Goal: Task Accomplishment & Management: Manage account settings

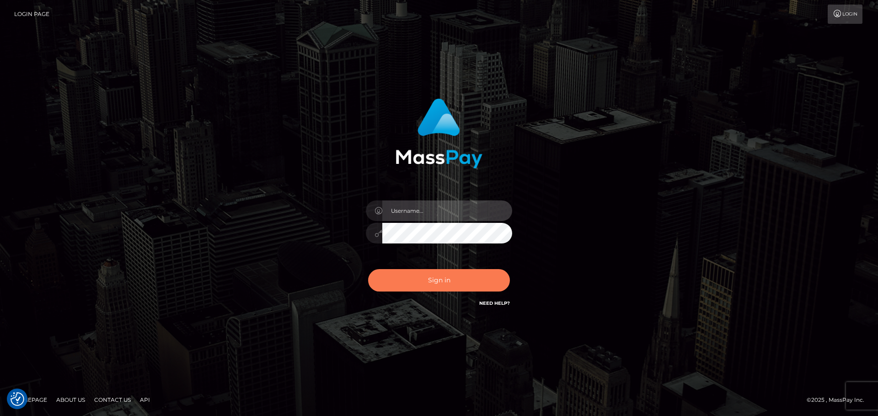
type input "[DOMAIN_NAME]"
click at [444, 287] on button "Sign in" at bounding box center [439, 280] width 142 height 22
type input "constantin.mp"
click at [443, 274] on button "Sign in" at bounding box center [439, 280] width 142 height 22
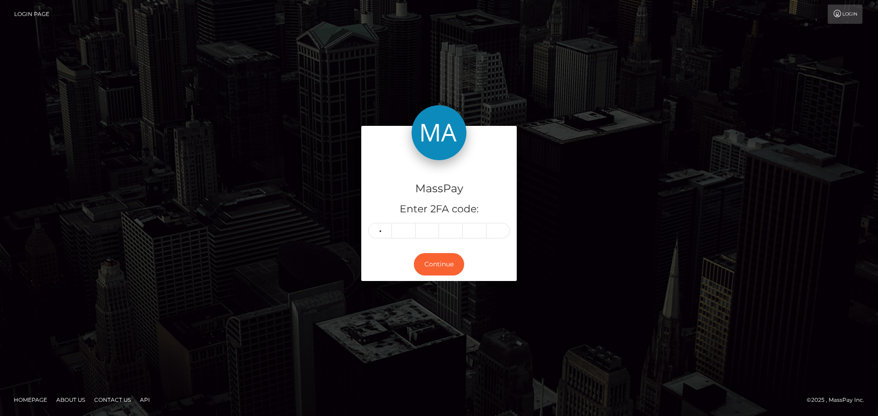
type input "9"
type input "0"
type input "4"
type input "7"
type input "2"
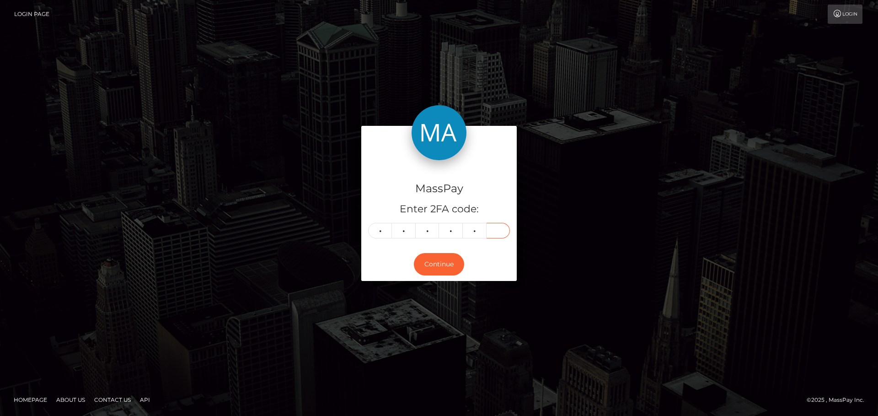
type input "4"
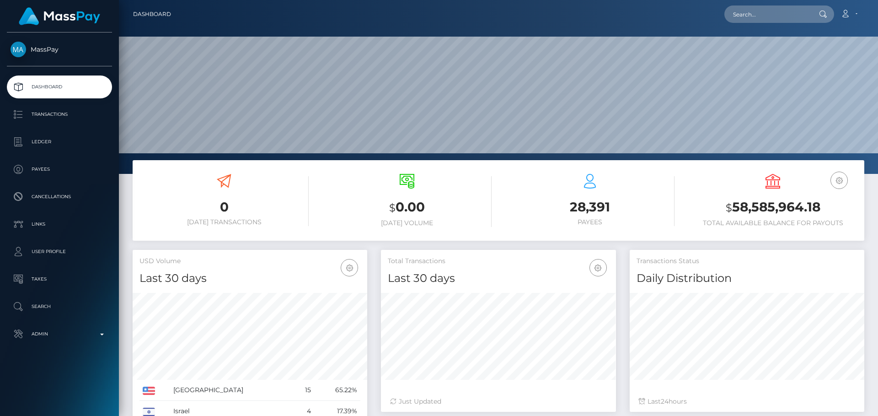
scroll to position [162, 235]
click at [773, 13] on input "text" at bounding box center [768, 13] width 86 height 17
paste input "poact_xAPufLSed2L1"
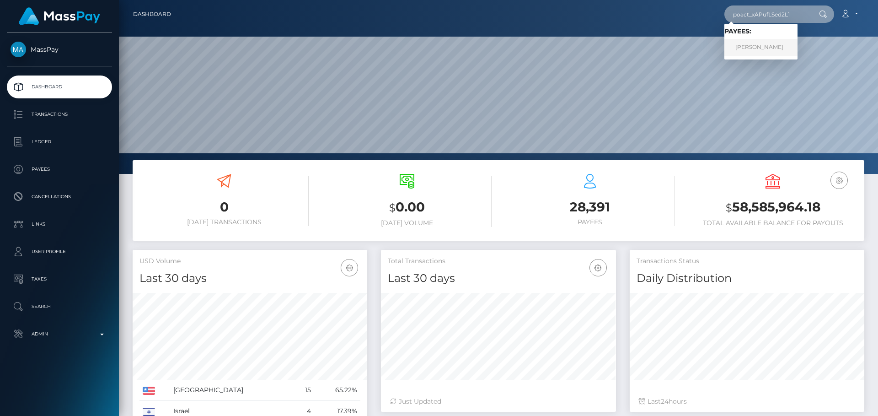
type input "poact_xAPufLSed2L1"
click at [759, 45] on link "SHEIKH MUHAMMAD RASHID" at bounding box center [761, 47] width 73 height 17
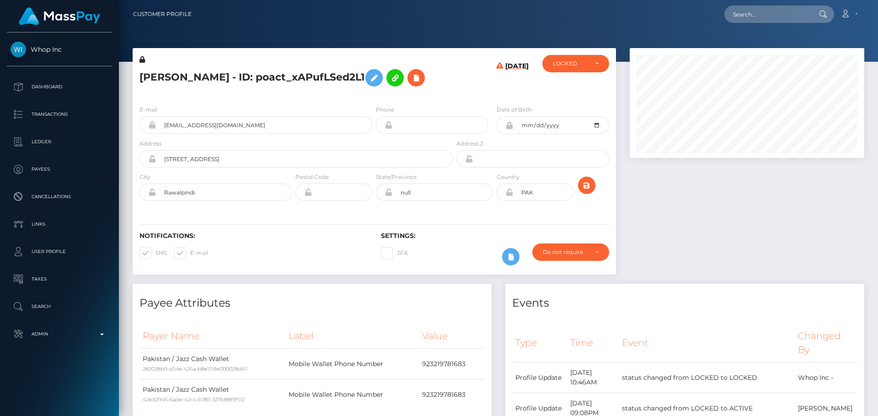
scroll to position [110, 235]
click at [439, 91] on h5 "SHEIKH MUHAMMAD RASHID - ID: poact_xAPufLSed2L1" at bounding box center [294, 78] width 308 height 27
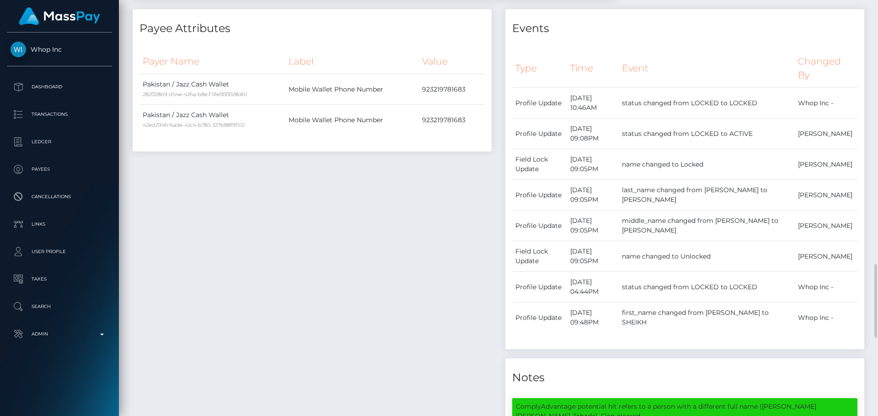
scroll to position [503, 0]
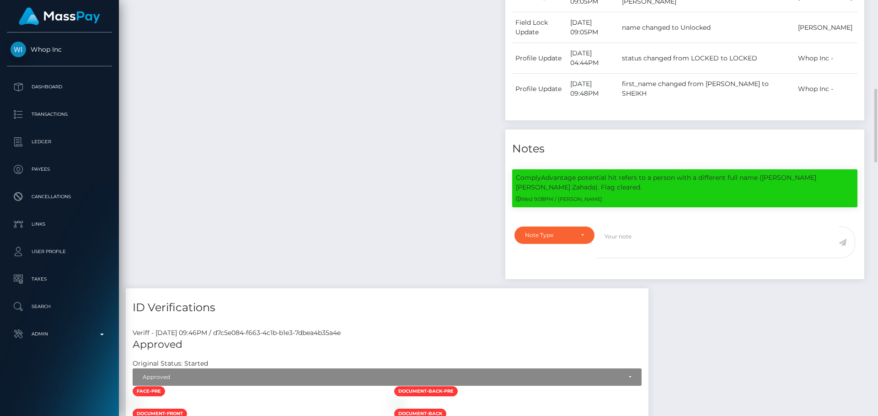
click at [399, 113] on div "Payee Attributes Payer Name Label Value Pakistan / Jazz Cash Wallet 282028b9-d5…" at bounding box center [312, 34] width 373 height 508
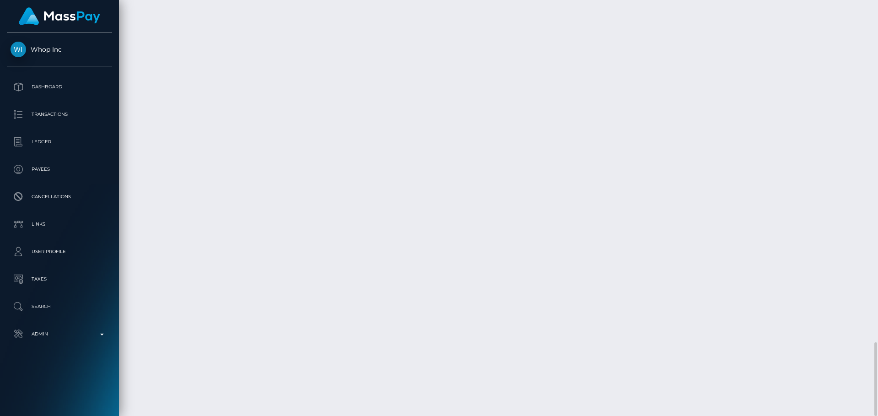
scroll to position [110, 235]
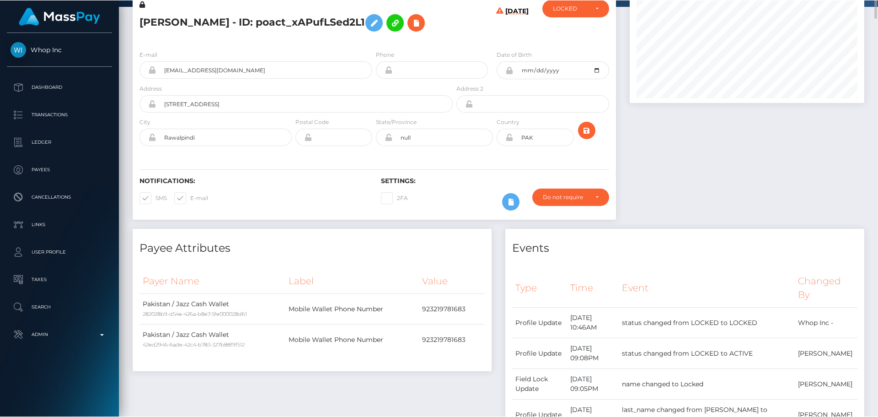
scroll to position [0, 0]
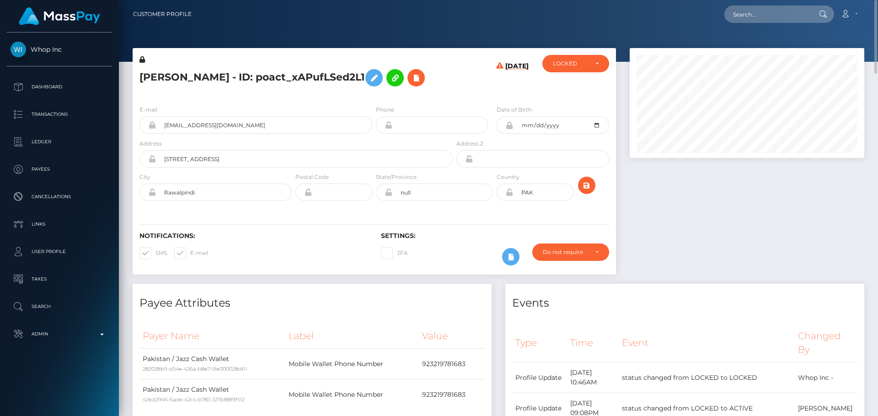
click at [156, 72] on h5 "[PERSON_NAME] - ID: poact_xAPufLSed2L1" at bounding box center [294, 78] width 308 height 27
copy h5 "SHEIKH"
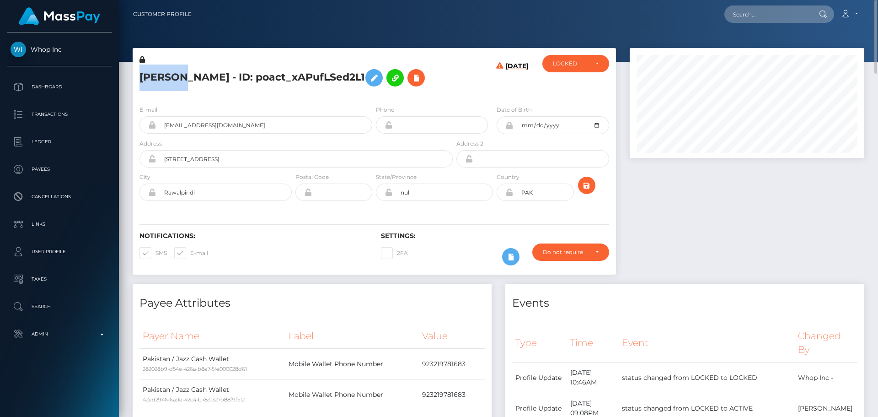
copy h5 "SHEIKH"
click at [273, 69] on h5 "[PERSON_NAME] - ID: poact_xAPufLSed2L1" at bounding box center [294, 78] width 308 height 27
copy h5 "RASHID"
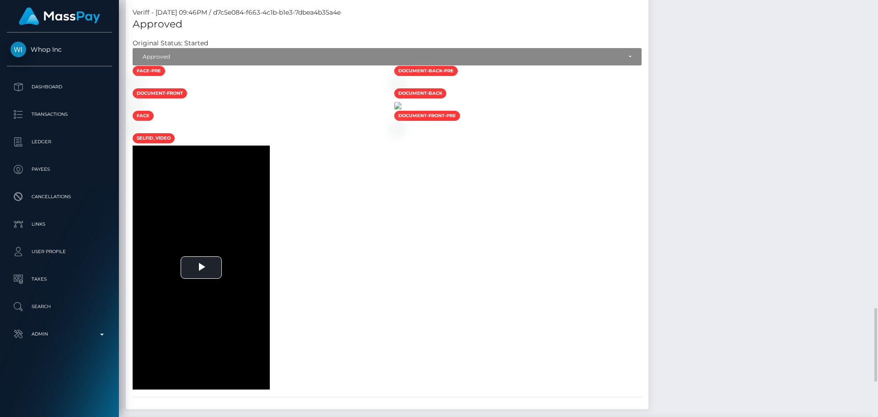
scroll to position [1052, 0]
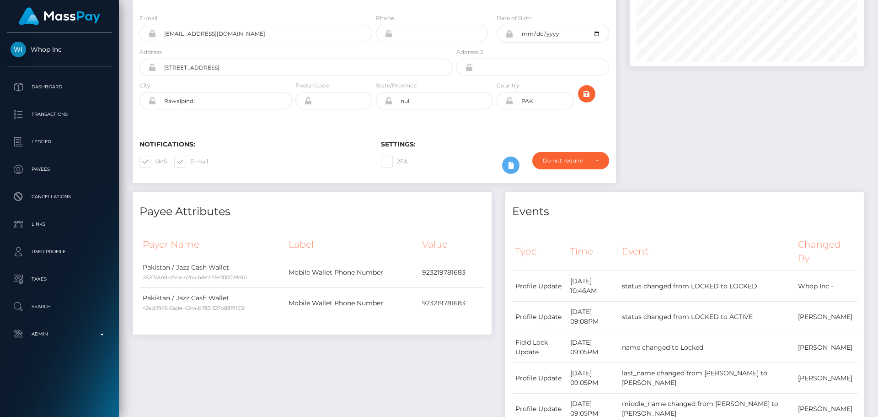
scroll to position [0, 0]
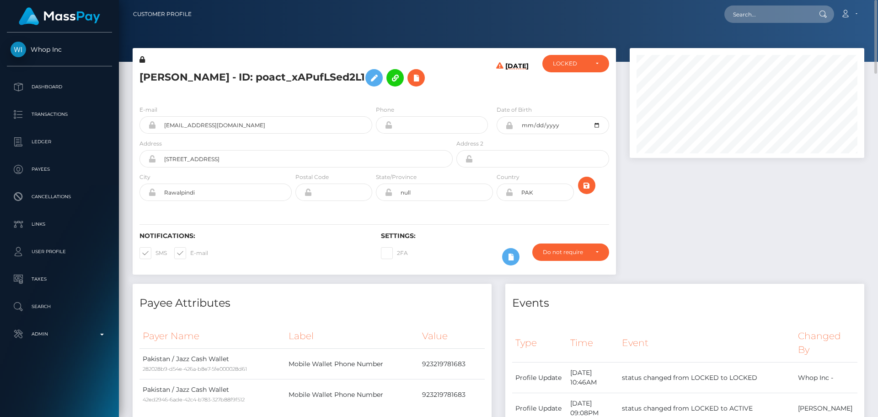
click at [374, 98] on div "[PERSON_NAME] - ID: poact_xAPufLSed2L1" at bounding box center [294, 76] width 322 height 43
click at [375, 91] on h5 "[PERSON_NAME] - ID: poact_xAPufLSed2L1" at bounding box center [294, 78] width 308 height 27
click at [374, 98] on div "[PERSON_NAME] - ID: poact_xAPufLSed2L1" at bounding box center [294, 76] width 322 height 43
click at [367, 98] on div "[PERSON_NAME] - ID: poact_xAPufLSed2L1" at bounding box center [294, 76] width 322 height 43
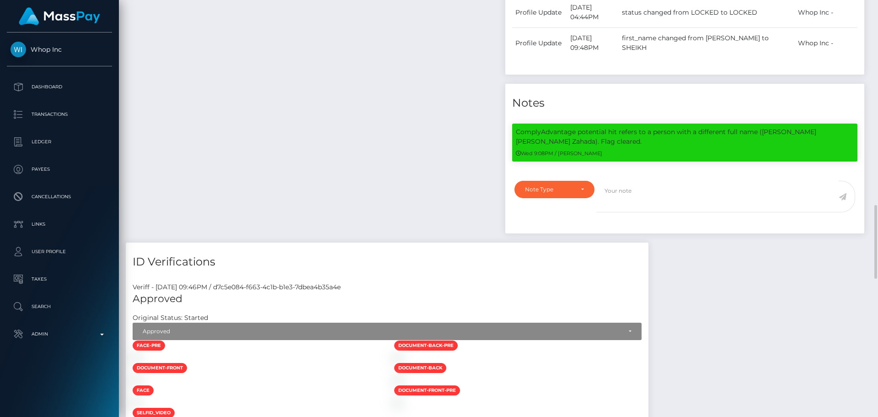
scroll to position [640, 0]
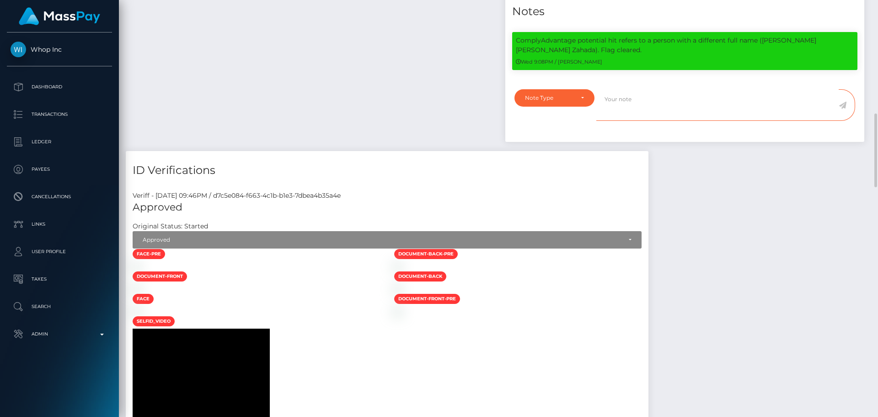
click at [638, 118] on textarea at bounding box center [718, 105] width 242 height 32
paste textarea "ComplyAdvantage potential hits refer to persons with a different first name ([P…"
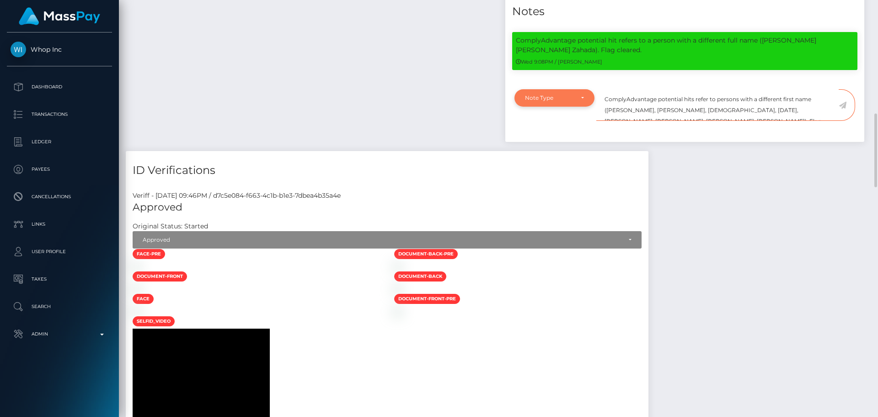
type textarea "ComplyAdvantage potential hits refer to persons with a different first name ([P…"
click at [583, 102] on div "Note Type" at bounding box center [554, 97] width 59 height 7
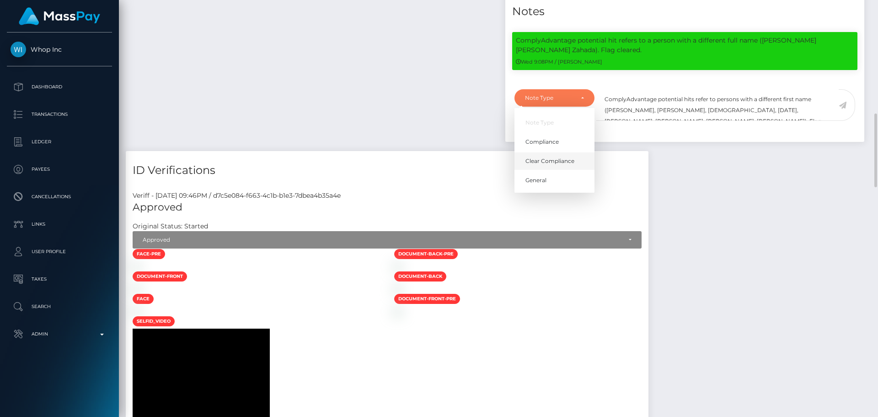
click at [568, 165] on span "Clear Compliance" at bounding box center [550, 161] width 49 height 8
select select "CLEAR_COMPLIANCE"
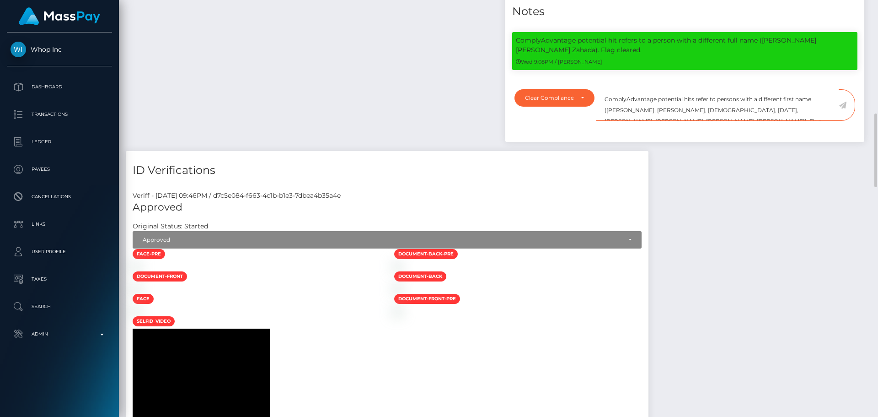
click at [823, 121] on textarea "ComplyAdvantage potential hits refer to persons with a different first name ([P…" at bounding box center [718, 105] width 242 height 32
click at [841, 109] on icon at bounding box center [843, 105] width 8 height 7
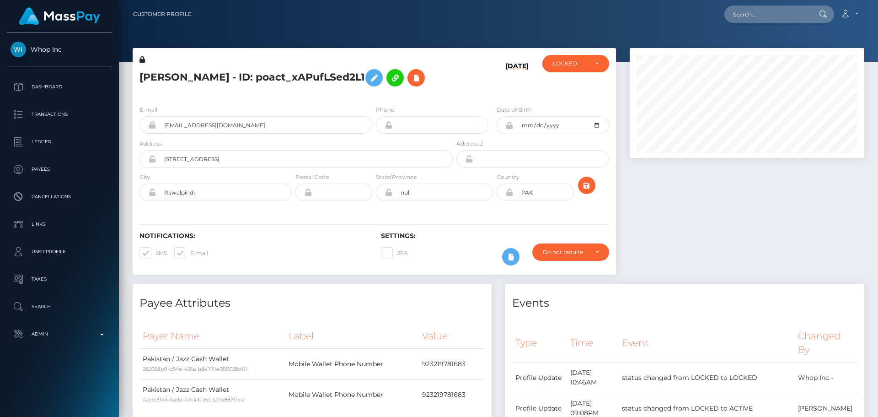
scroll to position [110, 235]
click at [491, 98] on div "[DATE]" at bounding box center [495, 76] width 81 height 43
click at [571, 65] on div "LOCKED" at bounding box center [570, 63] width 35 height 7
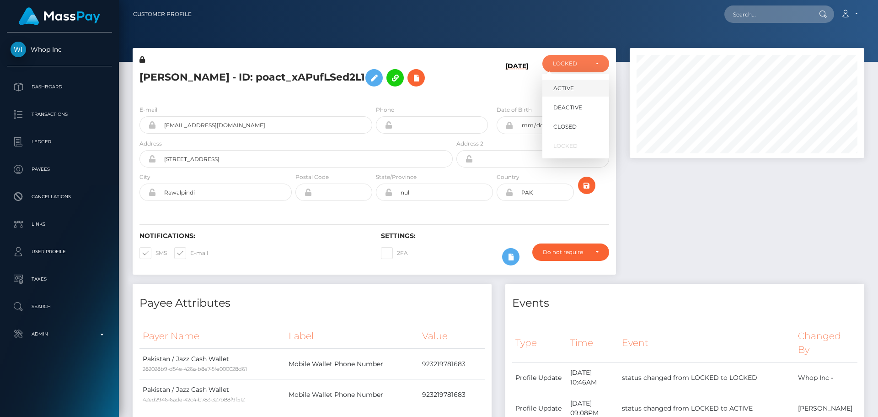
click at [576, 82] on link "ACTIVE" at bounding box center [576, 88] width 67 height 17
select select "ACTIVE"
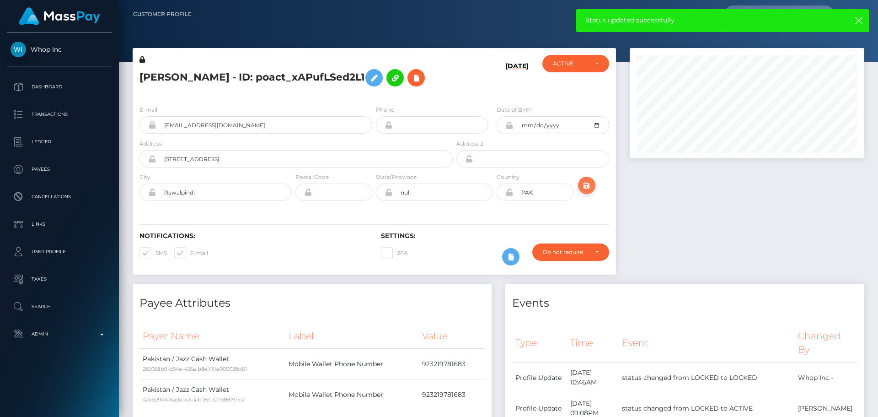
click at [587, 191] on icon "submit" at bounding box center [586, 185] width 11 height 11
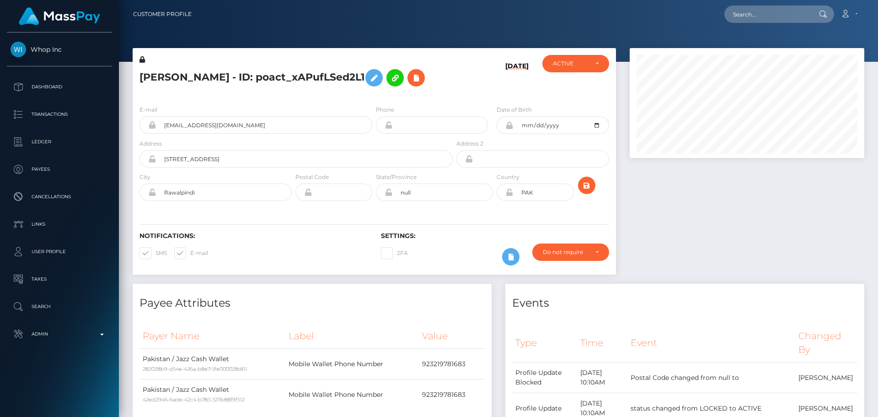
scroll to position [110, 235]
click at [442, 91] on h5 "[PERSON_NAME] - ID: poact_xAPufLSed2L1" at bounding box center [294, 78] width 308 height 27
click at [585, 191] on icon "submit" at bounding box center [586, 185] width 11 height 11
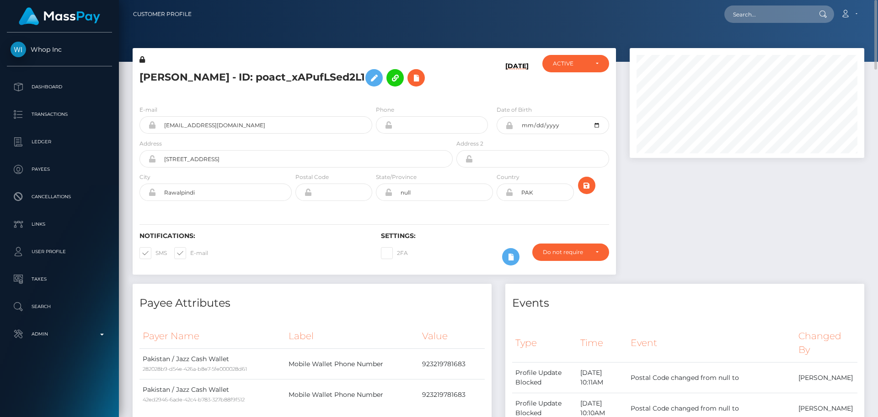
click at [373, 112] on div "E-mail [EMAIL_ADDRESS][DOMAIN_NAME] Phone Date of Birth" at bounding box center [375, 154] width 484 height 112
click at [509, 196] on icon at bounding box center [510, 191] width 8 height 7
click at [502, 210] on div "E-mail [EMAIL_ADDRESS][DOMAIN_NAME] Phone Date of Birth" at bounding box center [375, 154] width 484 height 112
click at [586, 191] on icon "submit" at bounding box center [586, 185] width 11 height 11
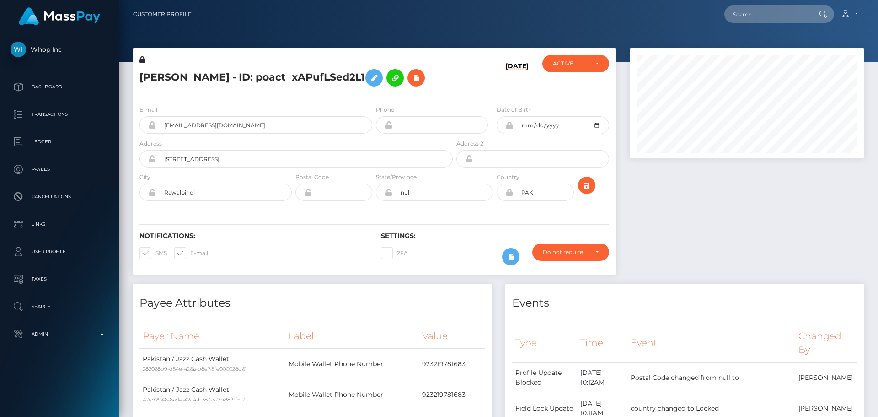
click at [436, 91] on h5 "[PERSON_NAME] - ID: poact_xAPufLSed2L1" at bounding box center [294, 78] width 308 height 27
click at [592, 194] on button "submit" at bounding box center [586, 185] width 17 height 17
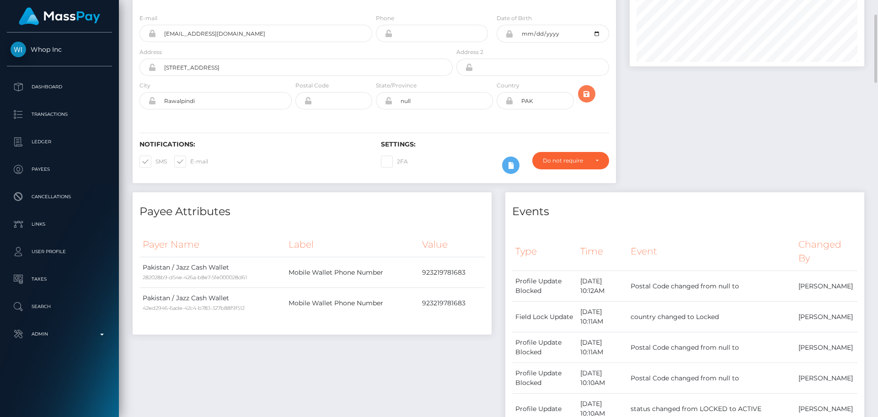
scroll to position [0, 0]
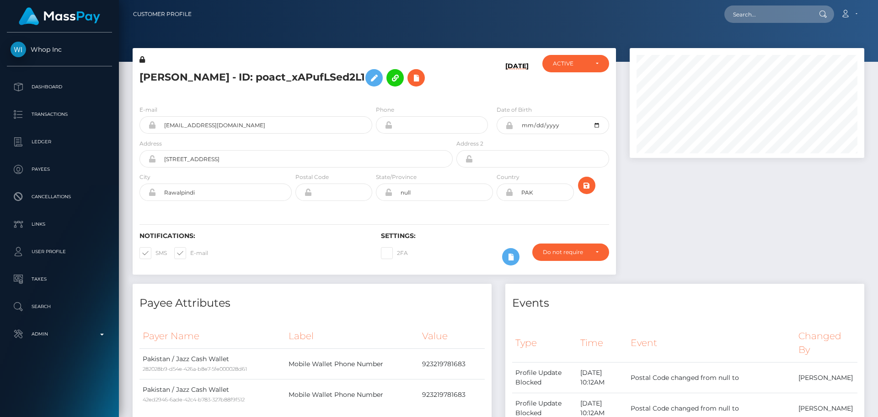
scroll to position [110, 235]
click at [257, 68] on h5 "[PERSON_NAME] - ID: poact_xAPufLSed2L1" at bounding box center [294, 78] width 308 height 27
copy h5 "SHEIKH MUHAMMAD RASHID - ID: poact_xAPufLSed2L1"
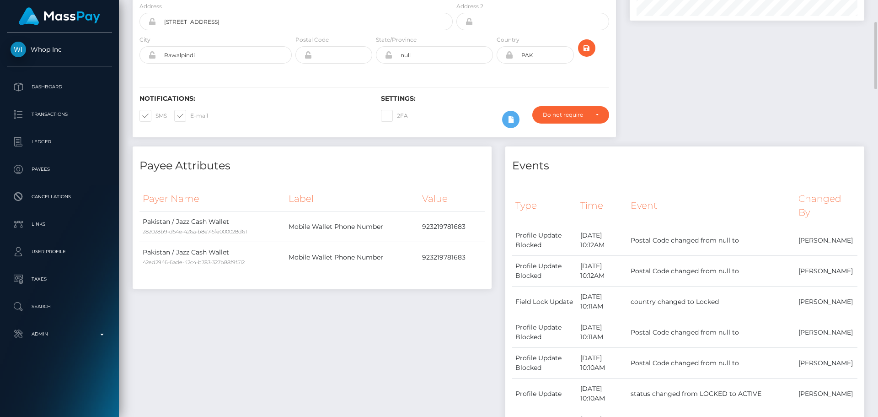
scroll to position [0, 0]
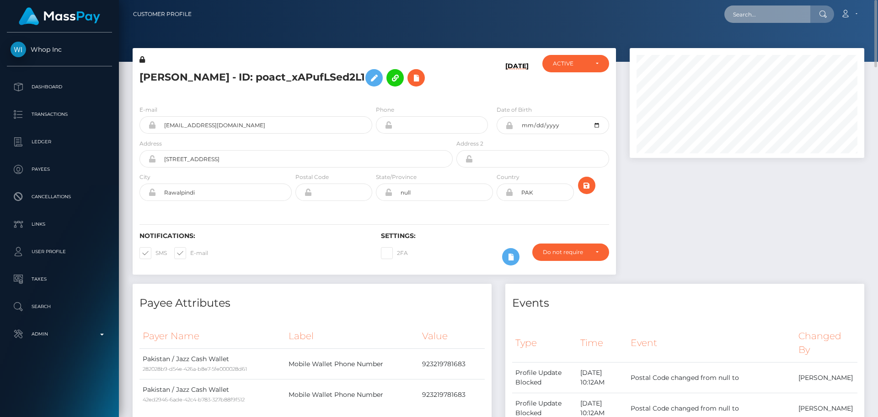
click at [759, 15] on input "text" at bounding box center [768, 13] width 86 height 17
paste input "poact_buK7IoEisNTQ"
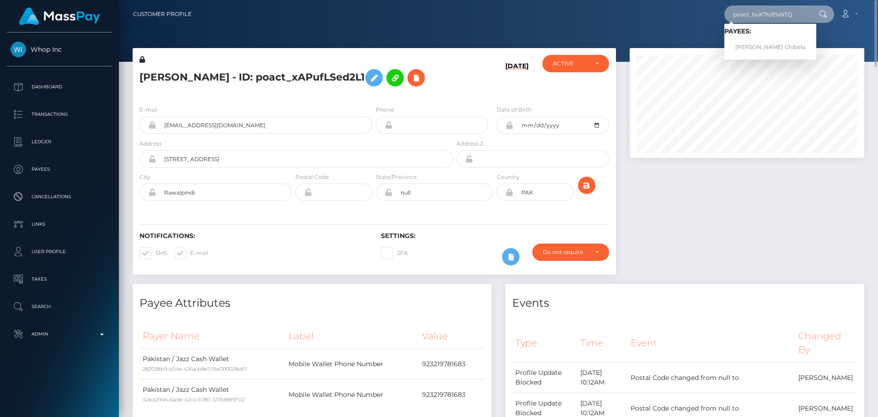
type input "poact_buK7IoEisNTQ"
click at [762, 44] on link "Lambodar Ghibela" at bounding box center [771, 47] width 92 height 17
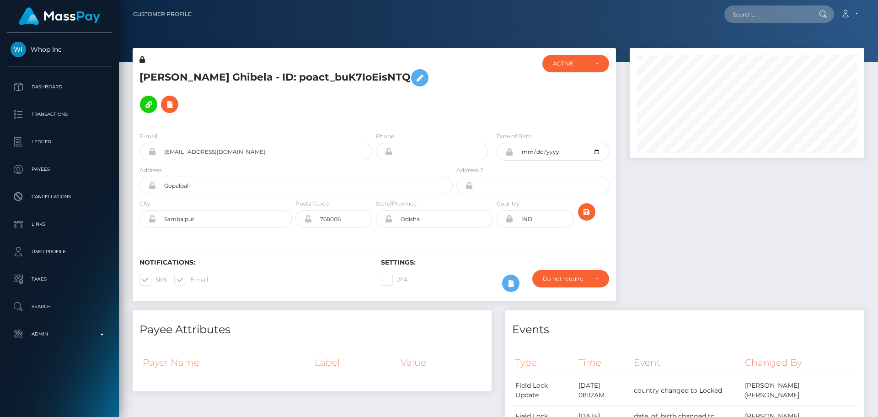
scroll to position [110, 235]
click at [486, 93] on div at bounding box center [495, 90] width 81 height 70
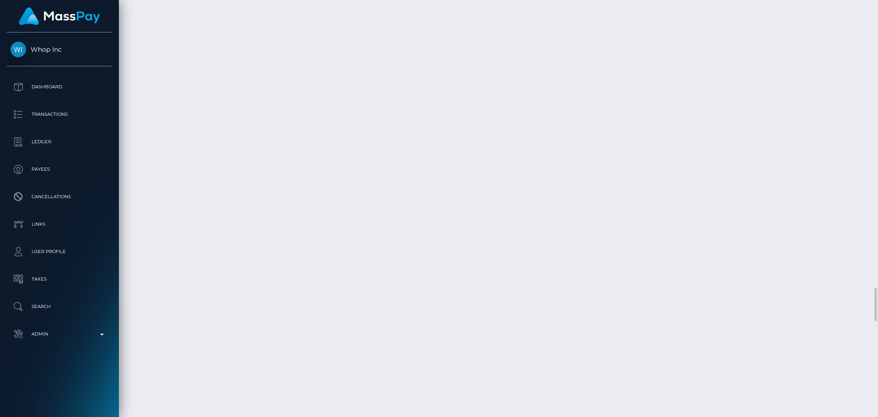
scroll to position [3294, 0]
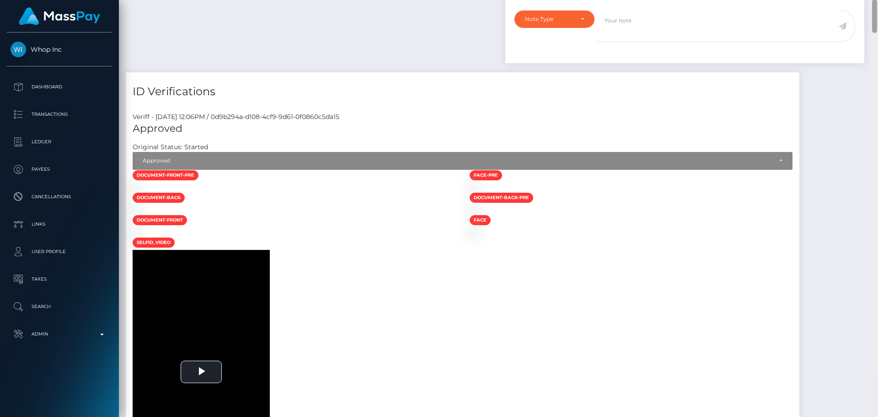
scroll to position [475, 0]
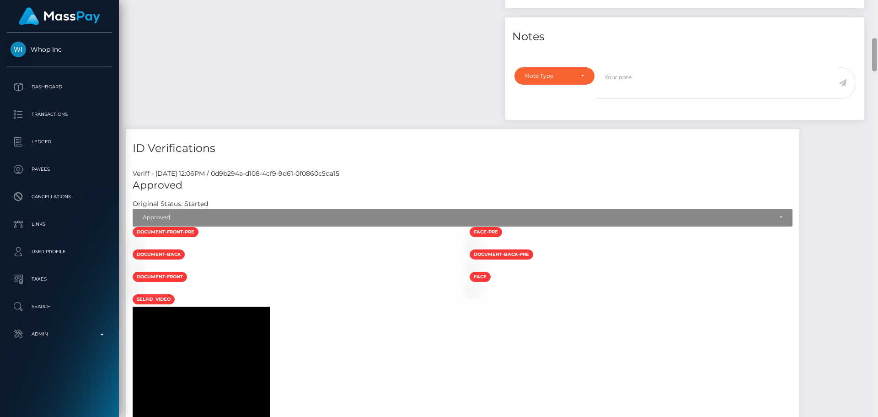
drag, startPoint x: 874, startPoint y: 231, endPoint x: 845, endPoint y: 66, distance: 167.2
click at [845, 66] on div "Customer Profile Loading... Loading..." at bounding box center [498, 208] width 759 height 417
click at [315, 239] on div at bounding box center [294, 244] width 337 height 10
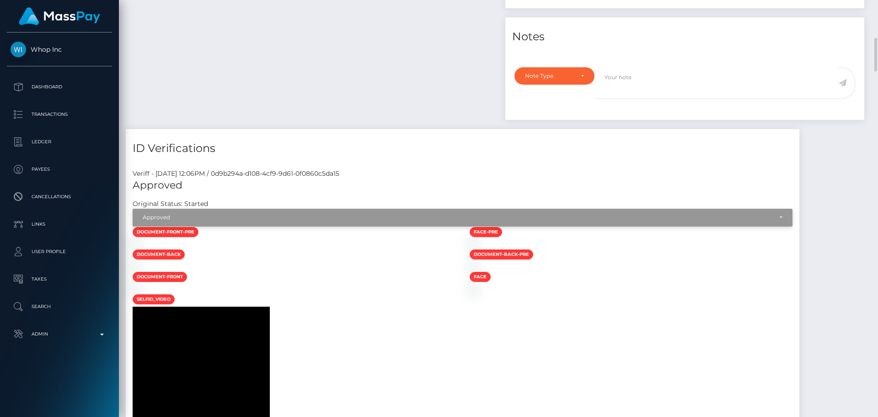
click at [204, 214] on div "Approved" at bounding box center [458, 217] width 630 height 7
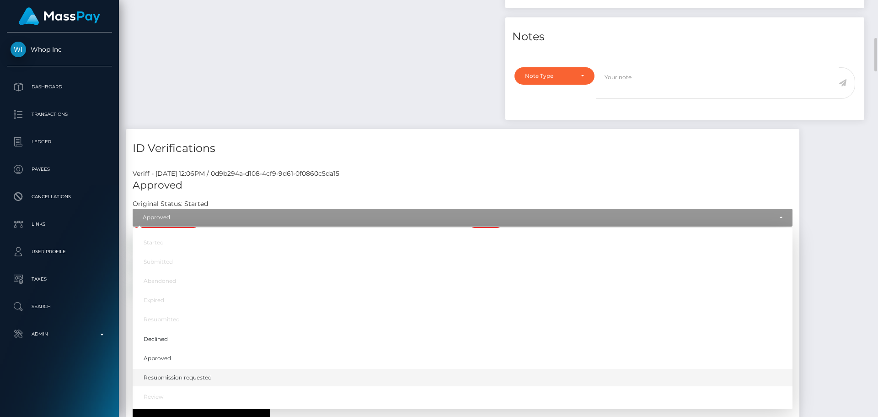
click at [209, 373] on span "Resubmission requested" at bounding box center [178, 377] width 68 height 8
select select "Resubmission requested"
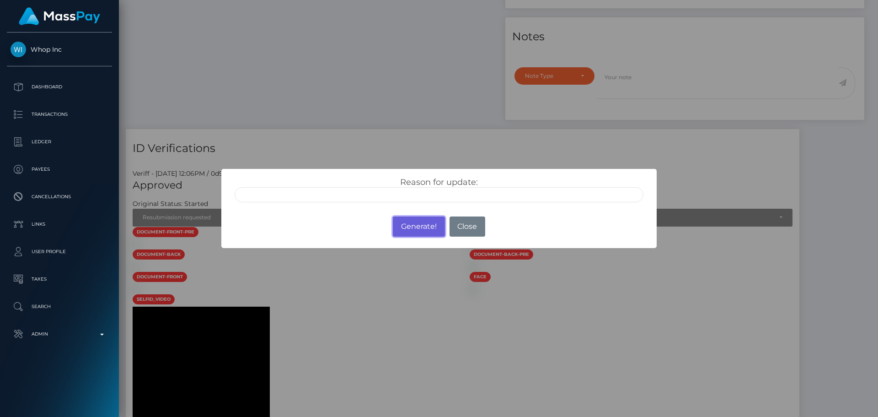
click at [418, 230] on button "Generate!" at bounding box center [419, 226] width 52 height 20
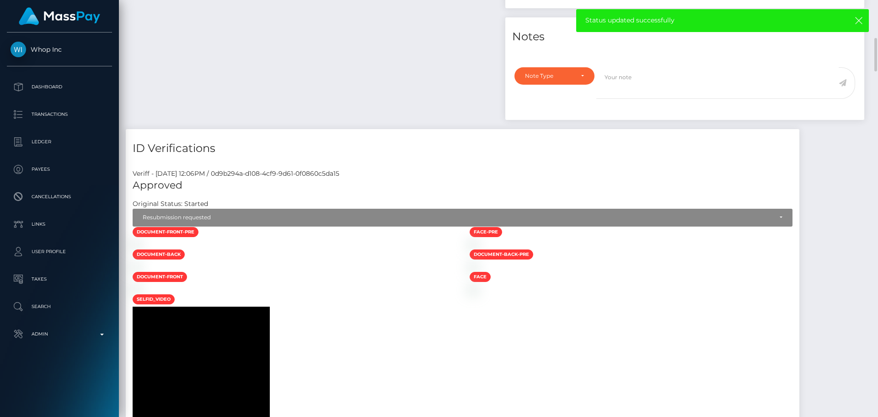
click at [364, 246] on div at bounding box center [294, 244] width 337 height 10
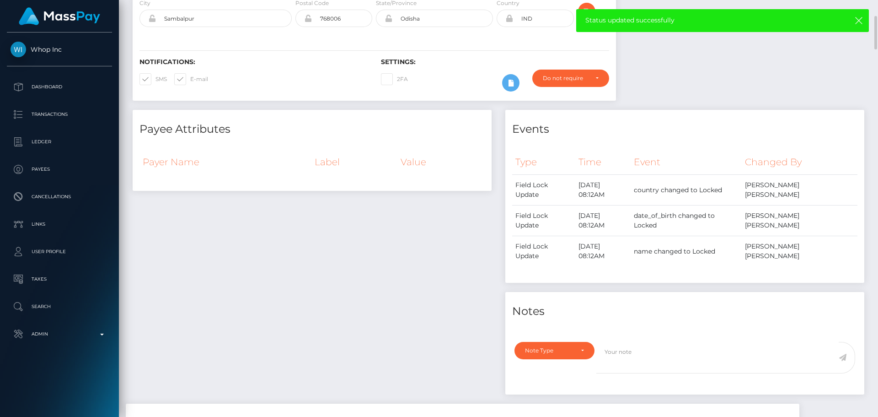
scroll to position [0, 0]
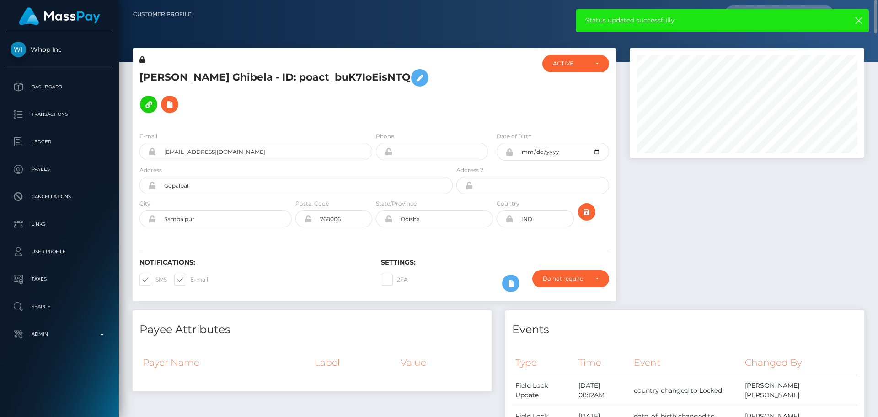
click at [495, 206] on div "E-mail [EMAIL_ADDRESS][DOMAIN_NAME] Phone [DATE]" at bounding box center [375, 180] width 484 height 112
click at [497, 210] on div "E-mail [EMAIL_ADDRESS][DOMAIN_NAME] Phone [DATE]" at bounding box center [375, 180] width 484 height 112
click at [585, 206] on icon "submit" at bounding box center [586, 211] width 11 height 11
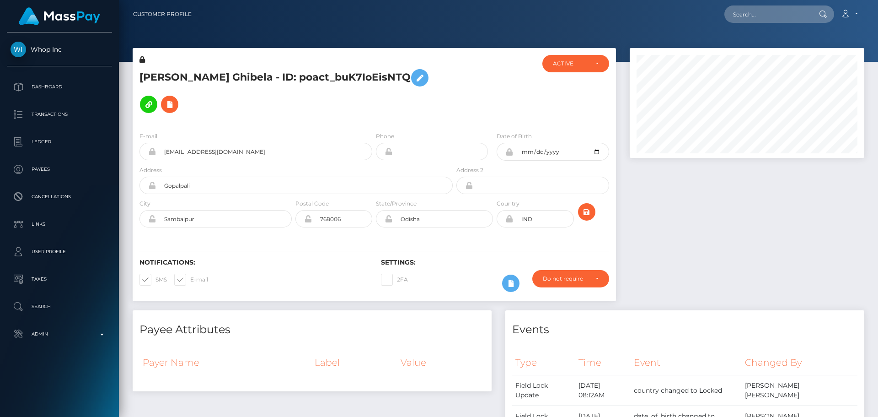
scroll to position [110, 235]
click at [486, 270] on div "2FA" at bounding box center [434, 283] width 121 height 27
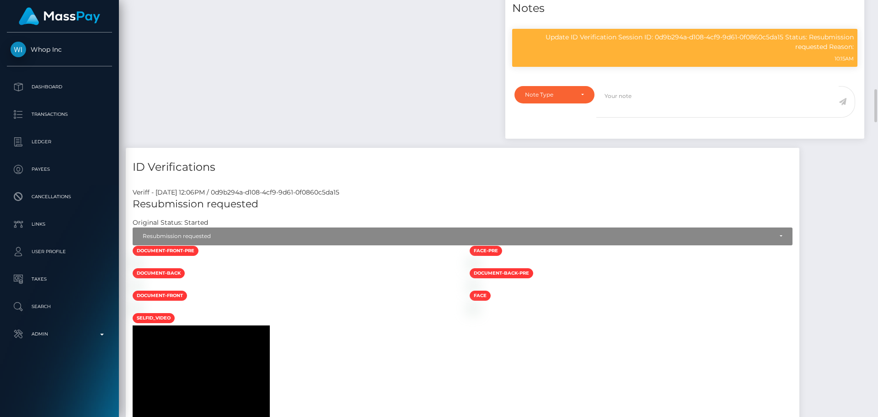
scroll to position [549, 0]
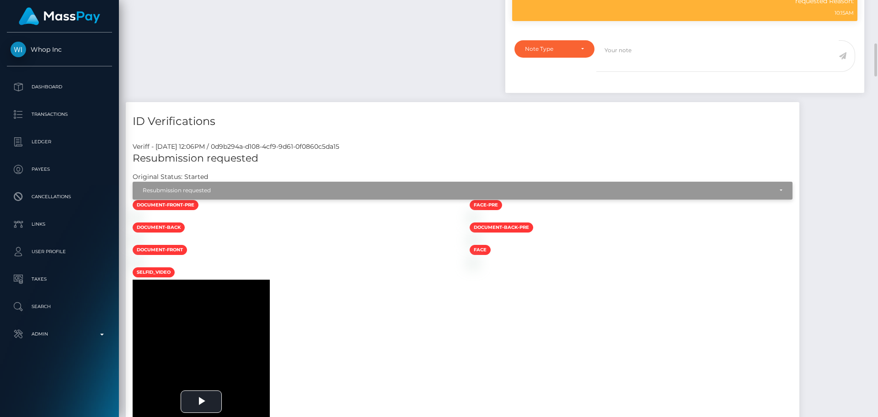
click at [276, 187] on div "Resubmission requested" at bounding box center [458, 190] width 630 height 7
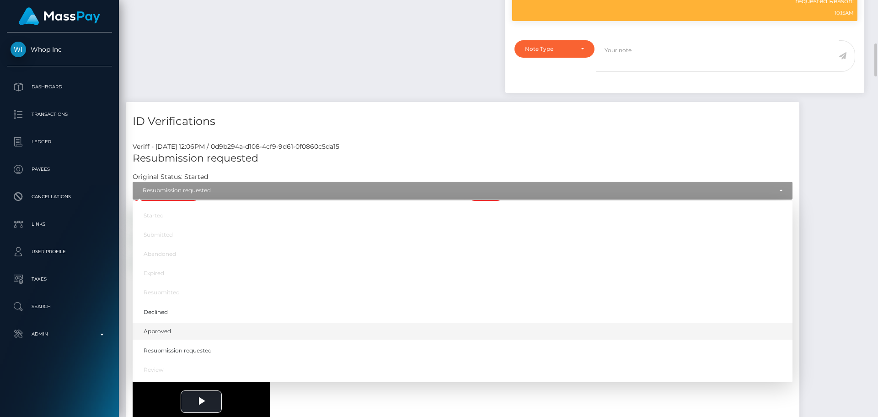
click at [199, 323] on link "Approved" at bounding box center [463, 331] width 660 height 17
select select "Approved"
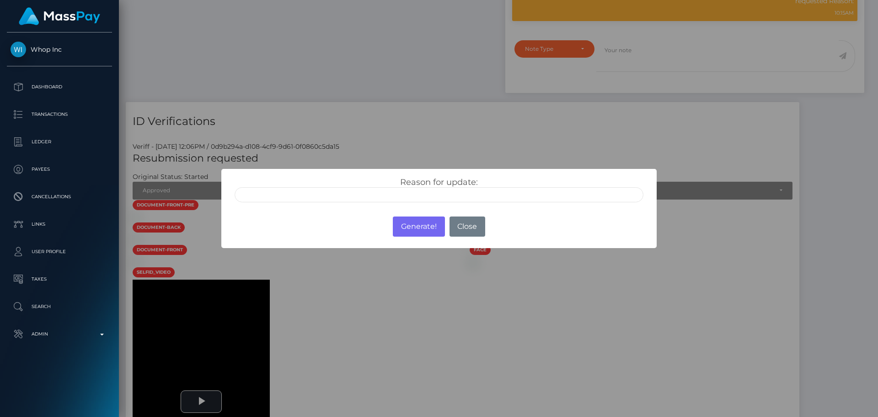
click at [374, 191] on input "text" at bounding box center [439, 194] width 409 height 15
type input "ID manually verified"
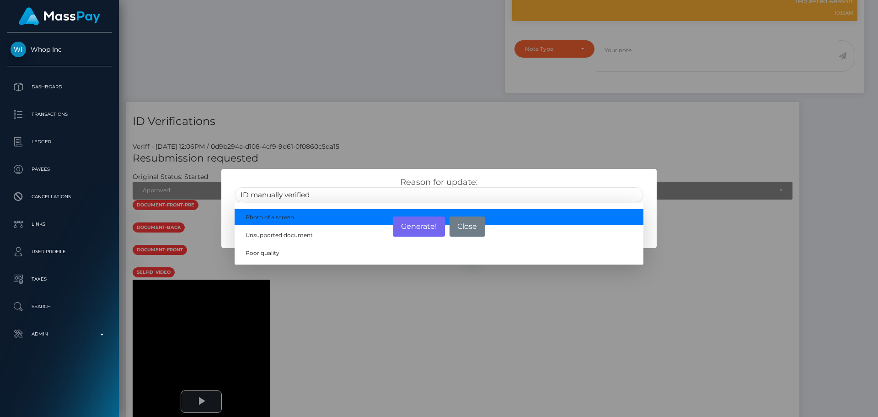
click at [360, 175] on div "Reason for update: ID manually verified Photo of a screen Unsupported document …" at bounding box center [438, 187] width 435 height 36
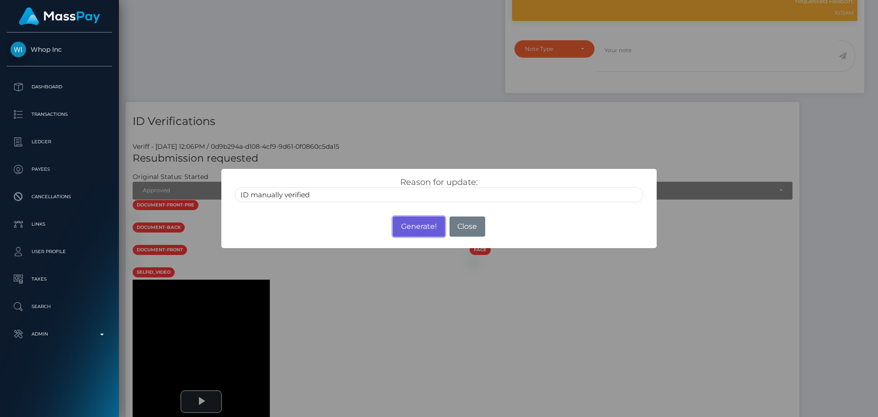
click at [418, 226] on button "Generate!" at bounding box center [419, 226] width 52 height 20
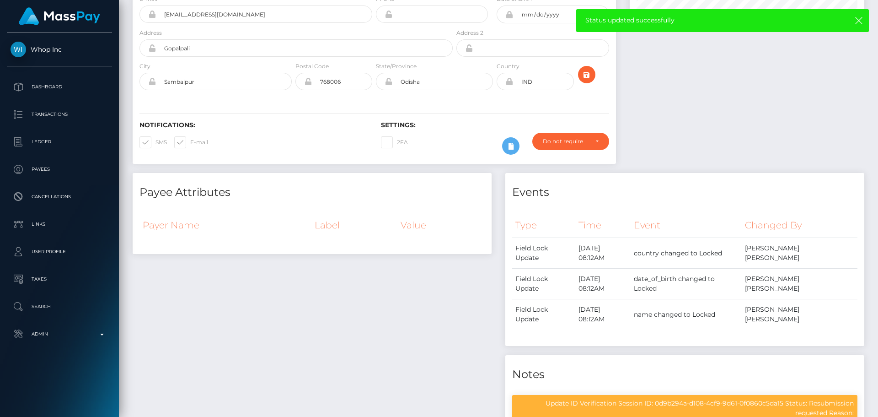
scroll to position [0, 0]
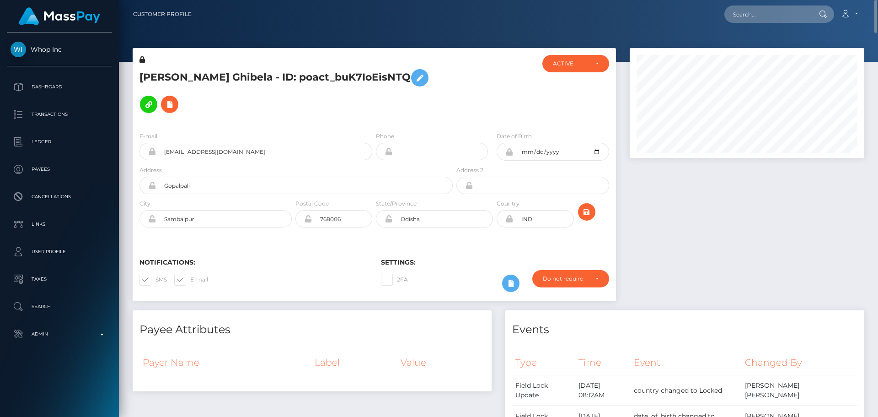
click at [523, 124] on div "E-mail [EMAIL_ADDRESS][DOMAIN_NAME] Phone [DATE]" at bounding box center [375, 180] width 484 height 112
click at [587, 206] on icon "submit" at bounding box center [586, 211] width 11 height 11
click at [280, 76] on h5 "Lambodar Ghibela - ID: poact_buK7IoEisNTQ" at bounding box center [294, 91] width 308 height 53
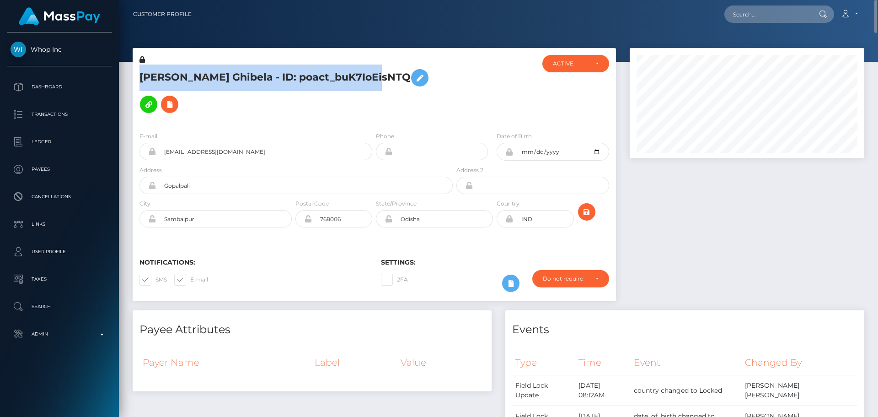
drag, startPoint x: 280, startPoint y: 76, endPoint x: 270, endPoint y: 59, distance: 20.1
click at [281, 76] on h5 "Lambodar Ghibela - ID: poact_buK7IoEisNTQ" at bounding box center [294, 91] width 308 height 53
copy h5 "Lambodar Ghibela - ID: poact_buK7IoEisNTQ"
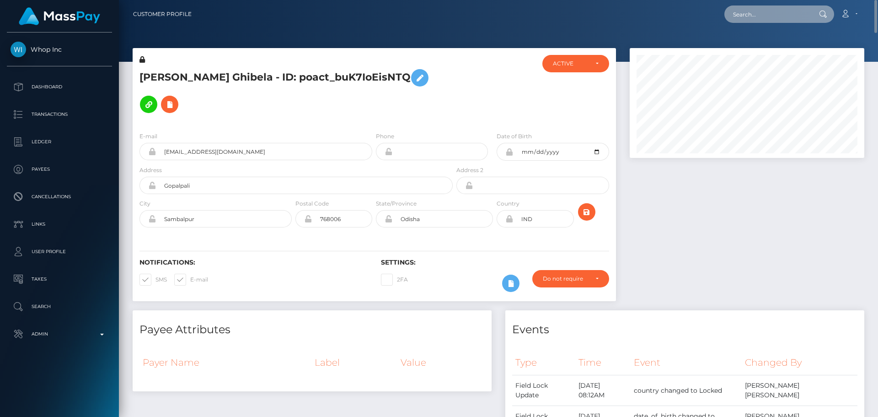
click at [773, 6] on input "text" at bounding box center [768, 13] width 86 height 17
paste input "poact_Fw85cXtOcZTG"
type input "poact_Fw85cXtOcZTG"
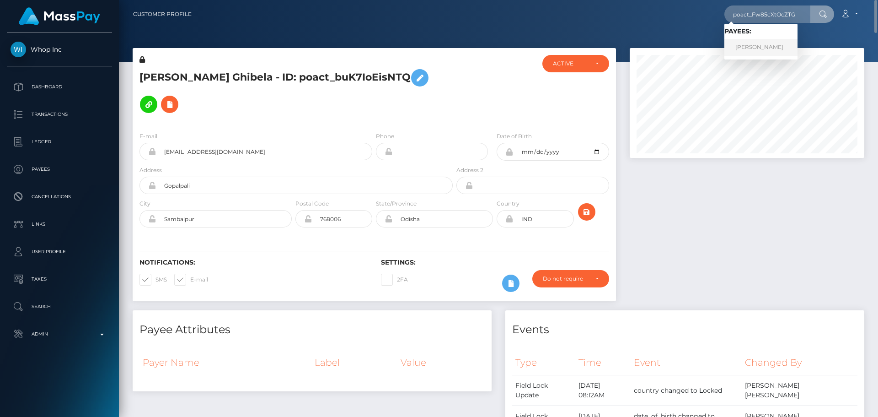
click at [748, 49] on link "Muhammad Saqib" at bounding box center [761, 47] width 73 height 17
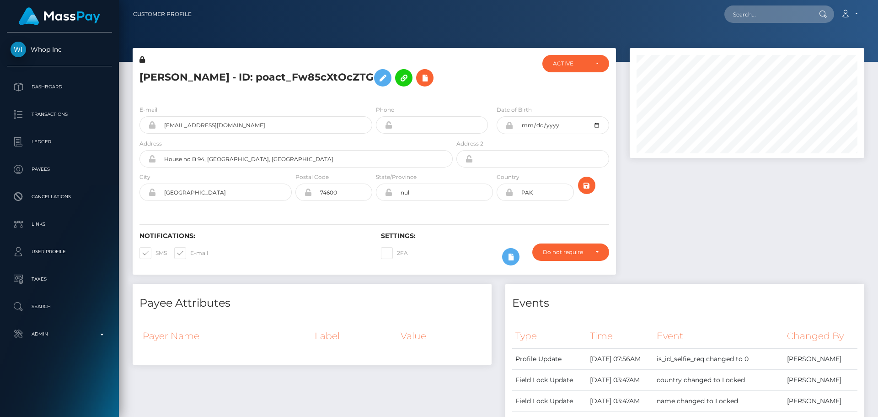
scroll to position [110, 235]
click at [489, 91] on div at bounding box center [495, 76] width 81 height 43
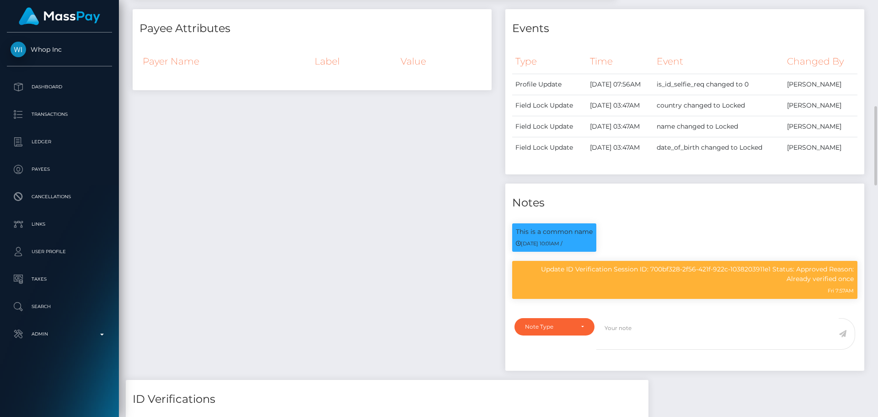
scroll to position [320, 0]
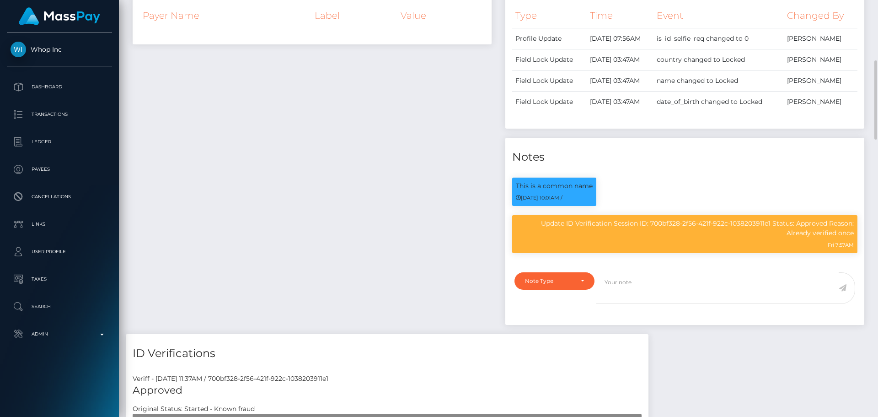
click at [398, 180] on div "Payee Attributes Payer Name Label Value" at bounding box center [312, 148] width 373 height 371
click at [409, 188] on div "Payee Attributes Payer Name Label Value" at bounding box center [312, 148] width 373 height 371
click at [436, 203] on div "Payee Attributes Payer Name Label Value" at bounding box center [312, 148] width 373 height 371
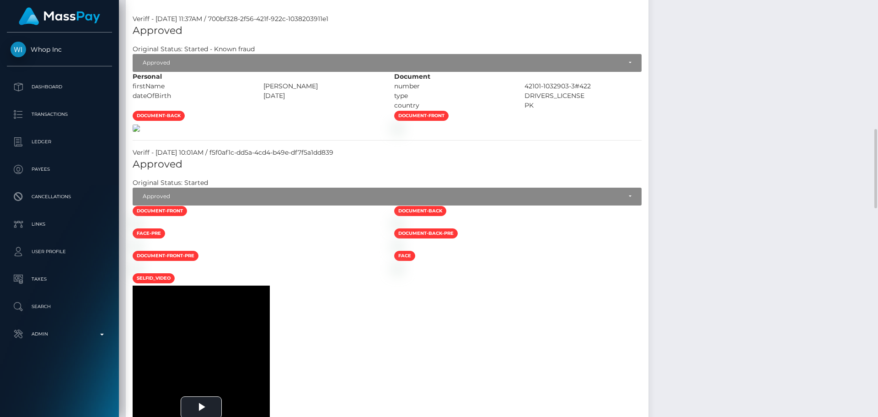
scroll to position [588, 0]
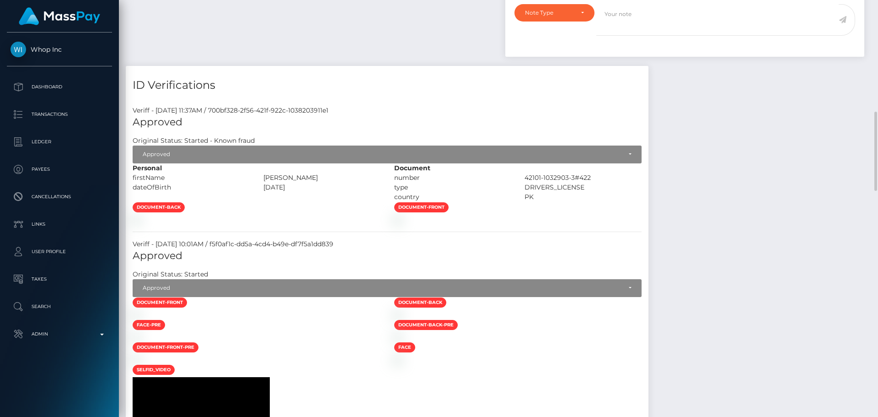
click at [349, 224] on div at bounding box center [257, 220] width 262 height 10
click at [387, 224] on div at bounding box center [257, 220] width 262 height 10
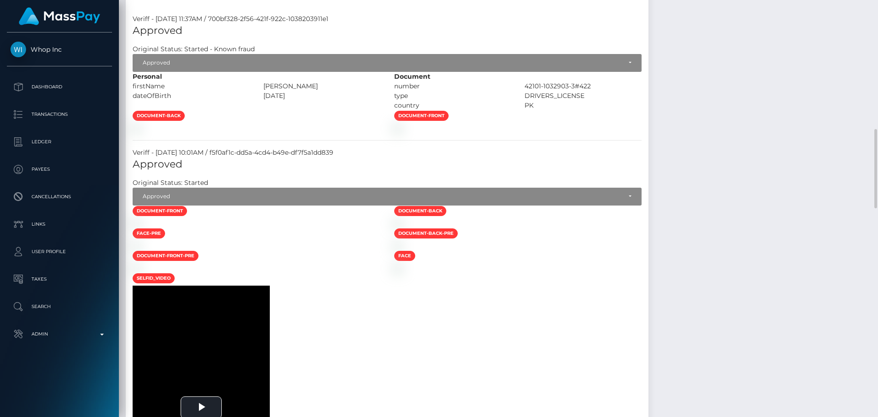
scroll to position [863, 0]
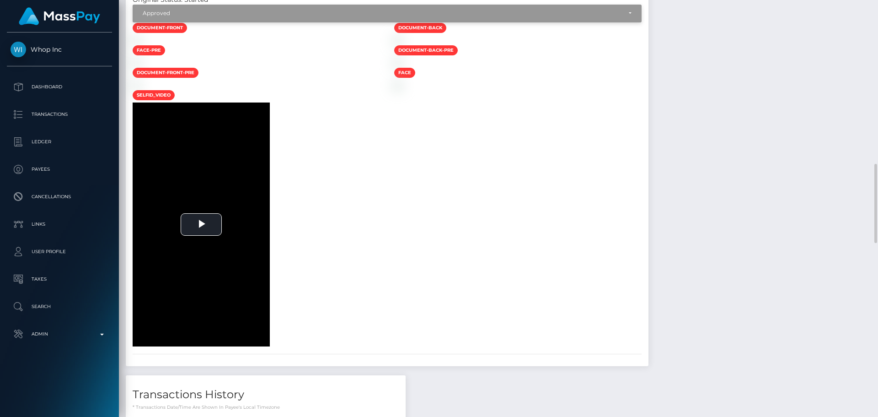
click at [288, 17] on div "Approved" at bounding box center [382, 13] width 479 height 7
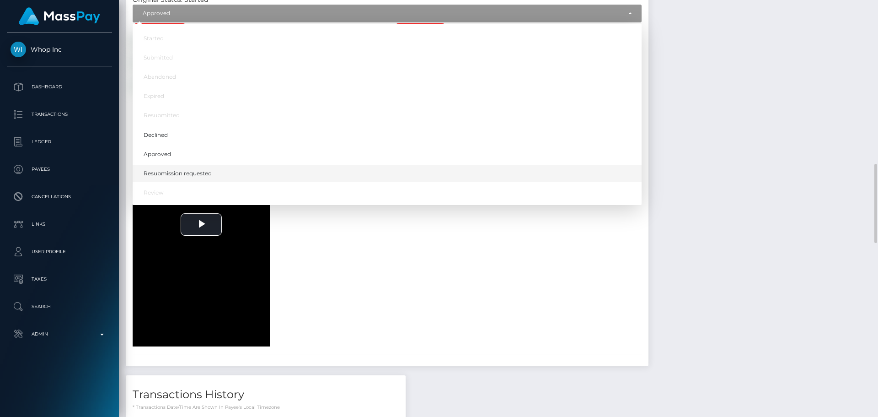
click at [232, 182] on link "Resubmission requested" at bounding box center [387, 173] width 509 height 17
select select "Resubmission requested"
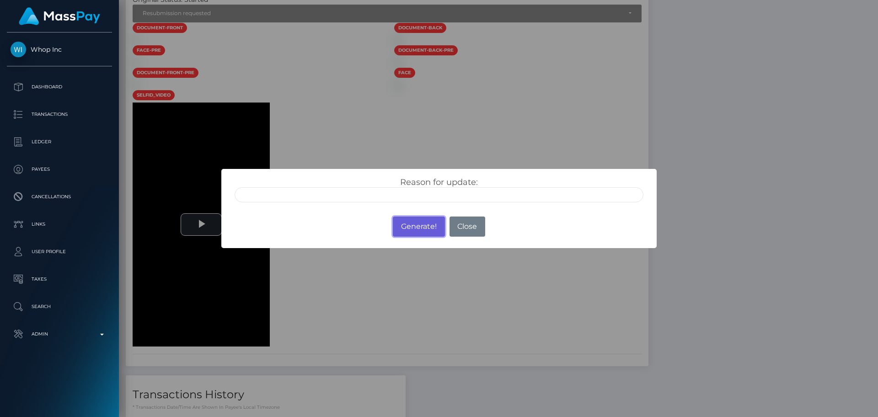
click at [409, 228] on button "Generate!" at bounding box center [419, 226] width 52 height 20
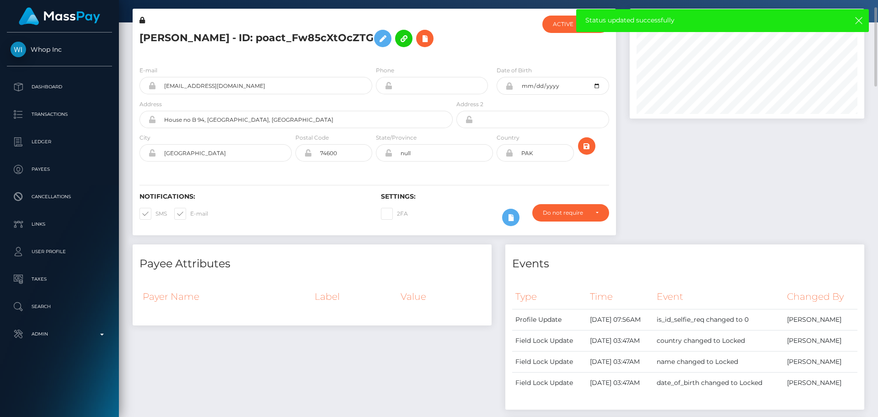
scroll to position [0, 0]
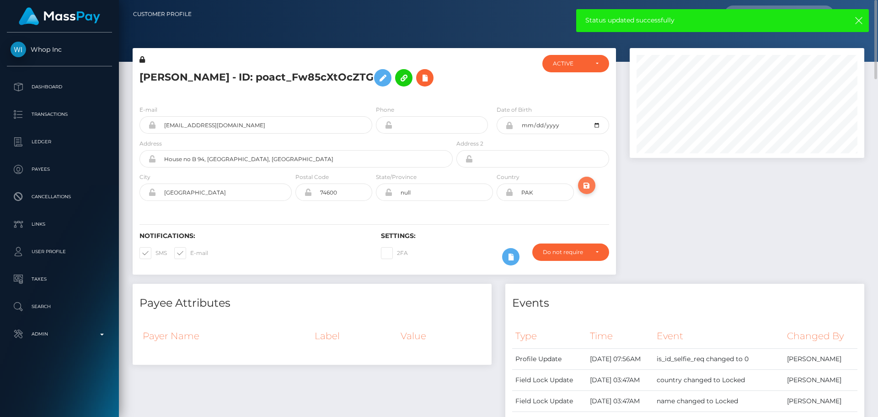
click at [588, 186] on icon "submit" at bounding box center [586, 185] width 11 height 11
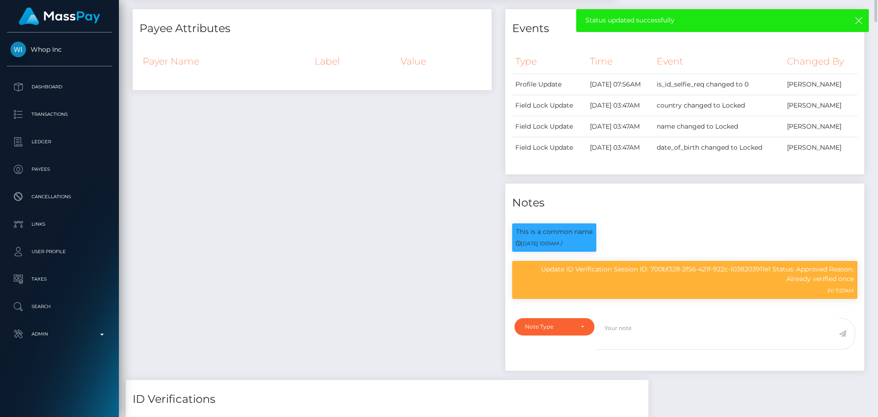
scroll to position [320, 0]
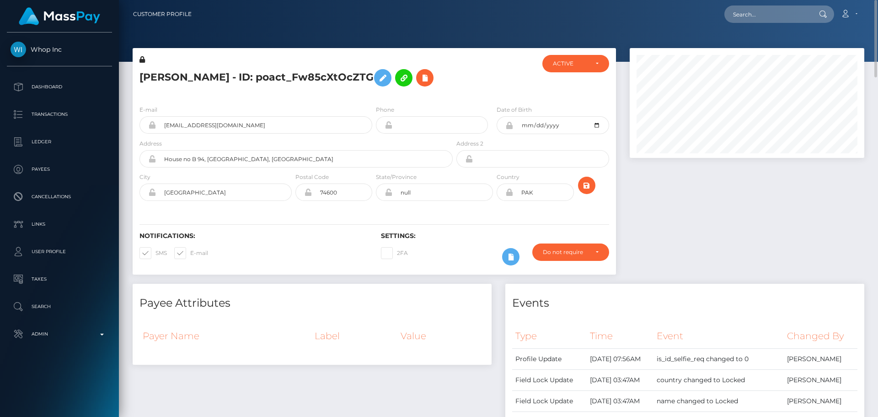
drag, startPoint x: 329, startPoint y: 241, endPoint x: 326, endPoint y: 235, distance: 7.2
click at [329, 241] on div "Notifications: SMS E-mail" at bounding box center [254, 251] width 242 height 38
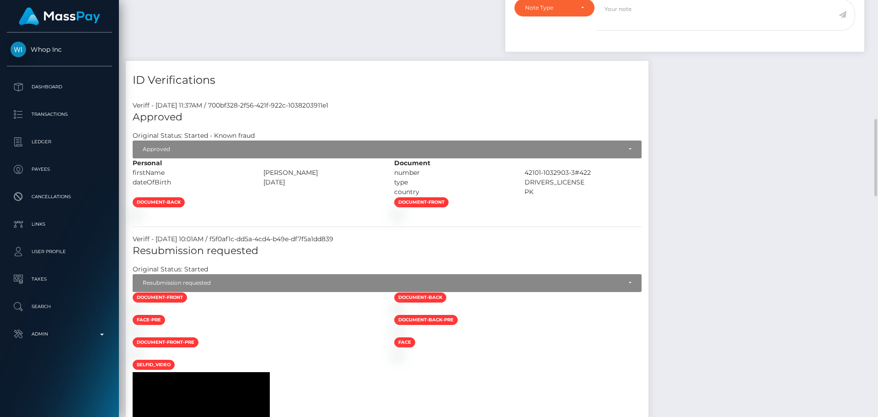
scroll to position [778, 0]
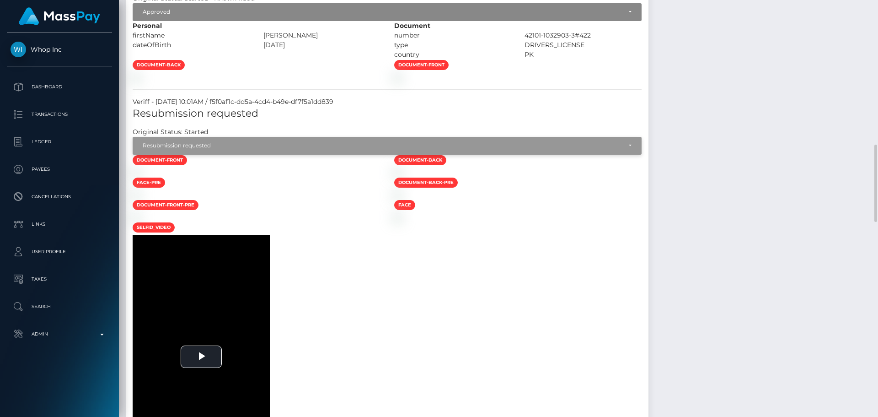
click at [307, 149] on div "Resubmission requested" at bounding box center [382, 145] width 479 height 7
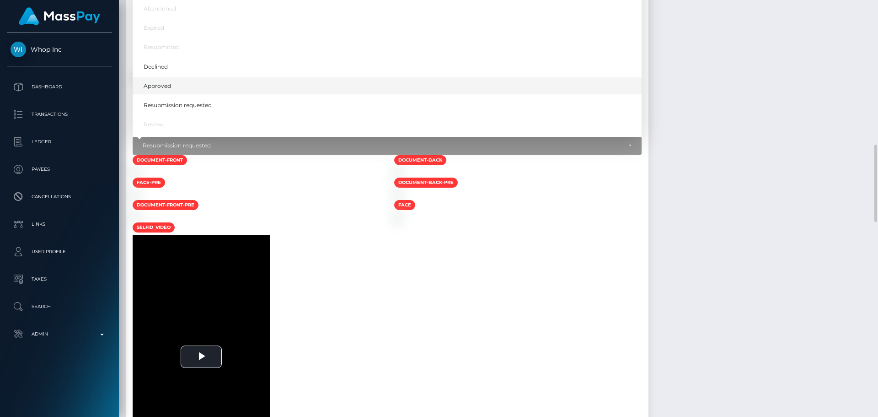
click at [177, 94] on link "Approved" at bounding box center [387, 85] width 509 height 17
select select "Approved"
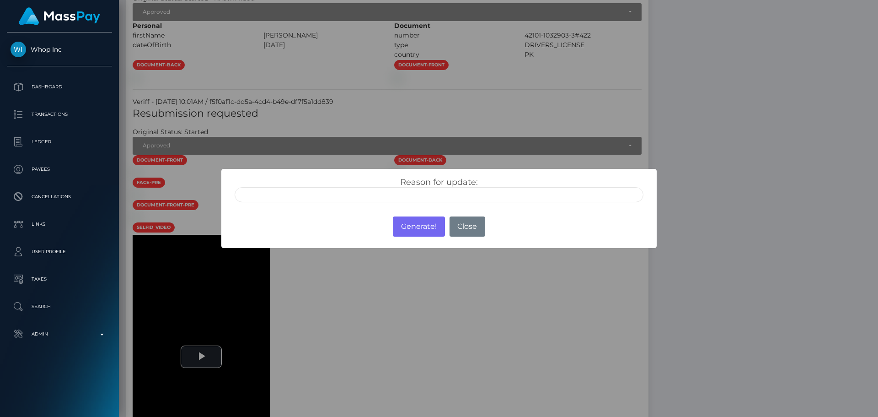
click at [357, 192] on input "text" at bounding box center [439, 194] width 409 height 15
type input "ID manually verified"
click at [377, 176] on div "Reason for update: ID manually verified Photo of a screen Unsupported document …" at bounding box center [438, 187] width 435 height 36
click at [420, 227] on button "Generate!" at bounding box center [419, 226] width 52 height 20
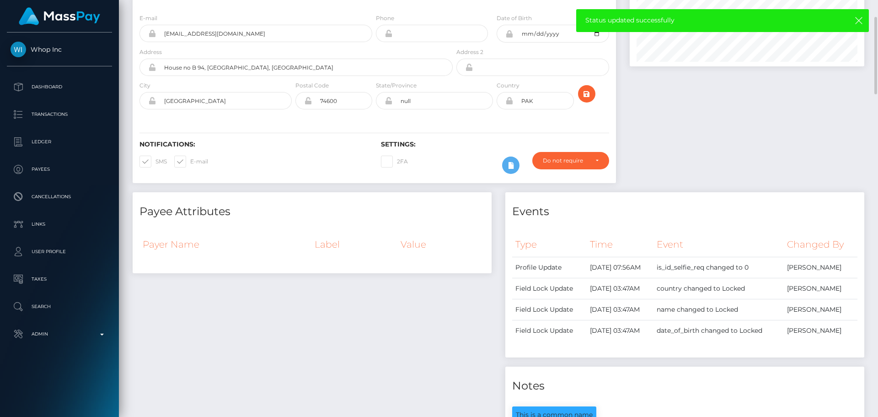
scroll to position [0, 0]
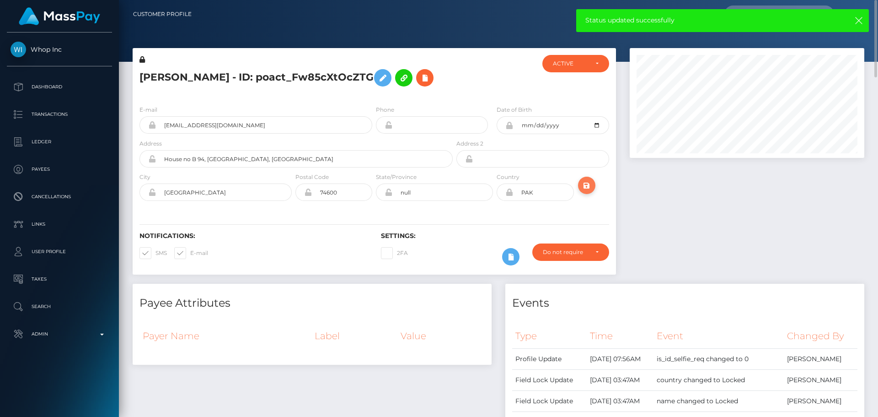
click at [587, 187] on icon "submit" at bounding box center [586, 185] width 11 height 11
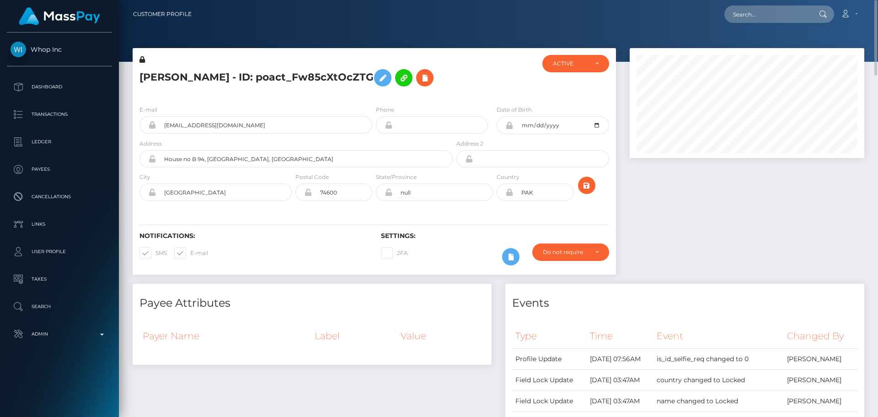
click at [267, 75] on h5 "[PERSON_NAME] - ID: poact_Fw85cXtOcZTG" at bounding box center [294, 78] width 308 height 27
click at [267, 75] on h5 "Muhammad Saqib - ID: poact_Fw85cXtOcZTG" at bounding box center [294, 78] width 308 height 27
copy h5 "Muhammad Saqib - ID: poact_Fw85cXtOcZTG"
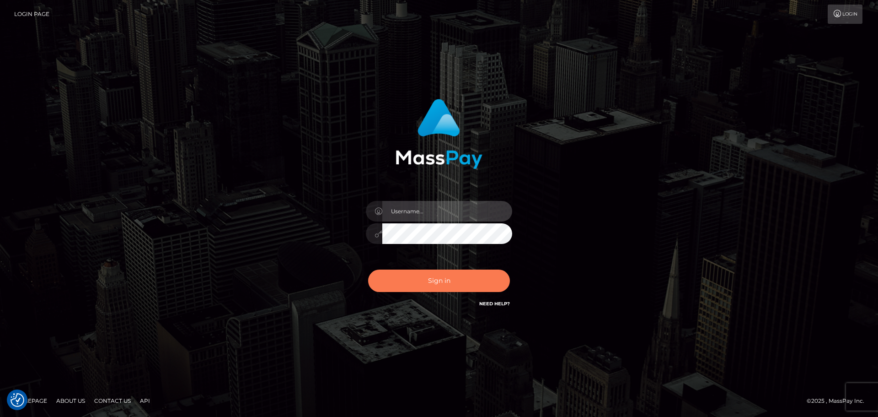
type input "[DOMAIN_NAME]"
click at [420, 276] on button "Sign in" at bounding box center [439, 280] width 142 height 22
type input "constantin.mp"
click at [425, 271] on button "Sign in" at bounding box center [439, 280] width 142 height 22
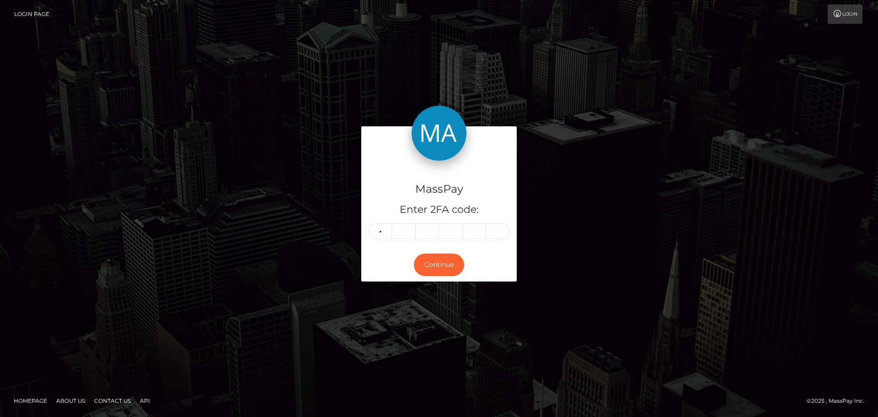
type input "4"
type input "2"
type input "6"
type input "3"
type input "6"
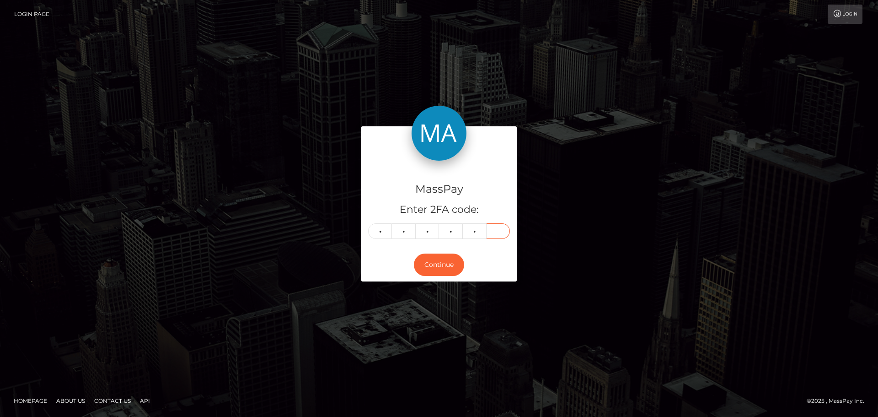
type input "6"
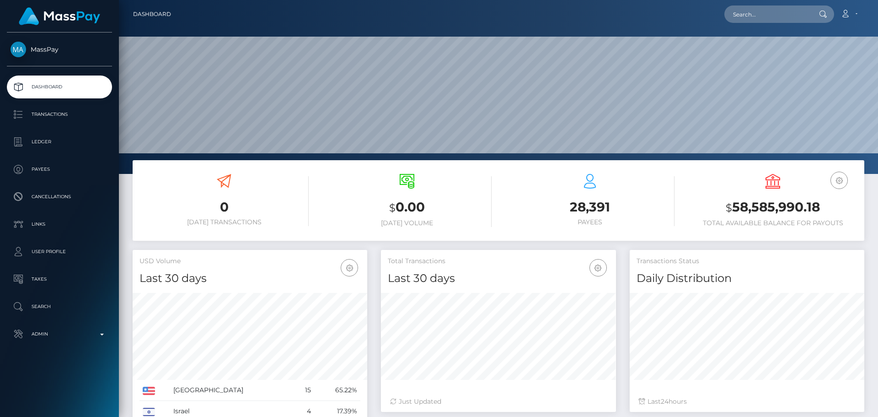
scroll to position [162, 235]
click at [769, 17] on input "text" at bounding box center [768, 13] width 86 height 17
paste input "poact_1ca58cXavAAL"
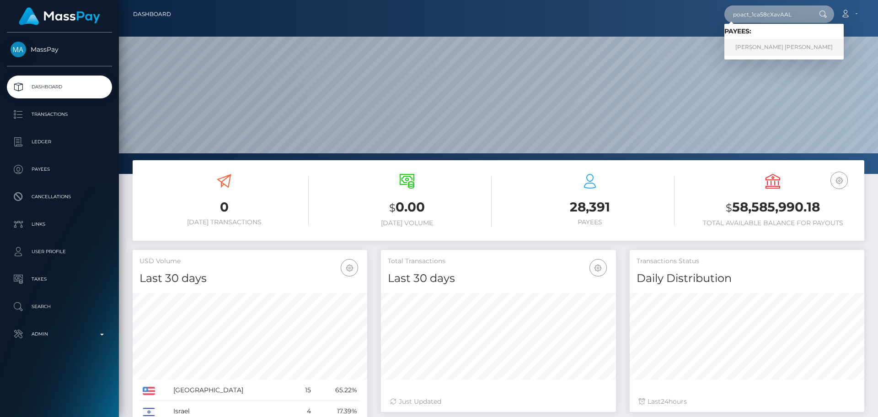
type input "poact_1ca58cXavAAL"
click at [764, 48] on link "KIRANKUMAR SHANKARBHAI PATEL" at bounding box center [784, 47] width 119 height 17
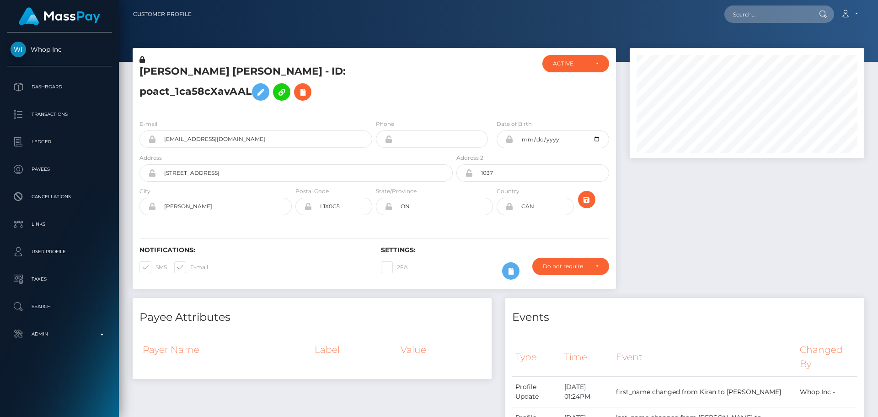
scroll to position [110, 235]
click at [421, 91] on h5 "[PERSON_NAME] [PERSON_NAME] - ID: poact_1ca58cXavAAL" at bounding box center [294, 85] width 308 height 41
click at [416, 88] on h5 "[PERSON_NAME] [PERSON_NAME] - ID: poact_1ca58cXavAAL" at bounding box center [294, 85] width 308 height 41
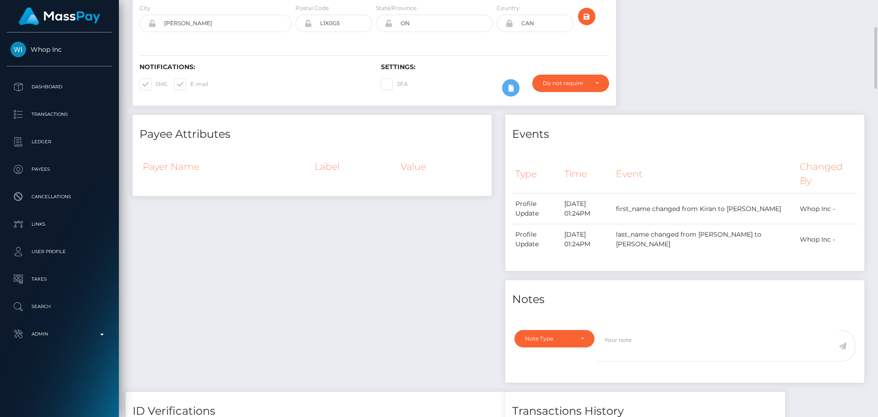
scroll to position [229, 0]
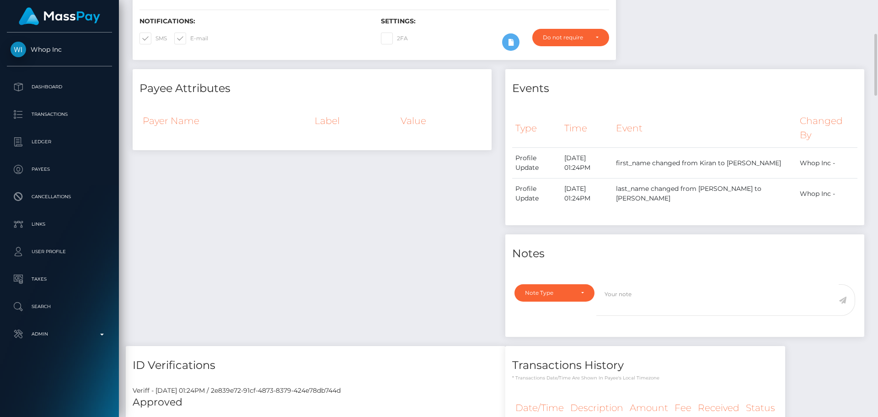
click at [422, 172] on div "Payee Attributes Payer Name Label Value" at bounding box center [312, 207] width 373 height 277
click at [403, 193] on div "Payee Attributes Payer Name Label Value" at bounding box center [312, 207] width 373 height 277
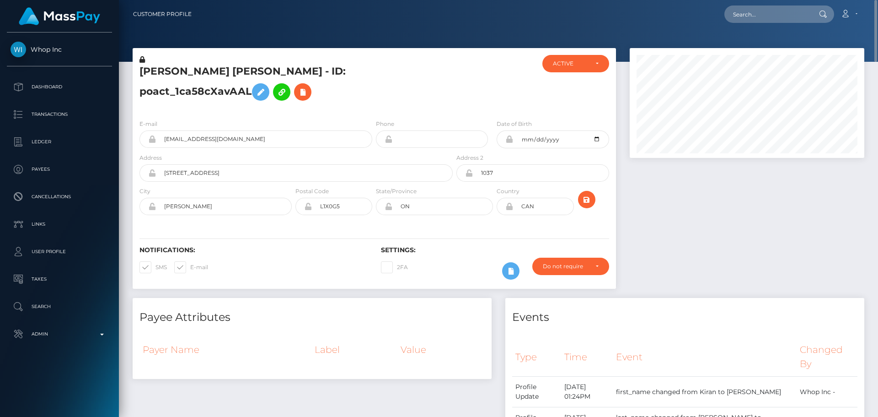
click at [406, 99] on h5 "[PERSON_NAME] [PERSON_NAME] - ID: poact_1ca58cXavAAL" at bounding box center [294, 85] width 308 height 41
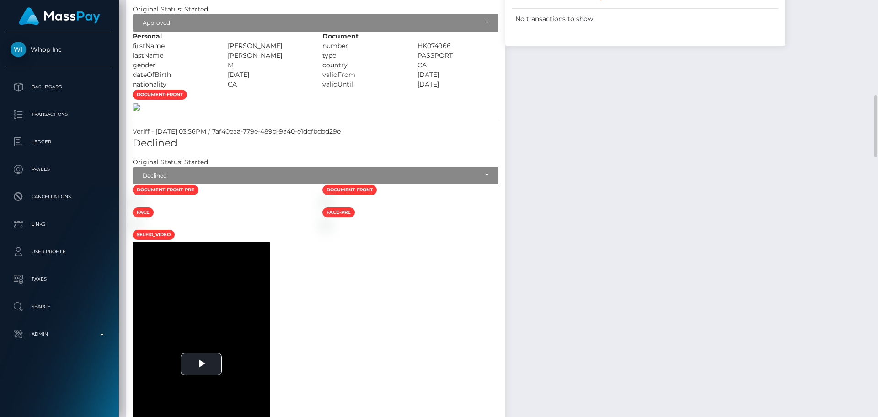
scroll to position [595, 0]
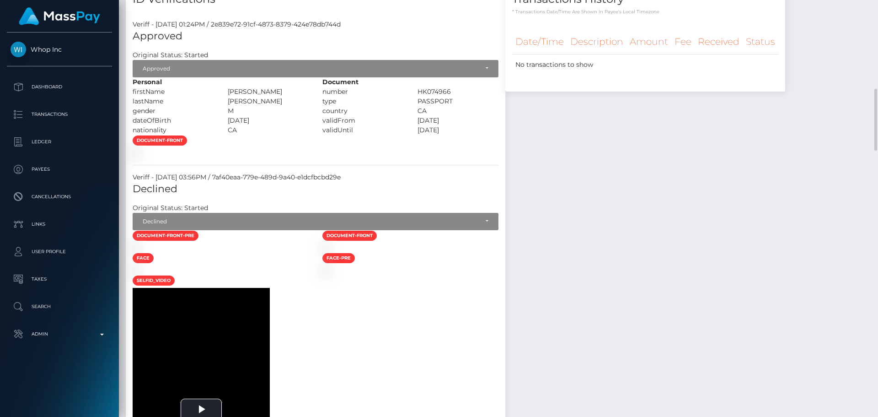
click at [316, 157] on div at bounding box center [221, 153] width 190 height 10
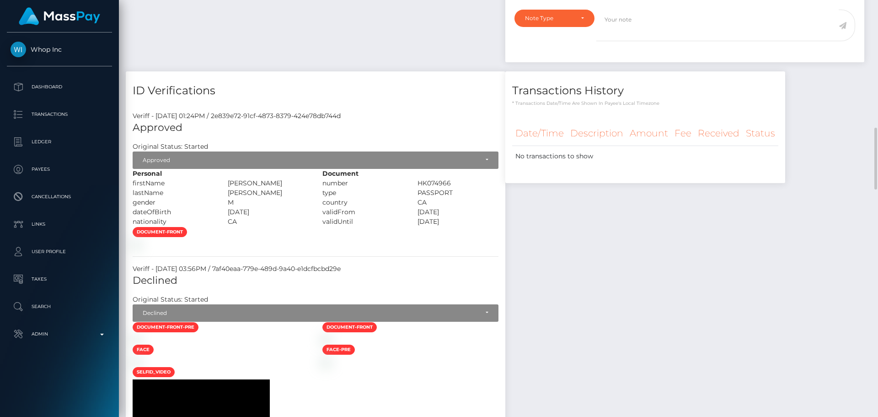
scroll to position [549, 0]
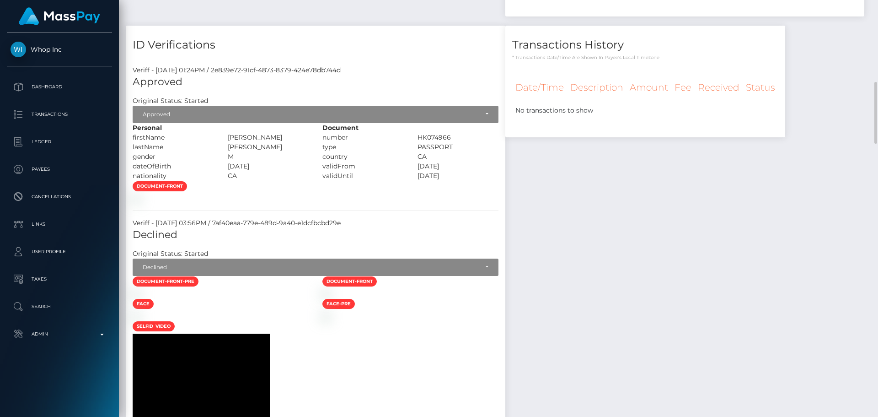
click at [316, 203] on div at bounding box center [221, 199] width 190 height 10
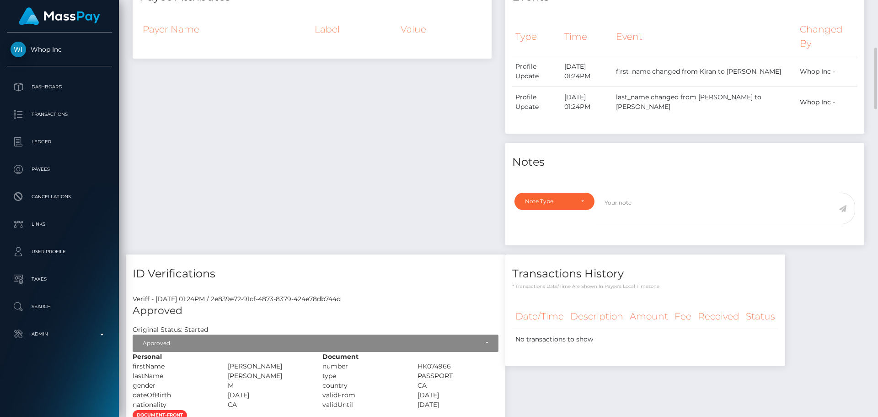
scroll to position [640, 0]
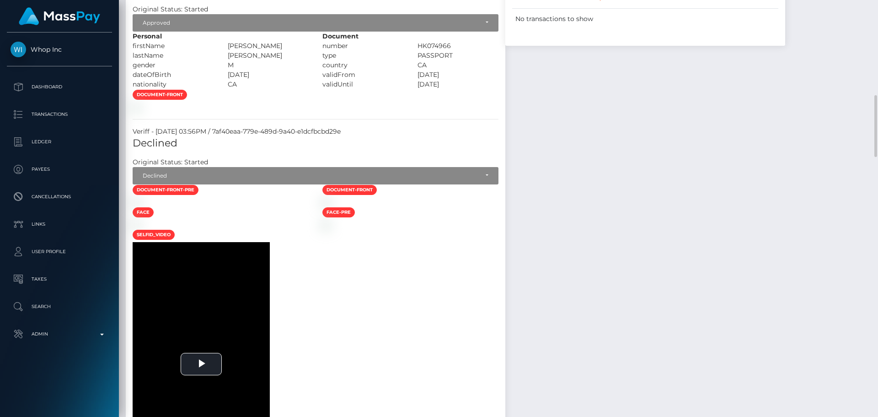
click at [316, 112] on div at bounding box center [221, 107] width 190 height 10
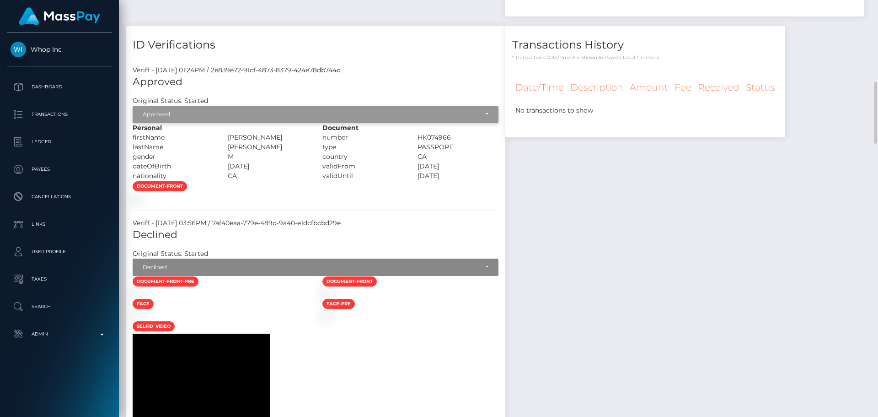
click at [238, 115] on div "Approved" at bounding box center [311, 114] width 336 height 7
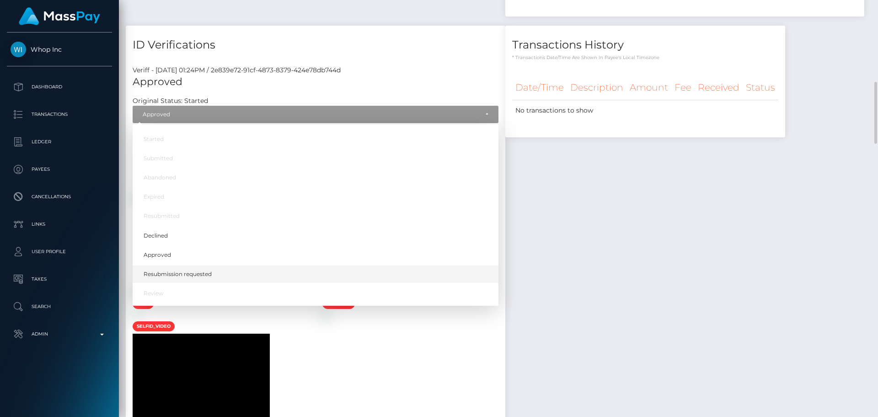
click at [214, 274] on link "Resubmission requested" at bounding box center [316, 273] width 366 height 17
select select "Resubmission requested"
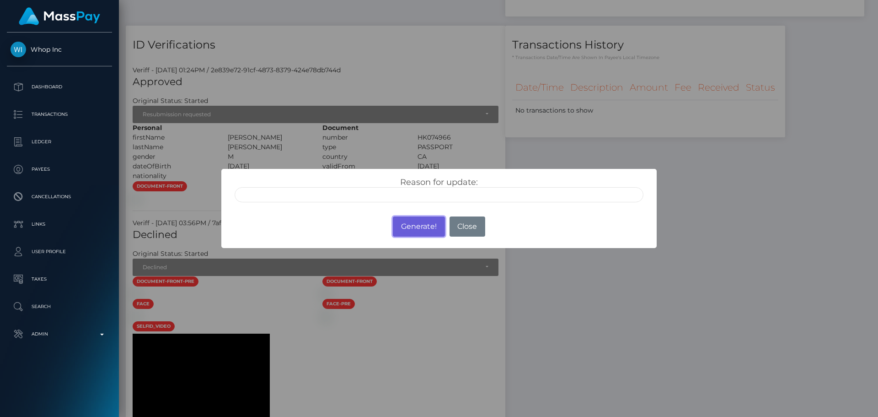
click at [409, 226] on button "Generate!" at bounding box center [419, 226] width 52 height 20
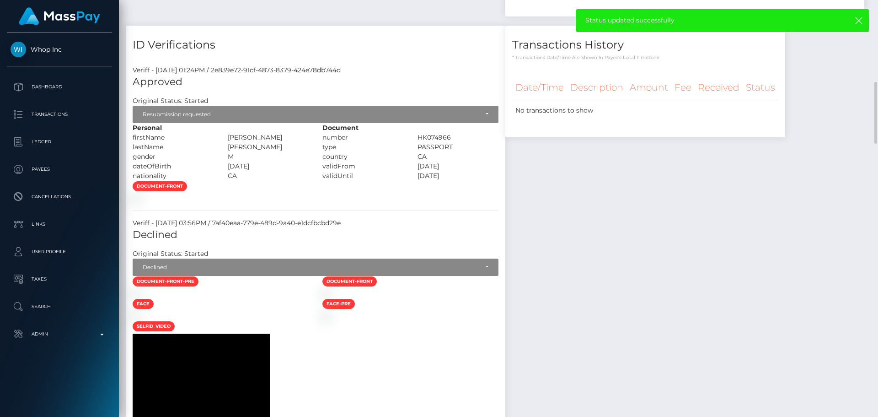
click at [316, 203] on div at bounding box center [221, 199] width 190 height 10
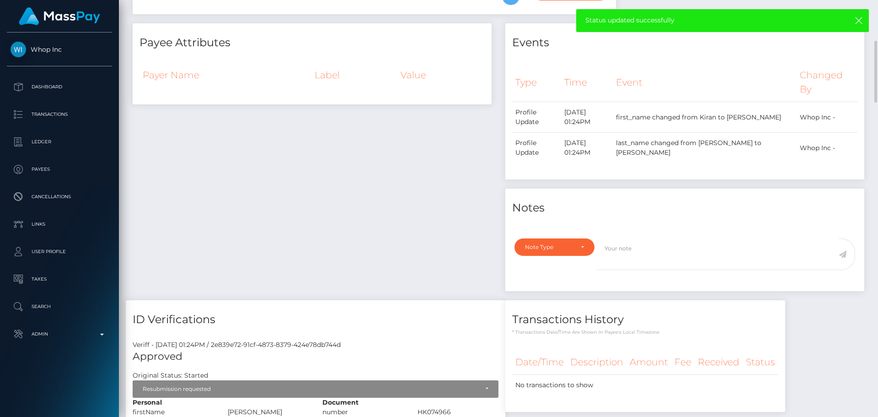
scroll to position [0, 0]
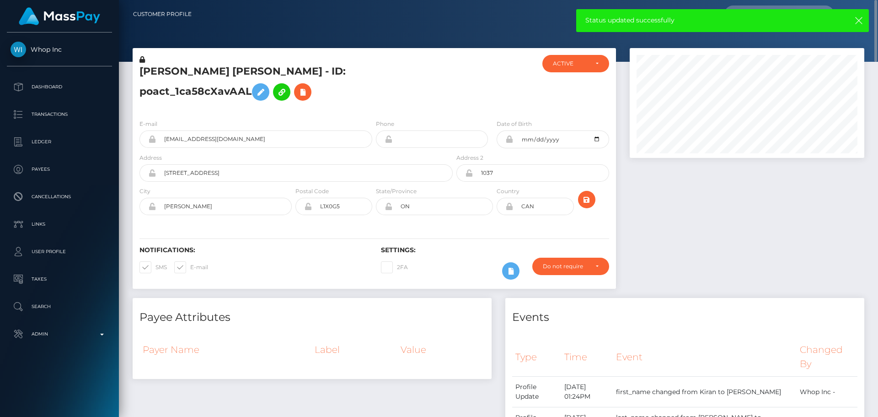
click at [431, 106] on div "[PERSON_NAME] [PERSON_NAME] - ID: poact_1ca58cXavAAL" at bounding box center [294, 83] width 322 height 57
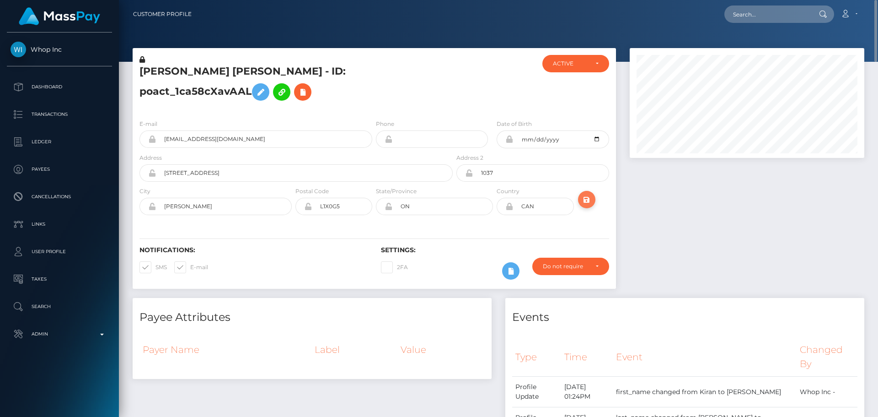
click at [586, 199] on icon "submit" at bounding box center [586, 199] width 11 height 11
click at [409, 86] on h5 "[PERSON_NAME] [PERSON_NAME] - ID: poact_1ca58cXavAAL" at bounding box center [294, 85] width 308 height 41
click at [400, 92] on h5 "[PERSON_NAME] [PERSON_NAME] - ID: poact_1ca58cXavAAL" at bounding box center [294, 85] width 308 height 41
click at [403, 90] on h5 "[PERSON_NAME] [PERSON_NAME] - ID: poact_1ca58cXavAAL" at bounding box center [294, 85] width 308 height 41
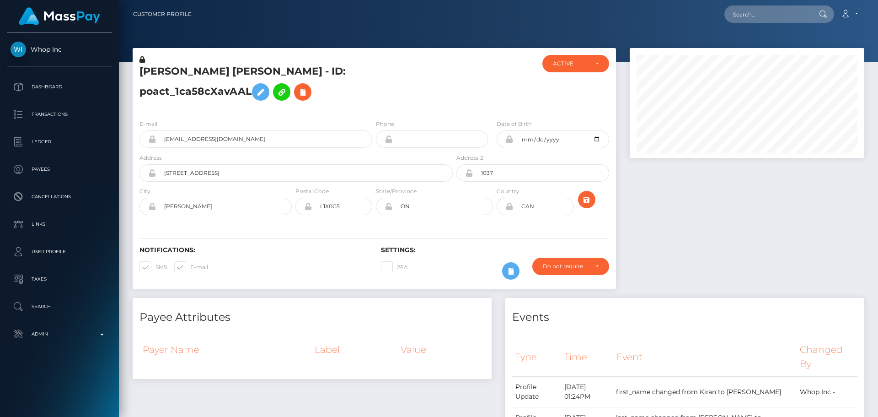
click at [409, 88] on h5 "[PERSON_NAME] [PERSON_NAME] - ID: poact_1ca58cXavAAL" at bounding box center [294, 85] width 308 height 41
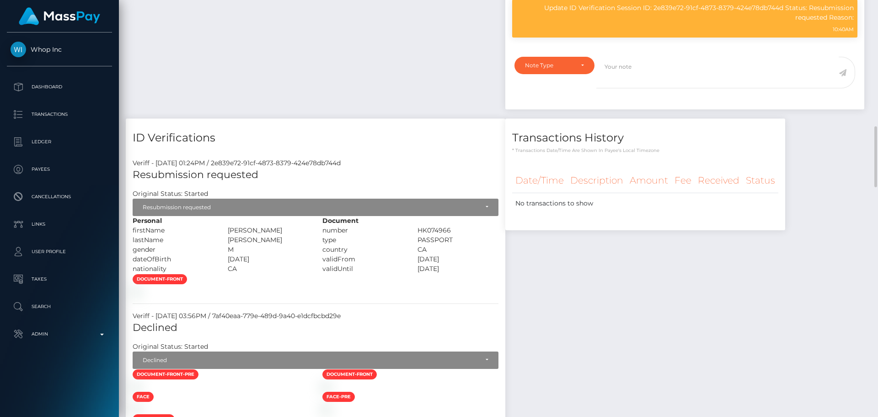
scroll to position [549, 0]
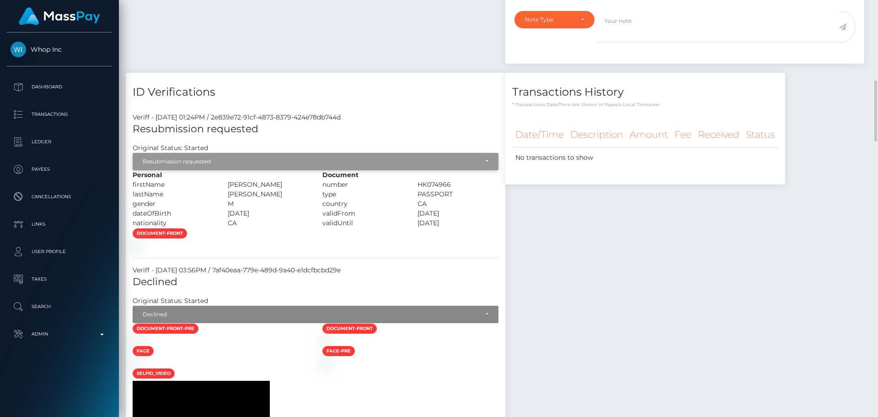
click at [252, 161] on div "Resubmission requested" at bounding box center [311, 161] width 336 height 7
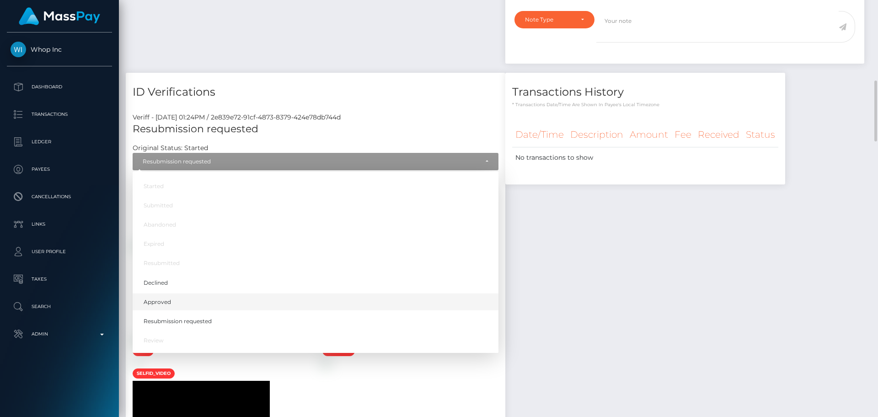
click at [173, 302] on link "Approved" at bounding box center [316, 301] width 366 height 17
select select "Approved"
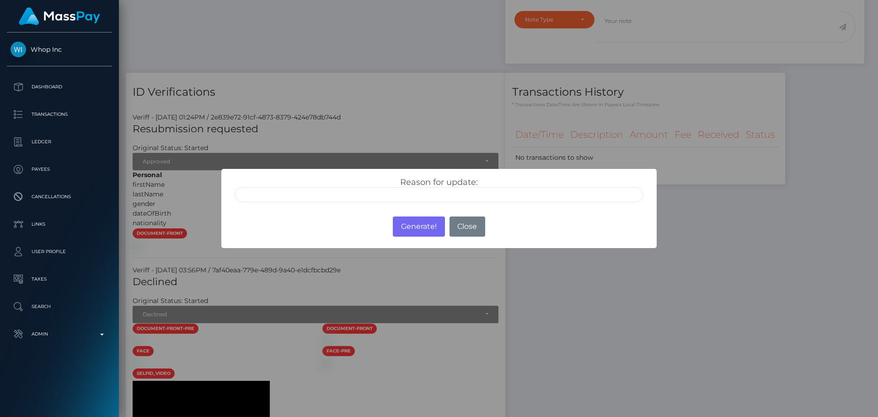
click at [362, 198] on input "text" at bounding box center [439, 194] width 409 height 15
type input "ID manually verified"
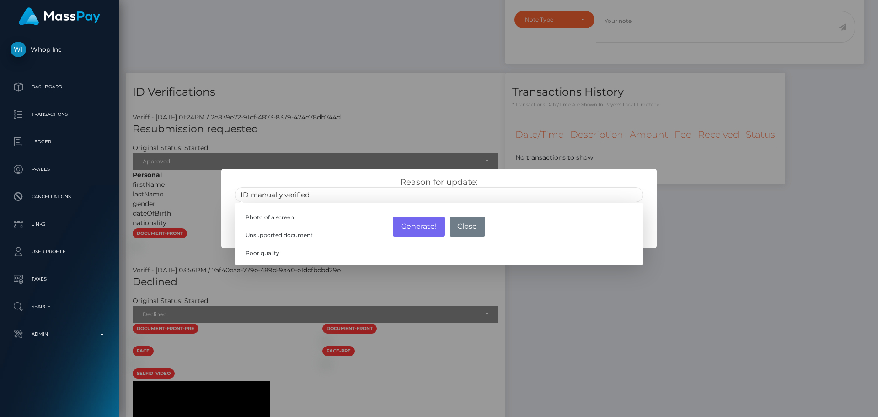
click at [369, 180] on div "Reason for update: ID manually verified Photo of a screen Unsupported document …" at bounding box center [439, 189] width 423 height 25
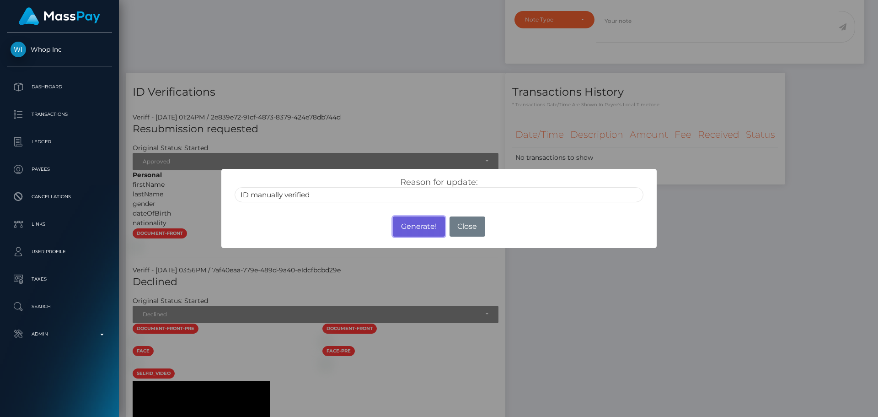
click at [419, 227] on button "Generate!" at bounding box center [419, 226] width 52 height 20
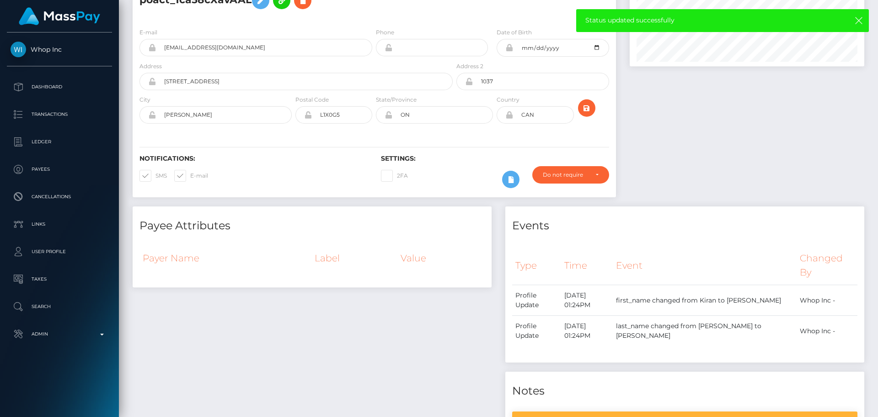
scroll to position [0, 0]
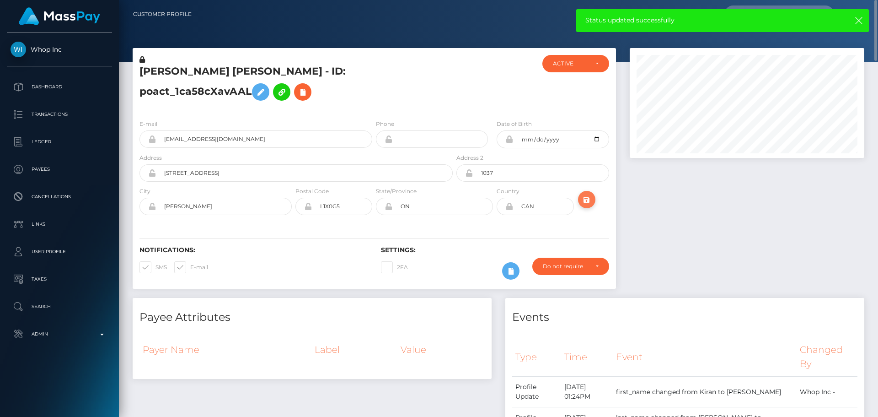
click at [588, 200] on icon "submit" at bounding box center [586, 199] width 11 height 11
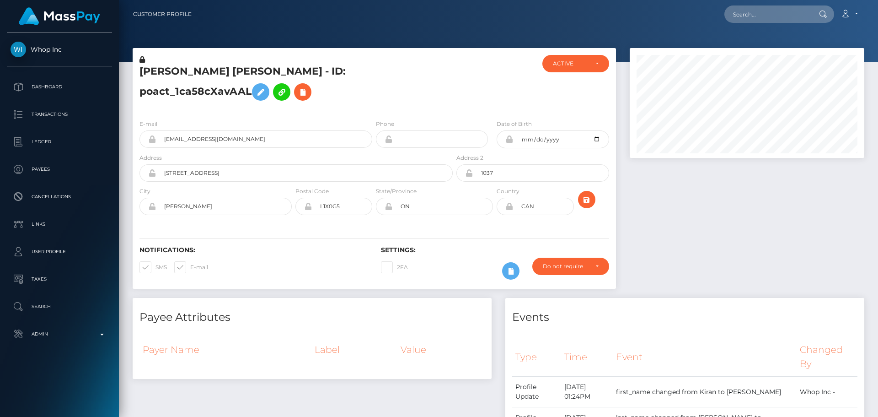
scroll to position [110, 235]
click at [233, 67] on h5 "[PERSON_NAME] [PERSON_NAME] - ID: poact_1ca58cXavAAL" at bounding box center [294, 85] width 308 height 41
copy h5 "[PERSON_NAME] [PERSON_NAME] - ID: poact_1ca58cXavAAL"
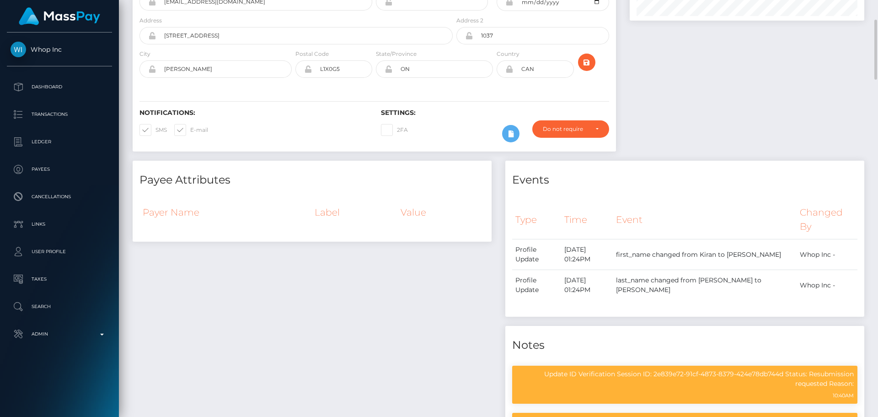
scroll to position [0, 0]
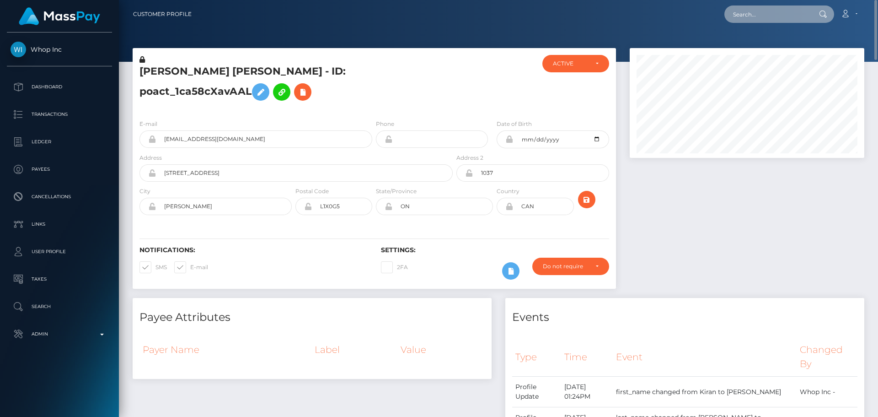
click at [784, 15] on input "text" at bounding box center [768, 13] width 86 height 17
paste input "poact_Spc7NdcJmuL5"
type input "poact_Spc7NdcJmuL5"
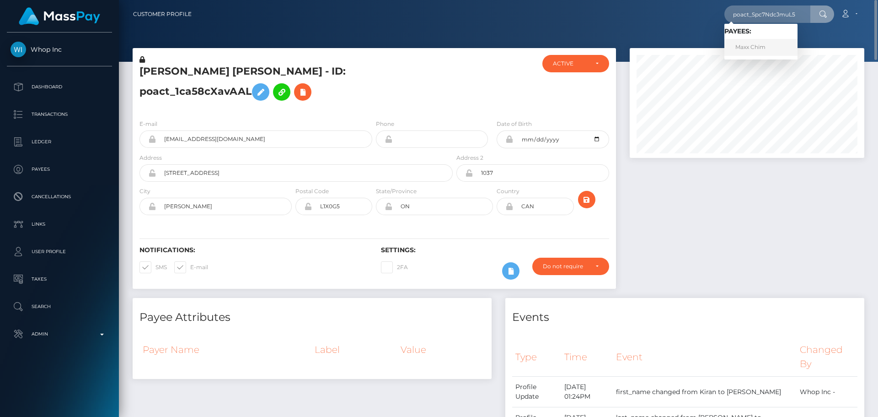
click at [751, 49] on link "Maxx Chim" at bounding box center [761, 47] width 73 height 17
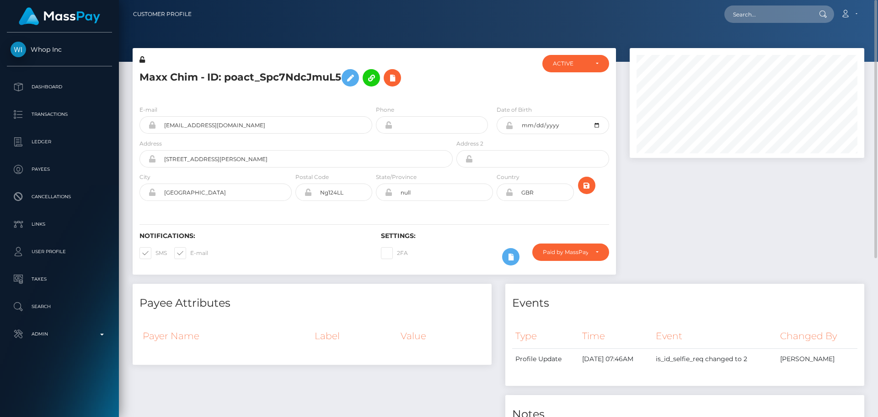
click at [479, 83] on div at bounding box center [495, 76] width 81 height 43
click at [453, 86] on div "Maxx Chim - ID: poact_Spc7NdcJmuL5" at bounding box center [294, 76] width 322 height 43
click at [563, 258] on div "Paid by MassPay" at bounding box center [571, 251] width 77 height 17
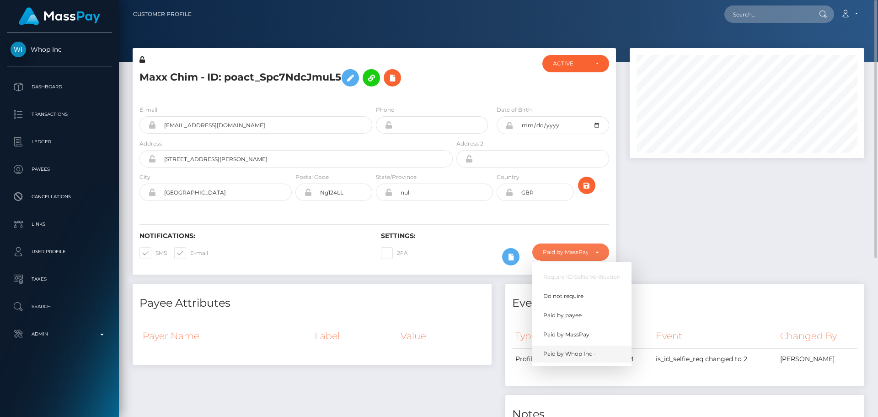
click at [585, 356] on span "Paid by Whop Inc -" at bounding box center [569, 354] width 53 height 8
select select "338"
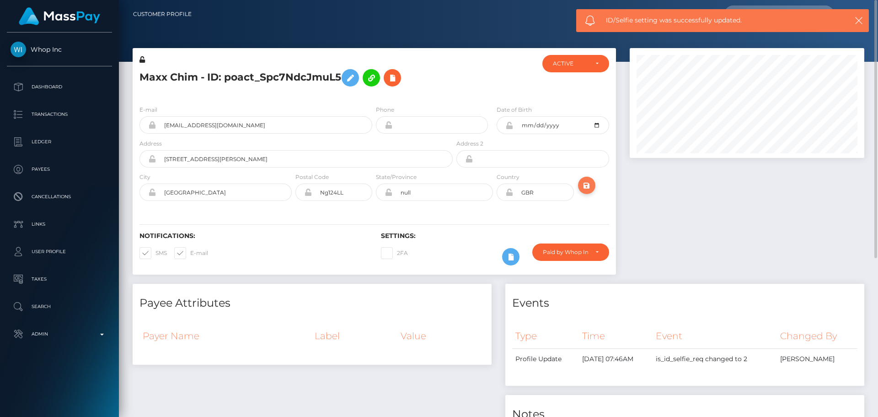
click at [587, 184] on icon "submit" at bounding box center [586, 185] width 11 height 11
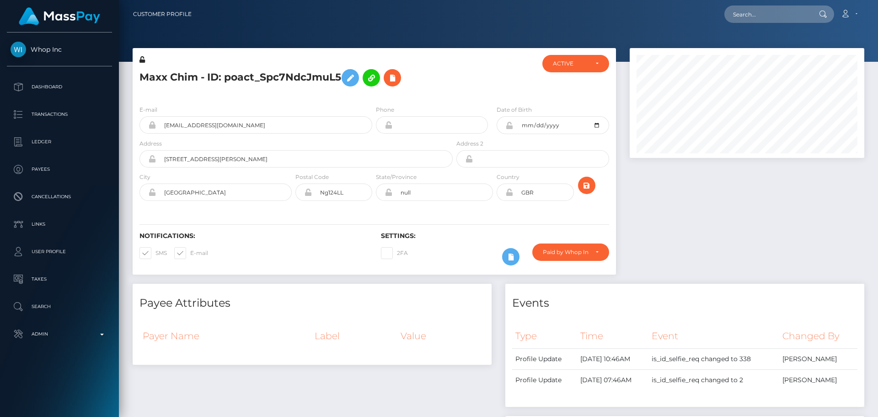
scroll to position [110, 235]
click at [397, 71] on button at bounding box center [392, 77] width 17 height 17
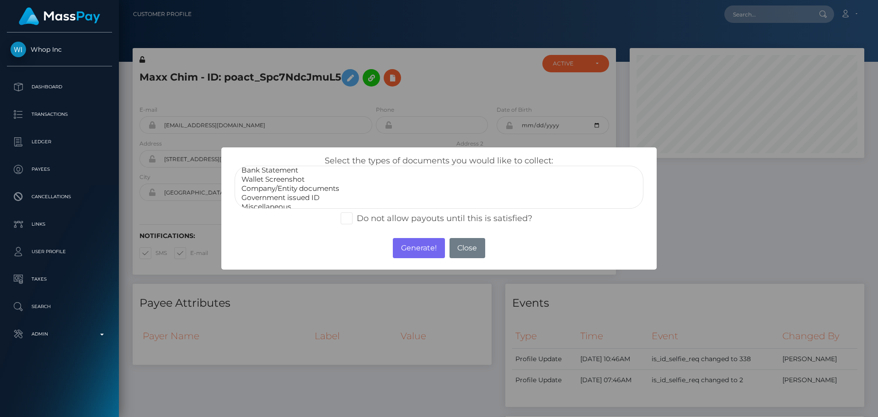
scroll to position [18, 0]
select select "Government issued ID"
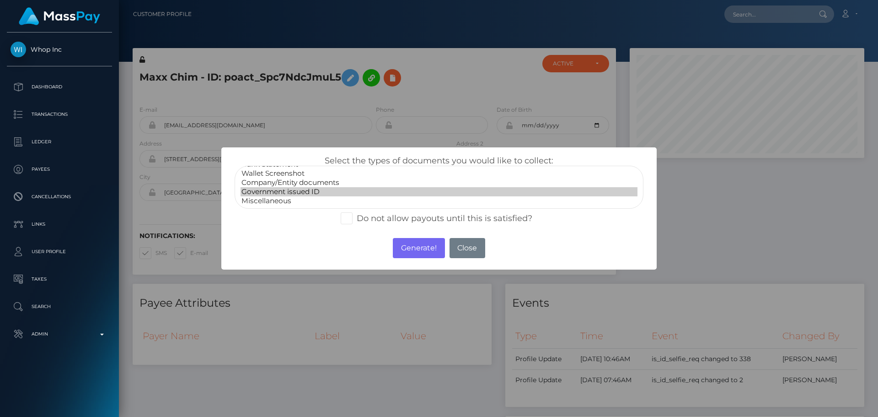
click at [283, 193] on option "Government issued ID" at bounding box center [439, 191] width 397 height 9
click at [416, 248] on button "Generate!" at bounding box center [419, 248] width 52 height 20
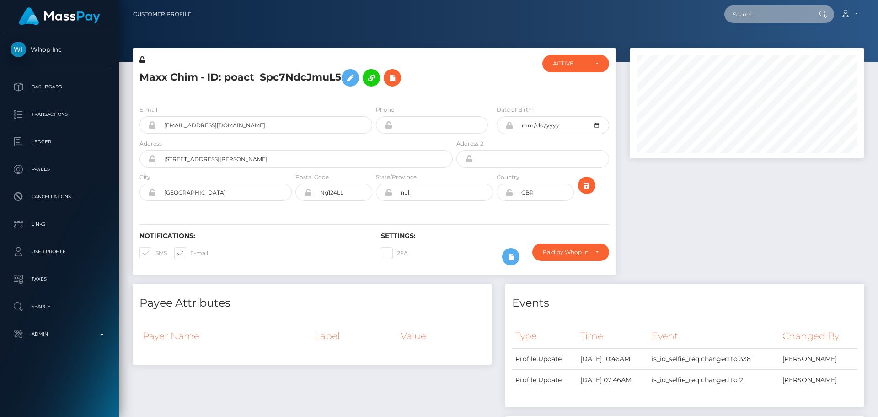
click at [733, 9] on input "text" at bounding box center [768, 13] width 86 height 17
paste input "poact_kx0Tdzdl0NBF"
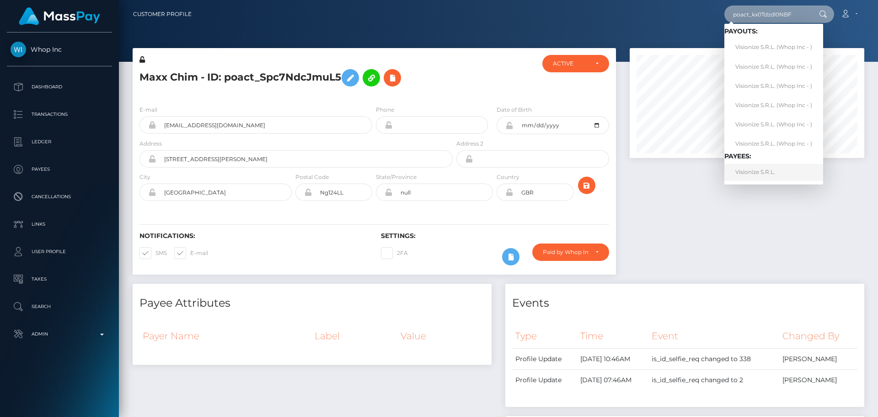
type input "poact_kx0Tdzdl0NBF"
click at [764, 172] on link "Visionize S.R.L." at bounding box center [774, 172] width 99 height 17
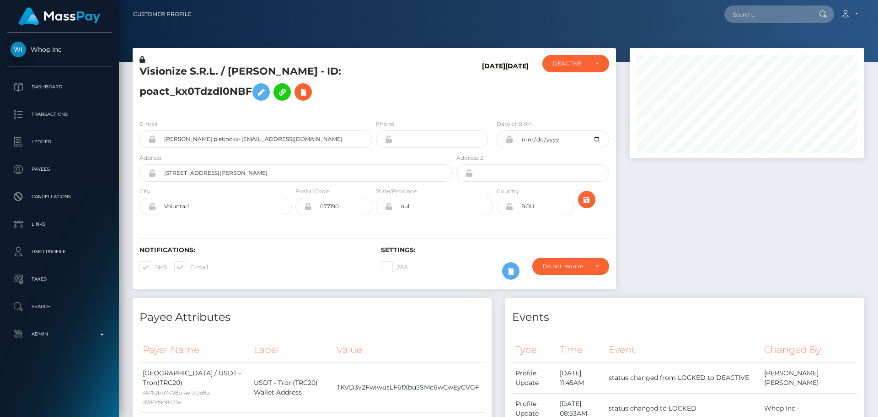
scroll to position [110, 235]
click at [418, 87] on h5 "Visionize S.R.L. / [PERSON_NAME] - ID: poact_kx0Tdzdl0NBF" at bounding box center [294, 85] width 308 height 41
click at [386, 85] on h5 "Visionize S.R.L. / [PERSON_NAME] - ID: poact_kx0Tdzdl0NBF" at bounding box center [294, 85] width 308 height 41
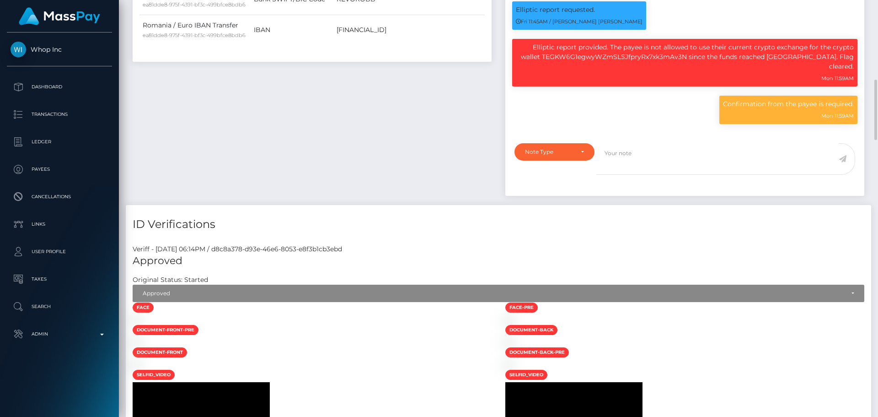
scroll to position [503, 0]
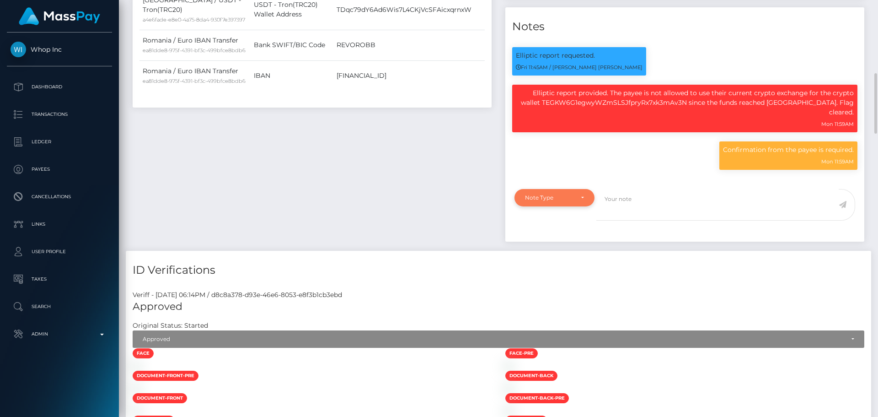
click at [584, 199] on div "Note Type" at bounding box center [555, 197] width 80 height 17
click at [575, 246] on link "Compliance" at bounding box center [555, 241] width 80 height 17
select select "COMPLIANCE"
click at [650, 212] on textarea at bounding box center [718, 205] width 242 height 32
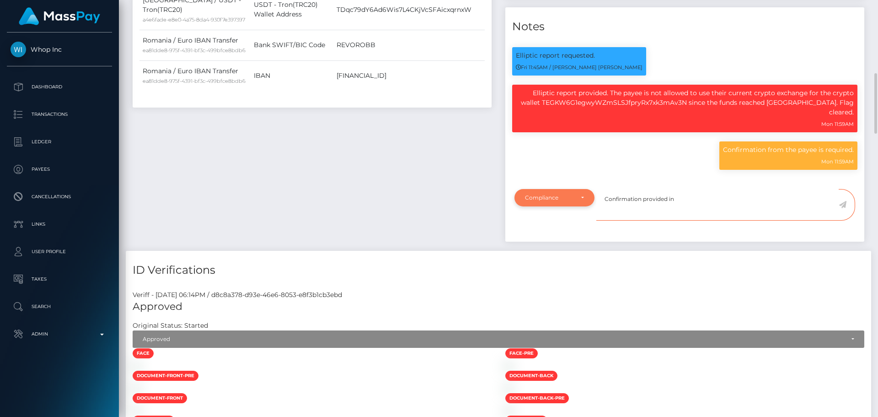
paste textarea "Ticket #128604"
type textarea "Confirmation provided in Ticket #128604."
click at [844, 208] on icon at bounding box center [843, 204] width 8 height 7
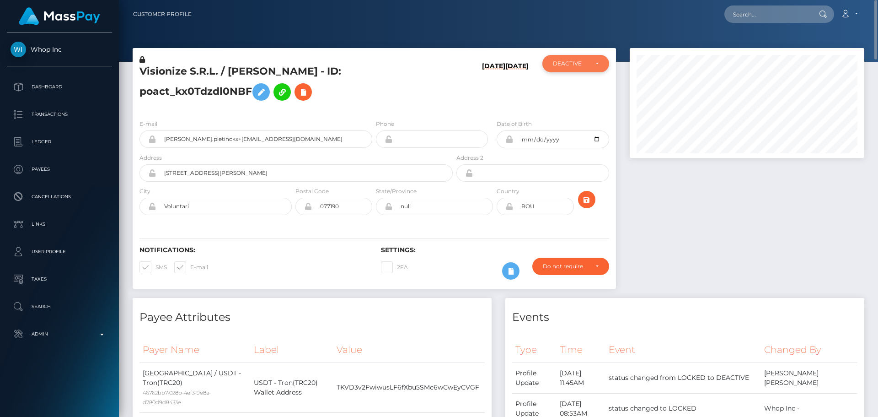
click at [580, 65] on div "DEACTIVE" at bounding box center [570, 63] width 35 height 7
click at [578, 88] on link "ACTIVE" at bounding box center [576, 88] width 67 height 17
select select "ACTIVE"
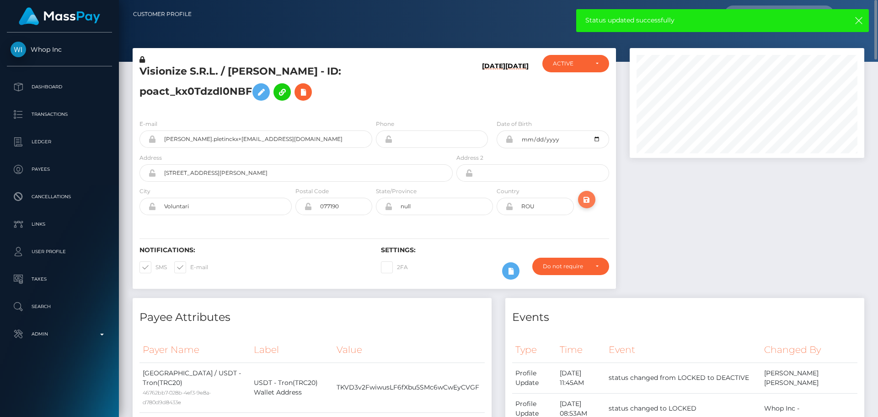
click at [587, 201] on icon "submit" at bounding box center [586, 199] width 11 height 11
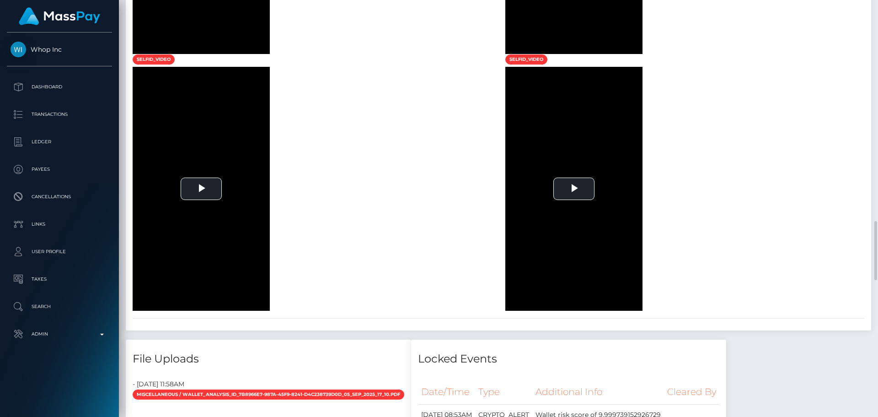
scroll to position [1235, 0]
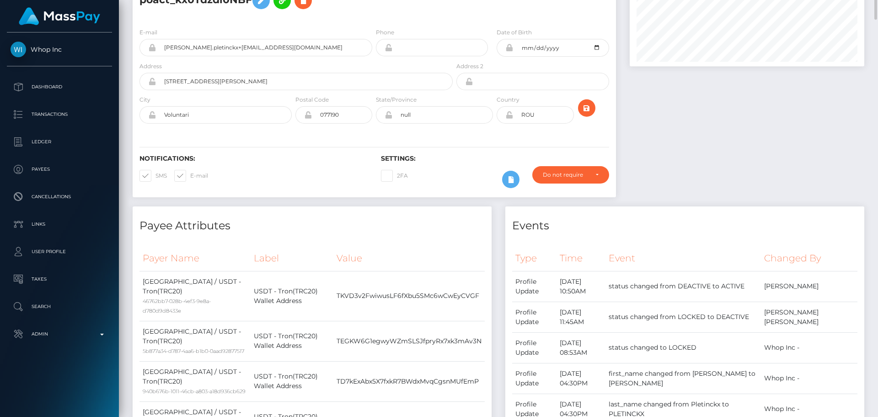
scroll to position [0, 0]
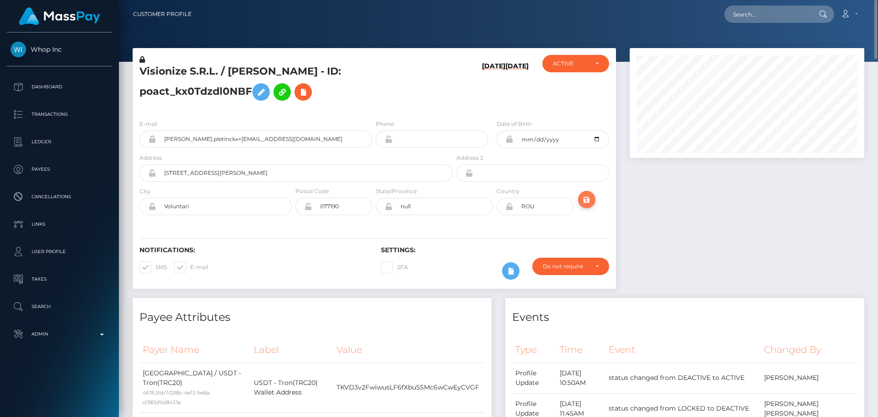
click at [592, 205] on button "submit" at bounding box center [586, 199] width 17 height 17
click at [255, 69] on h5 "Visionize S.R.L. / [PERSON_NAME] - ID: poact_kx0Tdzdl0NBF" at bounding box center [294, 85] width 308 height 41
copy h5 "Visionize S.R.L. / [PERSON_NAME] - ID: poact_kx0Tdzdl0NBF"
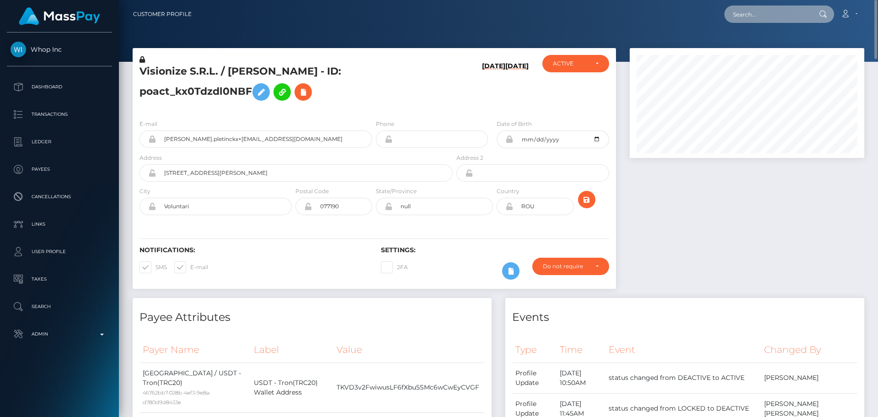
click at [768, 16] on input "text" at bounding box center [768, 13] width 86 height 17
paste input "poact_EP3tqy56sBSv"
type input "poact_EP3tqy56sBSv"
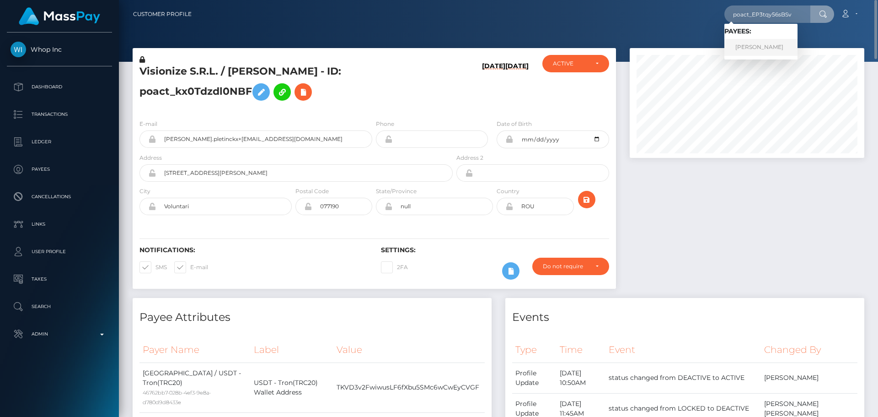
click at [750, 48] on link "john kamau" at bounding box center [761, 47] width 73 height 17
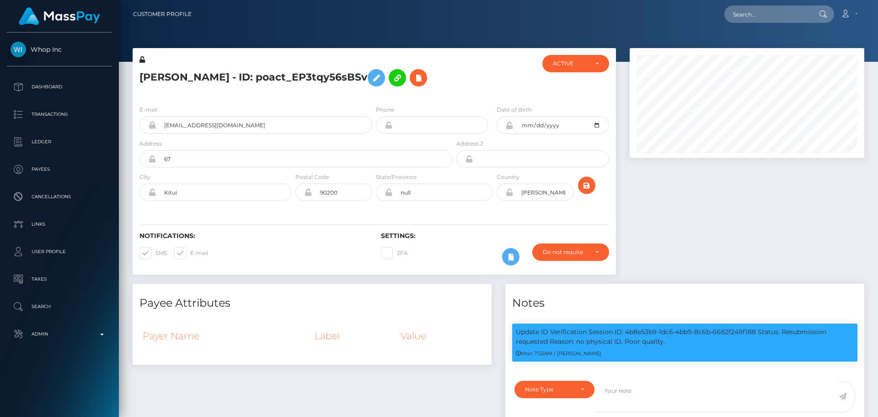
scroll to position [110, 235]
click at [439, 94] on div "[PERSON_NAME] - ID: poact_EP3tqy56sBSv" at bounding box center [294, 76] width 322 height 43
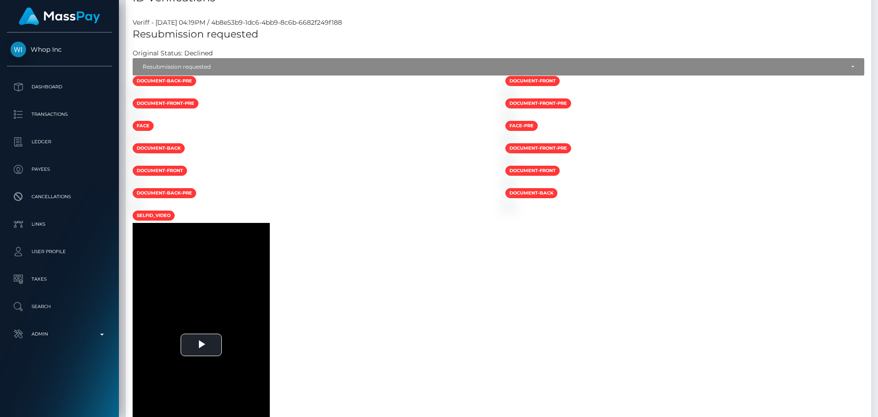
scroll to position [0, 0]
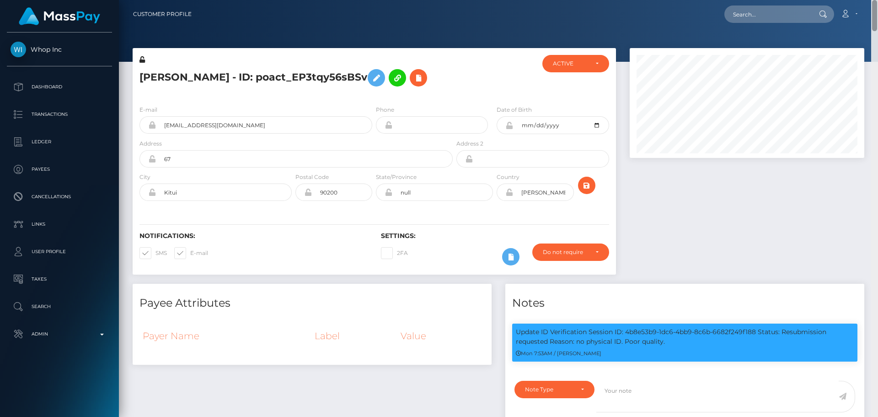
drag, startPoint x: 872, startPoint y: 280, endPoint x: 863, endPoint y: -11, distance: 290.6
click at [863, 0] on html "Whop Inc Dashboard Transactions Ledger Payees Cancellations Links" at bounding box center [439, 208] width 878 height 417
click at [506, 258] on icon at bounding box center [511, 256] width 11 height 11
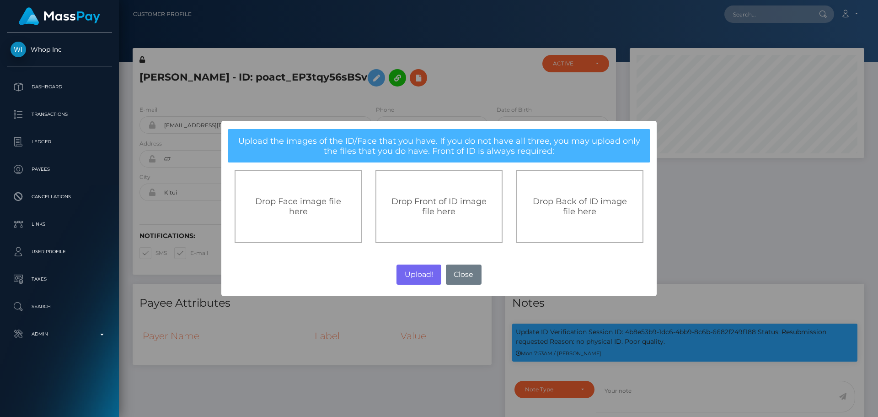
click at [452, 216] on span "Drop Front of ID image file here" at bounding box center [439, 206] width 95 height 20
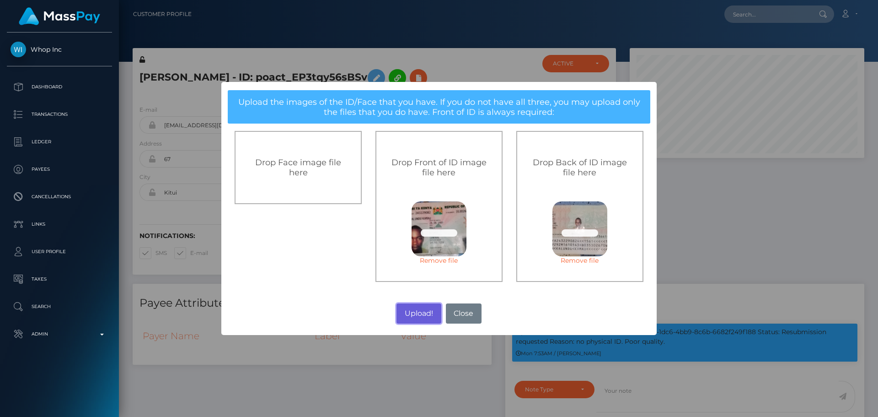
click at [419, 313] on button "Upload!" at bounding box center [419, 313] width 44 height 20
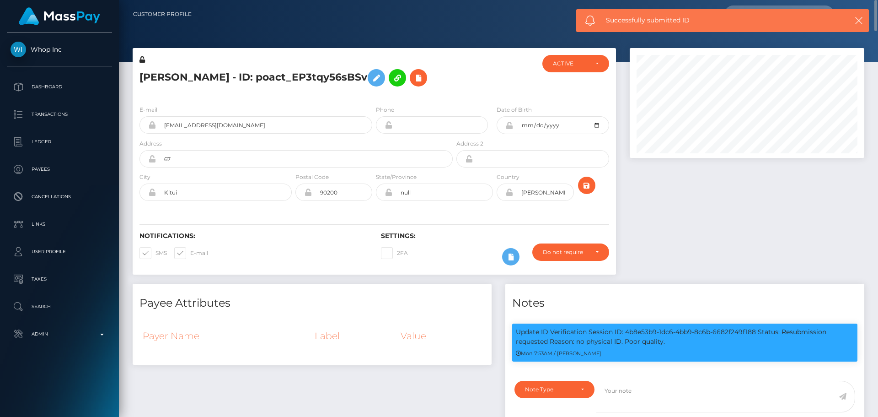
click at [435, 86] on h5 "[PERSON_NAME] - ID: poact_EP3tqy56sBSv" at bounding box center [294, 78] width 308 height 27
click at [437, 86] on h5 "[PERSON_NAME] - ID: poact_EP3tqy56sBSv" at bounding box center [294, 78] width 308 height 27
click at [439, 86] on h5 "[PERSON_NAME] - ID: poact_EP3tqy56sBSv" at bounding box center [294, 78] width 308 height 27
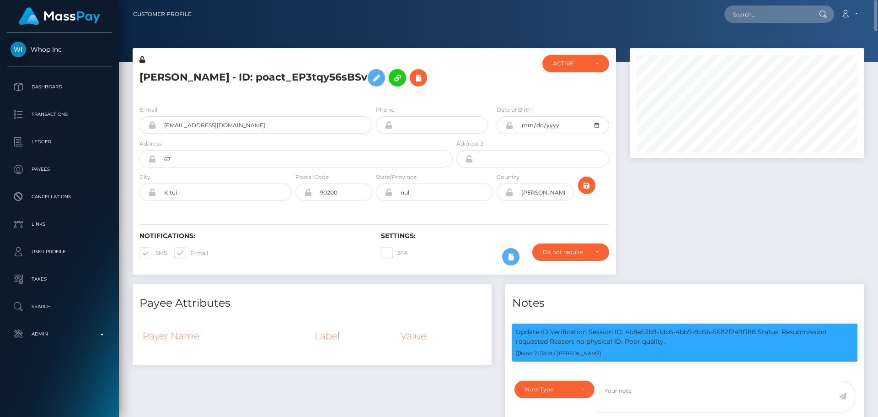
click at [426, 87] on h5 "[PERSON_NAME] - ID: poact_EP3tqy56sBSv" at bounding box center [294, 78] width 308 height 27
click at [430, 91] on h5 "[PERSON_NAME] - ID: poact_EP3tqy56sBSv" at bounding box center [294, 78] width 308 height 27
click at [584, 184] on icon "submit" at bounding box center [586, 185] width 11 height 11
click at [455, 91] on div at bounding box center [495, 76] width 81 height 43
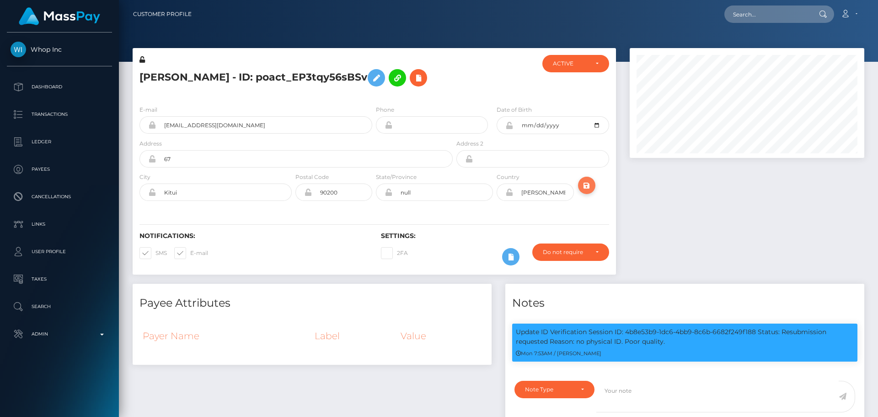
click at [589, 188] on icon "submit" at bounding box center [586, 185] width 11 height 11
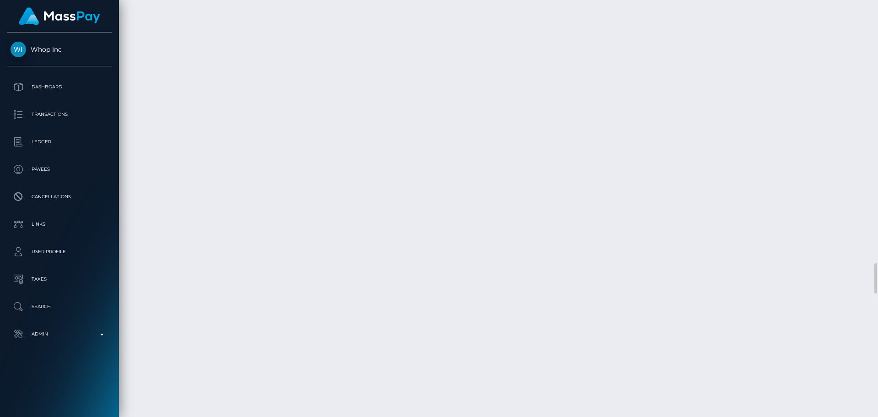
scroll to position [3614, 0]
select select "Approved"
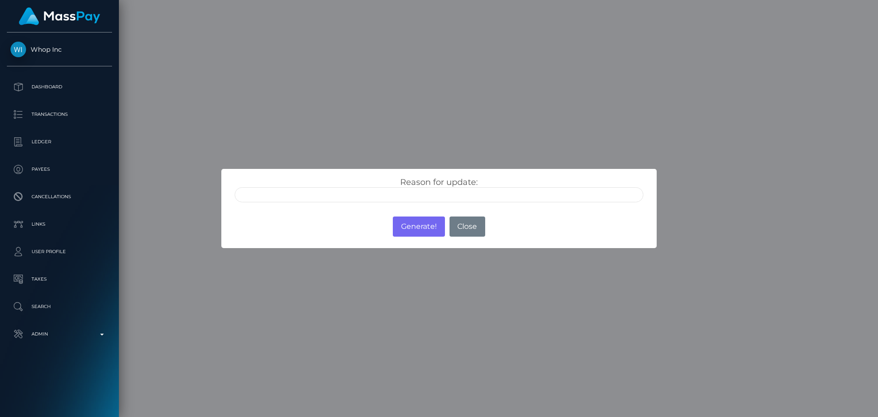
click at [279, 198] on input "text" at bounding box center [439, 194] width 409 height 15
type input "ID manually verified"
click at [418, 226] on button "Generate!" at bounding box center [419, 226] width 52 height 20
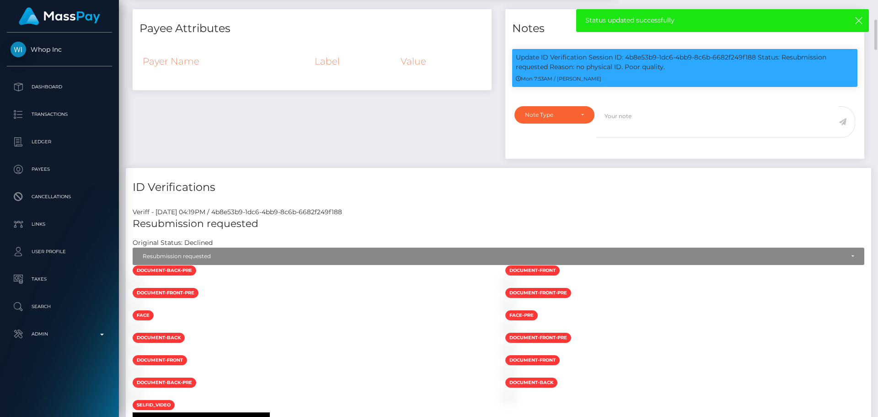
scroll to position [320, 0]
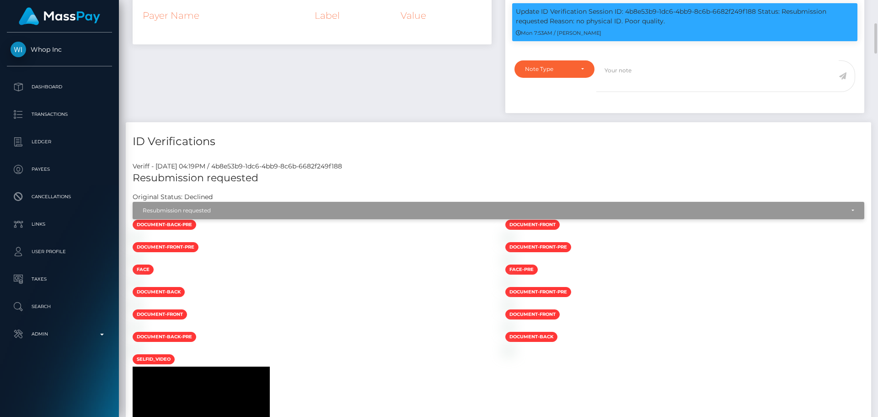
click at [308, 209] on div "Resubmission requested" at bounding box center [494, 210] width 702 height 7
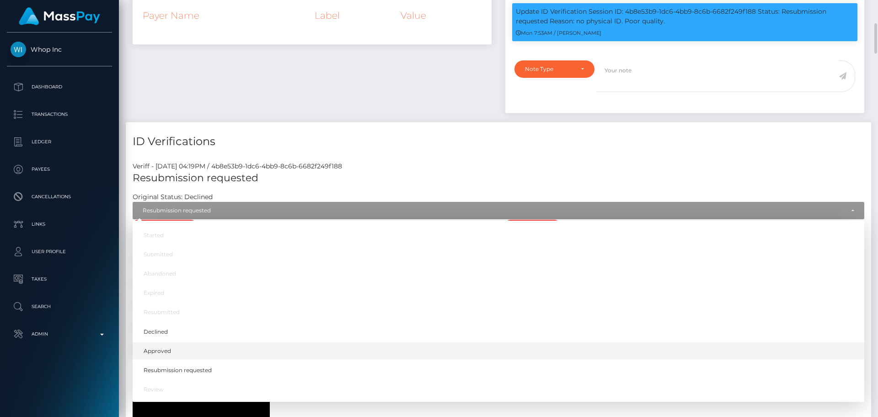
click at [180, 347] on link "Approved" at bounding box center [499, 350] width 732 height 17
select select "Approved"
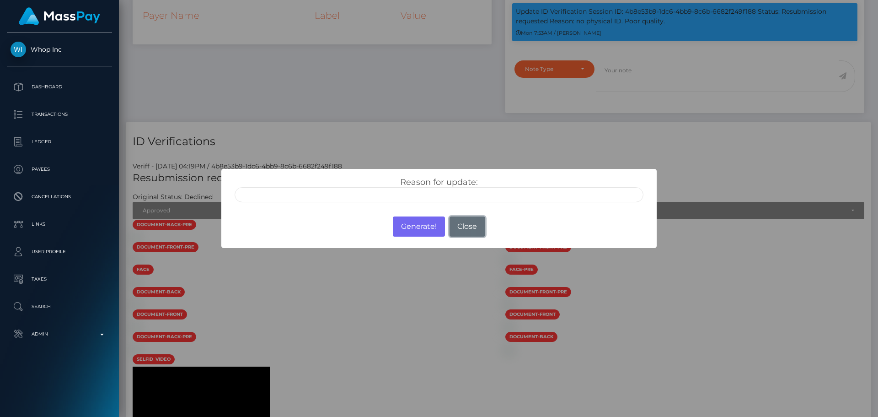
click at [459, 229] on button "Close" at bounding box center [468, 226] width 36 height 20
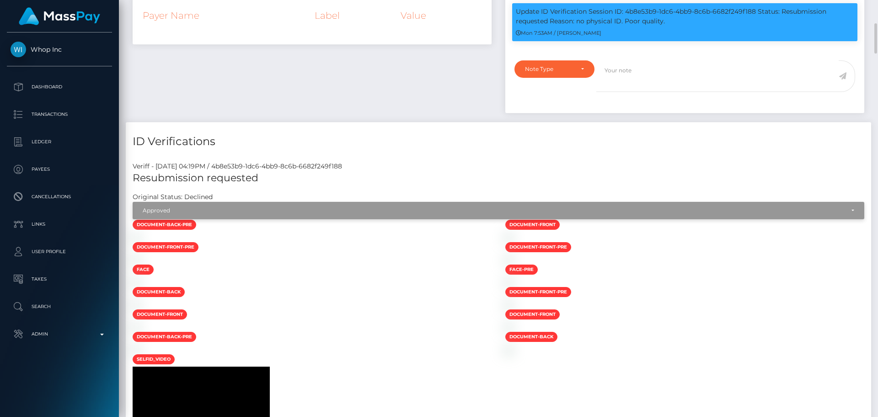
click at [340, 211] on div "Approved" at bounding box center [494, 210] width 702 height 7
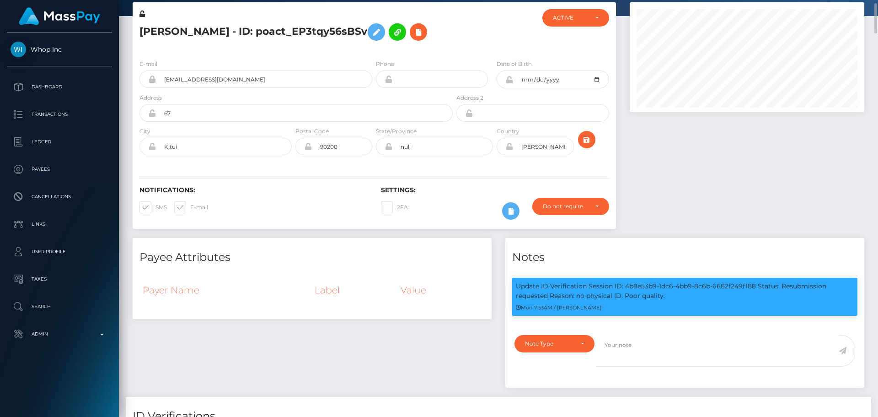
scroll to position [0, 0]
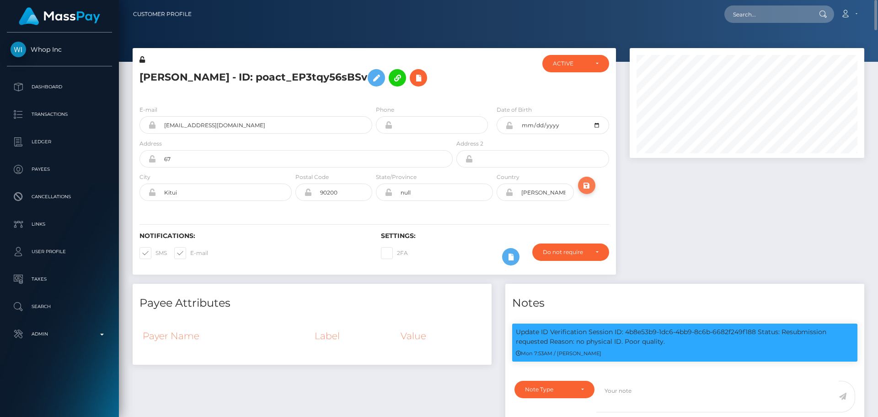
click at [587, 187] on icon "submit" at bounding box center [586, 185] width 11 height 11
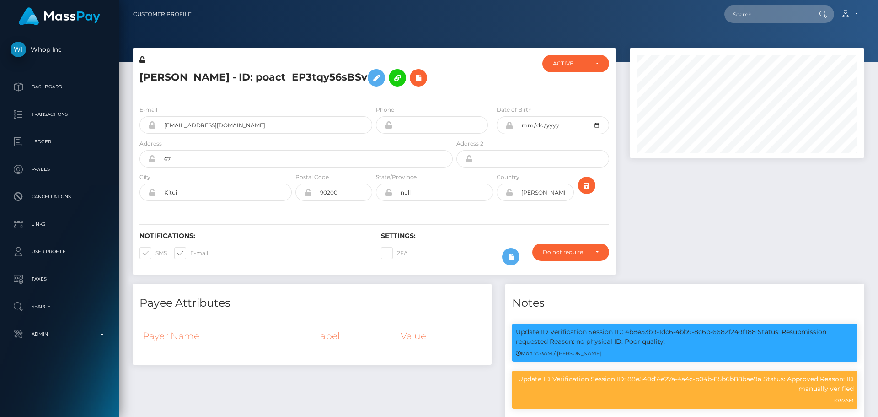
scroll to position [110, 235]
click at [490, 84] on div at bounding box center [495, 76] width 81 height 43
click at [585, 189] on icon "submit" at bounding box center [586, 185] width 11 height 11
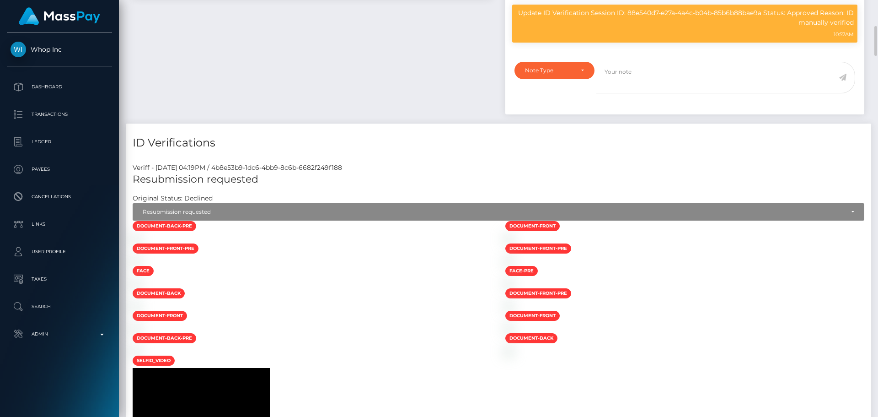
scroll to position [274, 0]
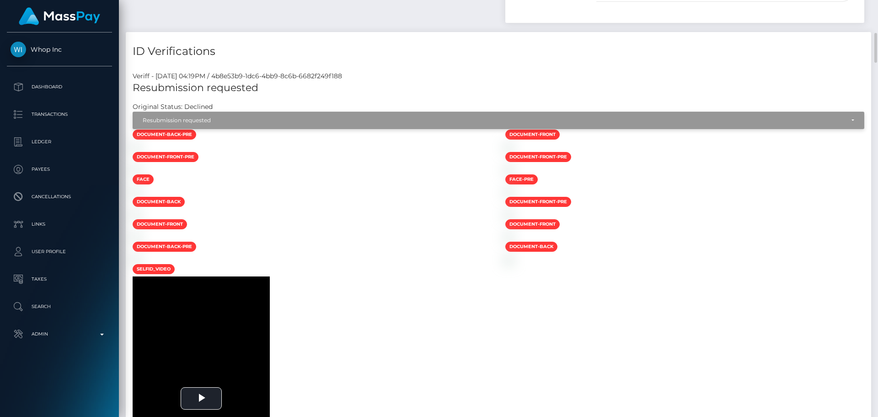
click at [225, 118] on div "Resubmission requested" at bounding box center [494, 120] width 702 height 7
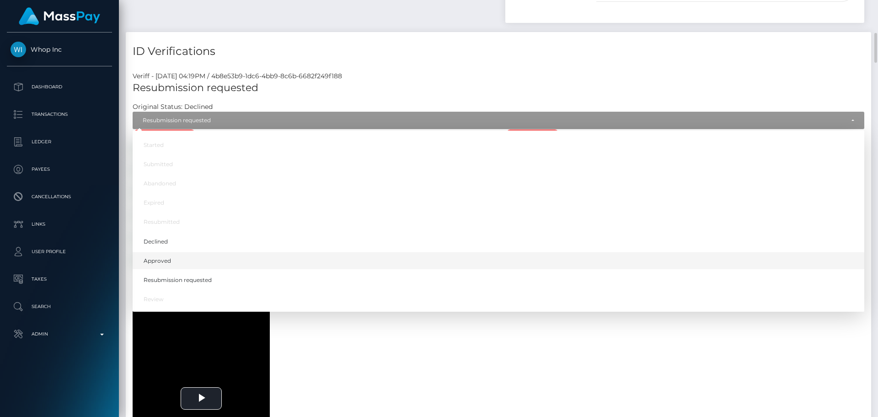
click at [165, 263] on span "Approved" at bounding box center [157, 261] width 27 height 8
select select "Approved"
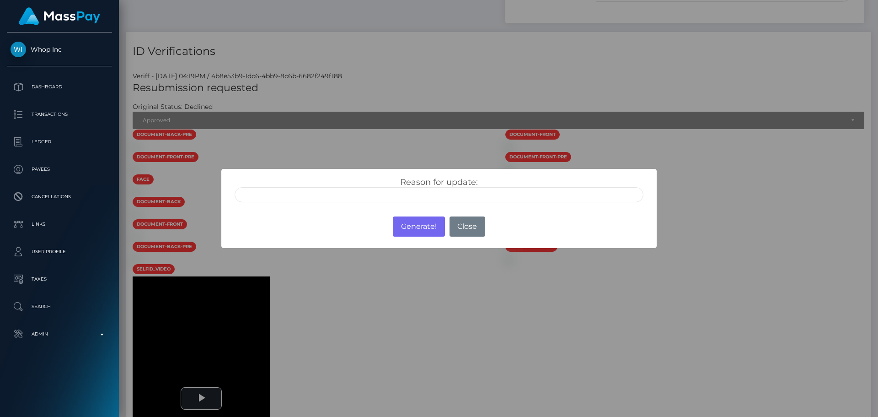
click at [342, 192] on input "text" at bounding box center [439, 194] width 409 height 15
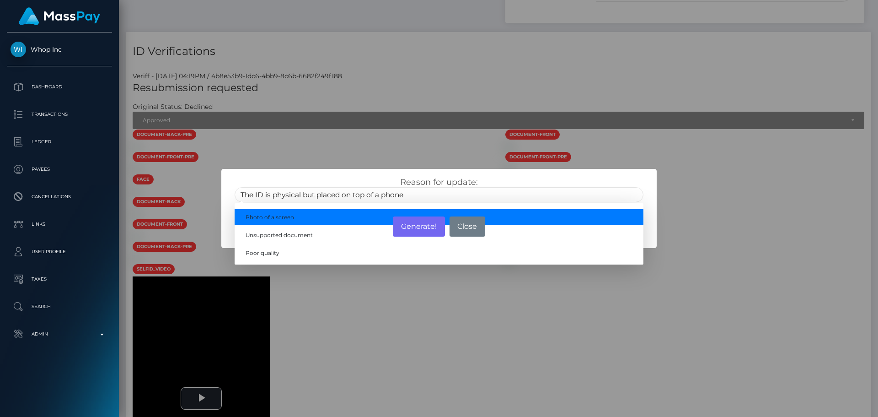
type input "The ID is physical but placed on top of a phone"
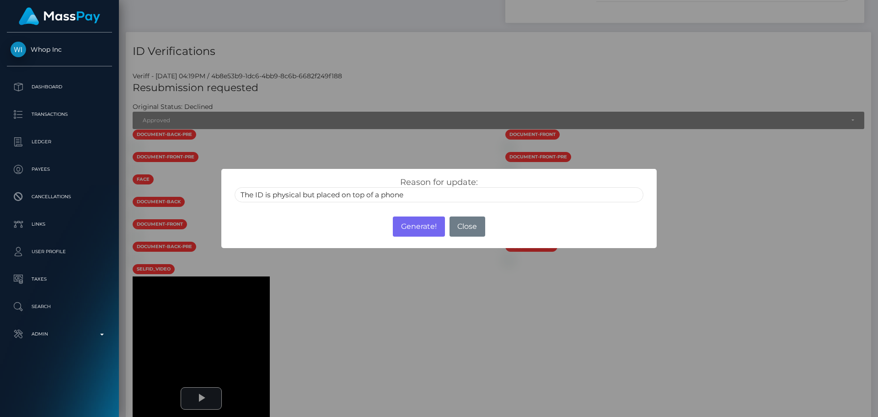
click at [380, 176] on div "Reason for update: The ID is physical but placed on top of a phone Photo of a s…" at bounding box center [438, 187] width 435 height 36
click at [410, 229] on button "Generate!" at bounding box center [419, 226] width 52 height 20
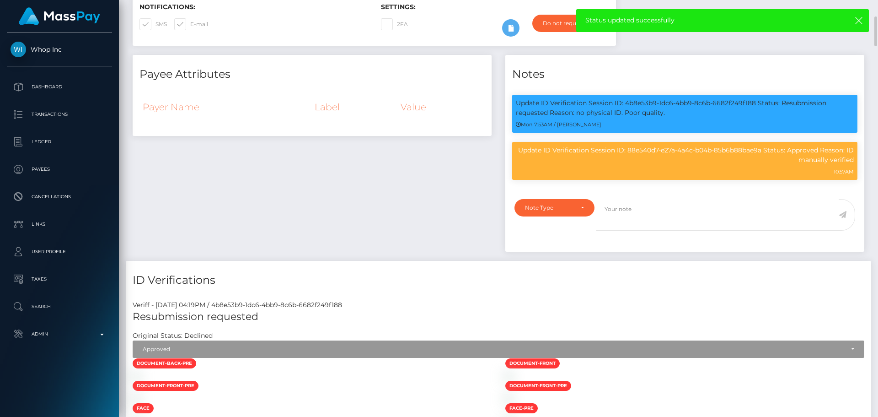
scroll to position [0, 0]
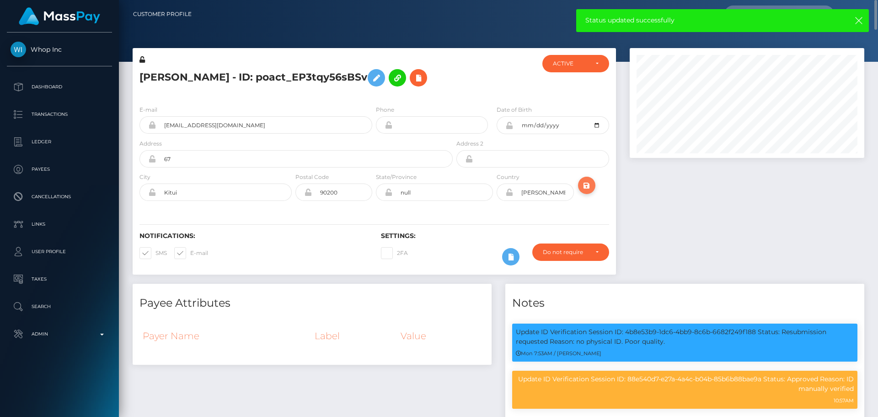
click at [588, 188] on icon "submit" at bounding box center [586, 185] width 11 height 11
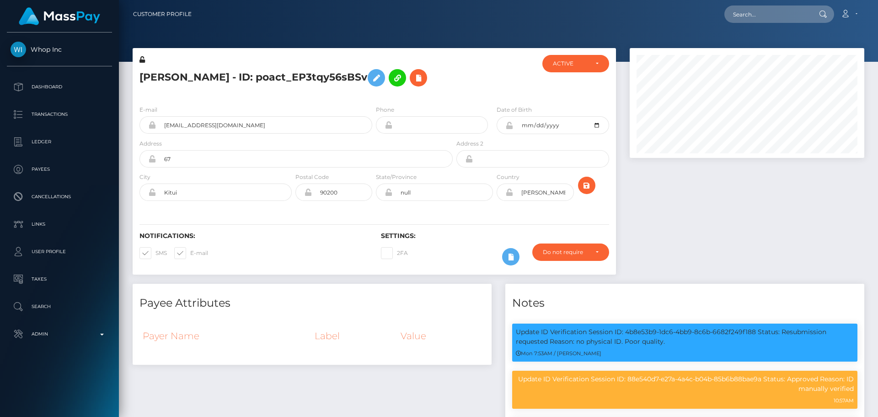
scroll to position [110, 235]
click at [371, 78] on icon at bounding box center [376, 77] width 11 height 11
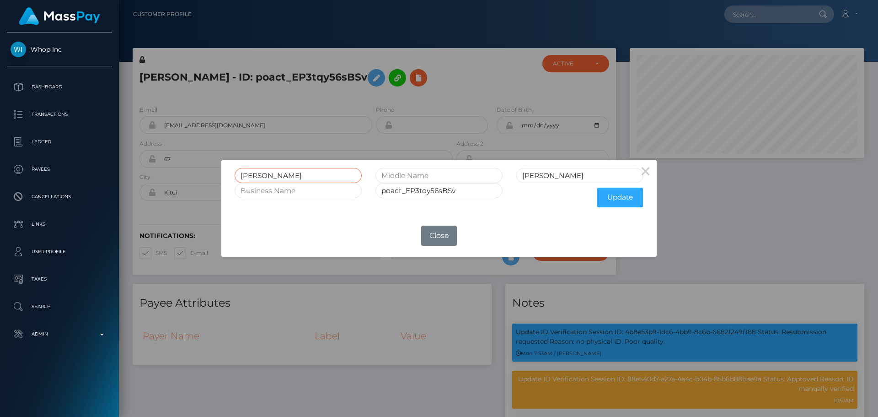
click at [242, 174] on input "[PERSON_NAME]" at bounding box center [298, 175] width 127 height 15
type input "[PERSON_NAME]"
click at [527, 176] on input "[PERSON_NAME]" at bounding box center [579, 175] width 127 height 15
type input "[PERSON_NAME]"
click at [460, 177] on input "text" at bounding box center [439, 175] width 127 height 15
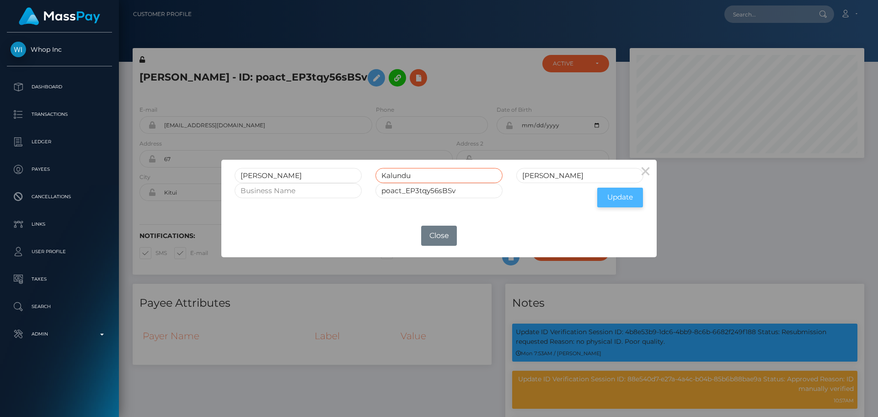
type input "Kalundu"
click at [620, 196] on button "Update" at bounding box center [620, 198] width 46 height 20
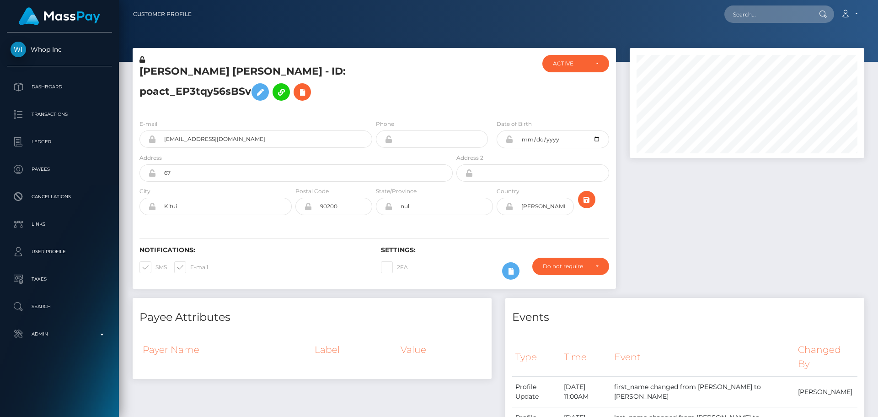
scroll to position [110, 235]
click at [509, 143] on icon at bounding box center [510, 138] width 8 height 7
click at [141, 59] on icon at bounding box center [142, 59] width 5 height 6
click at [511, 210] on icon at bounding box center [510, 206] width 8 height 7
click at [479, 237] on div "Notifications: SMS E-mail Settings: 2FA" at bounding box center [375, 256] width 484 height 65
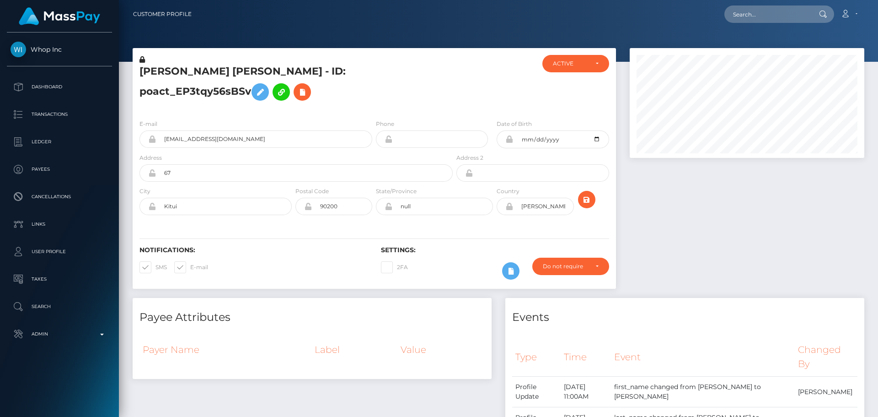
click at [479, 256] on div "Notifications: SMS E-mail Settings: 2FA" at bounding box center [375, 256] width 484 height 65
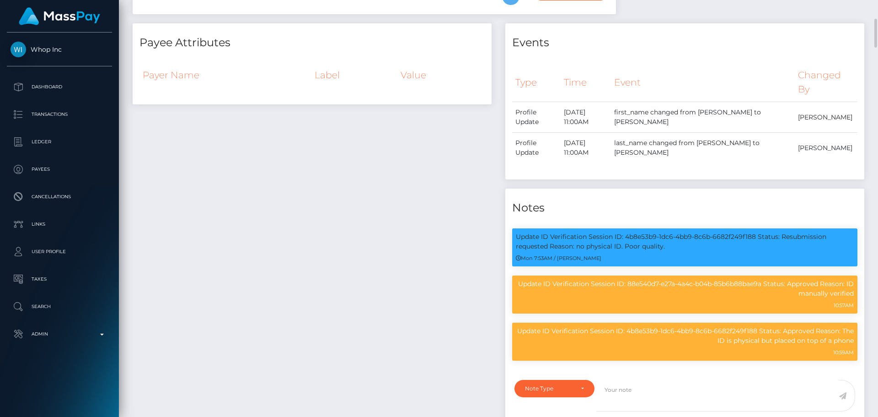
scroll to position [0, 0]
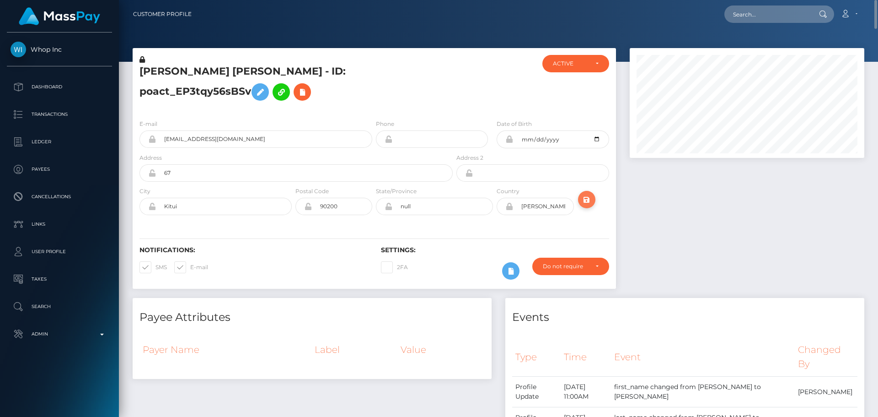
click at [587, 205] on icon "submit" at bounding box center [586, 199] width 11 height 11
click at [243, 77] on h5 "John Kalundu Kamau - ID: poact_EP3tqy56sBSv" at bounding box center [294, 85] width 308 height 41
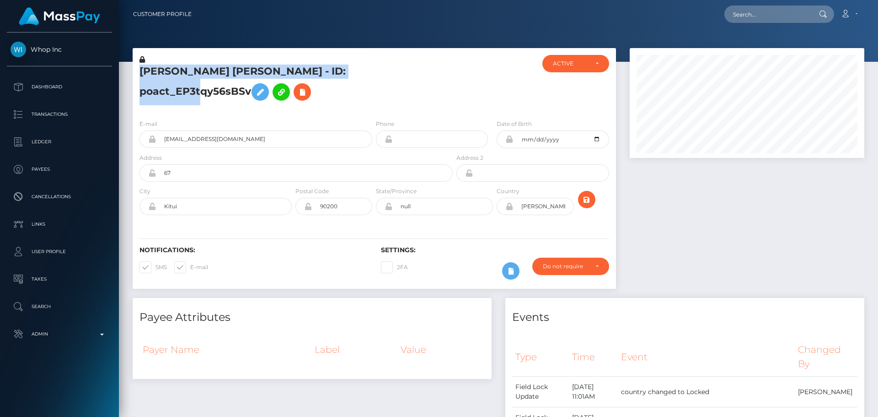
click at [243, 77] on h5 "John Kalundu Kamau - ID: poact_EP3tqy56sBSv" at bounding box center [294, 85] width 308 height 41
copy h5 "John Kalundu Kamau - ID: poact_EP3tqy56sBSv"
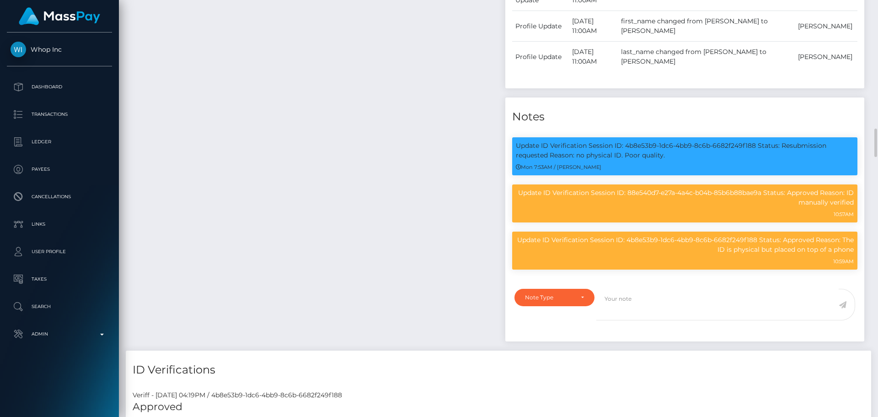
scroll to position [686, 0]
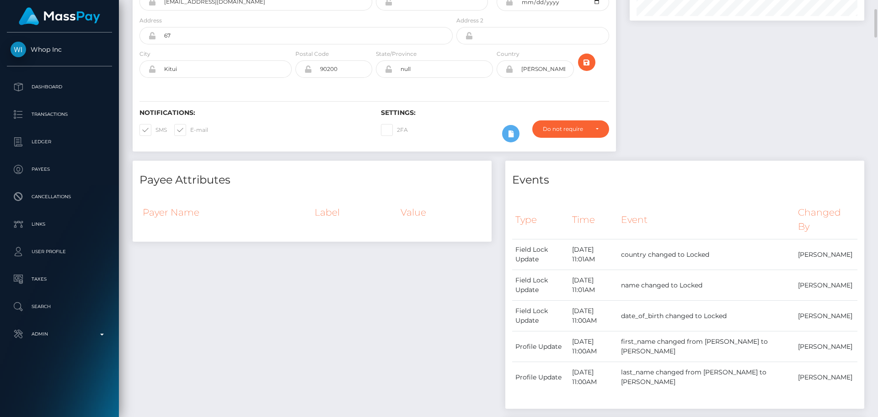
scroll to position [0, 0]
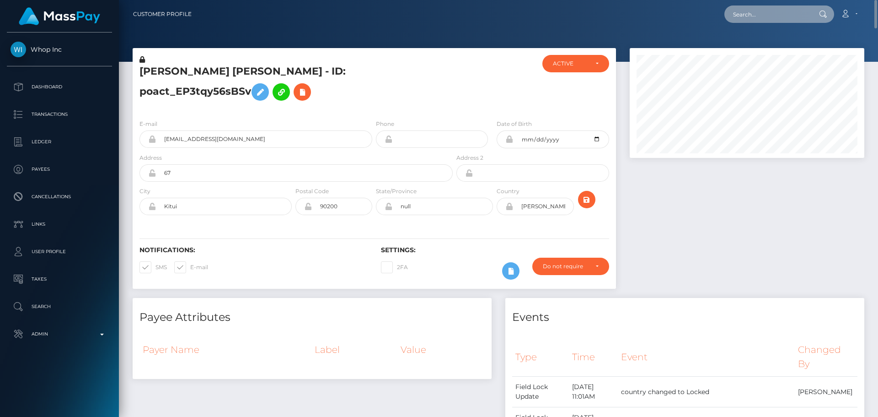
click at [761, 9] on input "text" at bounding box center [768, 13] width 86 height 17
paste input "poact_VVXchHqJk88q"
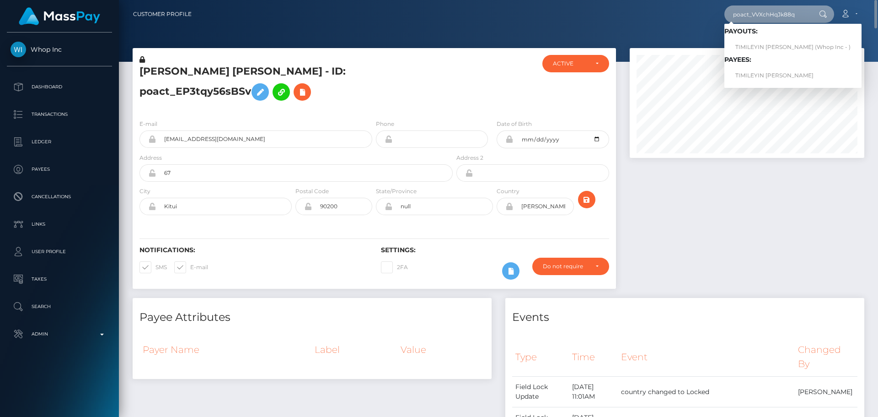
type input "poact_VVXchHqJk88q"
click at [758, 43] on link "TIMILEYIN CHIMAOBIM ABIOYE (Whop Inc - )" at bounding box center [793, 47] width 137 height 17
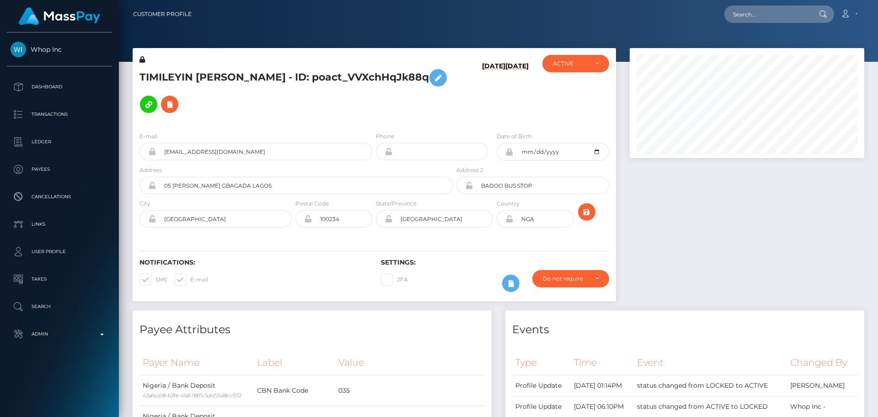
scroll to position [110, 235]
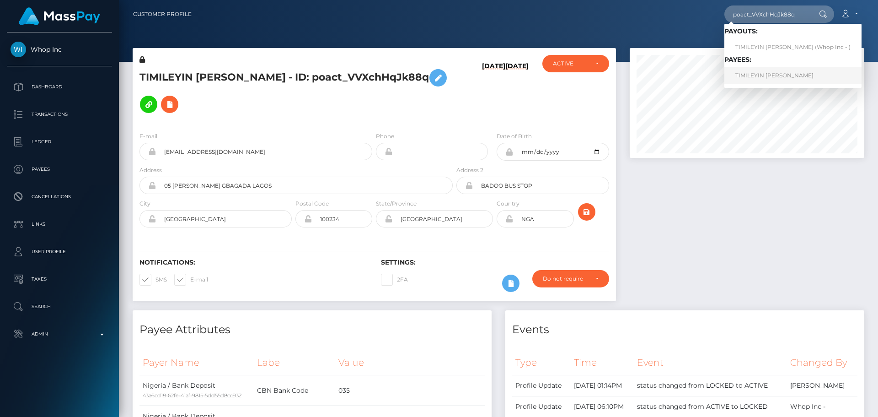
type input "poact_VVXchHqJk88q"
click at [770, 78] on link "TIMILEYIN [PERSON_NAME]" at bounding box center [793, 75] width 137 height 17
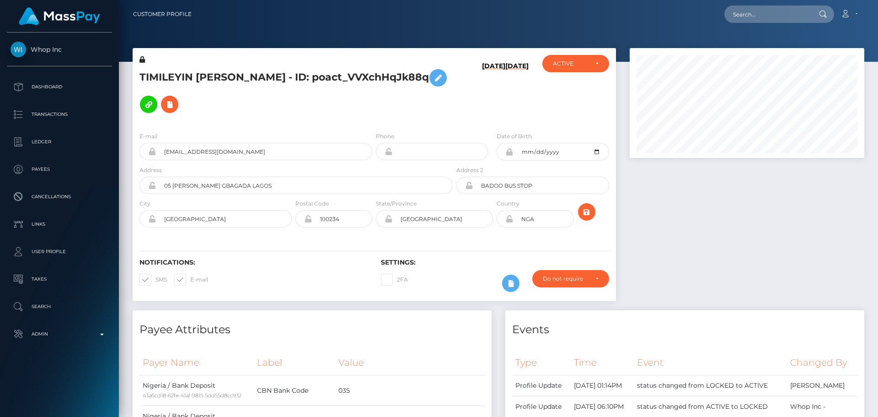
scroll to position [110, 235]
click at [361, 104] on h5 "TIMILEYIN [PERSON_NAME] - ID: poact_VVXchHqJk88q" at bounding box center [294, 91] width 308 height 53
click at [374, 104] on h5 "TIMILEYIN [PERSON_NAME] - ID: poact_VVXchHqJk88q" at bounding box center [294, 91] width 308 height 53
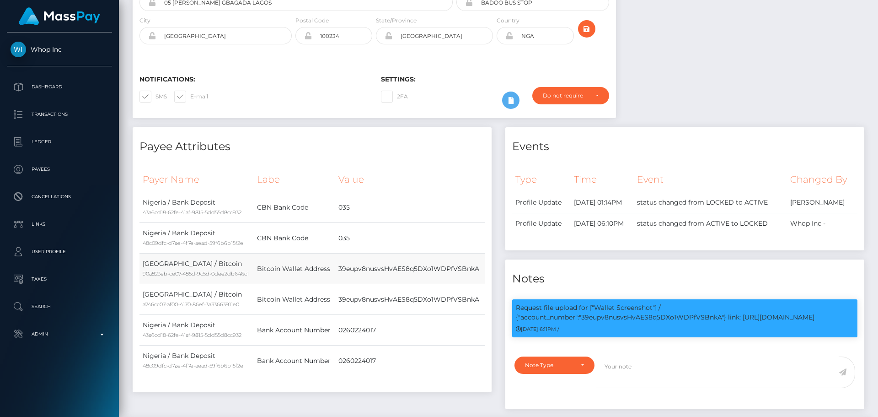
scroll to position [320, 0]
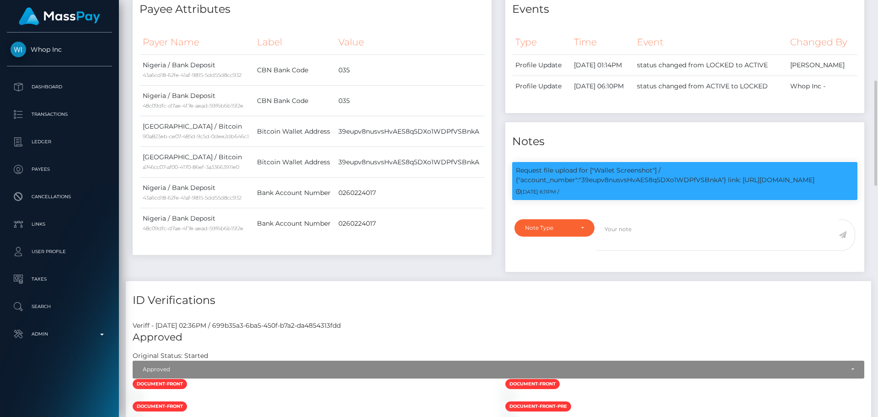
click at [496, 132] on div "Payee Attributes Payer Name Label Value Nigeria / Bank Deposit 43a6cd18-62fe-41…" at bounding box center [312, 135] width 373 height 291
click at [753, 168] on p "Request file upload for ["Wallet Screenshot"] / {"account_number":"39eupv8nusvs…" at bounding box center [685, 175] width 338 height 19
drag, startPoint x: 761, startPoint y: 168, endPoint x: 810, endPoint y: 167, distance: 49.0
click at [810, 167] on p "Request file upload for ["Wallet Screenshot"] / {"account_number":"39eupv8nusvs…" at bounding box center [685, 175] width 338 height 19
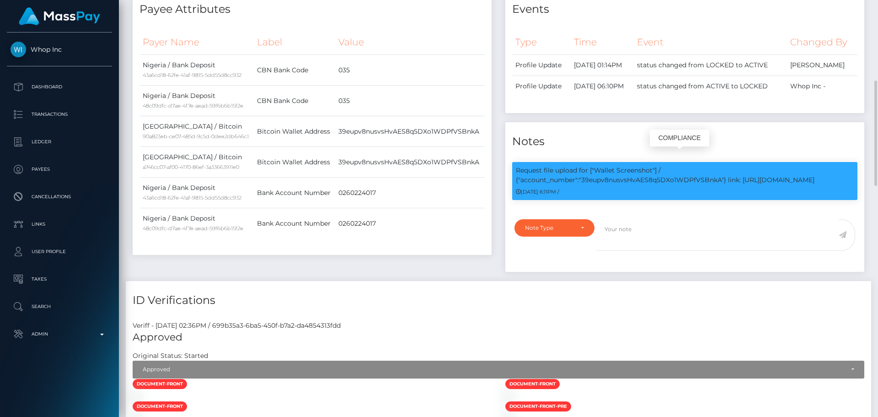
copy p "https://l.maspay.io/hhsiz"
click at [498, 199] on div "Payee Attributes Payer Name Label Value Nigeria / Bank Deposit 43a6cd18-62fe-41…" at bounding box center [312, 135] width 373 height 291
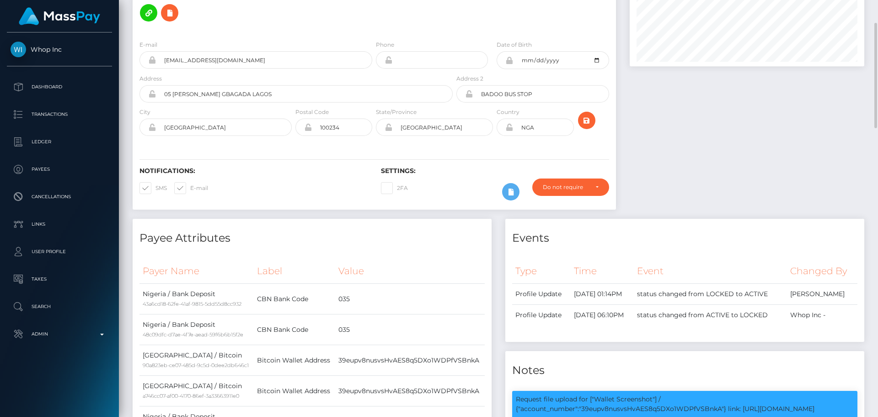
scroll to position [0, 0]
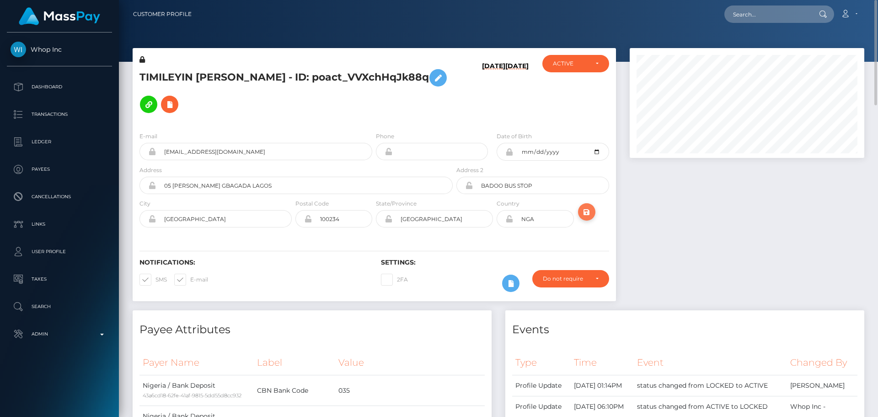
click at [583, 206] on icon "submit" at bounding box center [586, 211] width 11 height 11
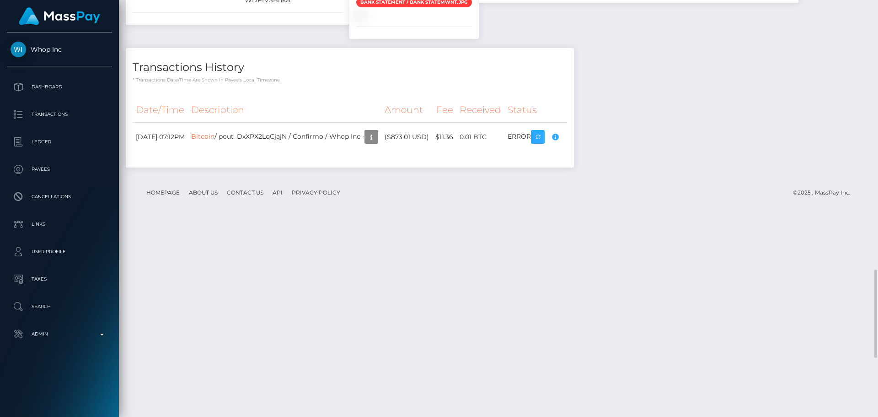
scroll to position [1052, 0]
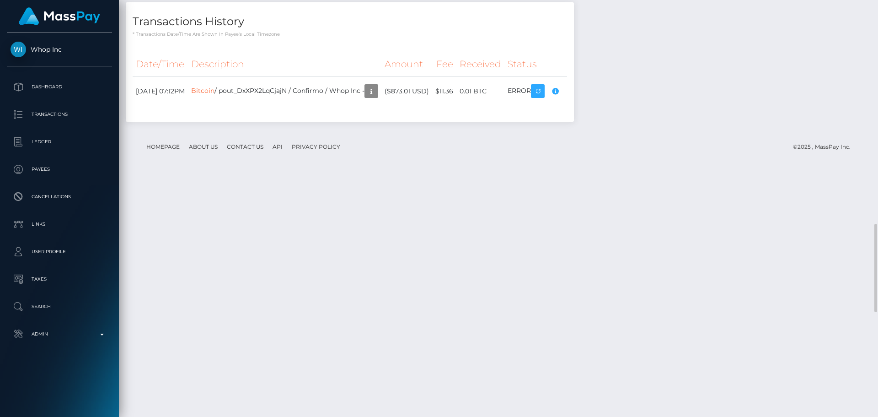
checkbox input "true"
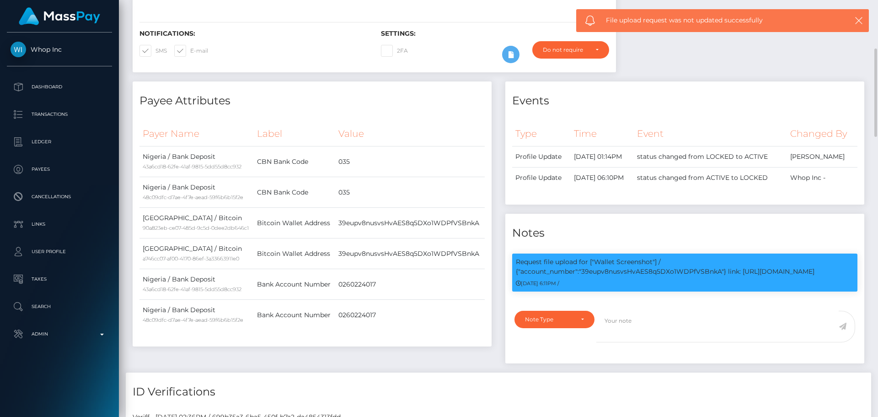
scroll to position [0, 0]
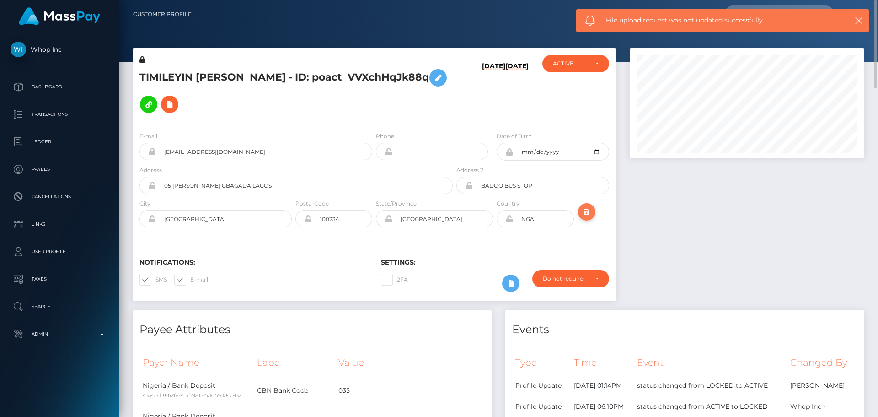
click at [588, 206] on icon "submit" at bounding box center [586, 211] width 11 height 11
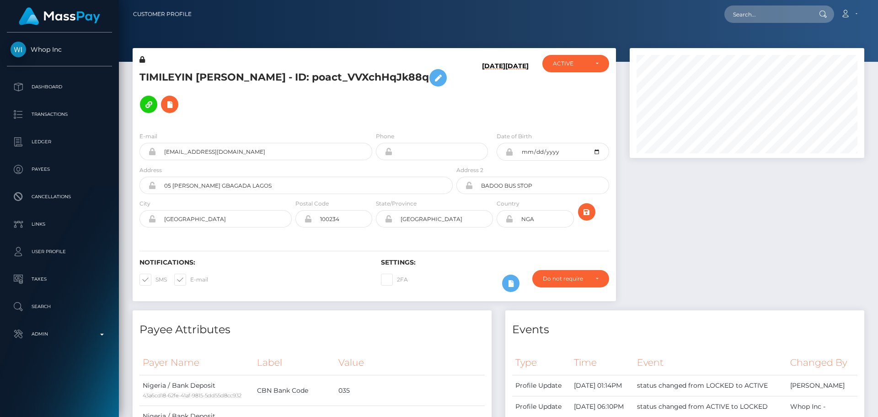
scroll to position [110, 235]
click at [706, 204] on div at bounding box center [747, 179] width 248 height 262
click at [482, 105] on h6 "[DATE]" at bounding box center [493, 91] width 23 height 59
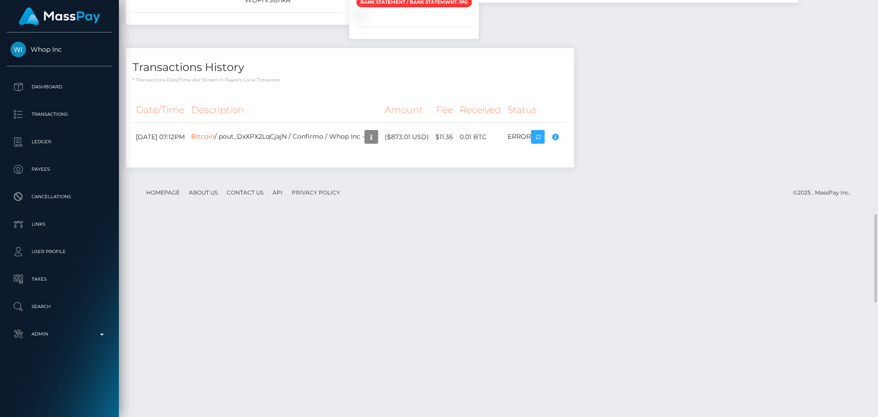
scroll to position [1098, 0]
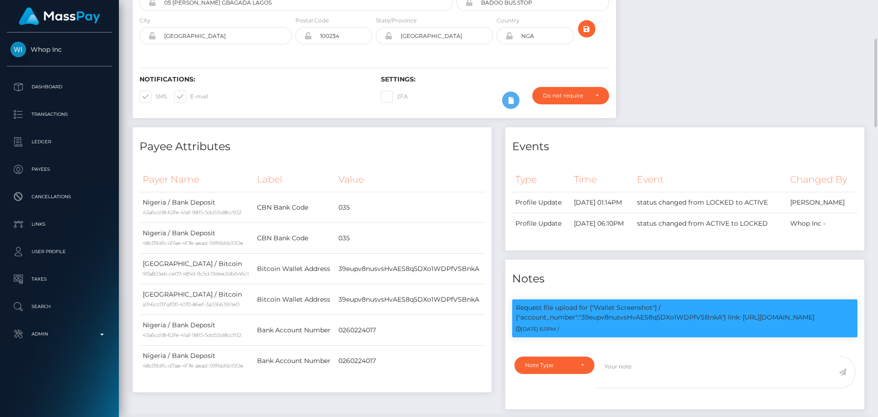
scroll to position [0, 0]
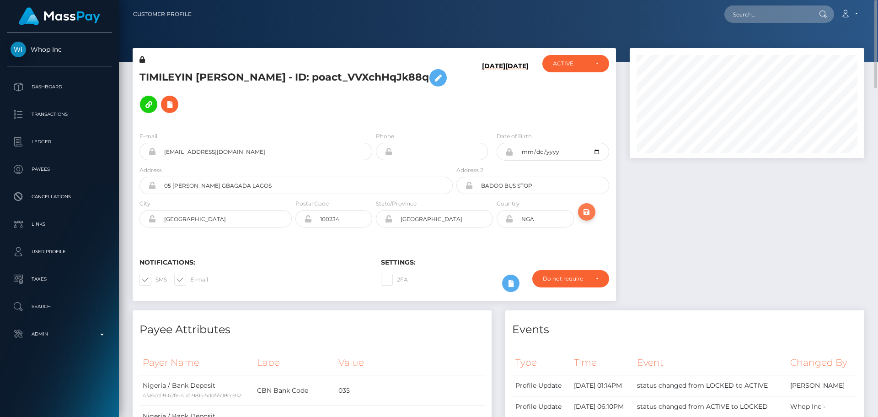
click at [588, 206] on icon "submit" at bounding box center [586, 211] width 11 height 11
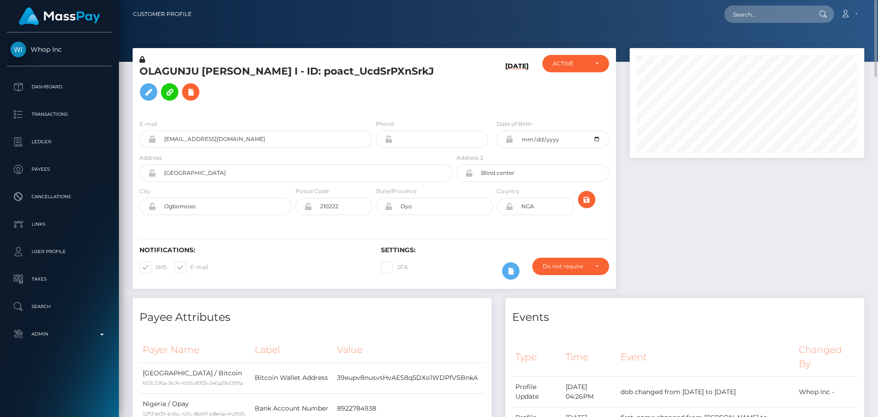
scroll to position [110, 235]
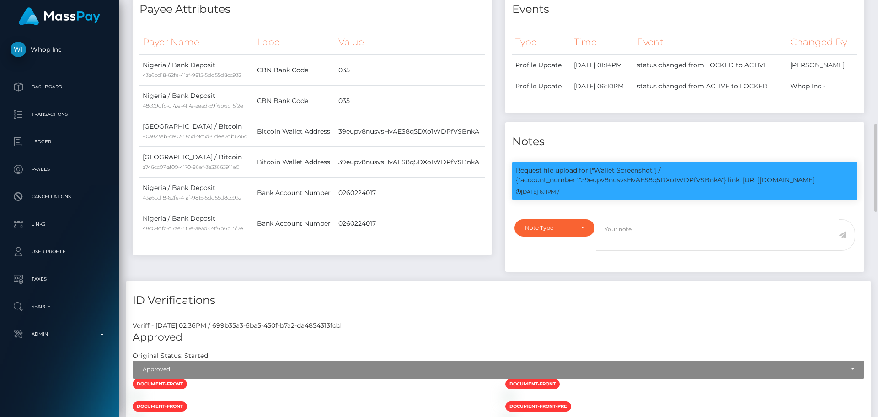
scroll to position [366, 0]
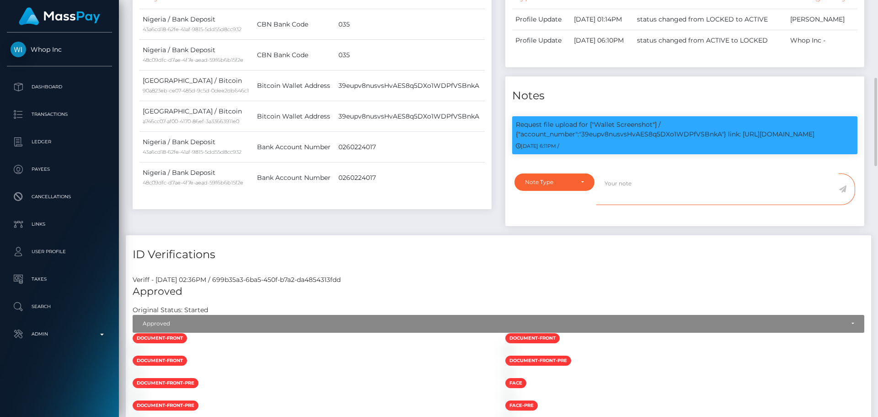
click at [626, 182] on textarea at bounding box center [718, 189] width 242 height 32
paste textarea "Crypto wallet screenshot for TJ1JVLhSiu5ToSyV63dhPCo6unjJescfAB provided. The p…"
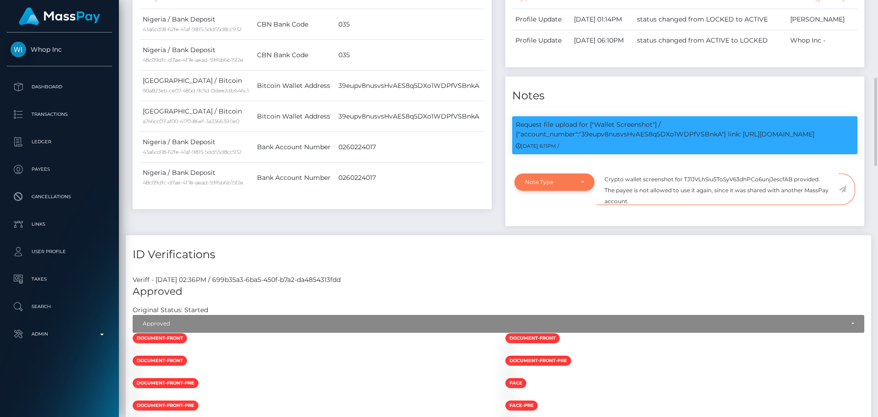
type textarea "Crypto wallet screenshot for TJ1JVLhSiu5ToSyV63dhPCo6unjJescfAB provided. The p…"
click at [570, 178] on div "Note Type" at bounding box center [549, 181] width 48 height 7
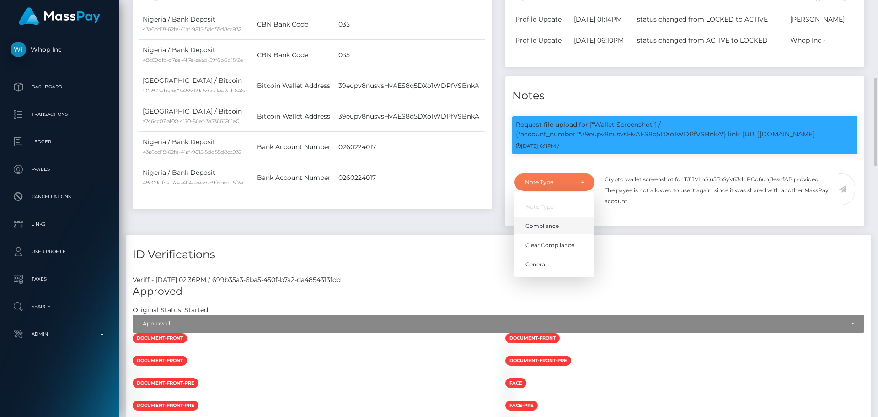
click at [546, 222] on span "Compliance" at bounding box center [542, 226] width 33 height 8
select select "COMPLIANCE"
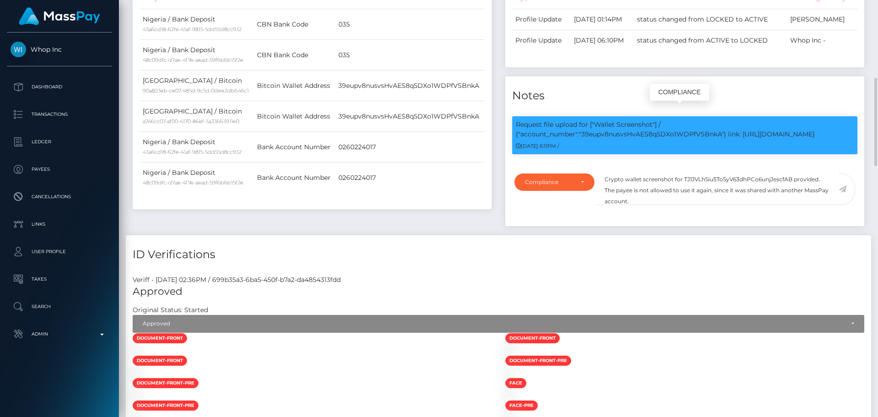
click at [637, 123] on p "Request file upload for ["Wallet Screenshot"] / {"account_number":"39eupv8nusvs…" at bounding box center [685, 129] width 338 height 19
copy p "39eupv8nusvsHvAES8q5DXo1WDPfVSBnkA"
click at [703, 173] on textarea "Crypto wallet screenshot for TJ1JVLhSiu5ToSyV63dhPCo6unjJescfAB provided. The p…" at bounding box center [718, 189] width 242 height 32
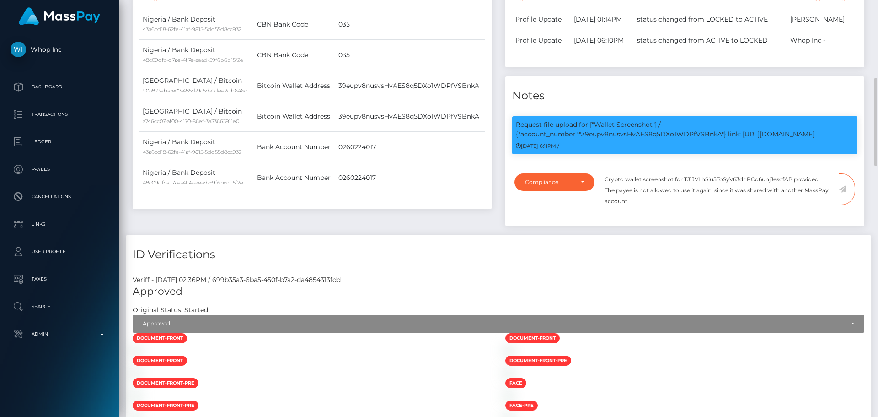
paste textarea "39eupv8nusvsHvAES8q5DXo1WDPfVSBnkA"
click at [684, 187] on textarea "Crypto wallet screenshot for 39eupv8nusvsHvAES8q5DXo1WDPfVSBnkA provided. The p…" at bounding box center [718, 189] width 242 height 32
type textarea "Crypto wallet screenshot for 39eupv8nusvsHvAES8q5DXo1WDPfVSBnkA provided. The p…"
click at [844, 185] on icon at bounding box center [843, 188] width 8 height 7
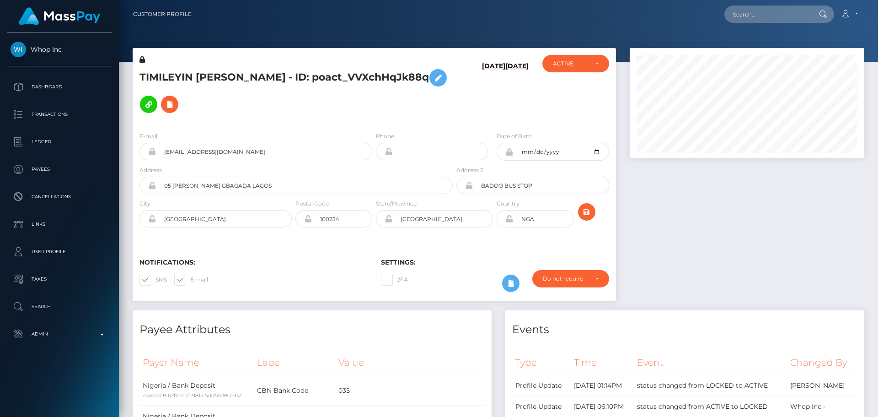
scroll to position [110, 235]
click at [699, 204] on div at bounding box center [747, 179] width 248 height 262
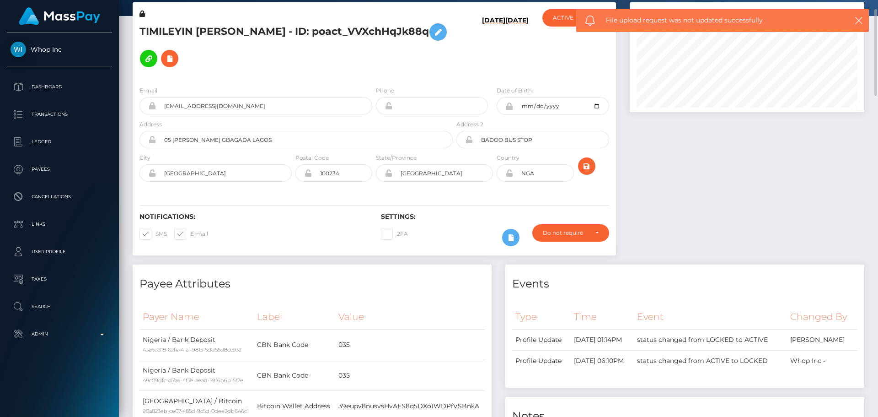
scroll to position [0, 0]
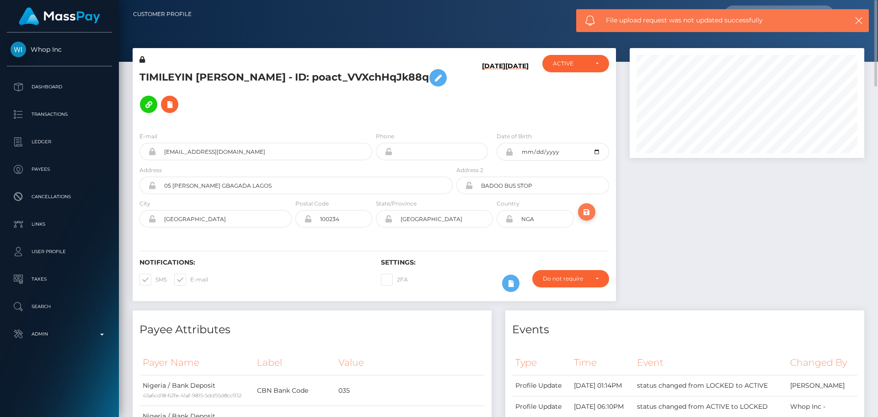
click at [585, 206] on icon "submit" at bounding box center [586, 211] width 11 height 11
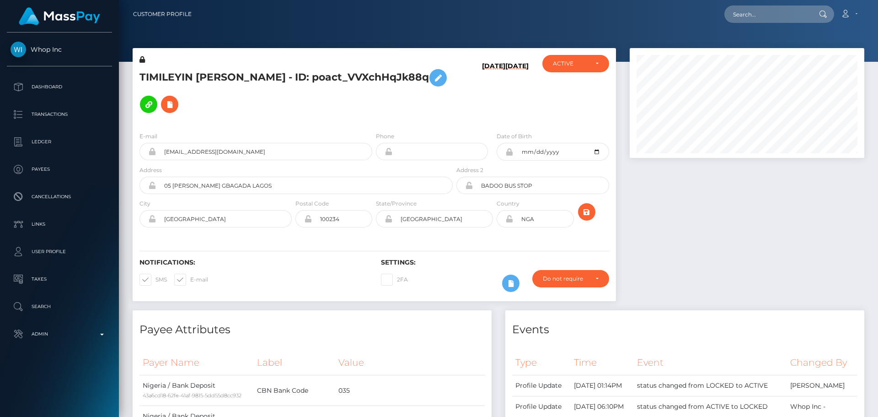
scroll to position [110, 235]
click at [472, 237] on div "Notifications: SMS E-mail Settings: 2FA" at bounding box center [375, 269] width 484 height 65
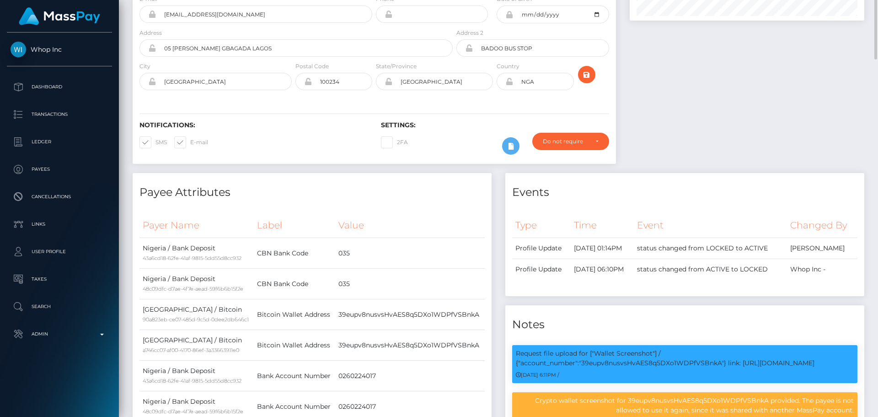
scroll to position [0, 0]
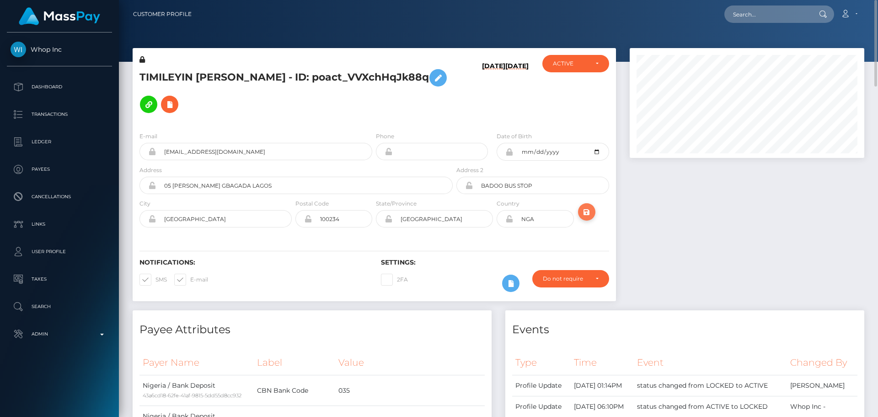
click at [592, 203] on button "submit" at bounding box center [586, 211] width 17 height 17
click at [229, 73] on h5 "TIMILEYIN [PERSON_NAME] - ID: poact_VVXchHqJk88q" at bounding box center [294, 91] width 308 height 53
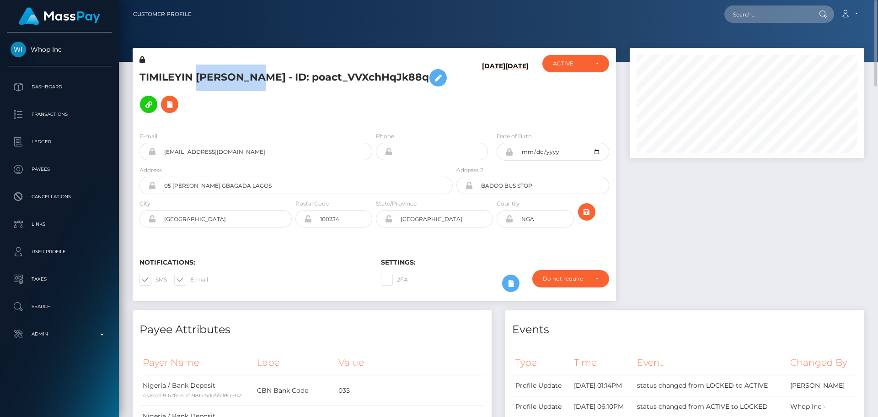
copy h5 "TIMILEYIN [PERSON_NAME] - ID: poact_VVXchHqJk88q"
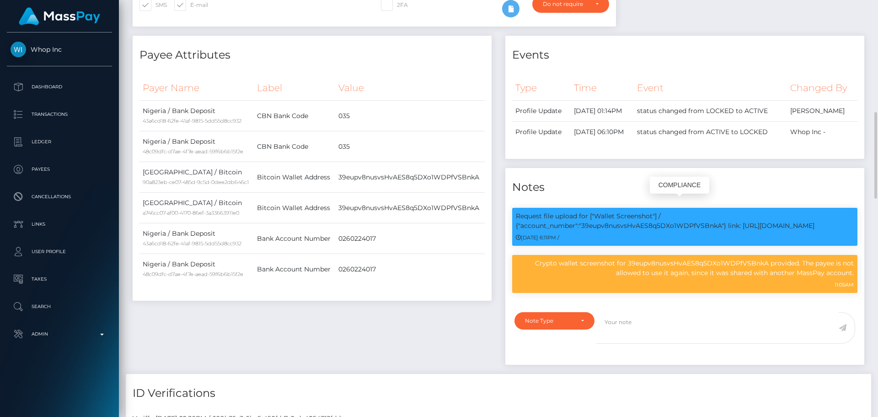
scroll to position [110, 235]
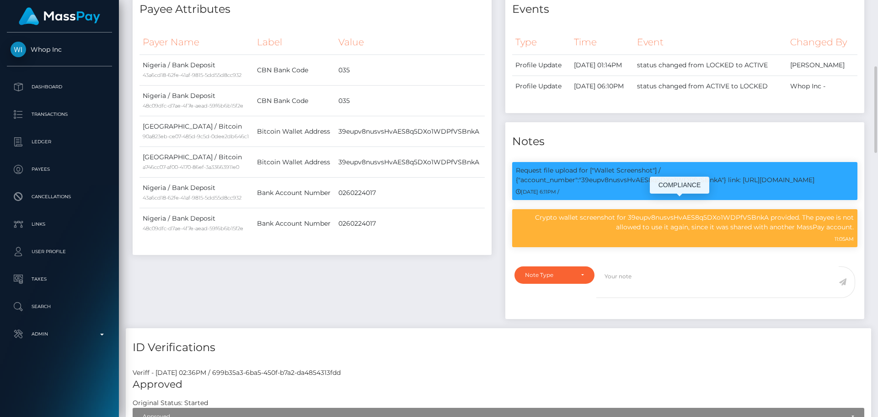
click at [660, 213] on p "Crypto wallet screenshot for 39eupv8nusvsHvAES8q5DXo1WDPfVSBnkA provided. The p…" at bounding box center [685, 222] width 338 height 19
copy p "39eupv8nusvsHvAES8q5DXo1WDPfVSBnkA"
click at [500, 122] on div "Events Type Time Event Changed By" at bounding box center [685, 159] width 373 height 338
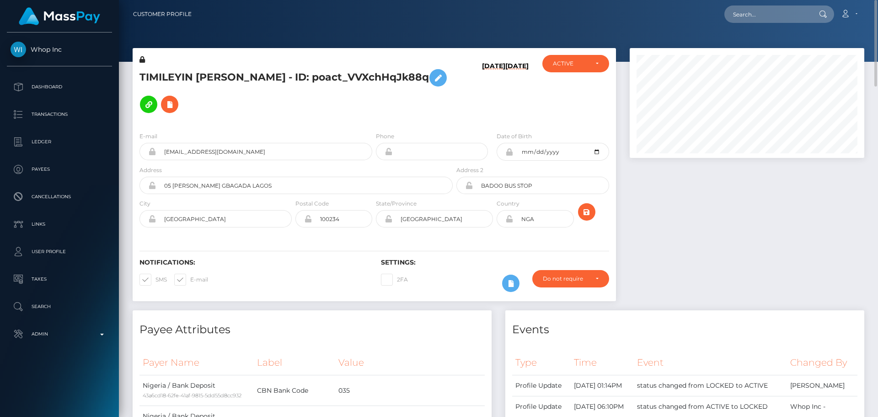
click at [482, 78] on h6 "[DATE]" at bounding box center [493, 91] width 23 height 59
click at [768, 11] on input "text" at bounding box center [768, 13] width 86 height 17
paste input "poact_iHIqngEuj6Lk"
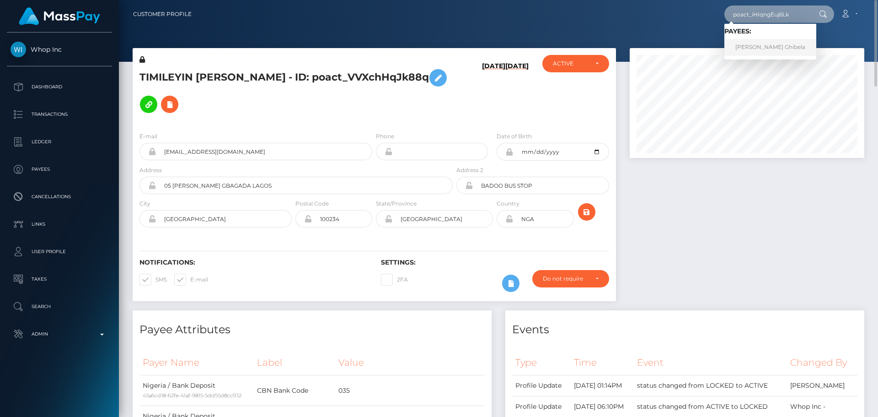
type input "poact_iHIqngEuj6Lk"
click at [764, 43] on link "Lambodar Ghibela" at bounding box center [771, 47] width 92 height 17
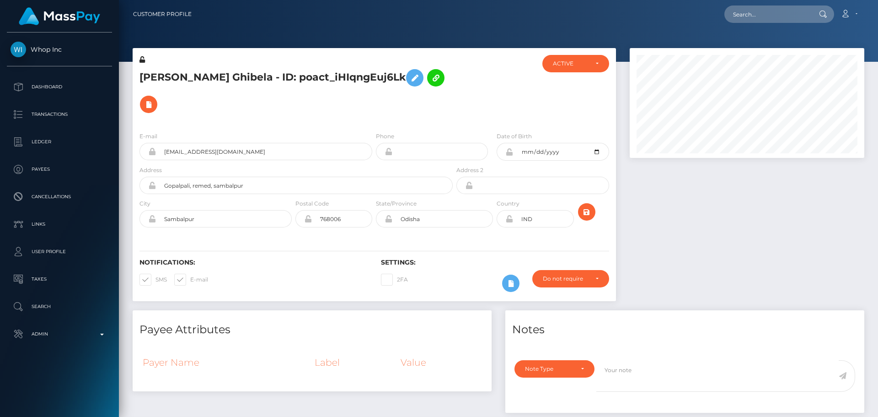
scroll to position [110, 235]
click at [483, 82] on div at bounding box center [495, 90] width 81 height 70
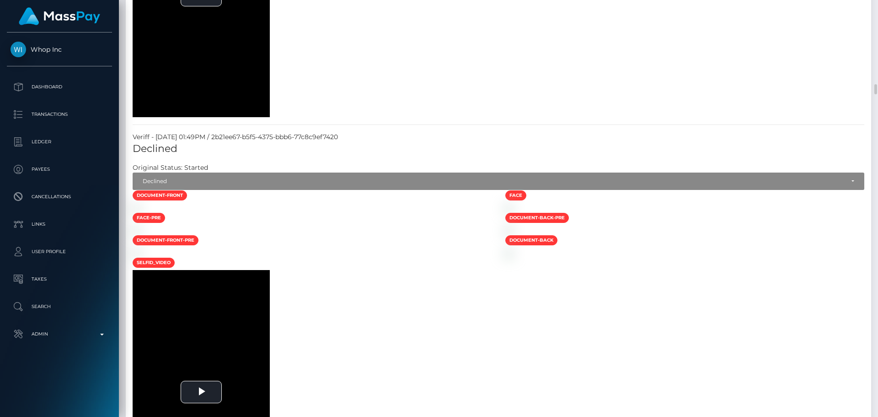
scroll to position [1555, 0]
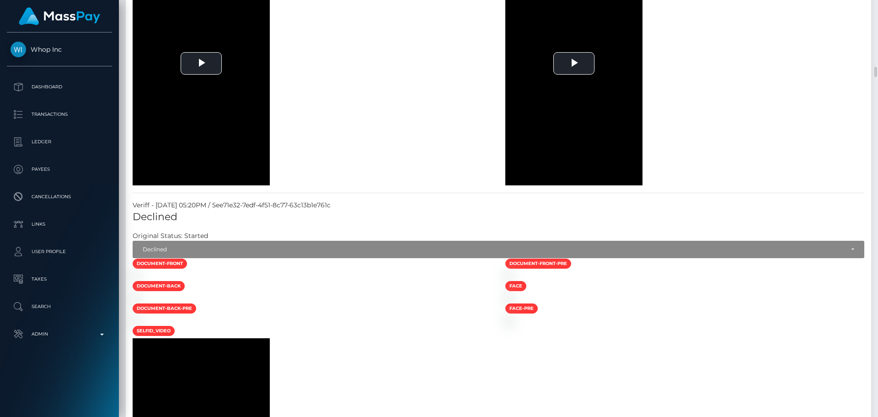
scroll to position [2608, 0]
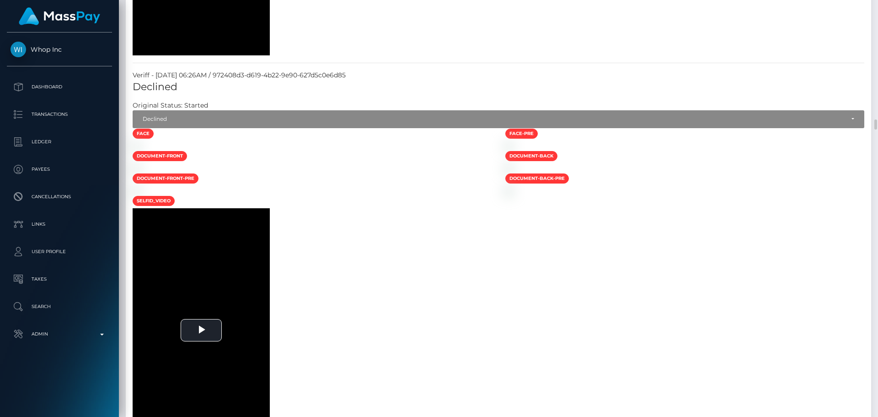
scroll to position [4666, 0]
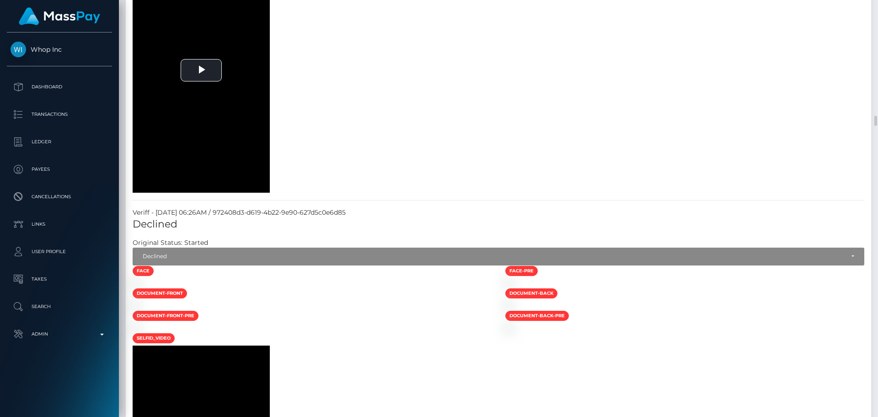
drag, startPoint x: 161, startPoint y: 159, endPoint x: 255, endPoint y: 162, distance: 93.8
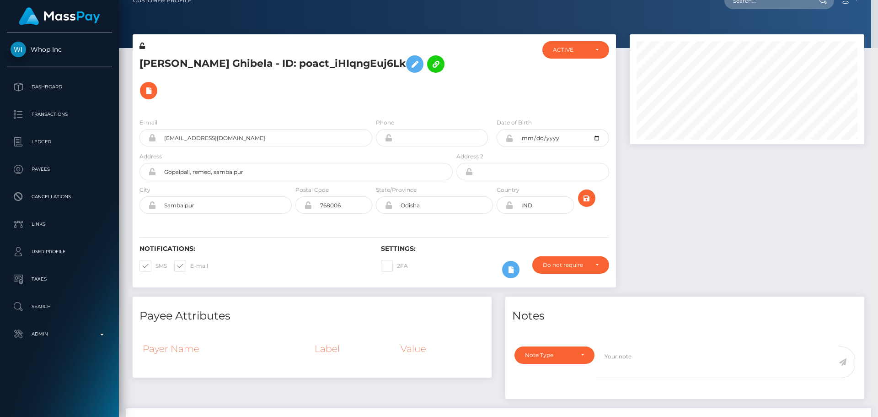
scroll to position [0, 0]
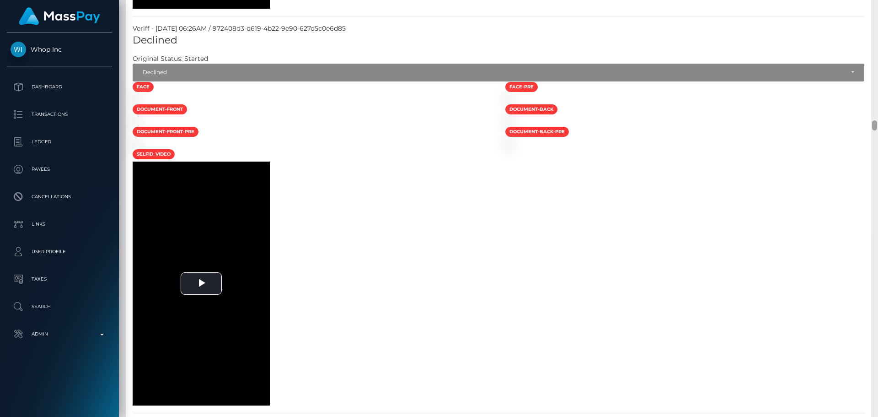
drag, startPoint x: 874, startPoint y: 120, endPoint x: 852, endPoint y: 125, distance: 22.5
click at [852, 125] on div "Customer Profile Loading... Loading..." at bounding box center [498, 208] width 759 height 417
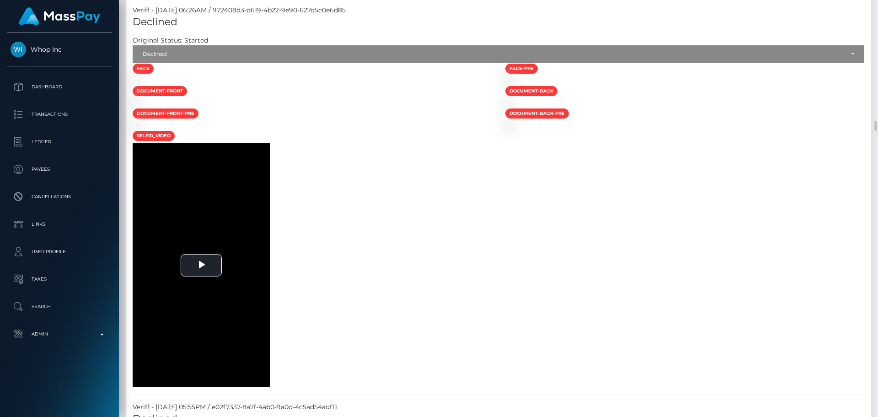
scroll to position [4777, 0]
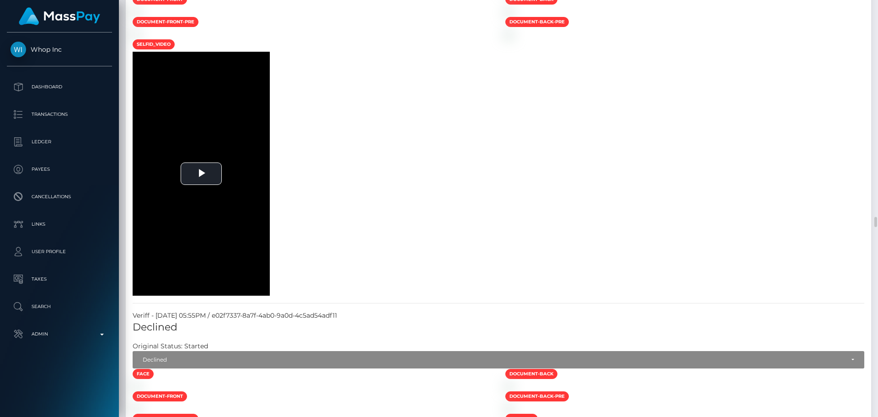
scroll to position [5052, 0]
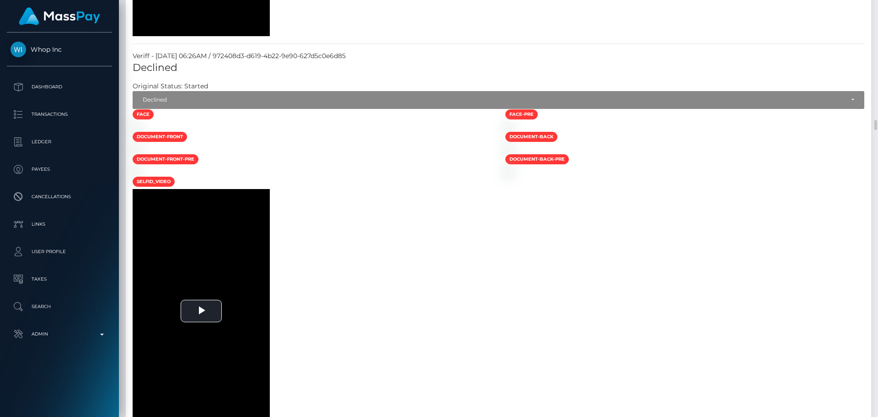
scroll to position [4640, 0]
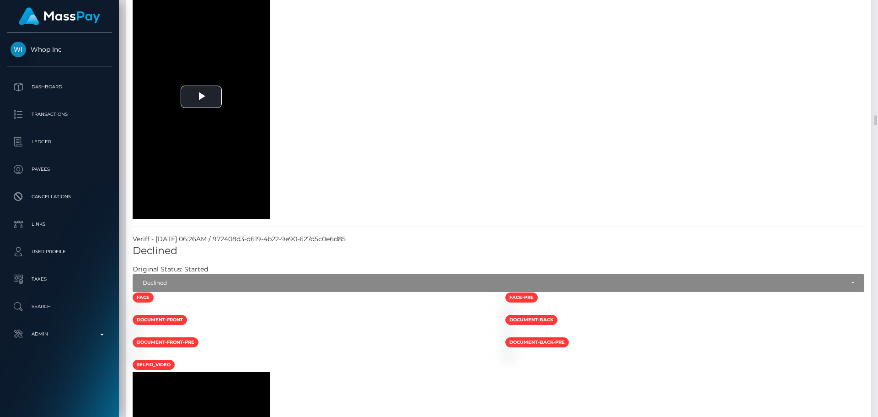
select select "Resubmission requested"
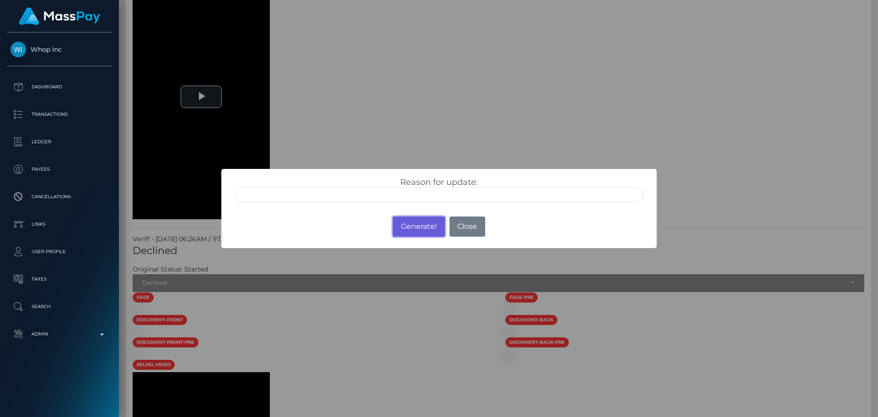
click at [419, 225] on button "Generate!" at bounding box center [419, 226] width 52 height 20
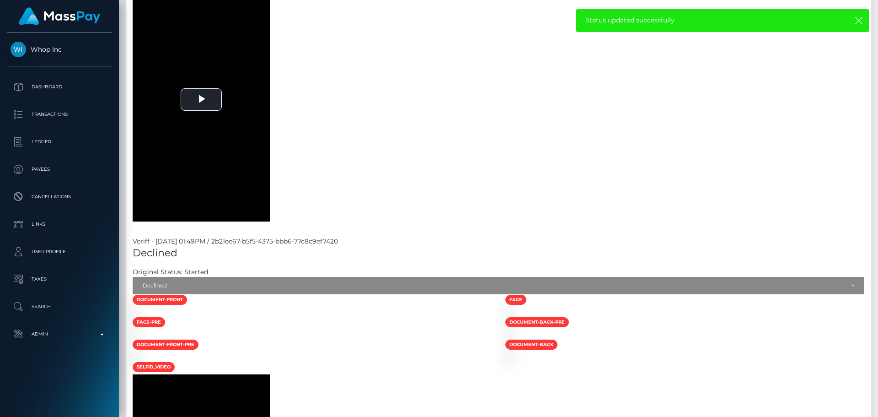
scroll to position [0, 0]
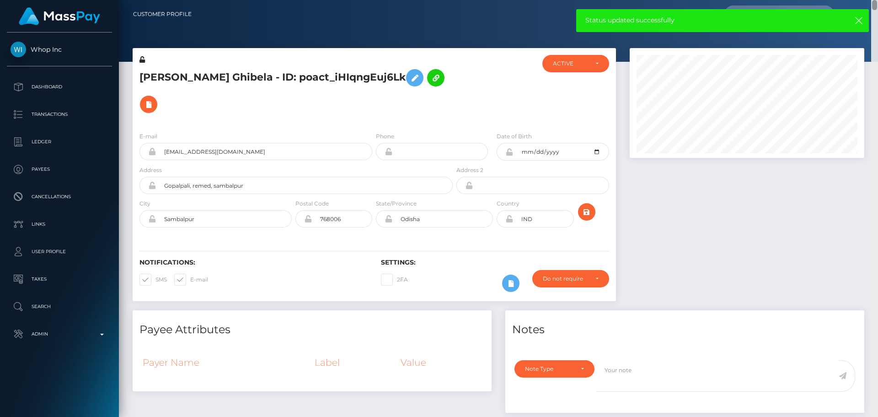
drag, startPoint x: 874, startPoint y: 112, endPoint x: 868, endPoint y: -17, distance: 129.1
click at [868, 0] on html "Whop Inc Dashboard Transactions Ledger Payees Cancellations Links" at bounding box center [439, 208] width 878 height 417
click at [584, 206] on icon "submit" at bounding box center [586, 211] width 11 height 11
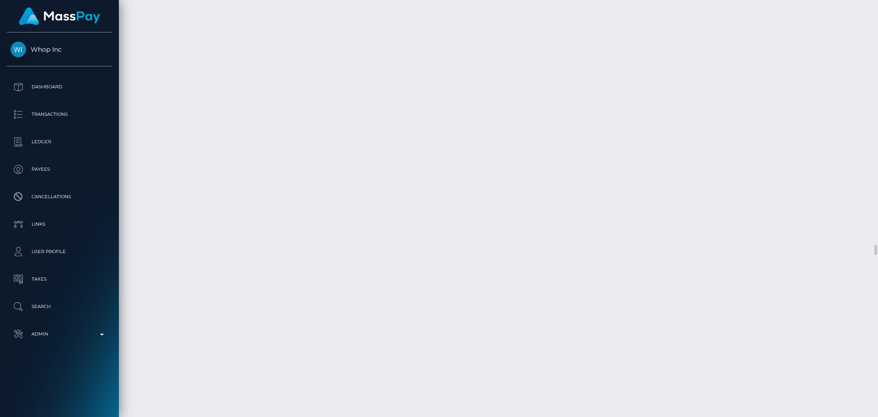
scroll to position [9973, 0]
select select "Resubmission requested"
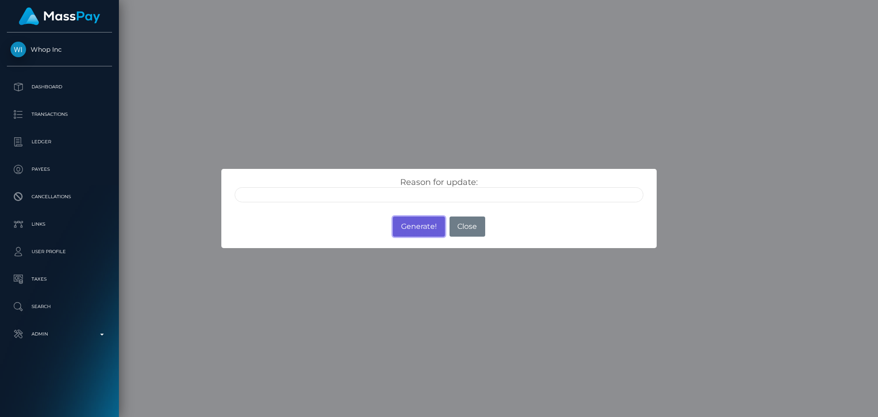
click at [414, 226] on button "Generate!" at bounding box center [419, 226] width 52 height 20
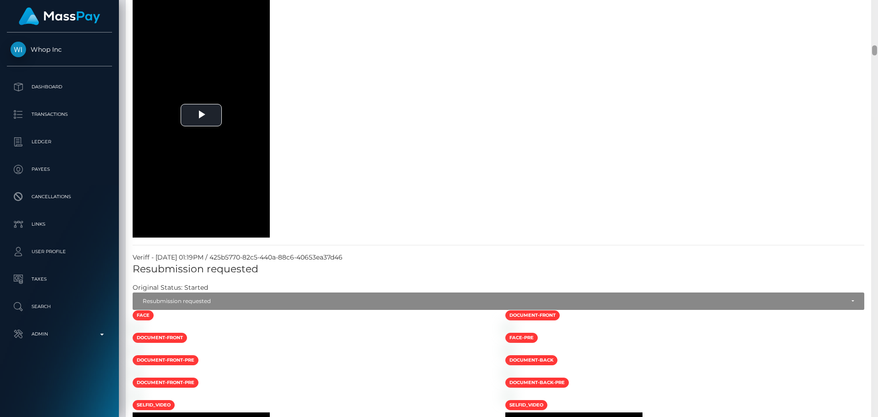
scroll to position [0, 0]
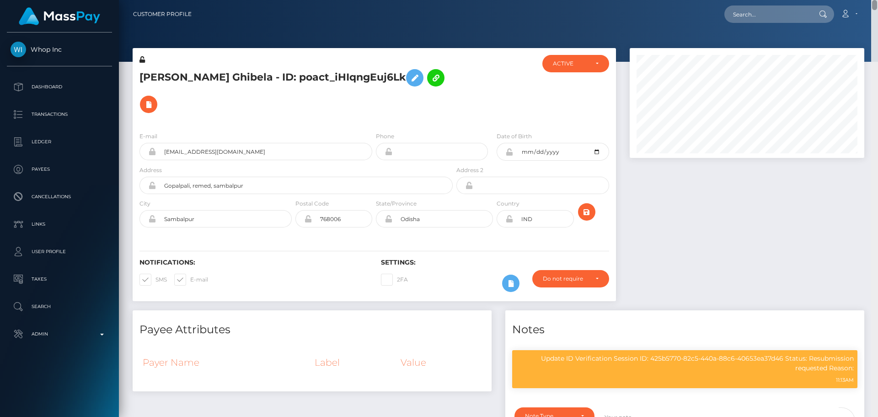
drag, startPoint x: 877, startPoint y: 215, endPoint x: 800, endPoint y: 31, distance: 199.9
click at [878, 0] on html "Whop Inc Dashboard Transactions Ledger Payees Cancellations Links" at bounding box center [439, 208] width 878 height 417
click at [592, 206] on icon "submit" at bounding box center [586, 211] width 11 height 11
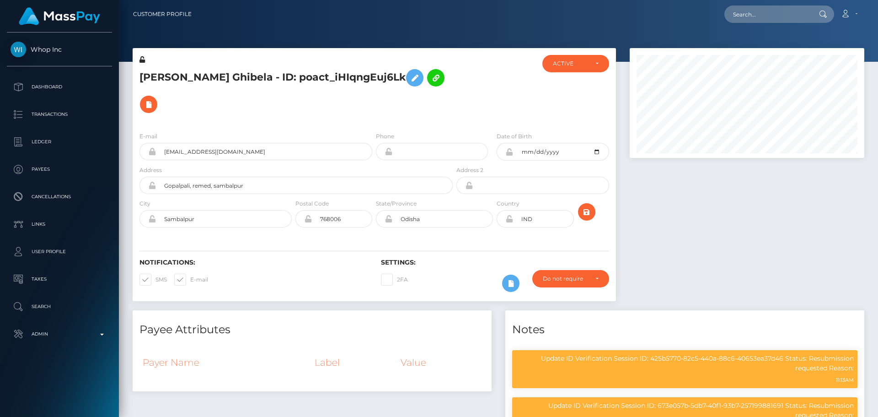
scroll to position [110, 235]
drag, startPoint x: 484, startPoint y: 76, endPoint x: 489, endPoint y: 85, distance: 9.7
click at [484, 76] on div at bounding box center [495, 90] width 81 height 70
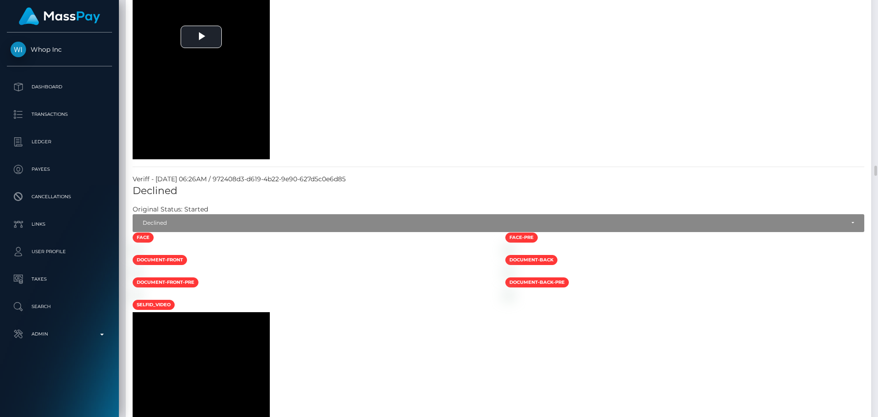
scroll to position [4849, 0]
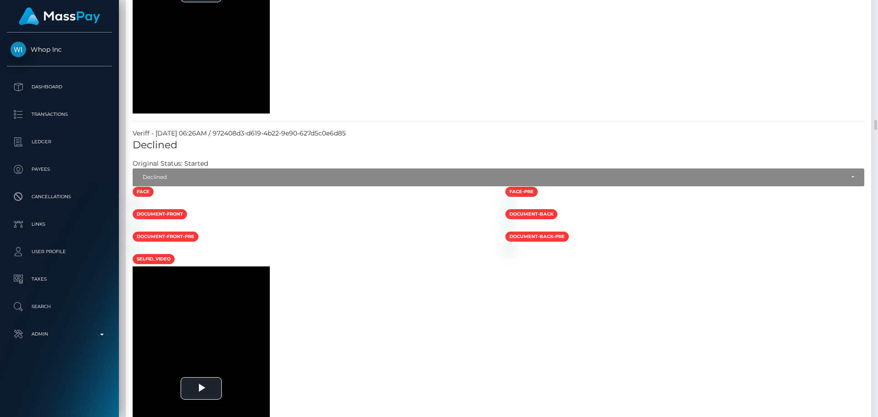
select select "Approved"
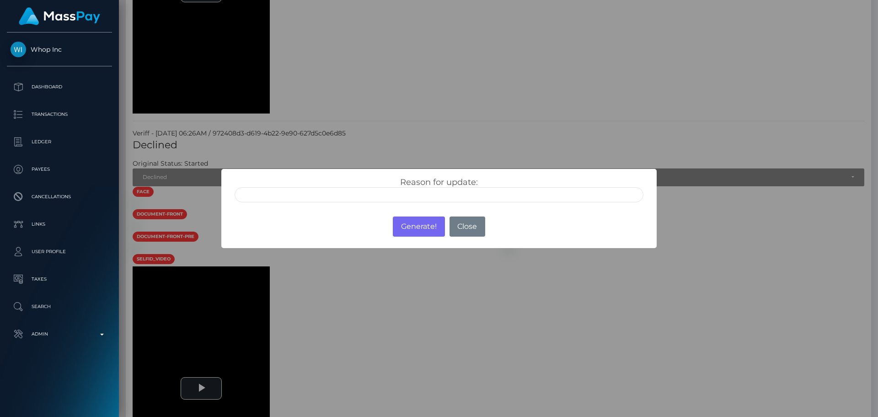
click at [307, 195] on input "text" at bounding box center [439, 194] width 409 height 15
type input "ID manually verified"
click at [343, 174] on div "Reason for update: ID manually verified Photo of a screen Unsupported document …" at bounding box center [438, 187] width 435 height 36
click at [415, 229] on button "Generate!" at bounding box center [419, 226] width 52 height 20
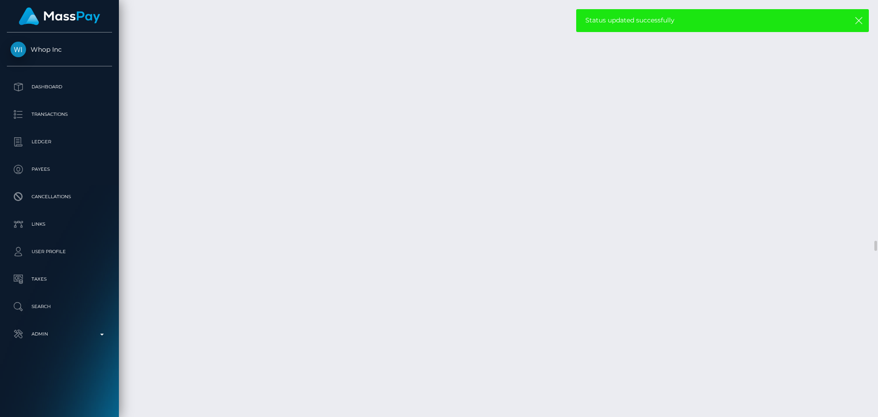
scroll to position [10019, 0]
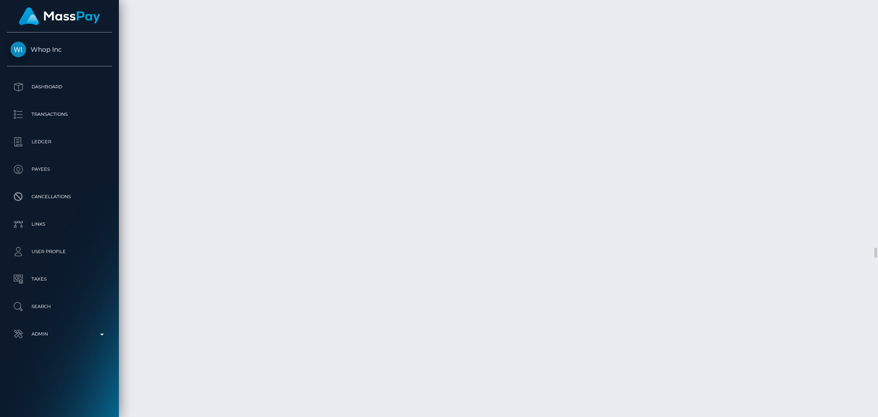
select select "Approved"
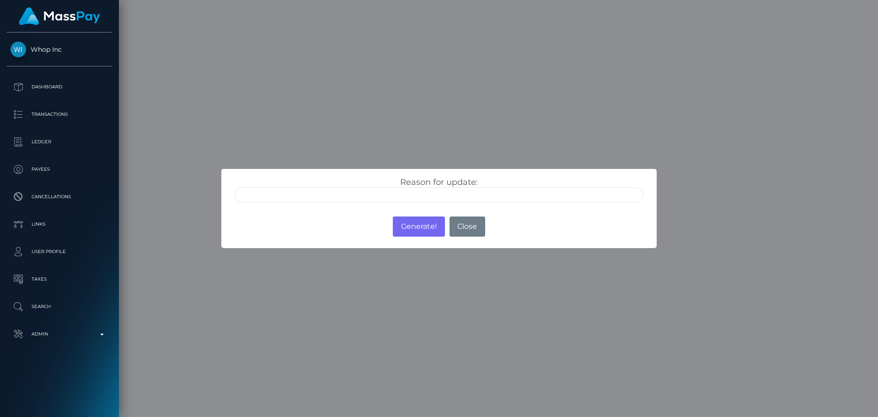
click at [397, 194] on input "text" at bounding box center [439, 194] width 409 height 15
type input "ID manually verified"
click at [360, 176] on div "Reason for update: ID manually verified Photo of a screen Unsupported document …" at bounding box center [438, 187] width 435 height 36
click at [417, 228] on button "Generate!" at bounding box center [419, 226] width 52 height 20
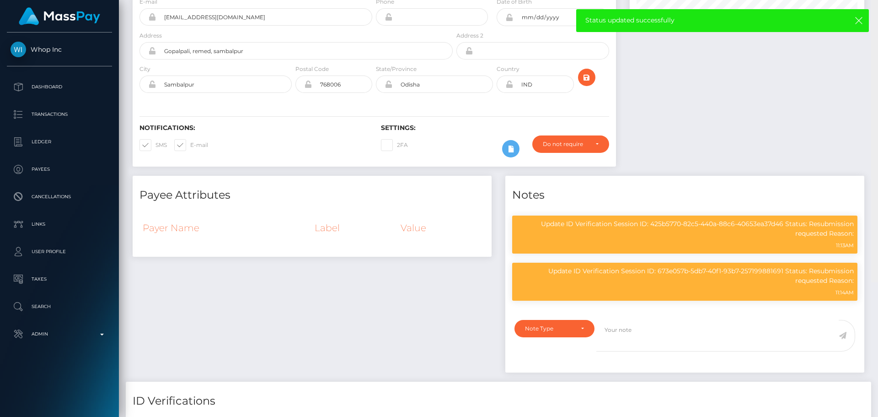
scroll to position [0, 0]
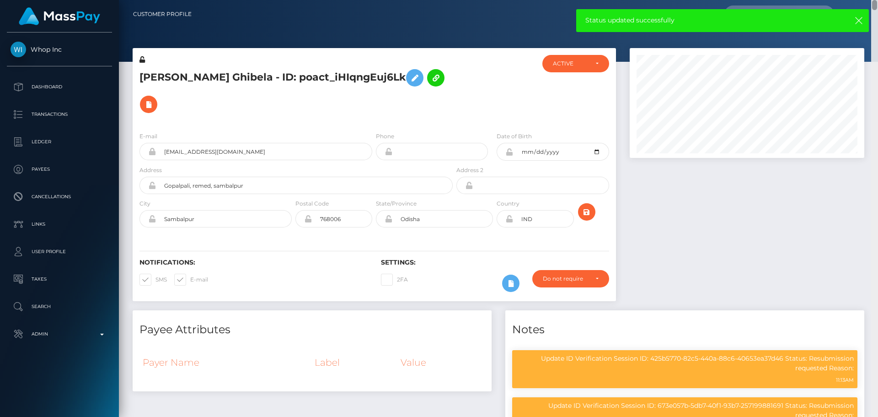
drag, startPoint x: 875, startPoint y: 259, endPoint x: 867, endPoint y: -11, distance: 270.0
click at [867, 0] on html "Whop Inc Dashboard Transactions Ledger Payees Cancellations Links" at bounding box center [439, 208] width 878 height 417
click at [589, 206] on icon "submit" at bounding box center [586, 211] width 11 height 11
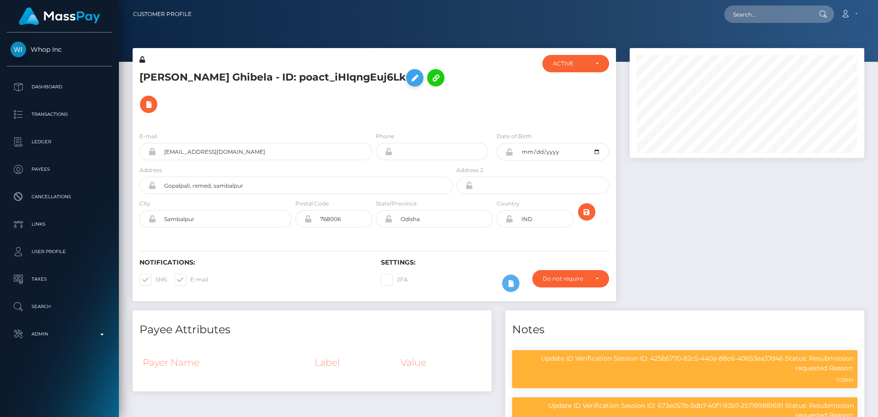
scroll to position [110, 235]
click at [409, 79] on icon at bounding box center [414, 77] width 11 height 11
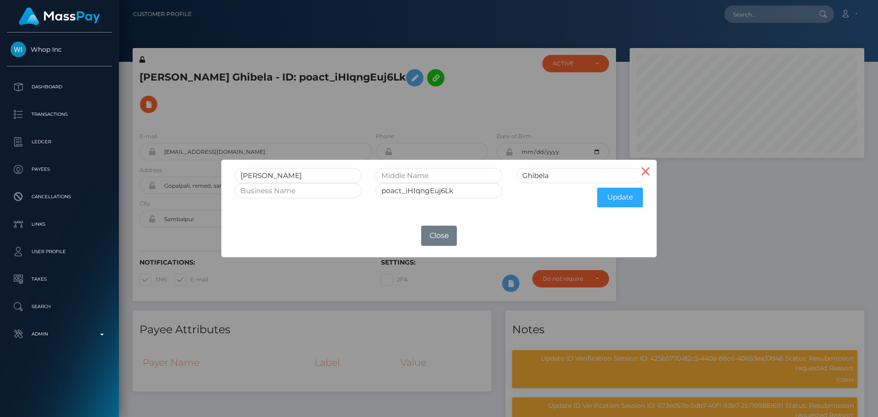
click at [647, 173] on button "×" at bounding box center [646, 171] width 22 height 22
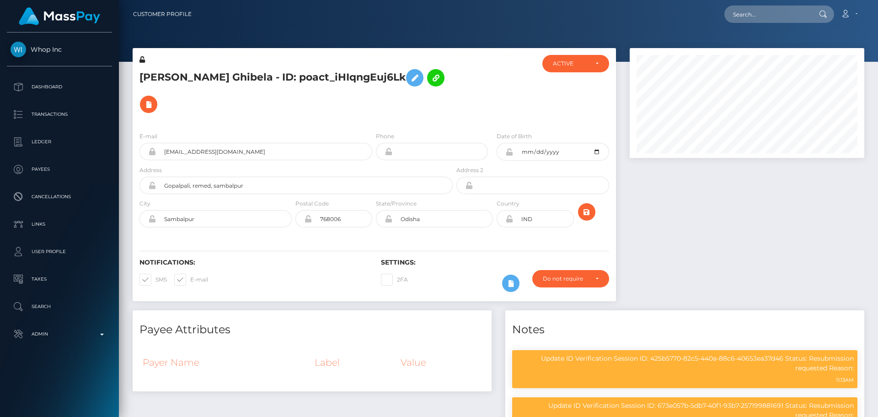
click at [142, 60] on icon at bounding box center [142, 59] width 5 height 6
click at [509, 215] on icon at bounding box center [510, 218] width 8 height 7
click at [511, 148] on icon at bounding box center [510, 151] width 8 height 7
click at [594, 237] on div "Notifications: SMS E-mail Settings: 2FA" at bounding box center [375, 269] width 484 height 65
click at [586, 206] on icon "submit" at bounding box center [586, 211] width 11 height 11
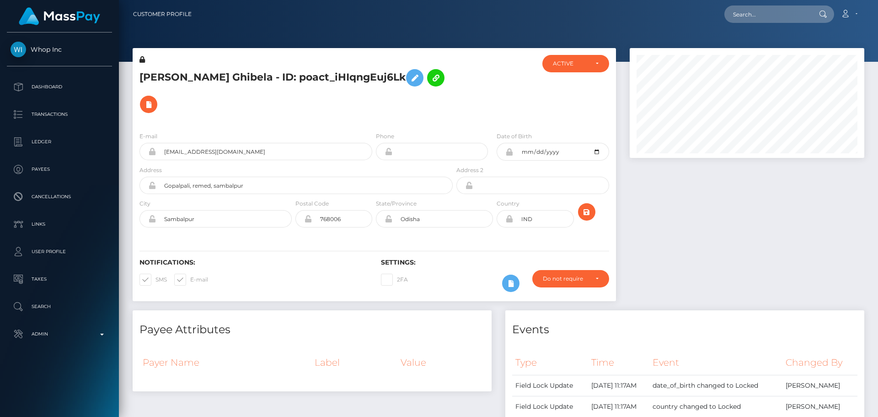
scroll to position [110, 235]
click at [500, 79] on div at bounding box center [495, 90] width 81 height 70
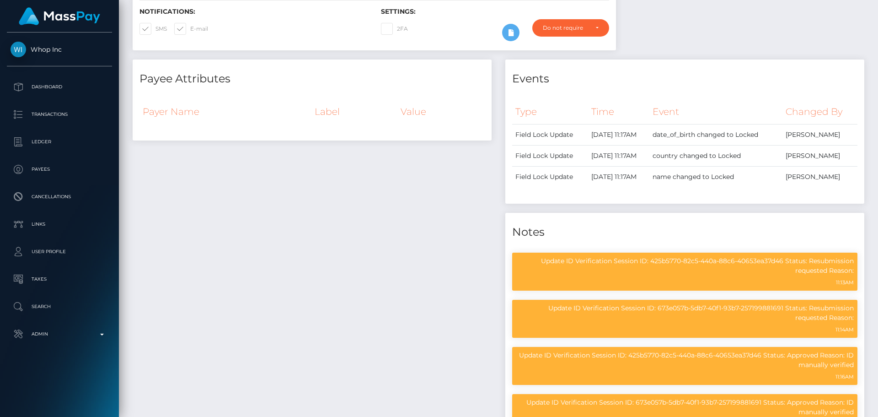
scroll to position [0, 0]
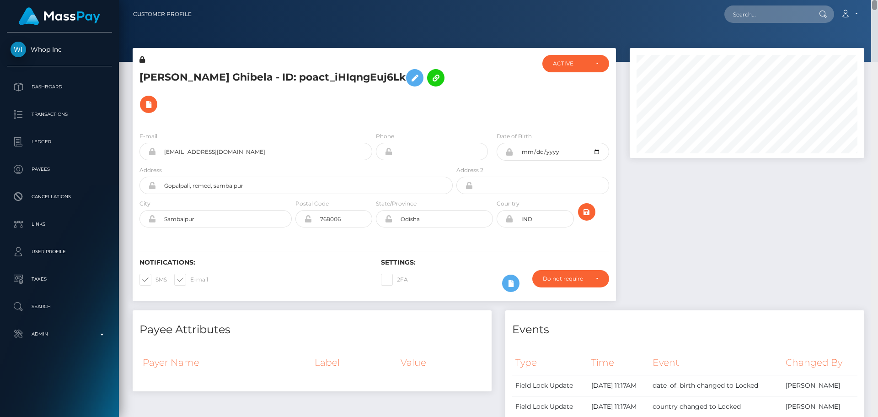
drag, startPoint x: 872, startPoint y: 247, endPoint x: 865, endPoint y: -7, distance: 254.0
click at [865, 0] on html "Whop Inc Dashboard Transactions Ledger Payees Cancellations Links" at bounding box center [439, 208] width 878 height 417
click at [323, 75] on h5 "[PERSON_NAME] Ghibela - ID: poact_iHIqngEuj6Lk" at bounding box center [294, 91] width 308 height 53
click at [323, 75] on h5 "Lambodar Ghibela - ID: poact_iHIqngEuj6Lk" at bounding box center [294, 91] width 308 height 53
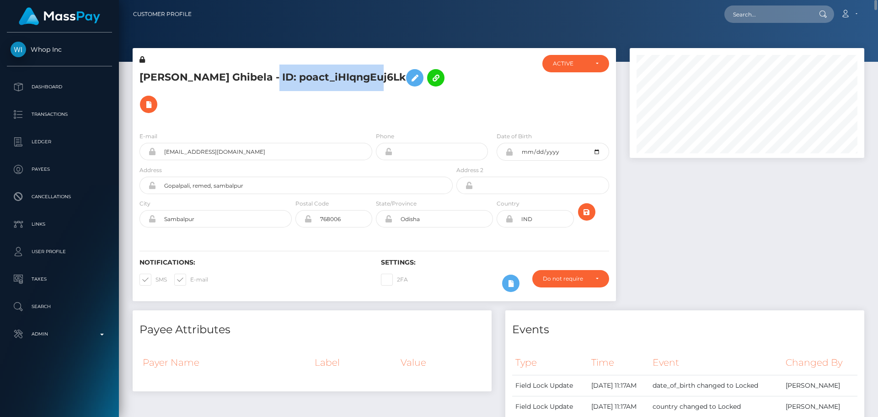
click at [323, 75] on h5 "Lambodar Ghibela - ID: poact_iHIqngEuj6Lk" at bounding box center [294, 91] width 308 height 53
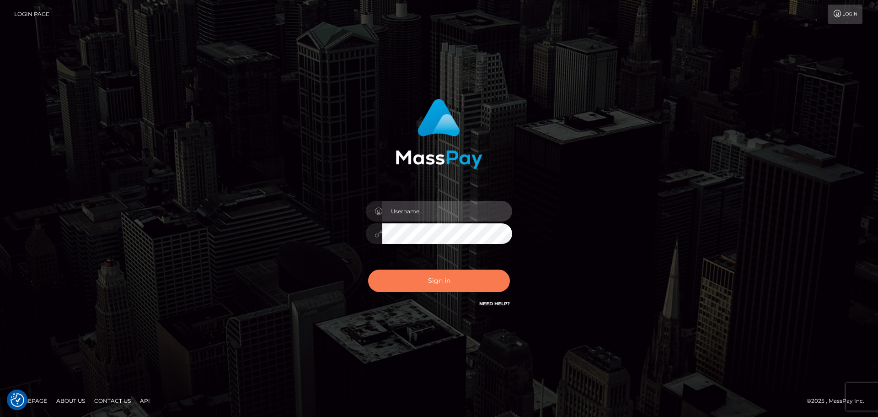
type input "[DOMAIN_NAME]"
click at [462, 274] on button "Sign in" at bounding box center [439, 280] width 142 height 22
type input "constantin.mp"
click at [462, 272] on button "Sign in" at bounding box center [439, 280] width 142 height 22
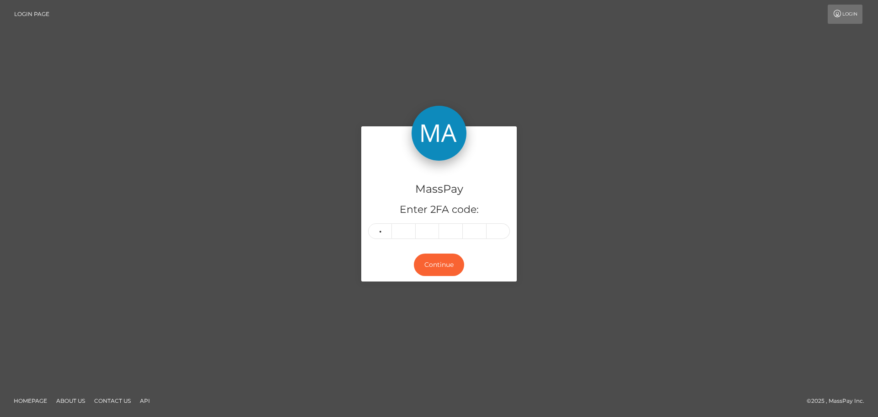
type input "1"
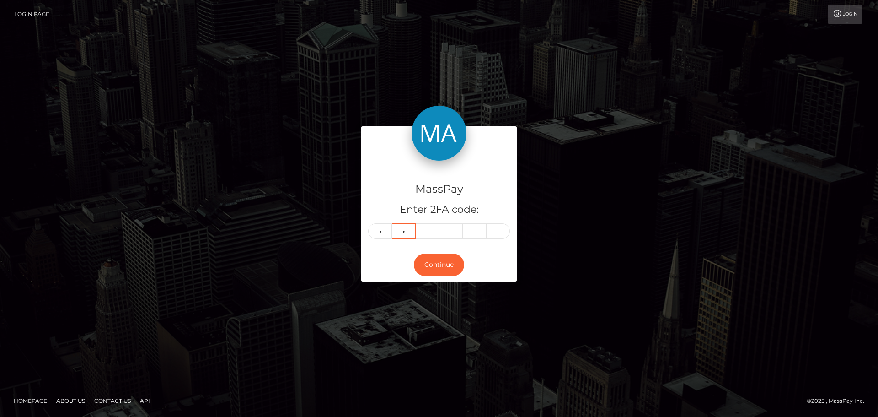
type input "6"
type input "5"
type input "6"
type input "2"
type input "1"
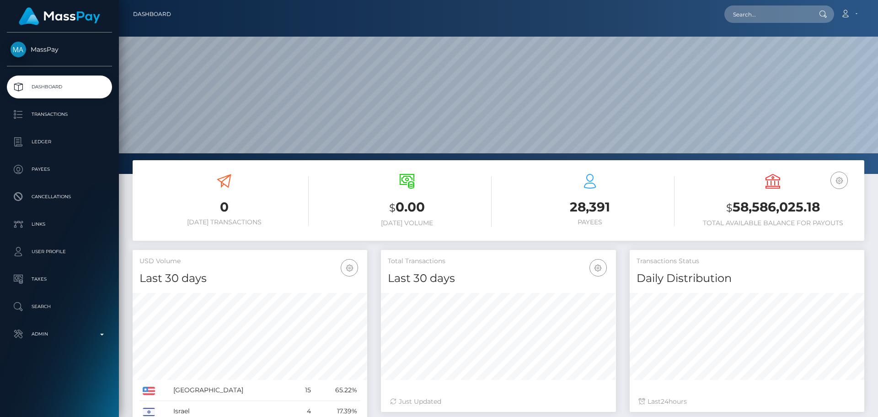
scroll to position [162, 235]
click at [768, 14] on input "text" at bounding box center [768, 13] width 86 height 17
paste input "poact_TUinOhHNaJoM"
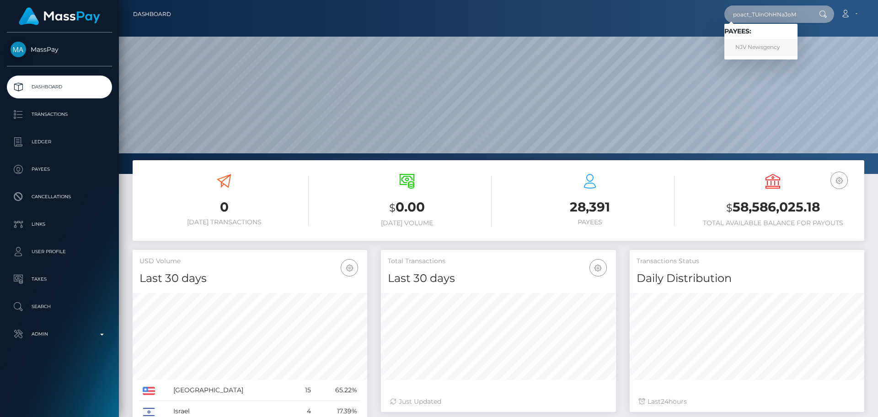
type input "poact_TUinOhHNaJoM"
click at [755, 46] on link "NJV Newsgency" at bounding box center [761, 47] width 73 height 17
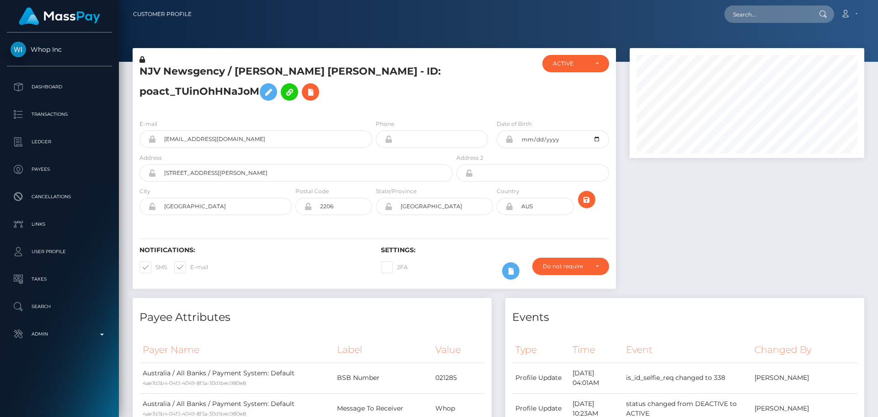
scroll to position [110, 235]
click at [411, 77] on h5 "NJV Newsgency / [PERSON_NAME] [PERSON_NAME] - ID: poact_TUinOhHNaJoM" at bounding box center [294, 85] width 308 height 41
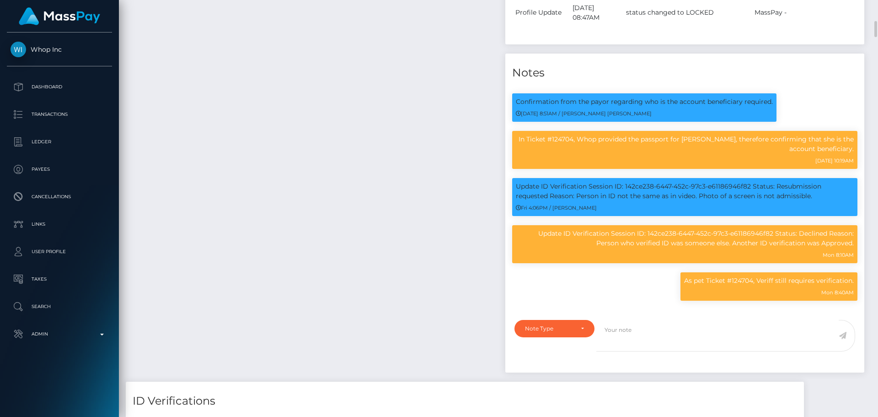
scroll to position [595, 0]
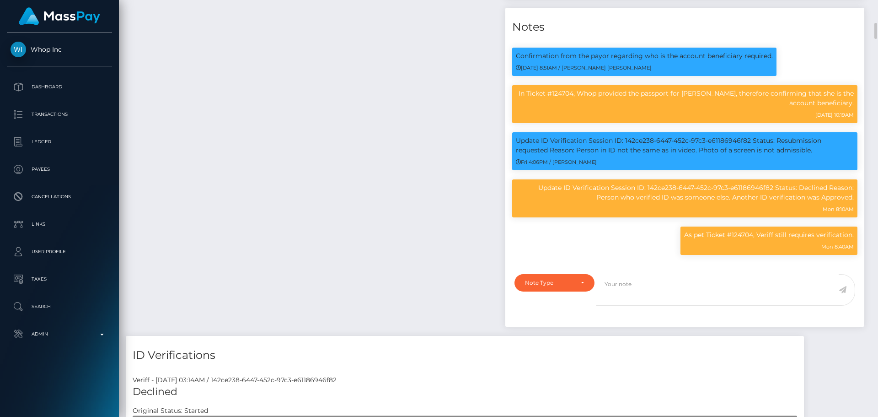
click at [392, 156] on div "Payee Attributes Payer Name Label Value Australia / All Banks / Payment System:…" at bounding box center [312, 19] width 373 height 633
click at [420, 171] on div "Payee Attributes Payer Name Label Value Australia / All Banks / Payment System:…" at bounding box center [312, 19] width 373 height 633
click at [388, 168] on div "Payee Attributes Payer Name Label Value Australia / All Banks / Payment System:…" at bounding box center [312, 19] width 373 height 633
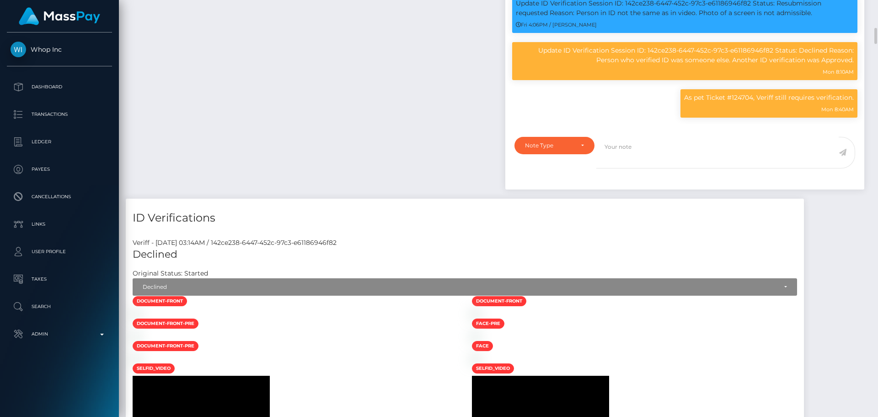
scroll to position [686, 0]
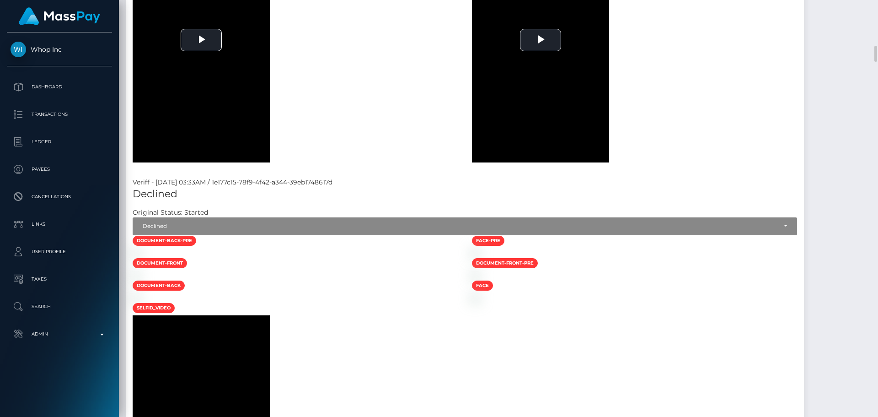
scroll to position [1098, 0]
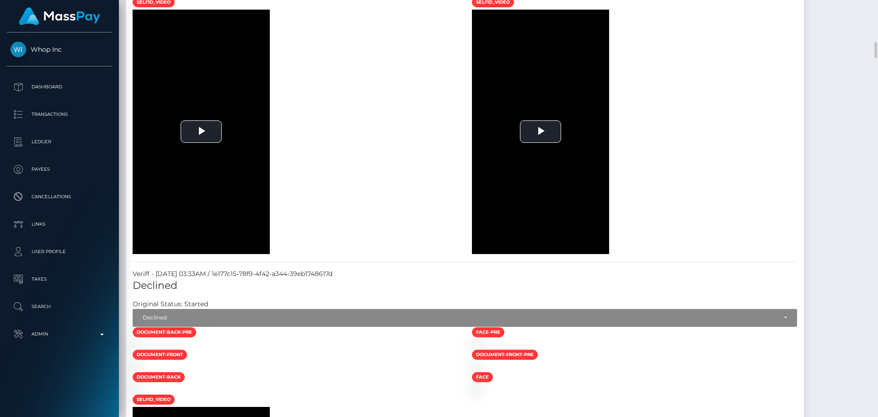
drag, startPoint x: 270, startPoint y: 170, endPoint x: 303, endPoint y: 168, distance: 33.4
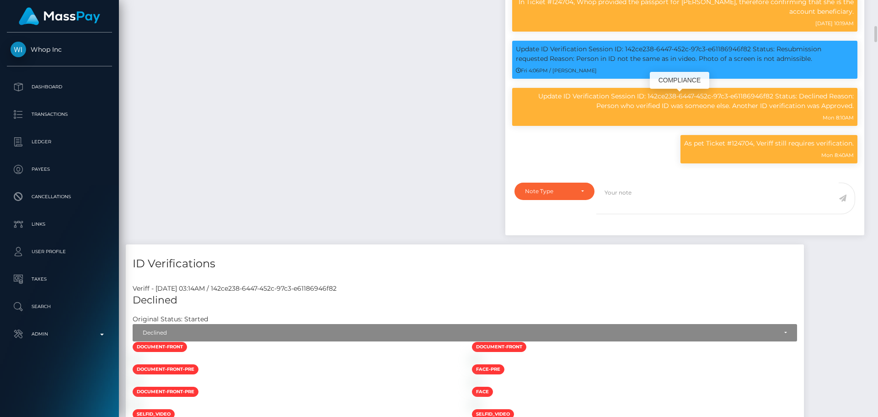
scroll to position [110, 235]
click at [743, 146] on p "As pet Ticket #124704, Veriff still requires verification." at bounding box center [769, 144] width 170 height 10
copy p "124704"
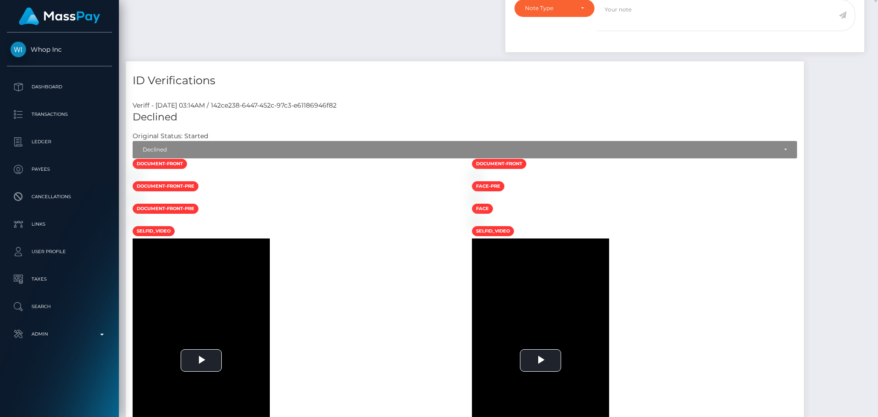
scroll to position [961, 0]
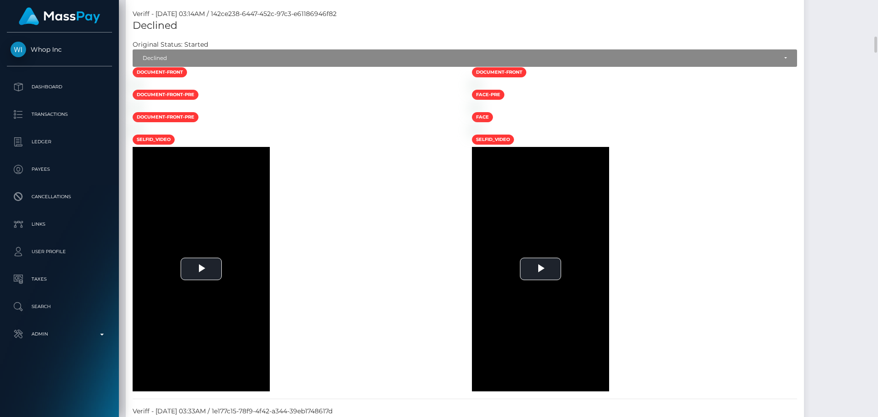
click at [418, 89] on div at bounding box center [295, 85] width 339 height 10
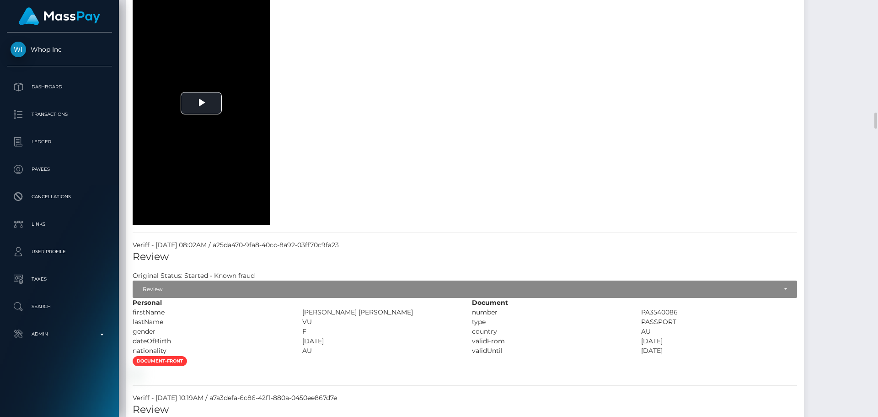
scroll to position [3111, 0]
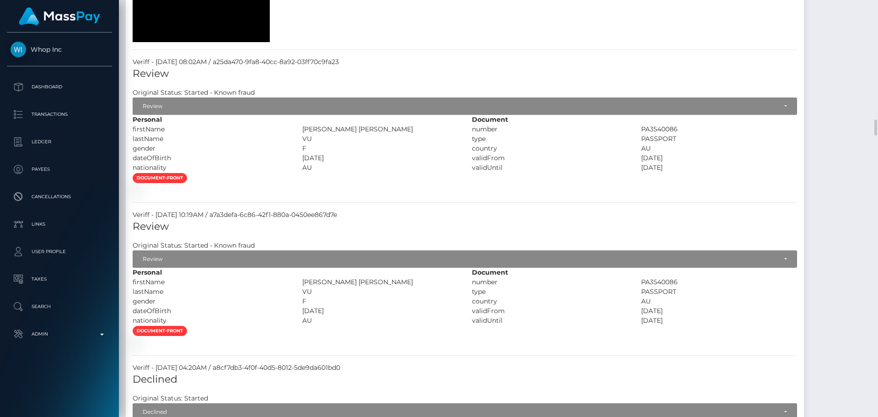
select select "Resubmission requested"
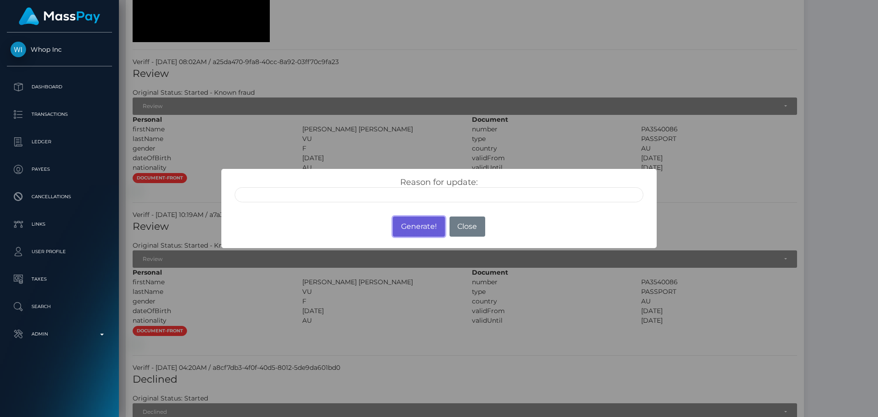
click at [411, 229] on button "Generate!" at bounding box center [419, 226] width 52 height 20
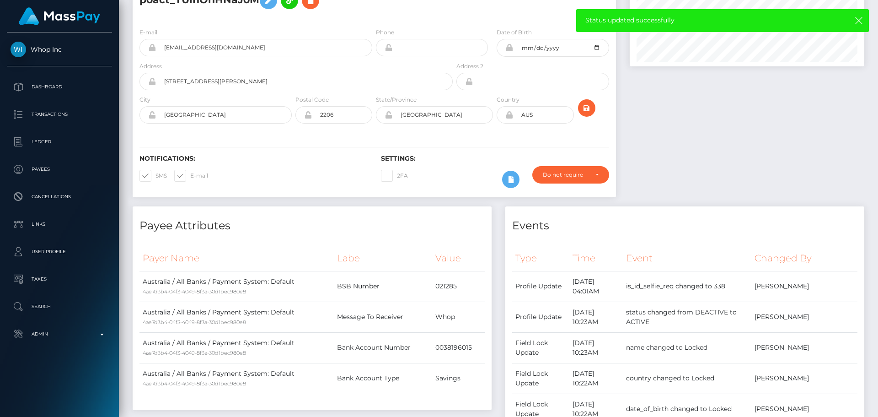
scroll to position [0, 0]
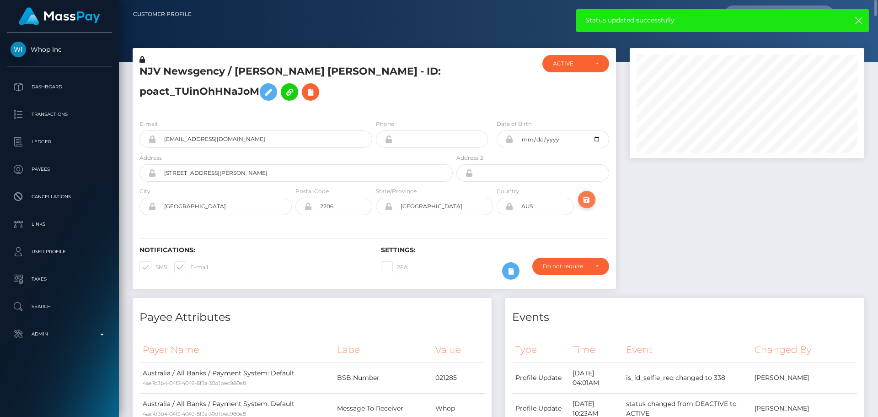
click at [586, 204] on icon "submit" at bounding box center [586, 199] width 11 height 11
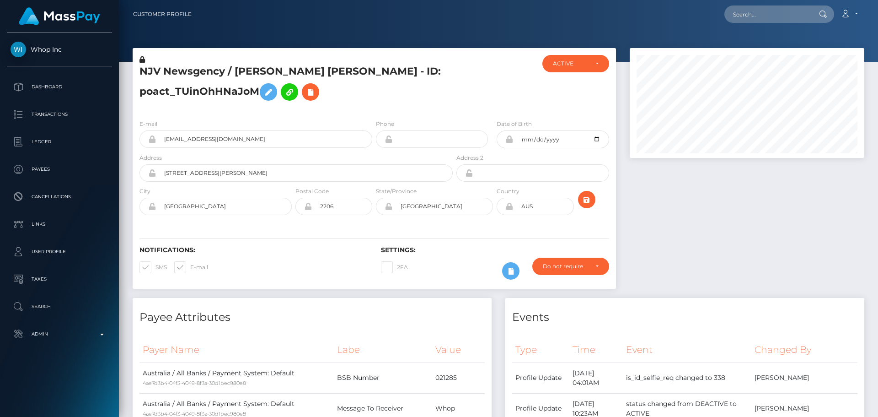
scroll to position [110, 235]
click at [391, 87] on h5 "NJV Newsgency / [PERSON_NAME] [PERSON_NAME] - ID: poact_TUinOhHNaJoM" at bounding box center [294, 85] width 308 height 41
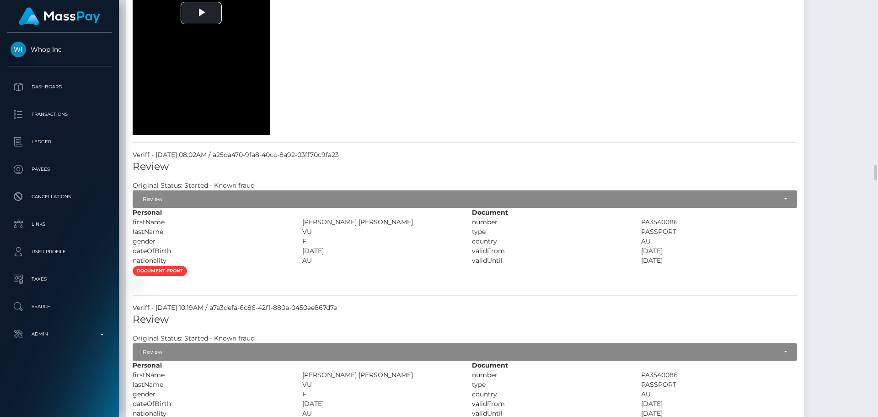
scroll to position [3202, 0]
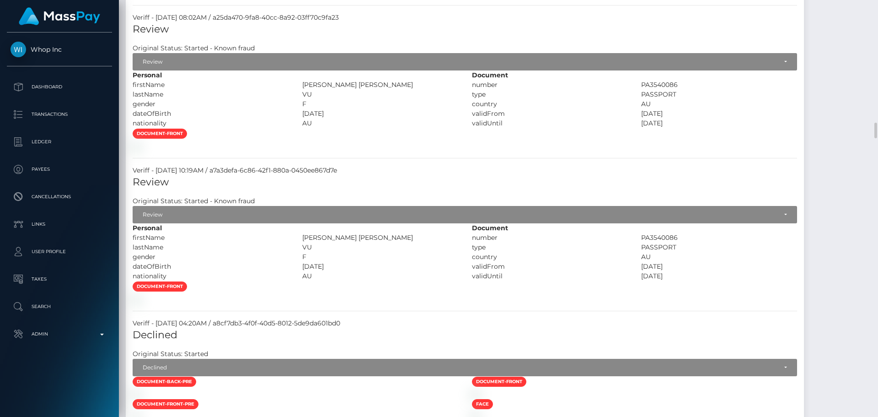
select select "Approved"
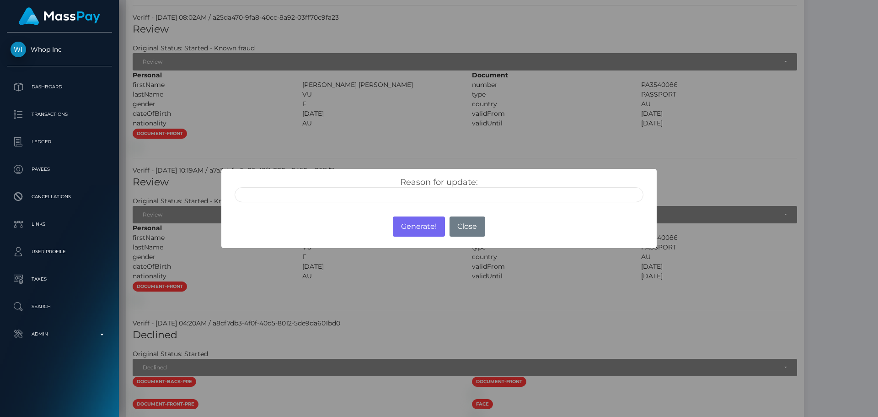
click at [327, 195] on input "text" at bounding box center [439, 194] width 409 height 15
type input "ID manually verified"
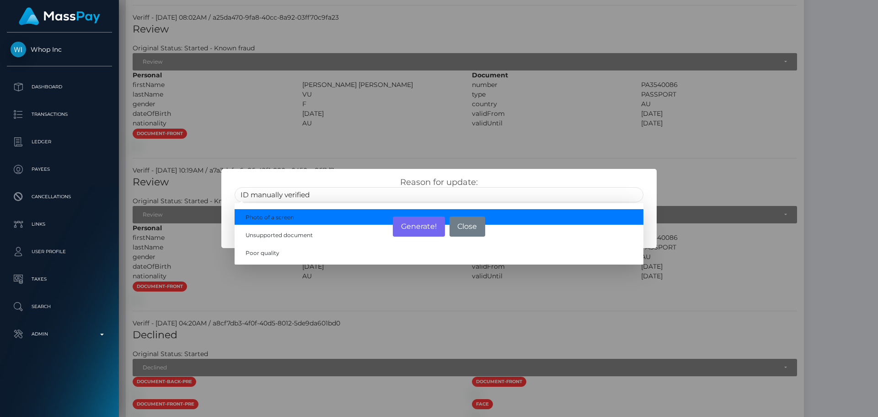
click at [365, 179] on div "Reason for update: ID manually verified Photo of a screen Unsupported document …" at bounding box center [439, 189] width 423 height 25
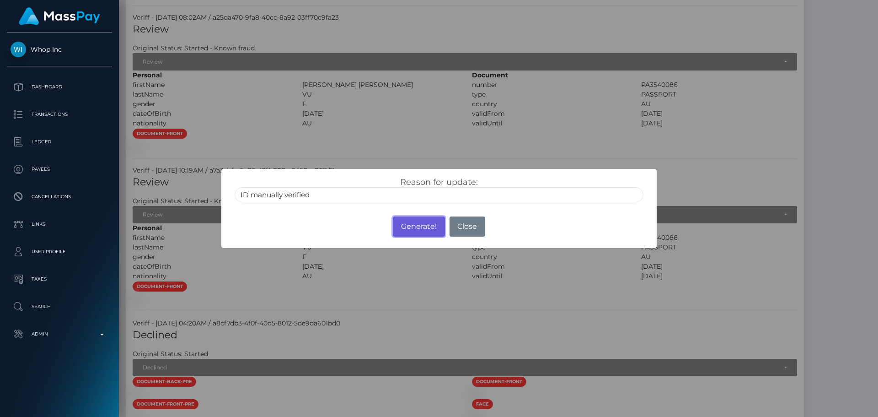
click at [418, 228] on button "Generate!" at bounding box center [419, 226] width 52 height 20
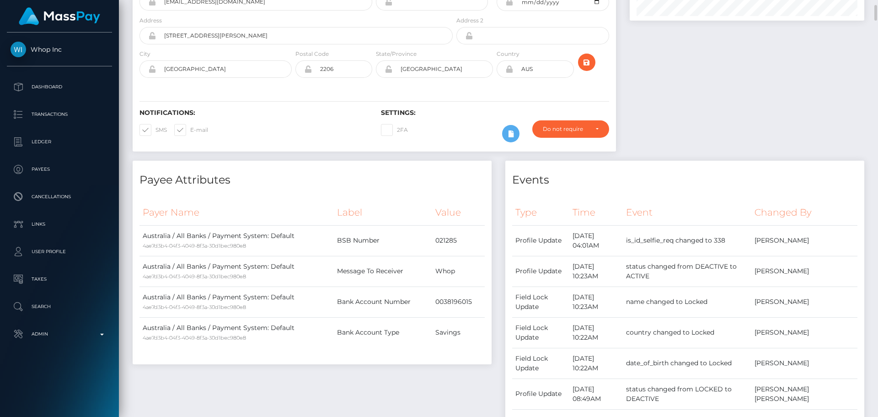
scroll to position [0, 0]
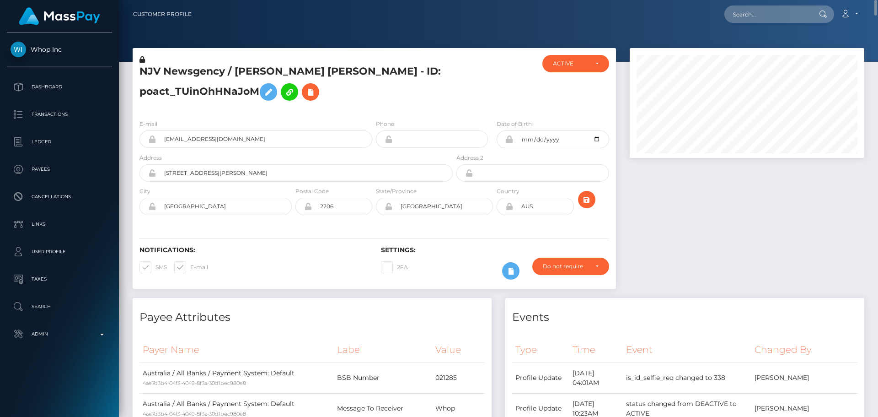
click at [408, 97] on h5 "NJV Newsgency / [PERSON_NAME] [PERSON_NAME] - ID: poact_TUinOhHNaJoM" at bounding box center [294, 85] width 308 height 41
click at [587, 202] on icon "submit" at bounding box center [586, 199] width 11 height 11
click at [391, 90] on h5 "NJV Newsgency / [PERSON_NAME] [PERSON_NAME] - ID: poact_TUinOhHNaJoM" at bounding box center [294, 85] width 308 height 41
click at [588, 198] on icon "submit" at bounding box center [586, 199] width 11 height 11
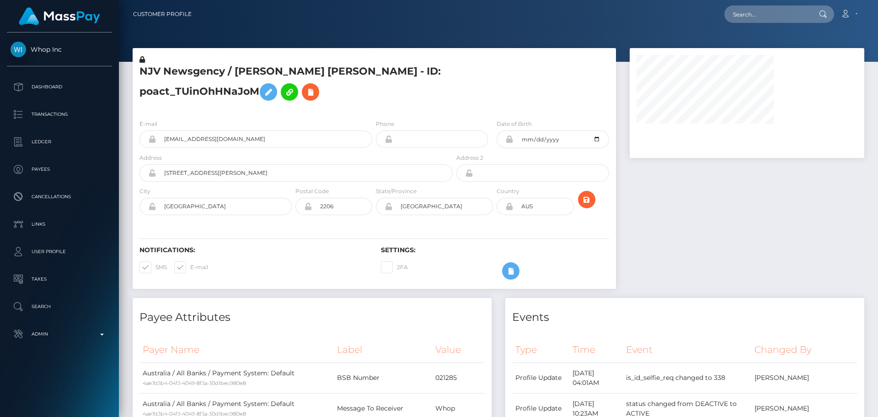
click at [418, 88] on h5 "NJV Newsgency / [PERSON_NAME] [PERSON_NAME] - ID: poact_TUinOhHNaJoM" at bounding box center [294, 85] width 308 height 41
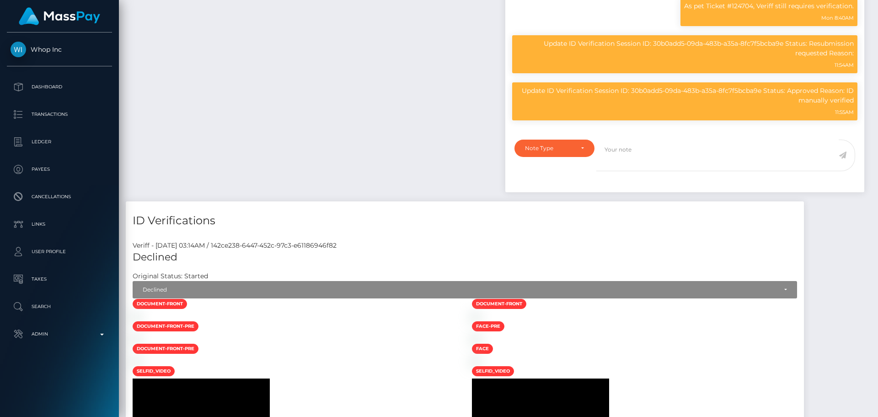
scroll to position [778, 0]
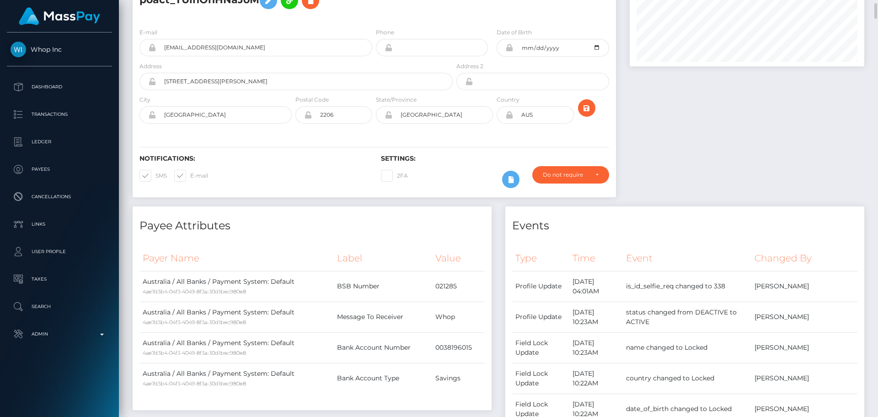
scroll to position [0, 0]
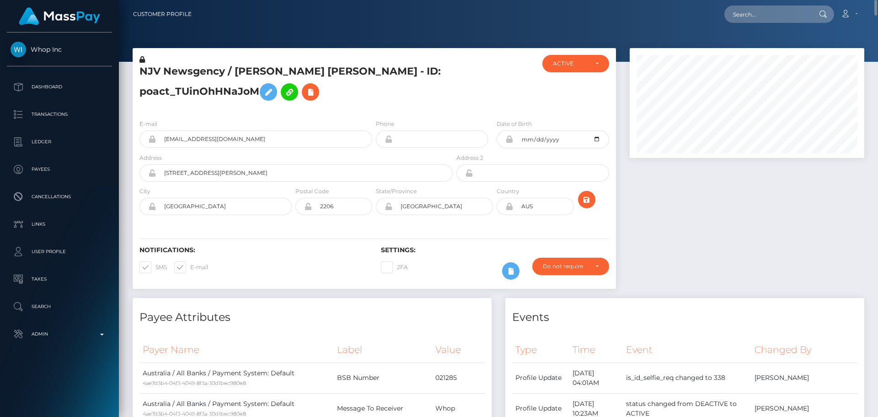
click at [210, 70] on h5 "NJV Newsgency / [PERSON_NAME] [PERSON_NAME] - ID: poact_TUinOhHNaJoM" at bounding box center [294, 85] width 308 height 41
click at [210, 70] on h5 "NJV Newsgency / Diep Thi Ngoc Vu - ID: poact_TUinOhHNaJoM" at bounding box center [294, 85] width 308 height 41
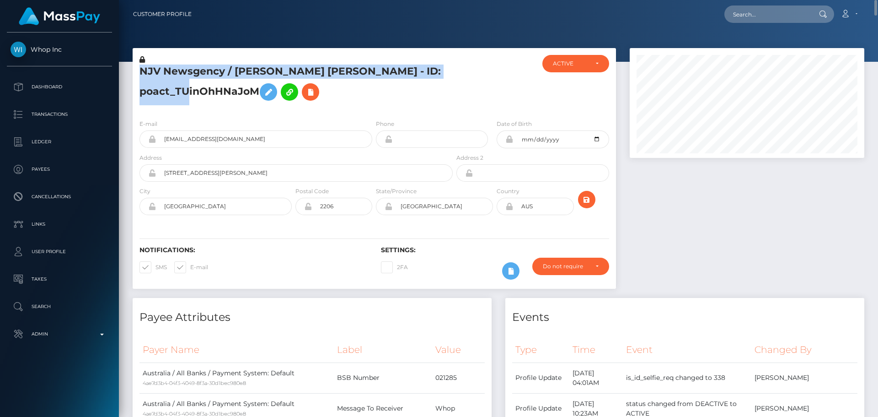
click at [210, 70] on h5 "NJV Newsgency / Diep Thi Ngoc Vu - ID: poact_TUinOhHNaJoM" at bounding box center [294, 85] width 308 height 41
copy h5 "NJV Newsgency / Diep Thi Ngoc Vu - ID: poact_TUinOhHNaJoM"
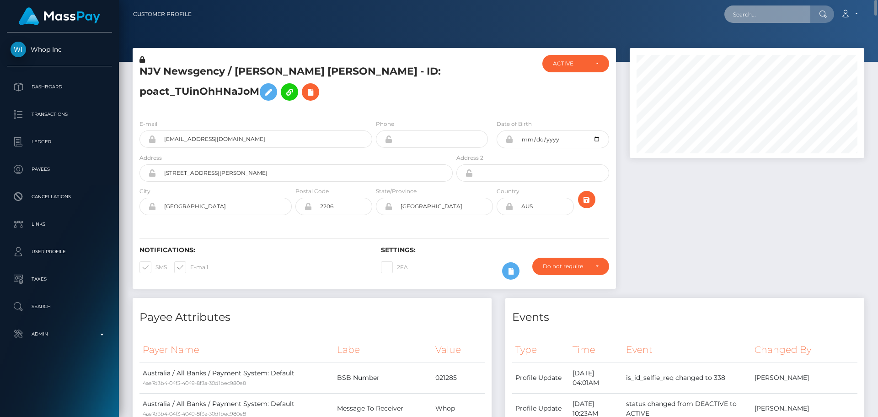
click at [760, 16] on input "text" at bounding box center [768, 13] width 86 height 17
paste input "poact_f1RCWvP6ssyk"
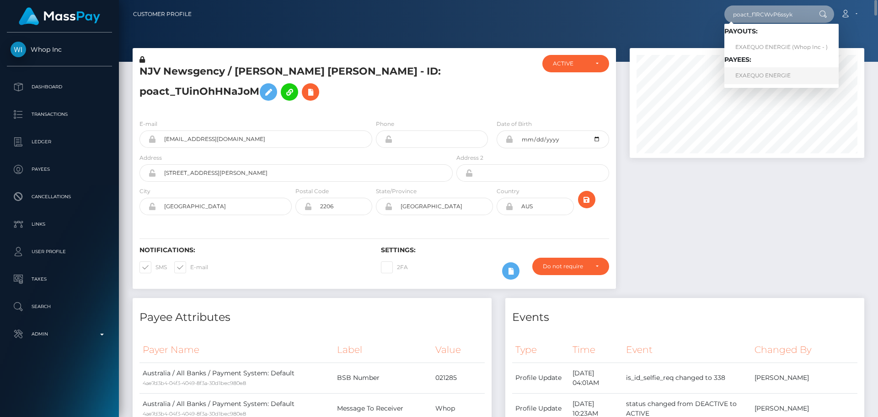
type input "poact_f1RCWvP6ssyk"
click at [753, 79] on link "EXAEQUO ENERGIE" at bounding box center [782, 75] width 114 height 17
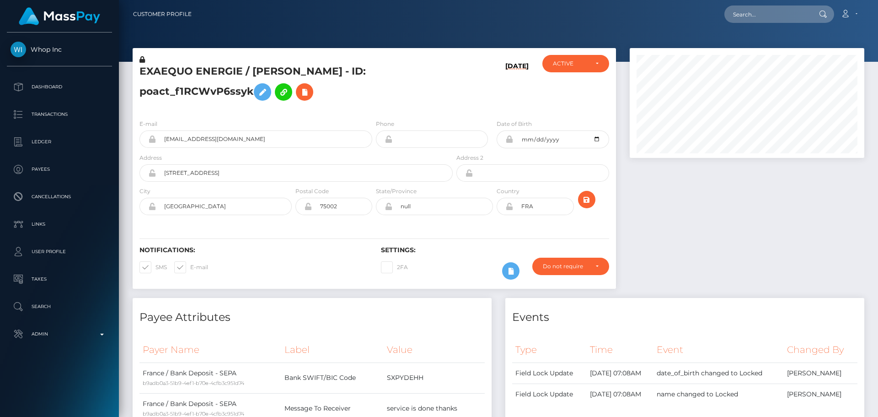
scroll to position [110, 235]
click at [419, 92] on h5 "EXAEQUO ENERGIE / MOHAMED AMIN MAZOUJI - ID: poact_f1RCWvP6ssyk" at bounding box center [294, 85] width 308 height 41
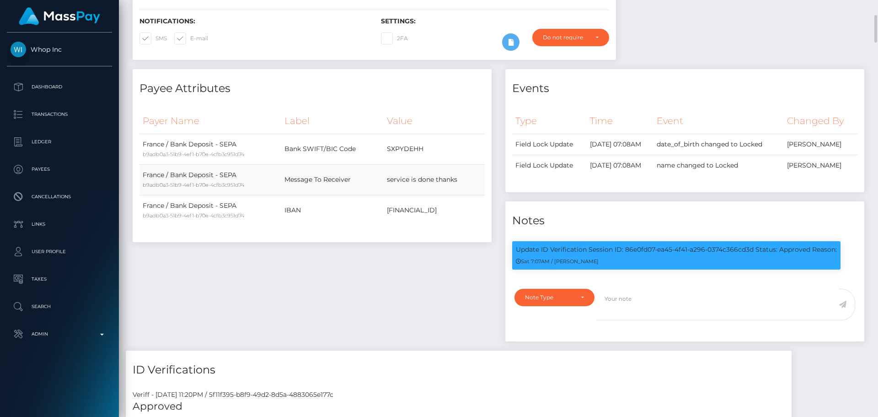
scroll to position [274, 0]
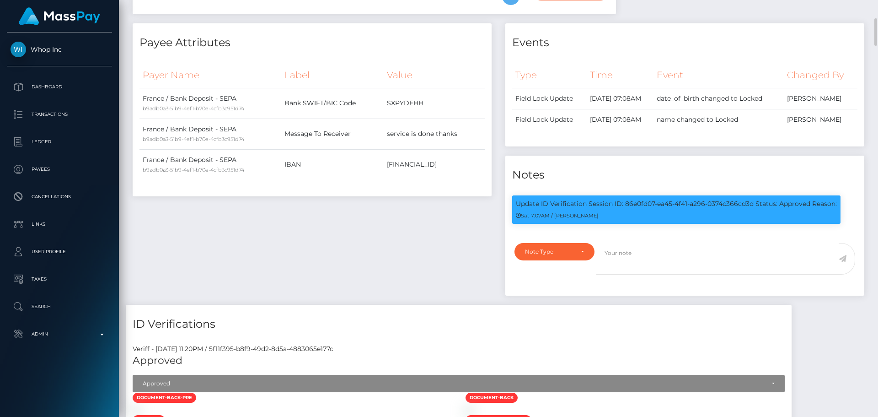
click at [453, 233] on div "Payee Attributes Payer Name Label Value France / Bank Deposit - SEPA b9adb0a3-5…" at bounding box center [312, 163] width 373 height 281
click at [467, 239] on div "Payee Attributes Payer Name Label Value France / Bank Deposit - SEPA b9adb0a3-5…" at bounding box center [312, 163] width 373 height 281
click at [462, 235] on div "Payee Attributes Payer Name Label Value France / Bank Deposit - SEPA b9adb0a3-5…" at bounding box center [312, 163] width 373 height 281
click at [468, 233] on div "Payee Attributes Payer Name Label Value France / Bank Deposit - SEPA b9adb0a3-5…" at bounding box center [312, 163] width 373 height 281
click at [451, 227] on div "Payee Attributes Payer Name Label Value France / Bank Deposit - SEPA b9adb0a3-5…" at bounding box center [312, 163] width 373 height 281
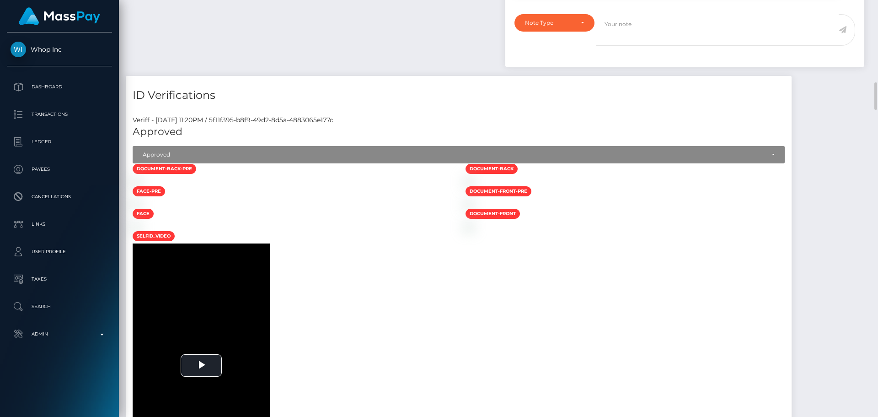
scroll to position [549, 0]
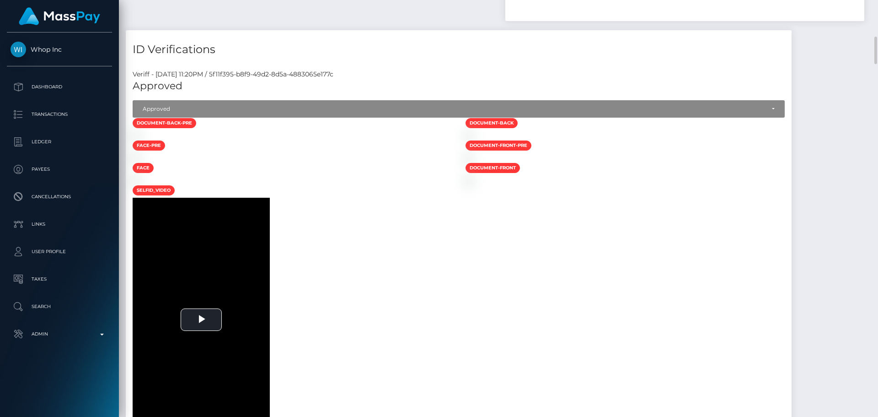
drag, startPoint x: 346, startPoint y: 207, endPoint x: 335, endPoint y: 197, distance: 15.5
click at [346, 140] on div at bounding box center [292, 135] width 333 height 10
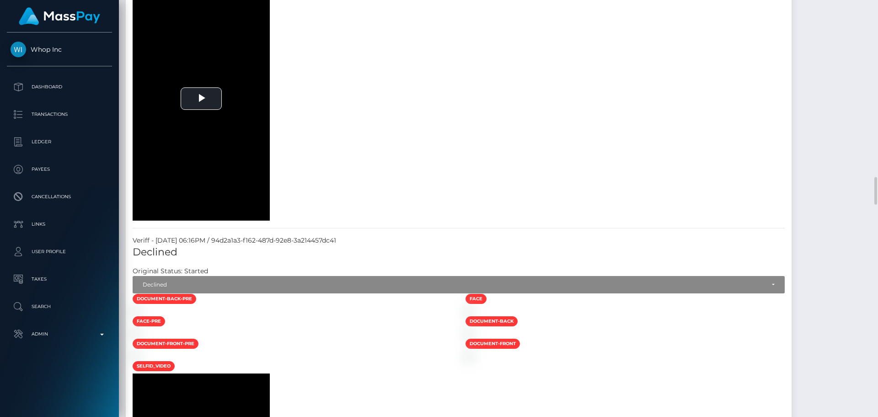
scroll to position [1144, 0]
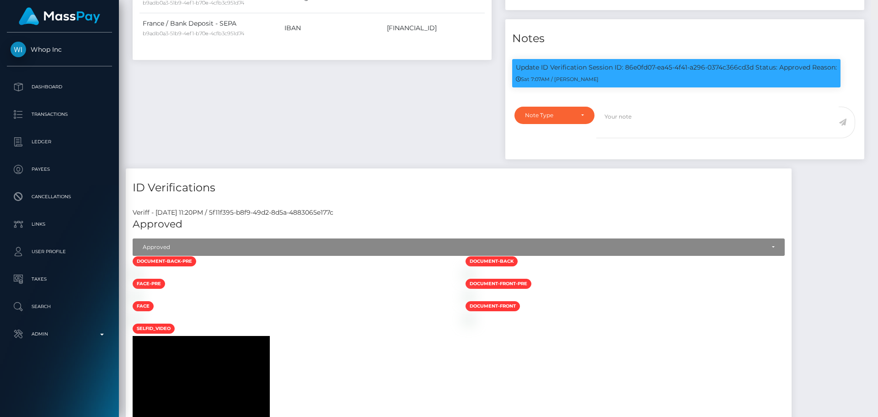
scroll to position [0, 0]
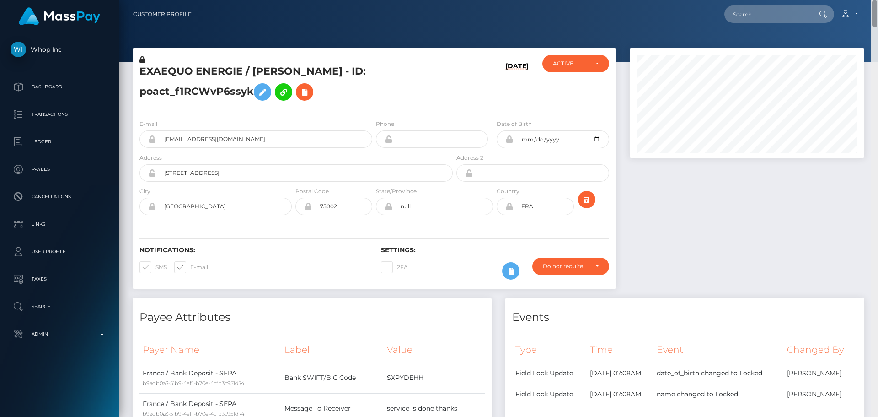
drag, startPoint x: 872, startPoint y: 336, endPoint x: 845, endPoint y: -5, distance: 341.5
click at [845, 0] on html "Whop Inc Dashboard Transactions Ledger Payees Cancellations Links" at bounding box center [439, 208] width 878 height 417
click at [707, 201] on div at bounding box center [747, 173] width 248 height 250
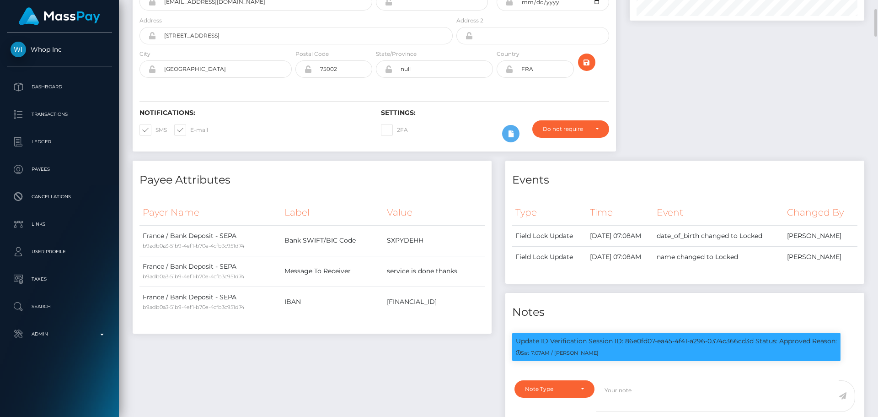
click at [704, 178] on h4 "Events" at bounding box center [684, 180] width 345 height 16
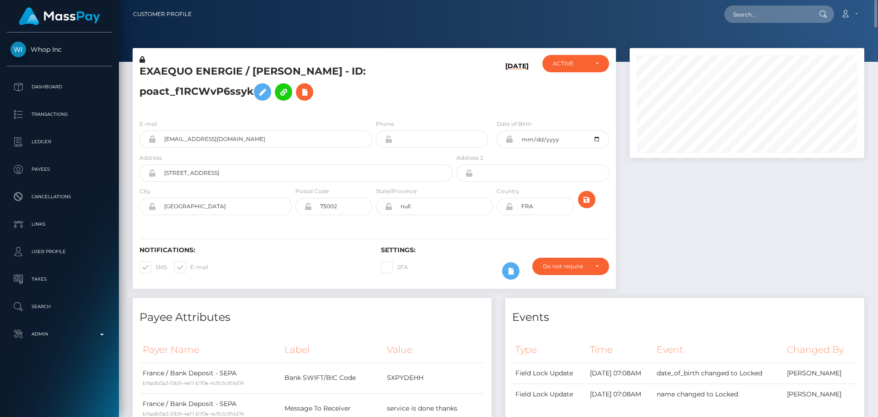
click at [698, 179] on div at bounding box center [747, 173] width 248 height 250
click at [387, 90] on h5 "EXAEQUO ENERGIE / MOHAMED AMIN MAZOUJI - ID: poact_f1RCWvP6ssyk" at bounding box center [294, 85] width 308 height 41
click at [260, 93] on icon at bounding box center [262, 91] width 11 height 11
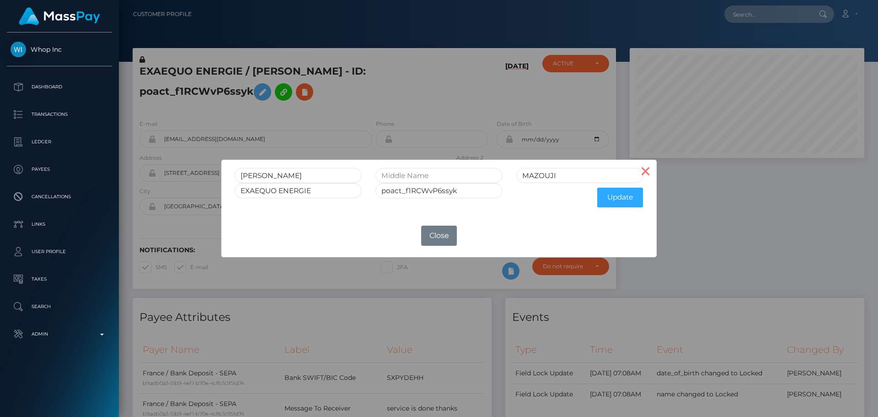
click at [650, 178] on button "×" at bounding box center [646, 171] width 22 height 22
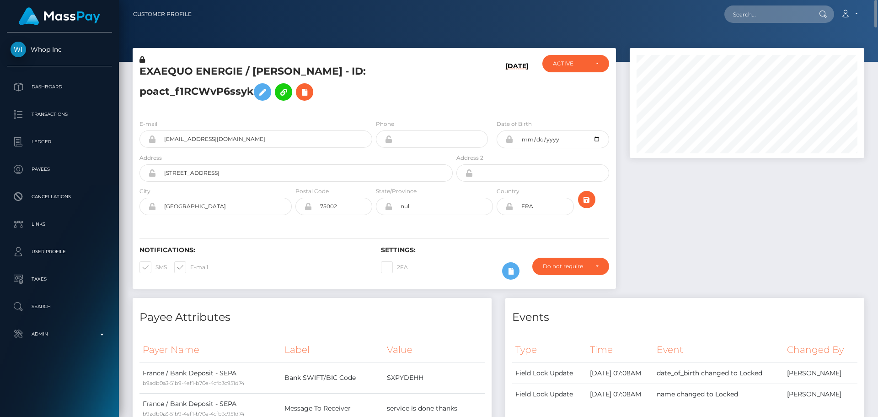
click at [395, 100] on h5 "EXAEQUO ENERGIE / MOHAMED AMIN MAZOUJI - ID: poact_f1RCWvP6ssyk" at bounding box center [294, 85] width 308 height 41
click at [264, 92] on icon at bounding box center [262, 91] width 11 height 11
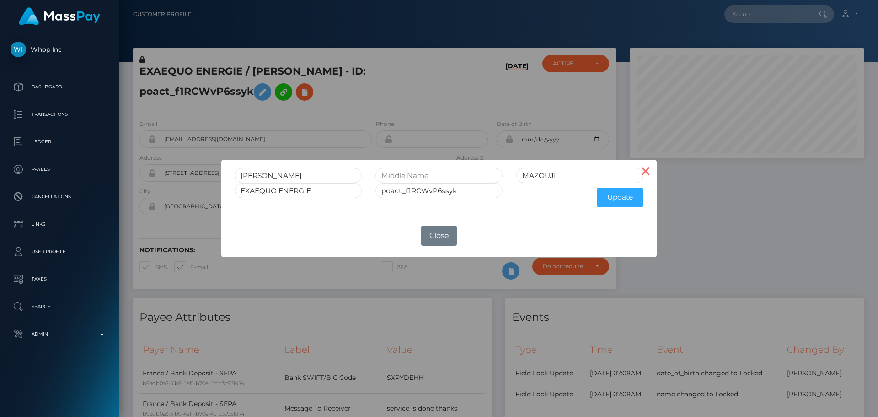
click at [649, 171] on button "×" at bounding box center [646, 171] width 22 height 22
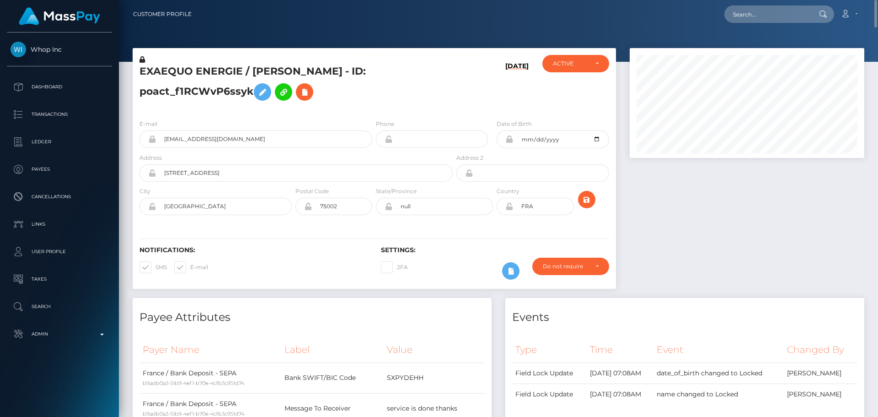
click at [391, 102] on h5 "EXAEQUO ENERGIE / MOHAMED AMIN MAZOUJI - ID: poact_f1RCWvP6ssyk" at bounding box center [294, 85] width 308 height 41
click at [142, 60] on icon at bounding box center [142, 59] width 5 height 6
click at [266, 92] on icon at bounding box center [262, 91] width 11 height 11
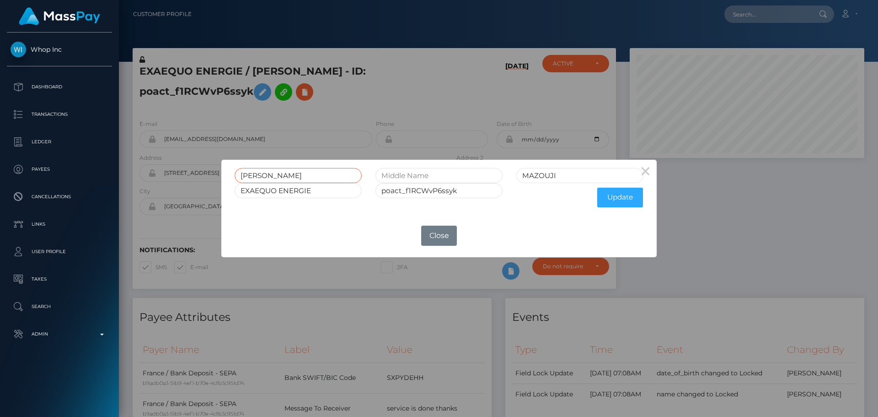
click at [295, 174] on input "MOHAMED AMIN" at bounding box center [298, 175] width 127 height 15
click at [417, 176] on input "text" at bounding box center [439, 175] width 127 height 15
paste input "AMIN"
type input "AMIN"
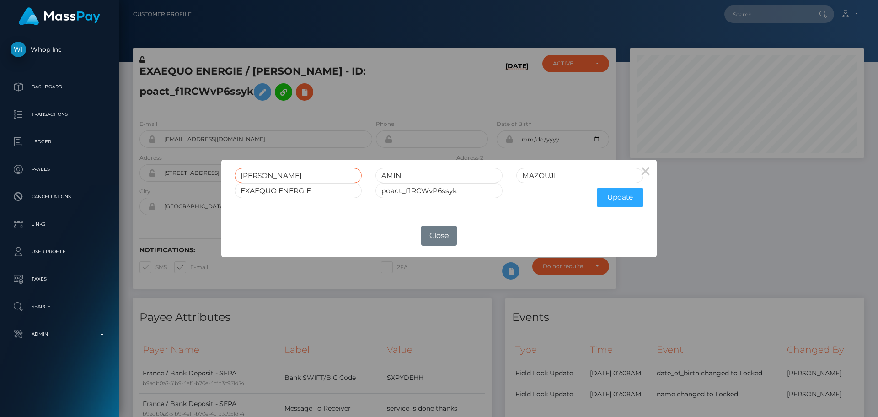
click at [291, 173] on input "MOHAMED AMIN" at bounding box center [298, 175] width 127 height 15
type input "MOHAMED"
click at [626, 197] on button "Update" at bounding box center [620, 198] width 46 height 20
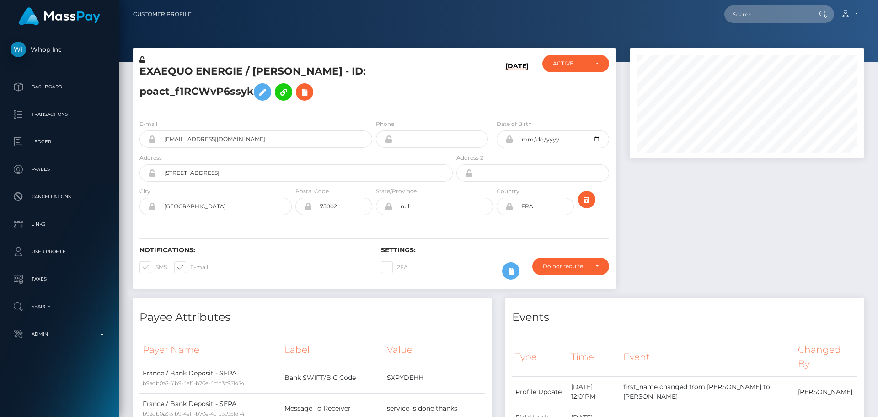
scroll to position [110, 235]
drag, startPoint x: 141, startPoint y: 60, endPoint x: 474, endPoint y: 230, distance: 373.2
click at [141, 60] on icon at bounding box center [142, 59] width 5 height 6
click at [508, 206] on icon at bounding box center [510, 206] width 8 height 7
click at [473, 229] on div "Notifications: SMS E-mail Settings: 2FA" at bounding box center [375, 256] width 484 height 65
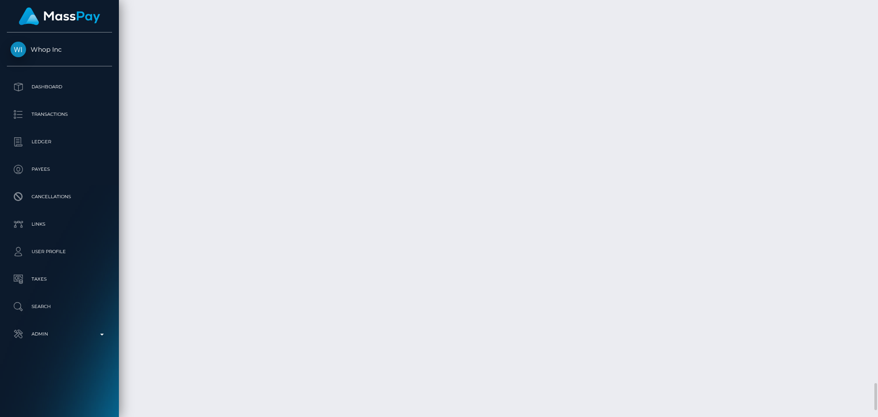
scroll to position [5912, 0]
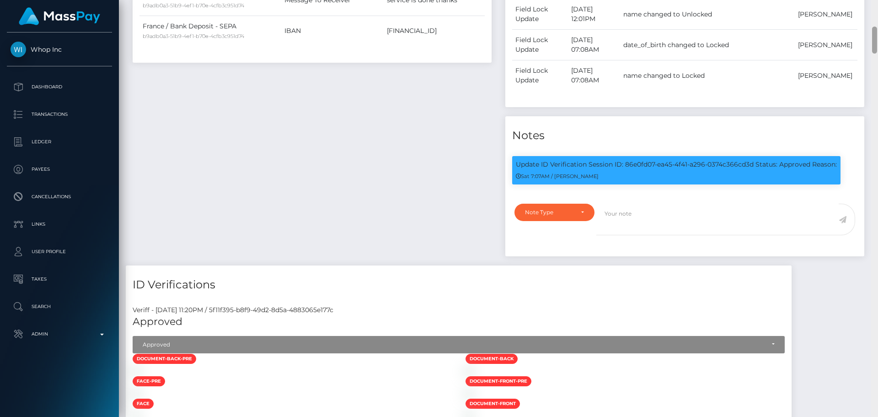
scroll to position [0, 0]
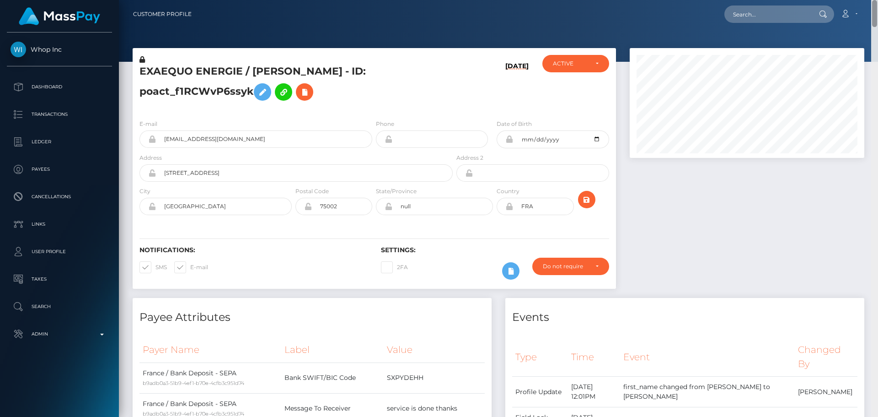
drag, startPoint x: 873, startPoint y: 334, endPoint x: 890, endPoint y: -1, distance: 334.8
click at [878, 0] on html "Whop Inc Dashboard Transactions Ledger Payees Cancellations Links" at bounding box center [439, 208] width 878 height 417
click at [267, 70] on h5 "EXAEQUO ENERGIE / MOHAMED AMIN MAZOUJI - ID: poact_f1RCWvP6ssyk" at bounding box center [294, 85] width 308 height 41
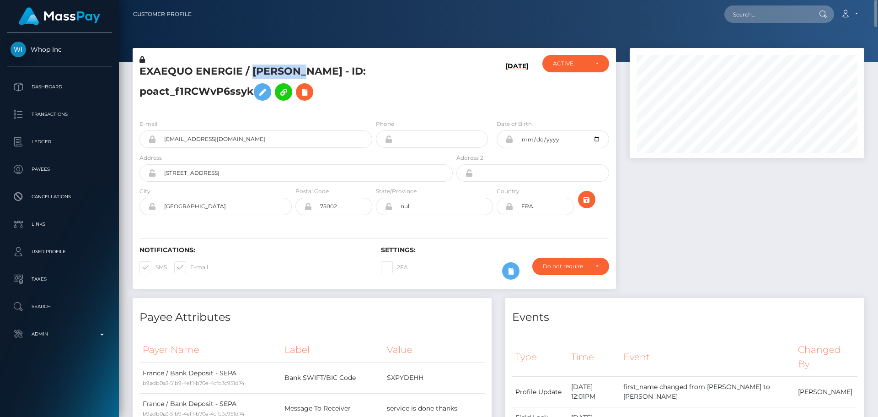
copy h5 "EXAEQUO ENERGIE / MOHAMED AMIN MAZOUJI - ID: poact_f1RCWvP6ssyk"
click at [774, 18] on input "text" at bounding box center [768, 13] width 86 height 17
type input "v"
paste input "poact_TDzFQyoe1xAU"
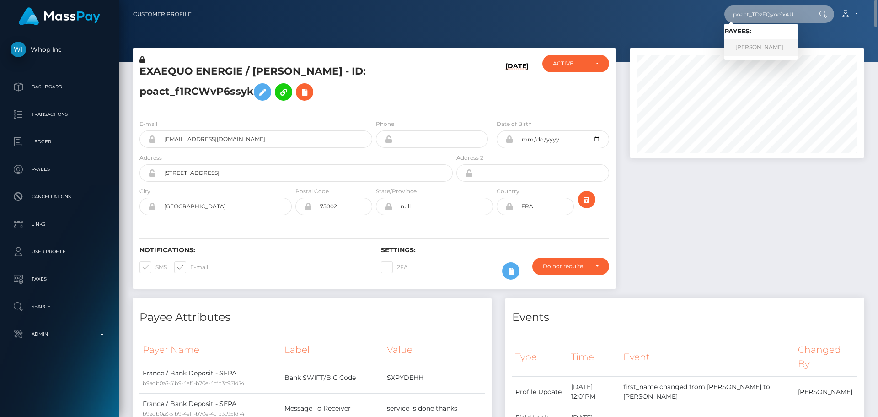
type input "poact_TDzFQyoe1xAU"
click at [764, 48] on link "karim fathy" at bounding box center [761, 47] width 73 height 17
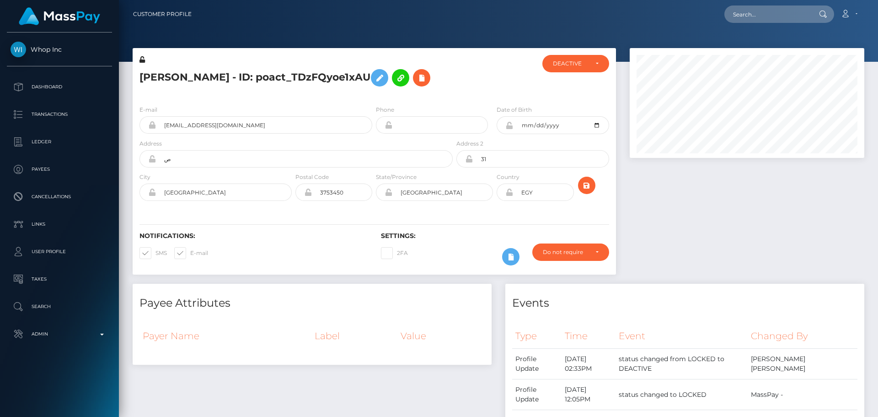
scroll to position [110, 235]
click at [438, 77] on h5 "[PERSON_NAME] - ID: poact_TDzFQyoe1xAU" at bounding box center [294, 78] width 308 height 27
click at [436, 76] on h5 "[PERSON_NAME] - ID: poact_TDzFQyoe1xAU" at bounding box center [294, 78] width 308 height 27
click at [426, 70] on h5 "[PERSON_NAME] - ID: poact_TDzFQyoe1xAU" at bounding box center [294, 78] width 308 height 27
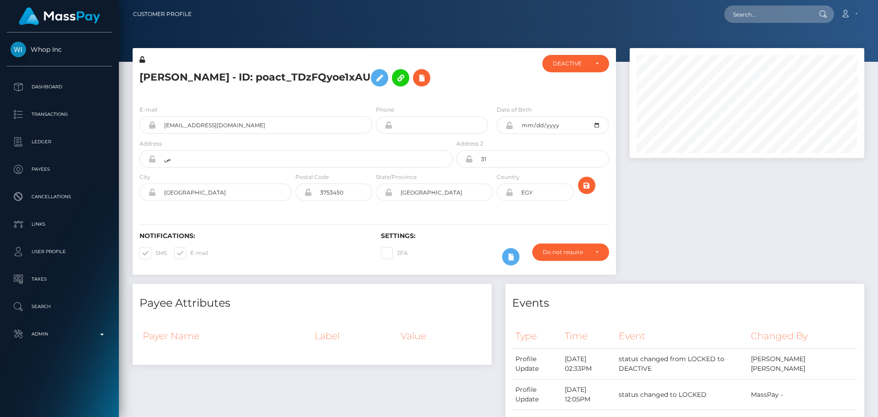
click at [426, 70] on h5 "[PERSON_NAME] - ID: poact_TDzFQyoe1xAU" at bounding box center [294, 78] width 308 height 27
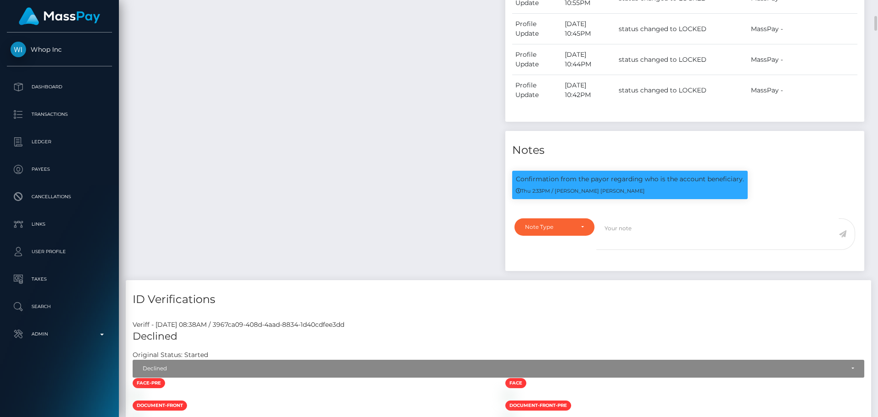
scroll to position [503, 0]
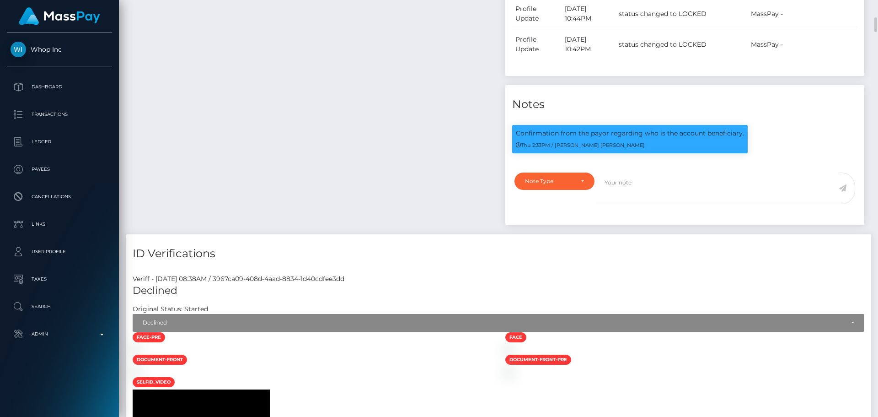
click at [357, 97] on div "Payee Attributes Payer Name Label Value" at bounding box center [312, 7] width 373 height 454
click at [420, 108] on div "Payee Attributes Payer Name Label Value" at bounding box center [312, 7] width 373 height 454
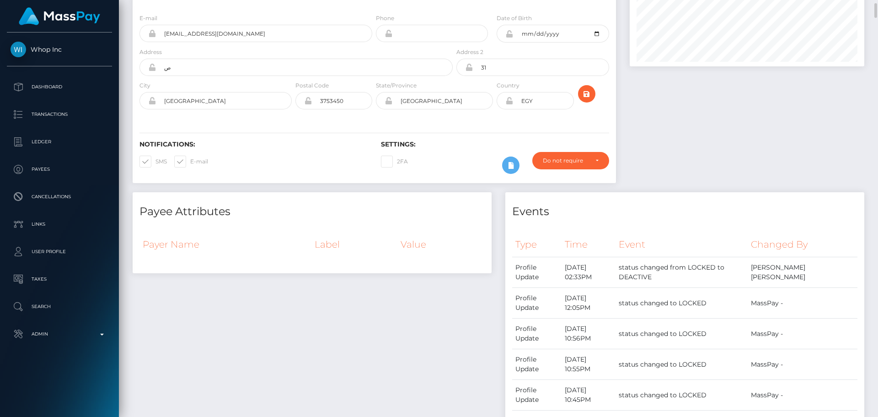
scroll to position [0, 0]
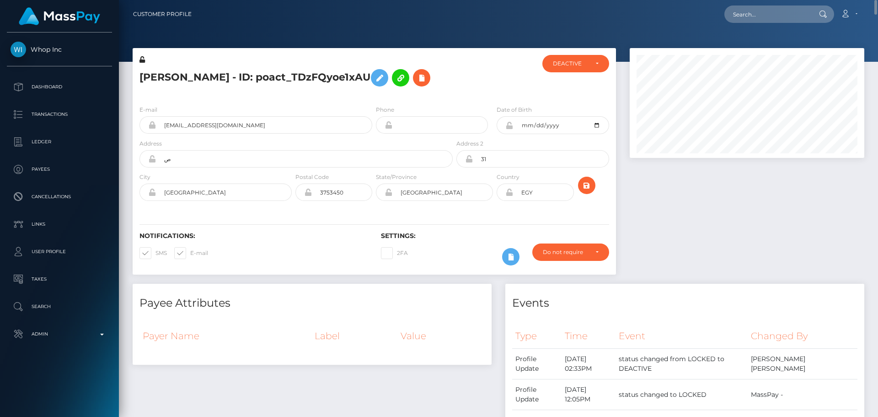
click at [159, 81] on h5 "[PERSON_NAME] - ID: poact_TDzFQyoe1xAU" at bounding box center [294, 78] width 308 height 27
drag, startPoint x: 159, startPoint y: 81, endPoint x: 183, endPoint y: 77, distance: 24.5
click at [183, 77] on h5 "[PERSON_NAME] - ID: poact_TDzFQyoe1xAU" at bounding box center [294, 78] width 308 height 27
copy h5 "karim fathy"
click at [245, 75] on h5 "[PERSON_NAME] - ID: poact_TDzFQyoe1xAU" at bounding box center [294, 78] width 308 height 27
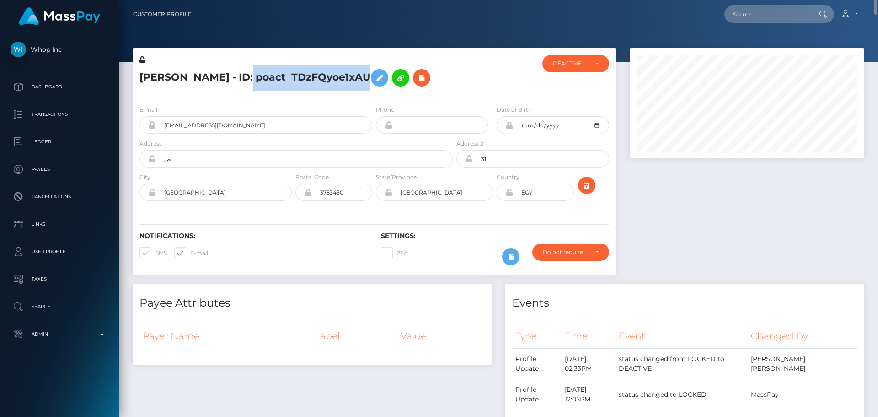
click at [245, 75] on h5 "[PERSON_NAME] - ID: poact_TDzFQyoe1xAU" at bounding box center [294, 78] width 308 height 27
copy h5 "[PERSON_NAME] - ID: poact_TDzFQyoe1xAU"
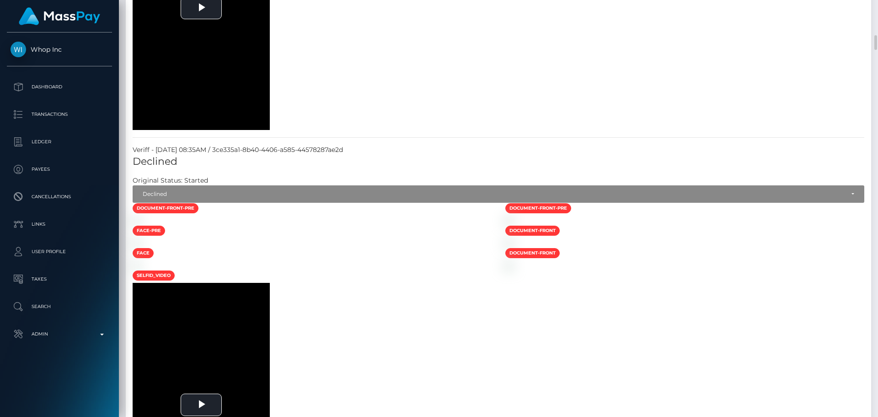
scroll to position [1052, 0]
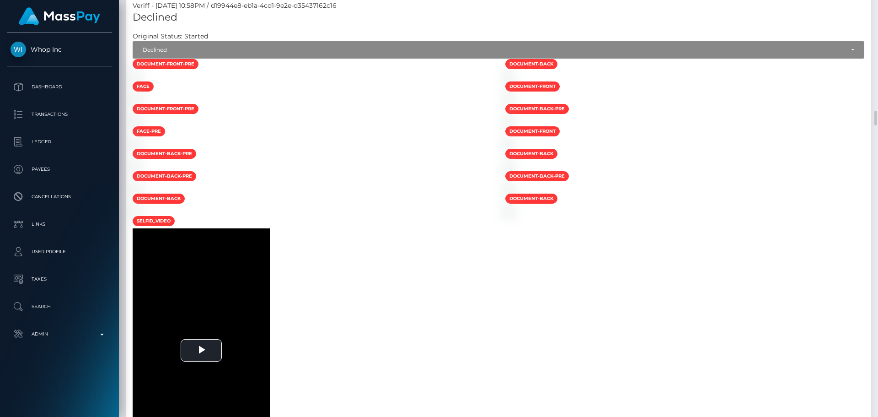
scroll to position [3294, 0]
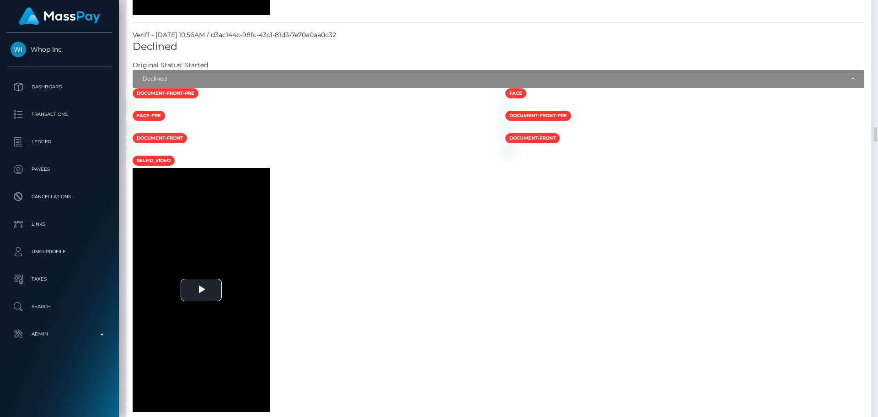
scroll to position [3431, 0]
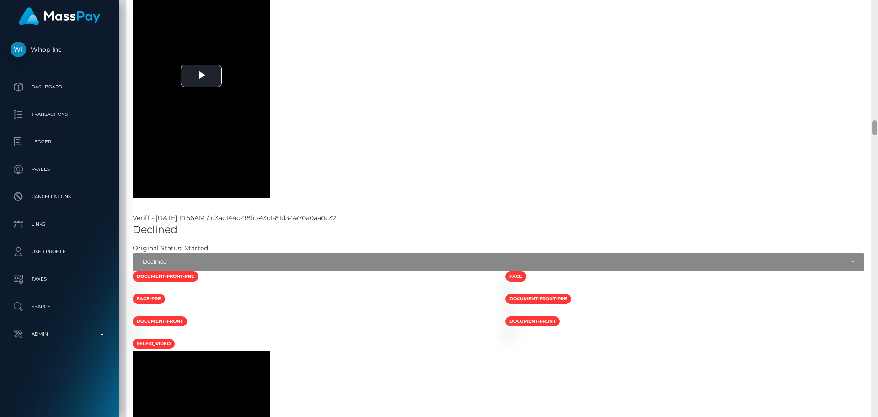
click at [875, 127] on div at bounding box center [874, 127] width 5 height 15
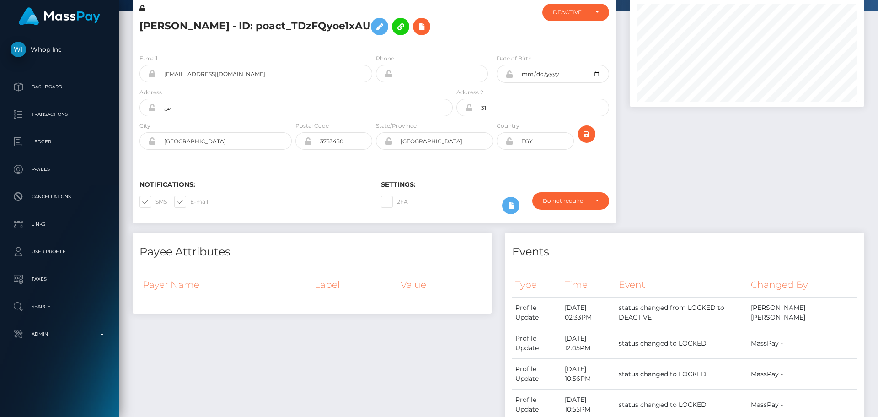
scroll to position [0, 0]
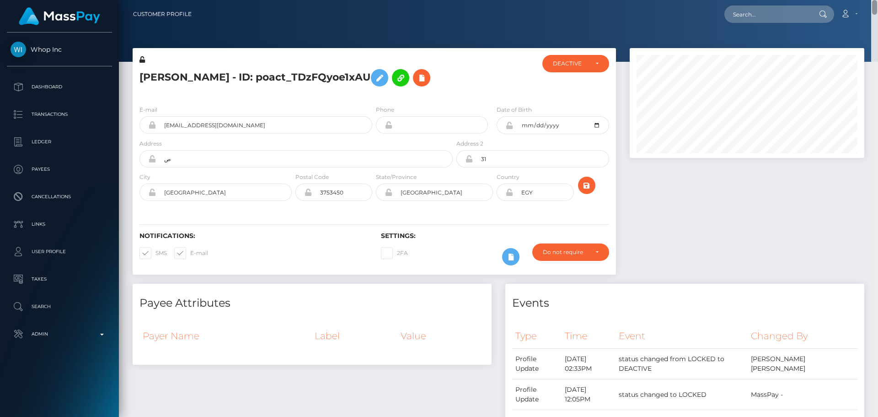
drag, startPoint x: 876, startPoint y: 126, endPoint x: 874, endPoint y: 0, distance: 126.7
click at [874, 0] on html "Whop Inc Dashboard Transactions Ledger Payees Cancellations Links" at bounding box center [439, 208] width 878 height 417
click at [161, 76] on h5 "[PERSON_NAME] - ID: poact_TDzFQyoe1xAU" at bounding box center [294, 78] width 308 height 27
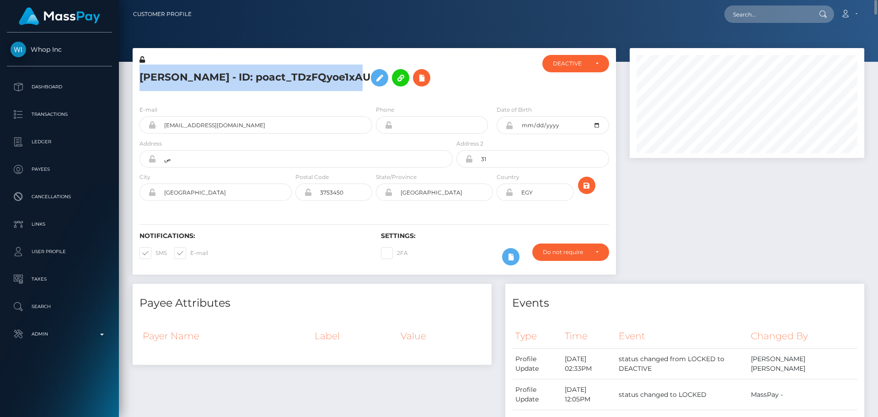
drag, startPoint x: 161, startPoint y: 76, endPoint x: 286, endPoint y: 75, distance: 125.4
click at [286, 75] on h5 "[PERSON_NAME] - ID: poact_TDzFQyoe1xAU" at bounding box center [294, 78] width 308 height 27
copy h5 "[PERSON_NAME] - ID: poact_TDzFQyoe1xAU"
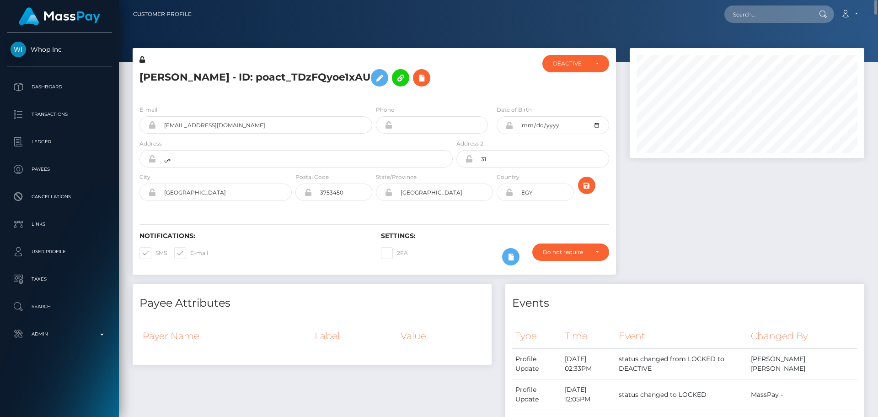
click at [436, 101] on div "E-mail kimo.kono.2009.14@gmail.com Phone Address" at bounding box center [375, 154] width 484 height 112
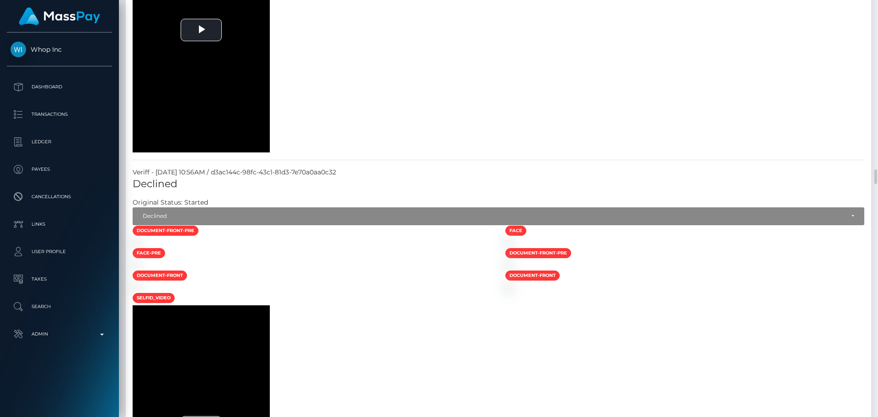
scroll to position [3523, 0]
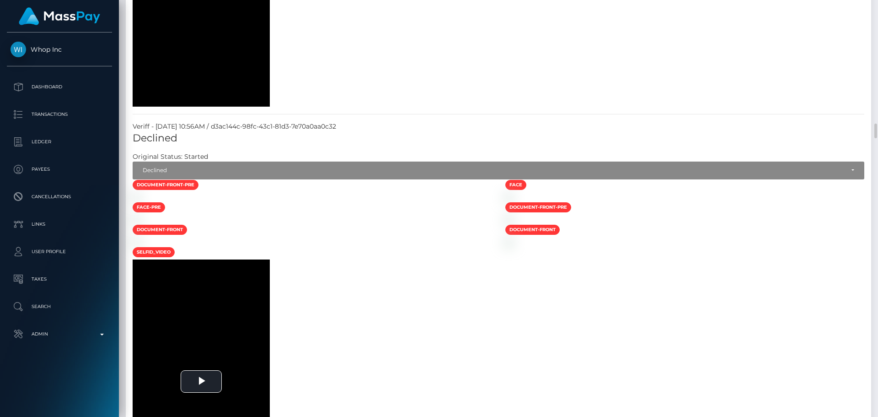
drag, startPoint x: 443, startPoint y: 120, endPoint x: 648, endPoint y: 165, distance: 209.4
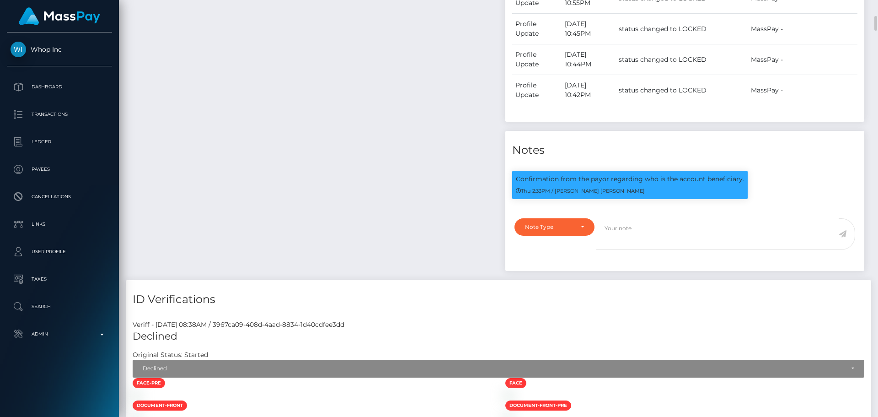
scroll to position [503, 0]
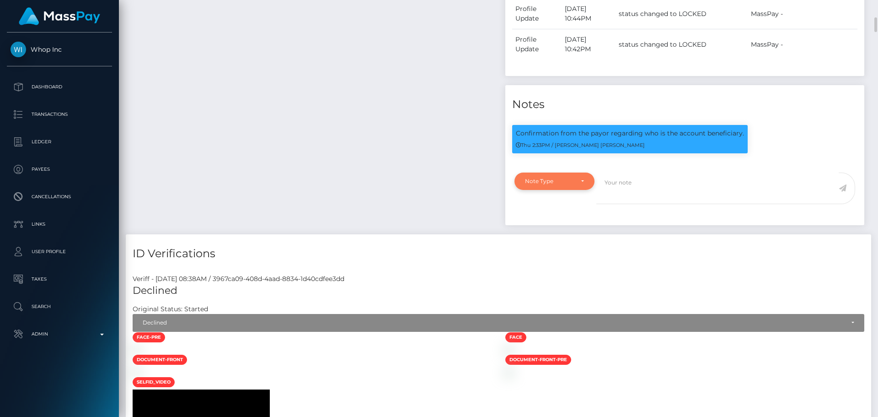
click at [582, 182] on div "Note Type" at bounding box center [554, 181] width 59 height 7
click at [553, 226] on span "Compliance" at bounding box center [542, 225] width 33 height 8
select select "COMPLIANCE"
click at [619, 188] on textarea at bounding box center [718, 188] width 242 height 32
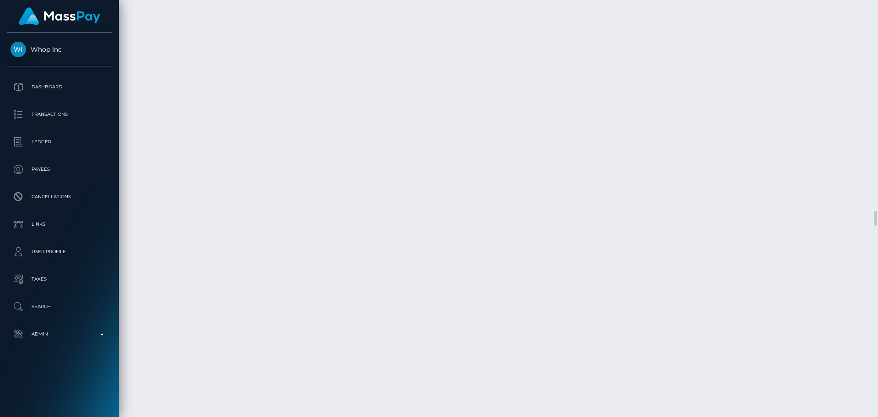
scroll to position [5947, 0]
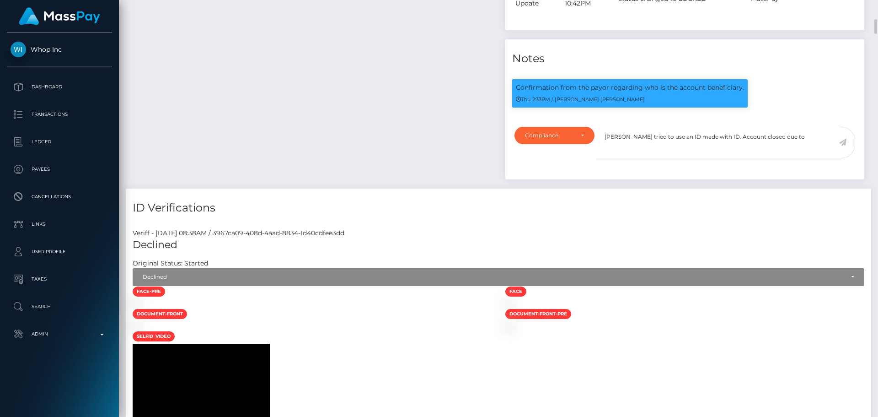
scroll to position [110, 235]
click at [779, 139] on textarea "Payee tried to use an ID made with ID. Account closed due to" at bounding box center [718, 143] width 242 height 32
drag, startPoint x: 780, startPoint y: 138, endPoint x: 660, endPoint y: 138, distance: 119.9
click at [660, 138] on textarea "Payee tried to use an ID made with ID. Account closed due to" at bounding box center [718, 143] width 242 height 32
type textarea "Payee tried to use a fake document to pass the ID verification process. Account…"
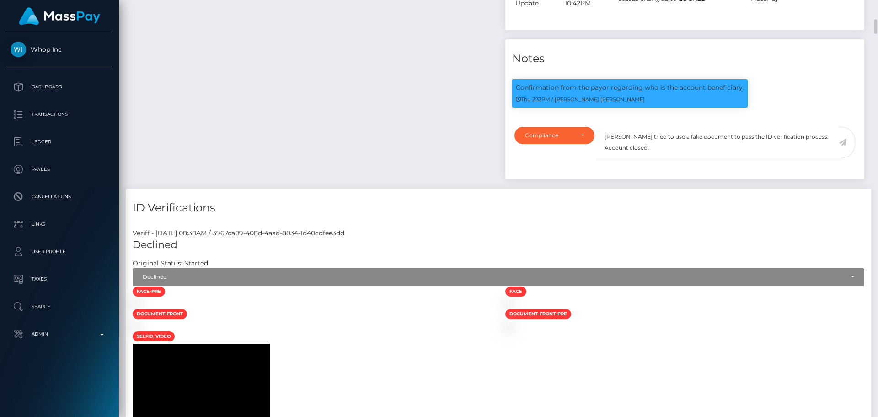
drag, startPoint x: 841, startPoint y: 140, endPoint x: 780, endPoint y: 145, distance: 60.7
click at [841, 140] on icon at bounding box center [843, 142] width 8 height 7
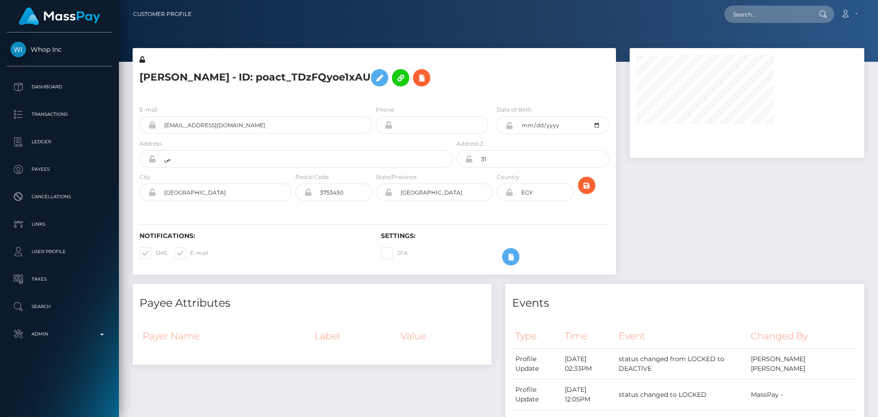
click at [468, 81] on div at bounding box center [495, 76] width 81 height 43
click at [575, 65] on div "DEACTIVE" at bounding box center [570, 63] width 35 height 7
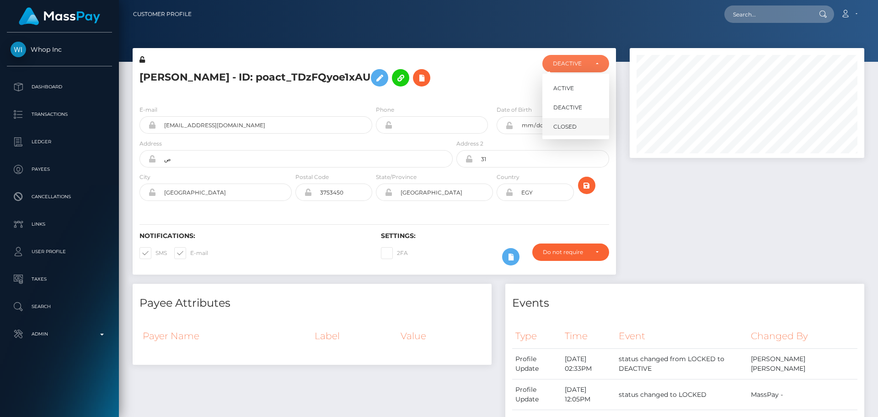
click at [571, 129] on span "CLOSED" at bounding box center [565, 127] width 23 height 8
select select "CLOSED"
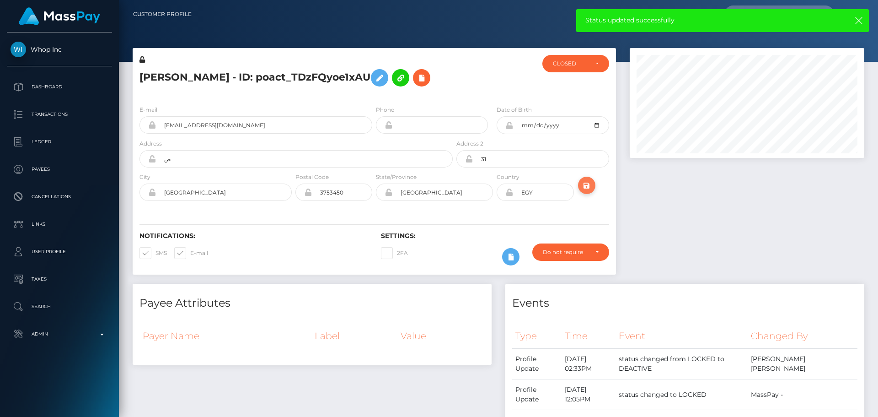
click at [584, 182] on icon "submit" at bounding box center [586, 185] width 11 height 11
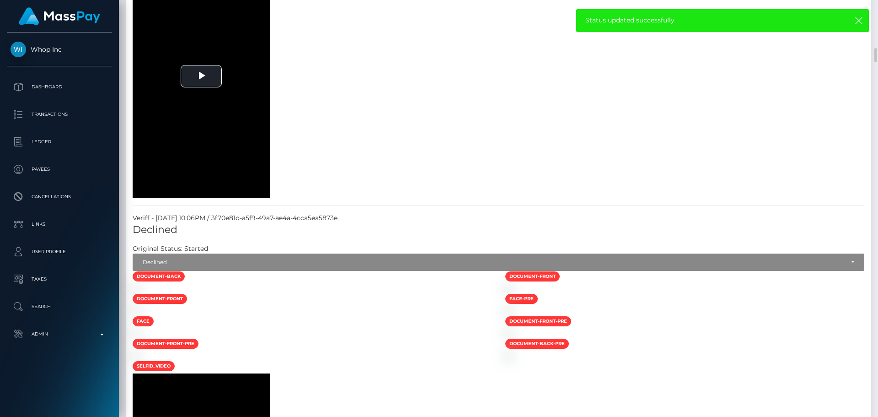
scroll to position [1601, 0]
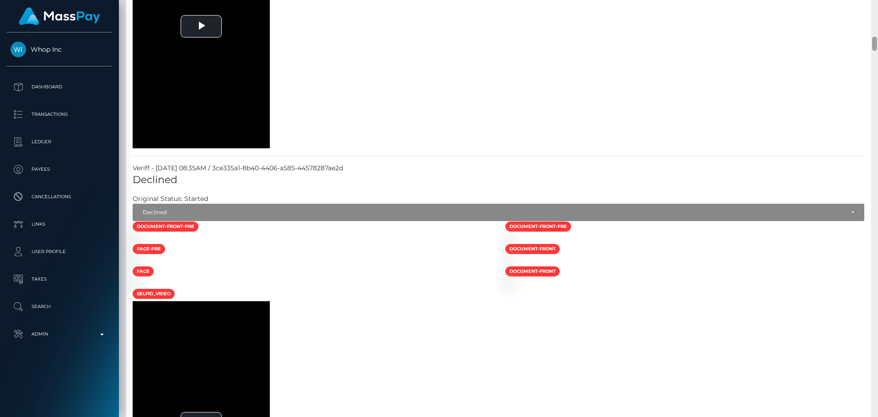
scroll to position [110, 235]
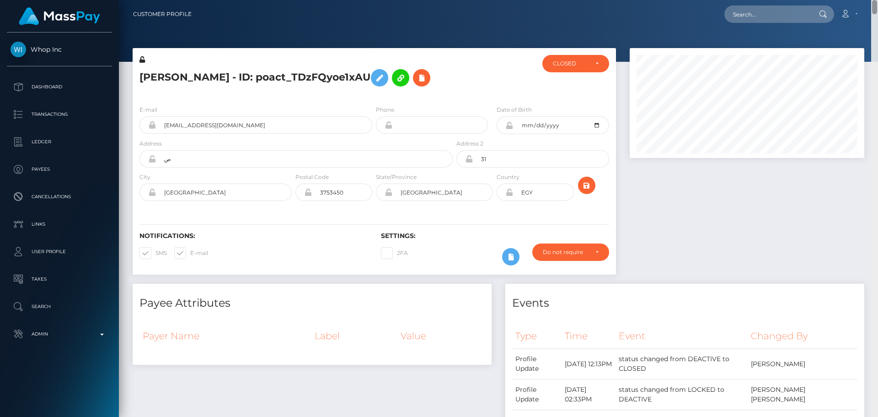
drag, startPoint x: 874, startPoint y: 261, endPoint x: 864, endPoint y: -16, distance: 277.9
click at [864, 0] on html "Whop Inc Dashboard Transactions Ledger Payees Cancellations Links" at bounding box center [439, 208] width 878 height 417
click at [159, 77] on h5 "[PERSON_NAME] - ID: poact_TDzFQyoe1xAU" at bounding box center [294, 78] width 308 height 27
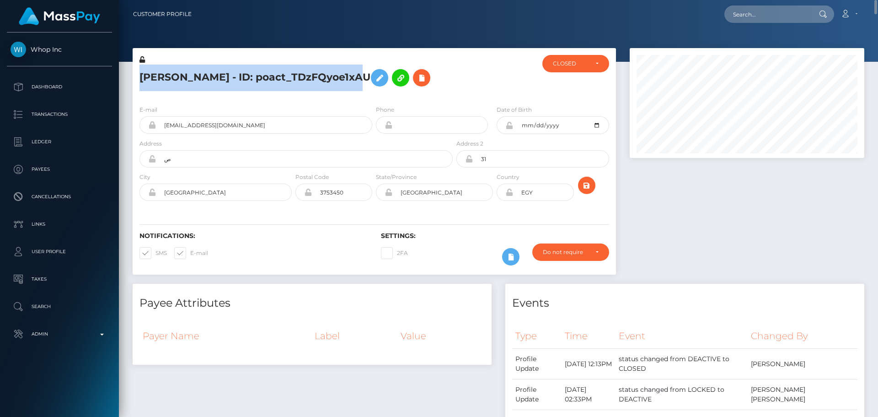
drag, startPoint x: 159, startPoint y: 77, endPoint x: 274, endPoint y: 76, distance: 114.4
click at [274, 76] on h5 "[PERSON_NAME] - ID: poact_TDzFQyoe1xAU" at bounding box center [294, 78] width 308 height 27
copy h5 "[PERSON_NAME] - ID: poact_TDzFQyoe1xAU"
click at [158, 77] on h5 "[PERSON_NAME] - ID: poact_TDzFQyoe1xAU" at bounding box center [294, 78] width 308 height 27
drag, startPoint x: 158, startPoint y: 77, endPoint x: 177, endPoint y: 71, distance: 19.4
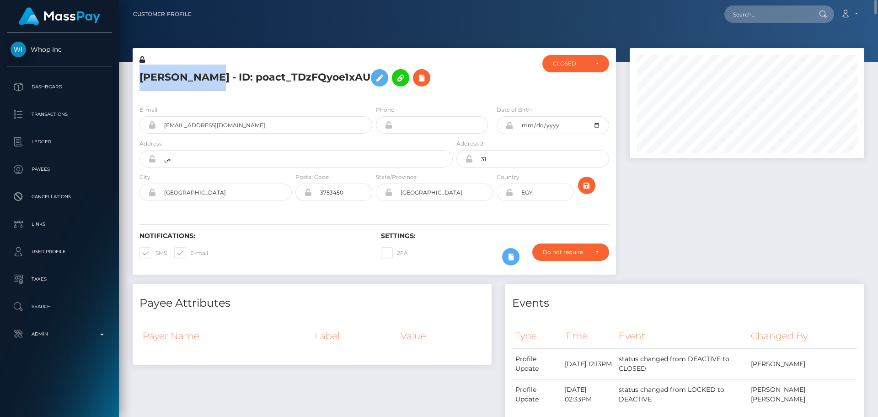
click at [181, 78] on h5 "[PERSON_NAME] - ID: poact_TDzFQyoe1xAU" at bounding box center [294, 78] width 308 height 27
click at [260, 79] on h5 "[PERSON_NAME] - ID: poact_TDzFQyoe1xAU" at bounding box center [294, 78] width 308 height 27
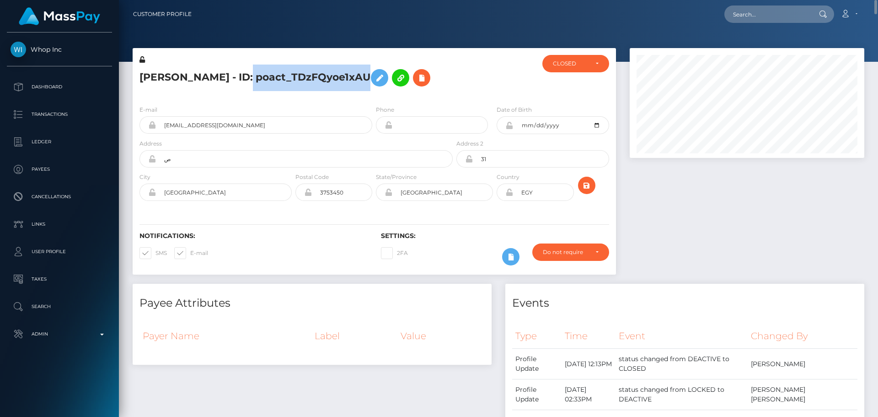
click at [260, 79] on h5 "[PERSON_NAME] - ID: poact_TDzFQyoe1xAU" at bounding box center [294, 78] width 308 height 27
copy h5 "[PERSON_NAME] - ID: poact_TDzFQyoe1xAU"
click at [441, 87] on h5 "[PERSON_NAME] - ID: poact_TDzFQyoe1xAU" at bounding box center [294, 78] width 308 height 27
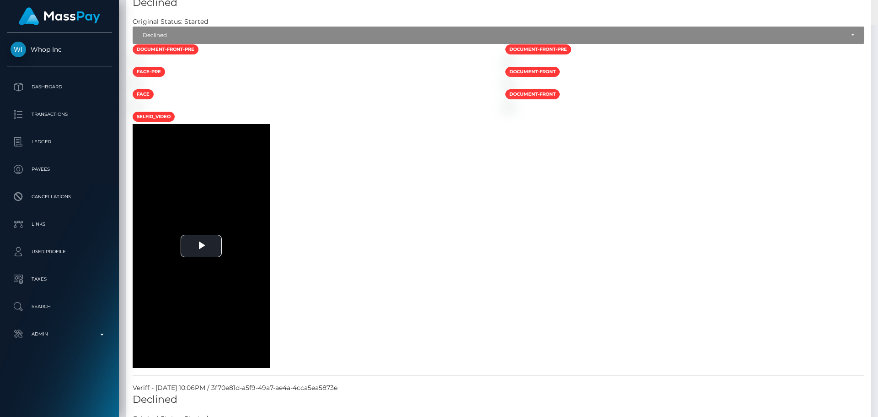
scroll to position [0, 0]
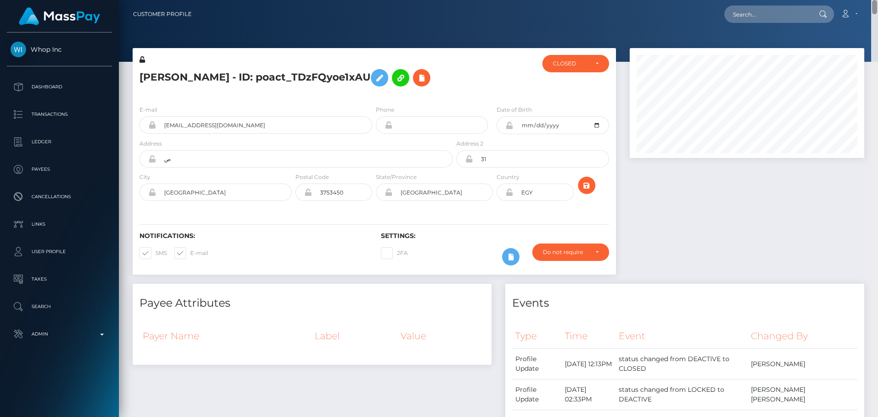
drag, startPoint x: 875, startPoint y: 295, endPoint x: 867, endPoint y: -27, distance: 322.2
click at [867, 0] on html "Whop Inc Dashboard Transactions Ledger Payees Cancellations Links" at bounding box center [439, 208] width 878 height 417
click at [278, 75] on h5 "[PERSON_NAME] - ID: poact_TDzFQyoe1xAU" at bounding box center [294, 78] width 308 height 27
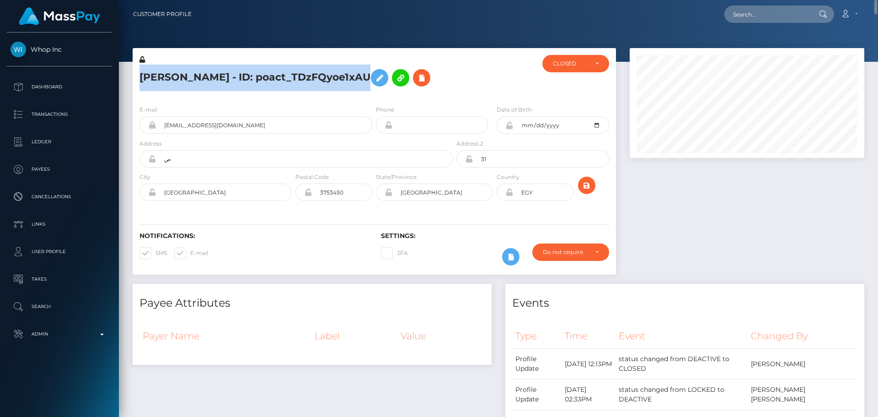
click at [278, 75] on h5 "[PERSON_NAME] - ID: poact_TDzFQyoe1xAU" at bounding box center [294, 78] width 308 height 27
copy h5 "[PERSON_NAME] - ID: poact_TDzFQyoe1xAU"
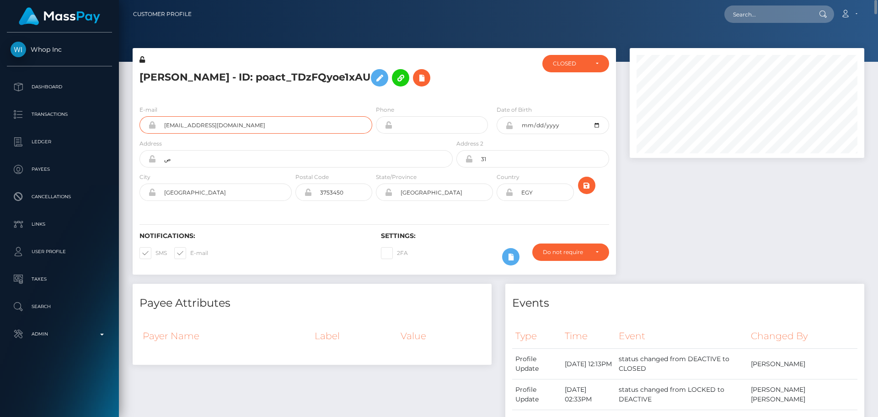
drag, startPoint x: 268, startPoint y: 128, endPoint x: 132, endPoint y: 125, distance: 135.9
click at [132, 125] on div "[PERSON_NAME] - ID: poact_TDzFQyoe1xAU ACTIVE CLOSED CLOSED E-mail" at bounding box center [374, 166] width 497 height 236
click at [502, 71] on div at bounding box center [495, 76] width 81 height 43
click at [778, 8] on input "text" at bounding box center [768, 13] width 86 height 17
paste input "poact_4hqLWDioIp7F"
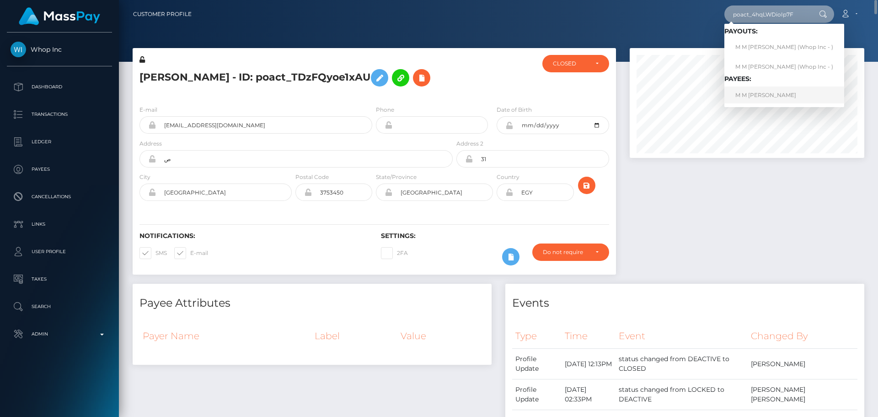
type input "poact_4hqLWDioIp7F"
click at [770, 97] on link "M M [PERSON_NAME]" at bounding box center [785, 94] width 120 height 17
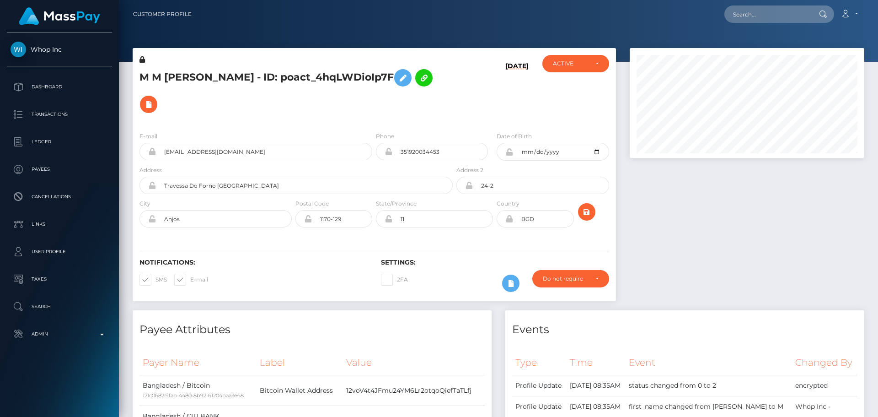
scroll to position [110, 235]
click at [338, 104] on h5 "M M [PERSON_NAME] - ID: poact_4hqLWDioIp7F" at bounding box center [294, 91] width 308 height 53
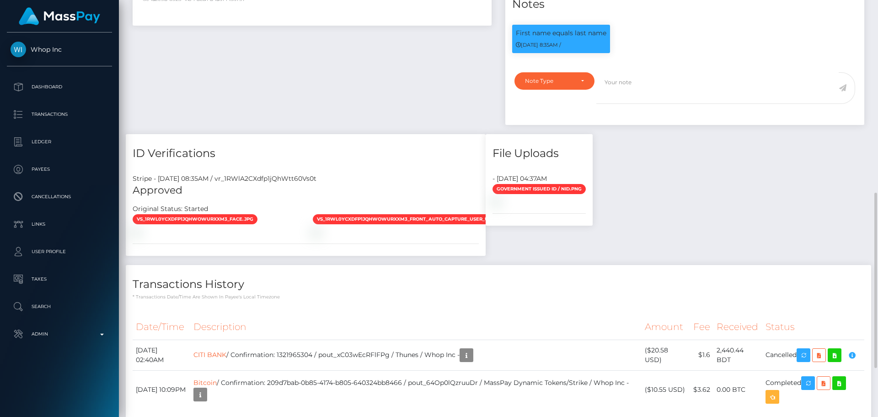
scroll to position [503, 0]
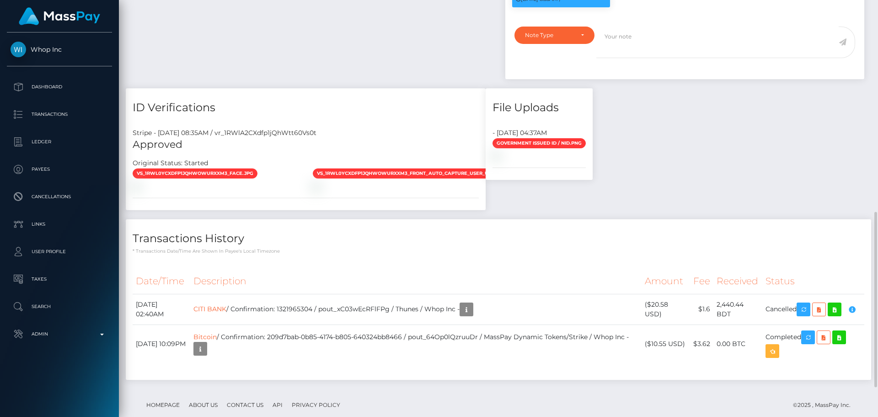
click at [366, 98] on div "ID Verifications" at bounding box center [306, 101] width 360 height 27
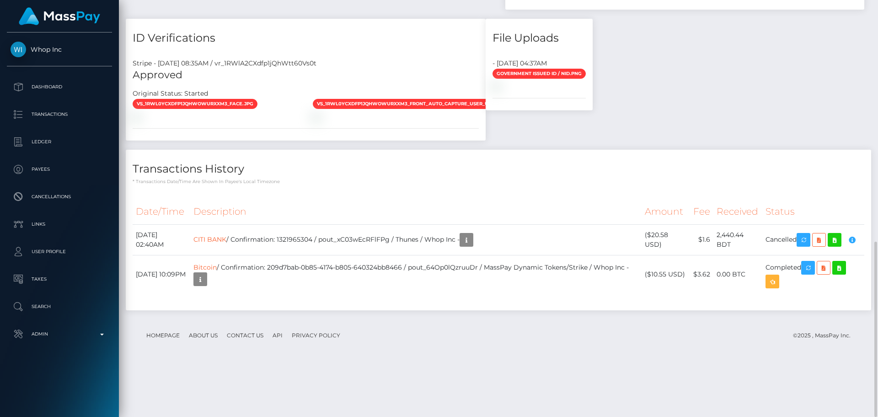
click at [396, 185] on p "* Transactions date/time are shown in payee's local timezone" at bounding box center [499, 181] width 732 height 7
click at [385, 177] on h4 "Transactions History" at bounding box center [499, 169] width 732 height 16
click at [436, 185] on div "Transactions History * Transactions date/time are shown in payee's local timezo…" at bounding box center [499, 167] width 746 height 35
click at [387, 177] on h4 "Transactions History" at bounding box center [499, 169] width 732 height 16
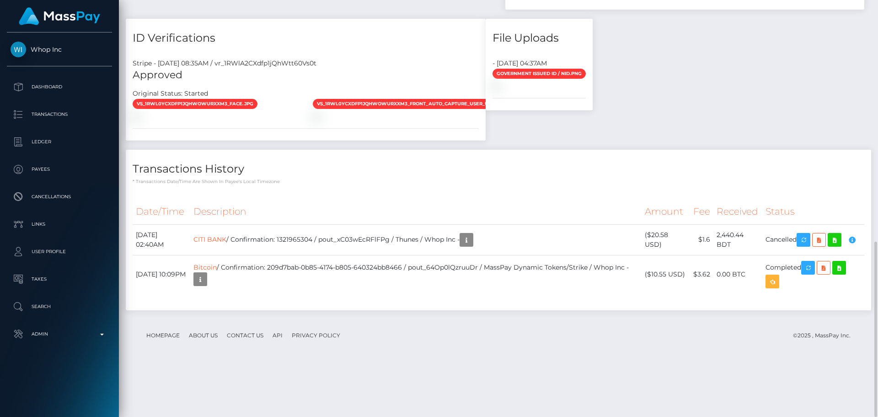
click at [329, 185] on p "* Transactions date/time are shown in payee's local timezone" at bounding box center [499, 181] width 732 height 7
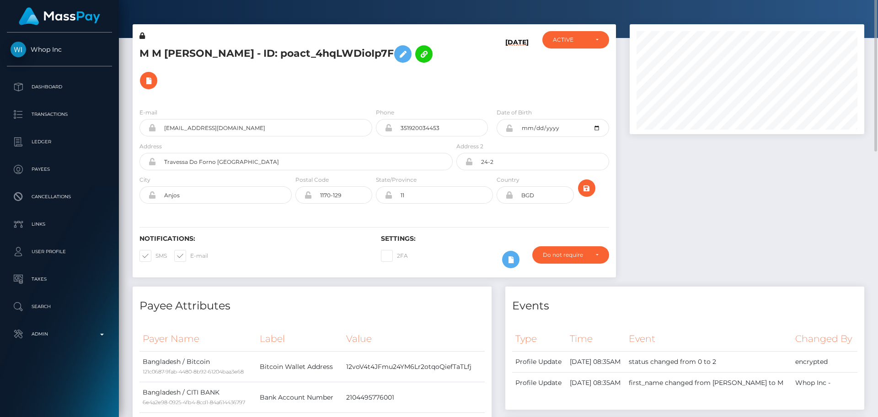
scroll to position [0, 0]
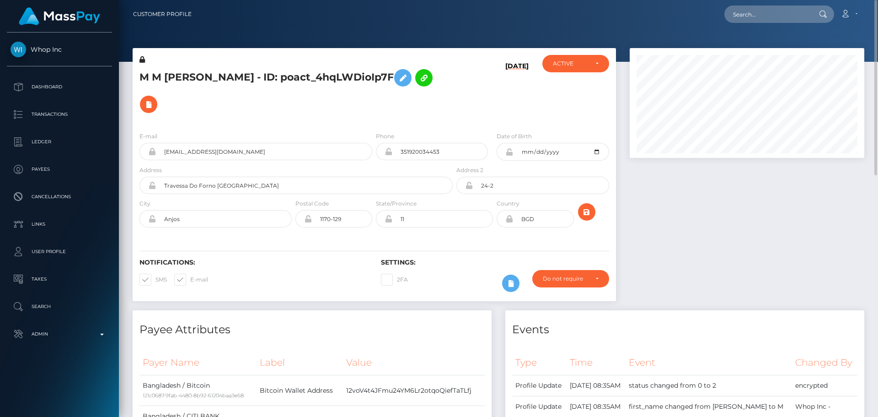
click at [309, 130] on div "E-mail [EMAIL_ADDRESS][DOMAIN_NAME] Phone 351920034453" at bounding box center [375, 180] width 484 height 112
click at [150, 105] on icon at bounding box center [148, 104] width 11 height 11
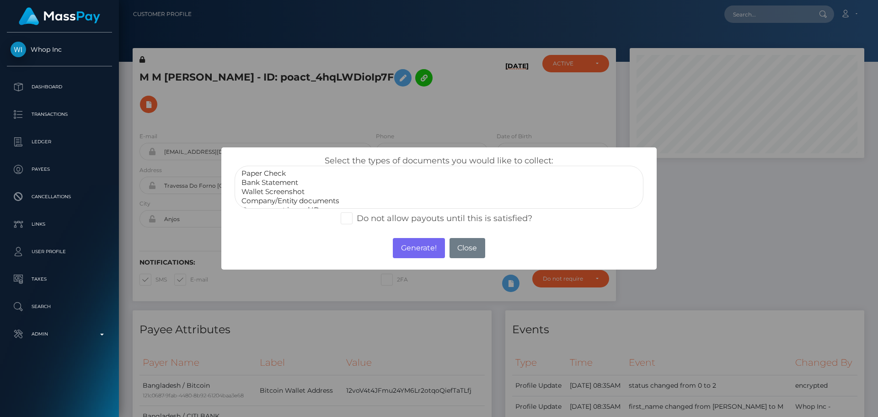
scroll to position [18, 0]
select select "Government issued ID"
click at [280, 193] on option "Government issued ID" at bounding box center [439, 191] width 397 height 9
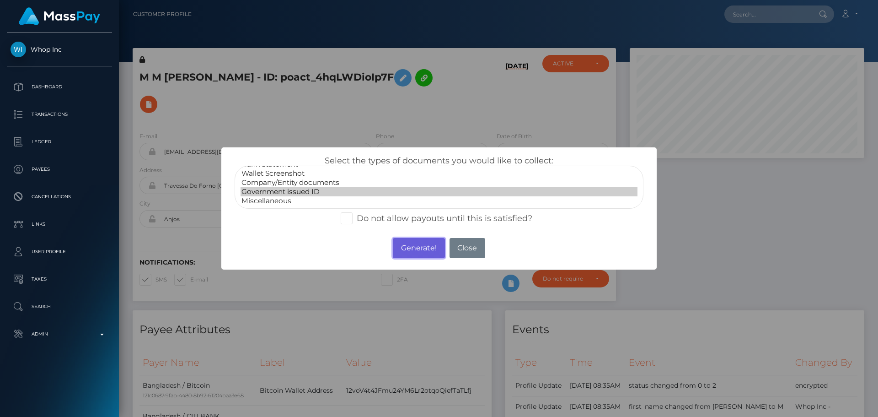
click at [419, 252] on button "Generate!" at bounding box center [419, 248] width 52 height 20
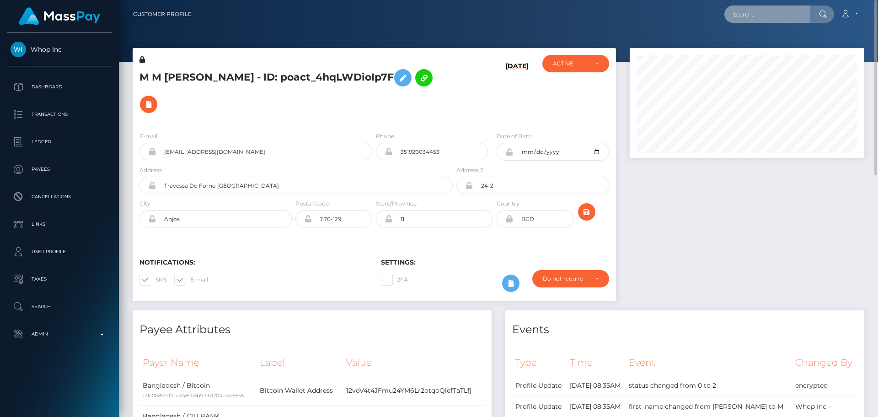
click at [772, 15] on input "text" at bounding box center [768, 13] width 86 height 17
paste input "poact_dr31OVUAl2Ku"
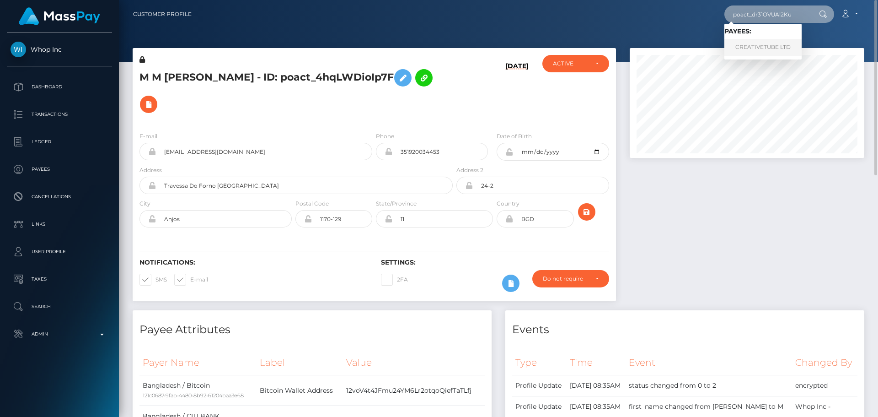
type input "poact_dr31OVUAl2Ku"
click at [753, 45] on link "CREATIVETUBE LTD" at bounding box center [763, 47] width 77 height 17
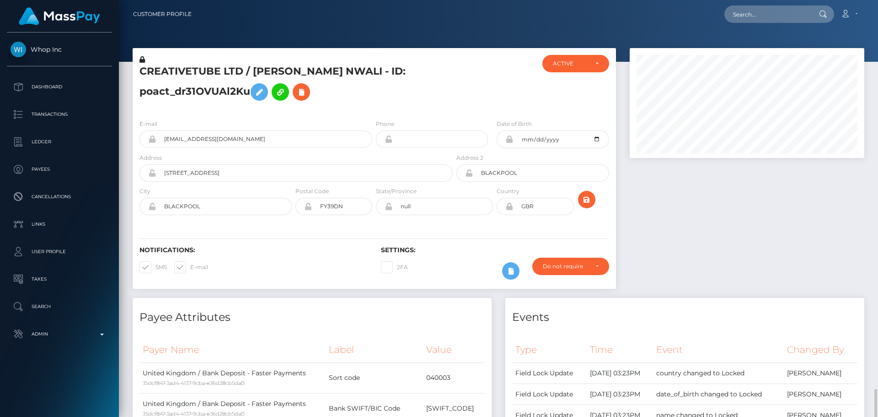
scroll to position [110, 235]
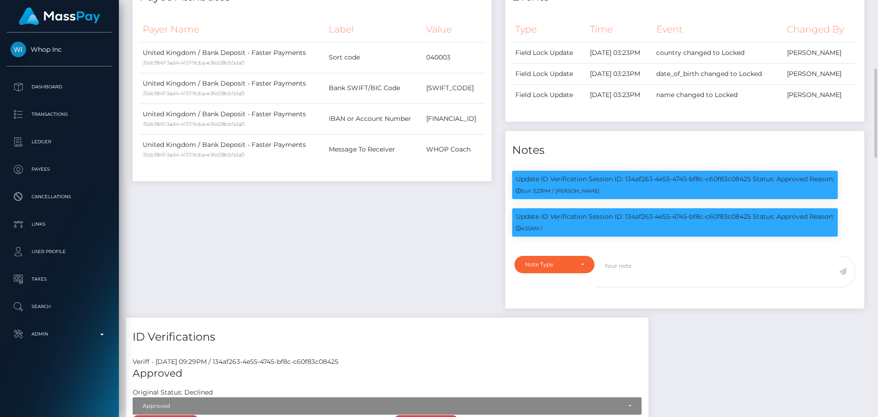
click at [398, 257] on div "Payee Attributes Payer Name Label Value United Kingdom / Bank Deposit - Faster …" at bounding box center [312, 148] width 373 height 340
click at [387, 256] on div "Payee Attributes Payer Name Label Value United Kingdom / Bank Deposit - Faster …" at bounding box center [312, 148] width 373 height 340
click at [414, 275] on div "Payee Attributes Payer Name Label Value United Kingdom / Bank Deposit - Faster …" at bounding box center [312, 148] width 373 height 340
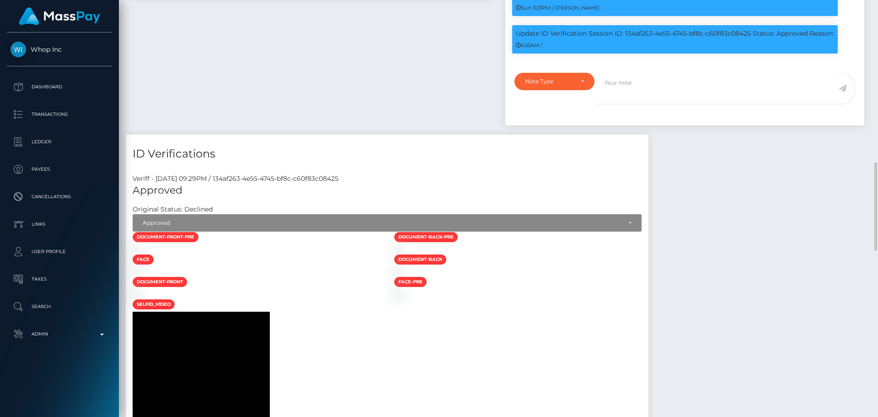
scroll to position [549, 0]
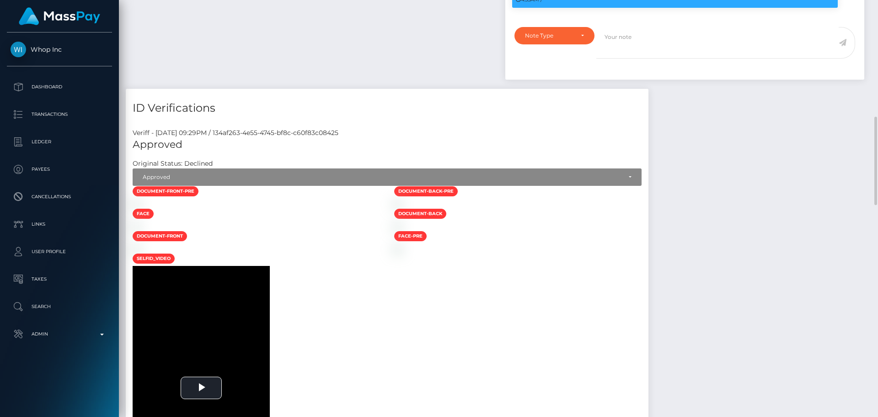
click at [355, 208] on div at bounding box center [257, 204] width 262 height 10
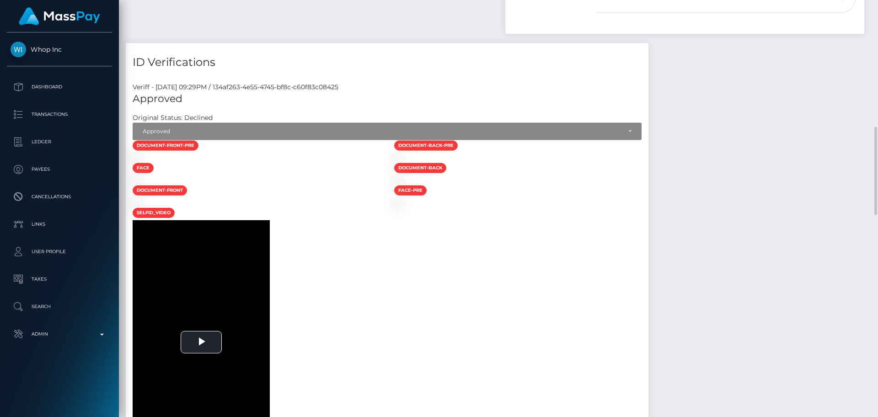
scroll to position [457, 0]
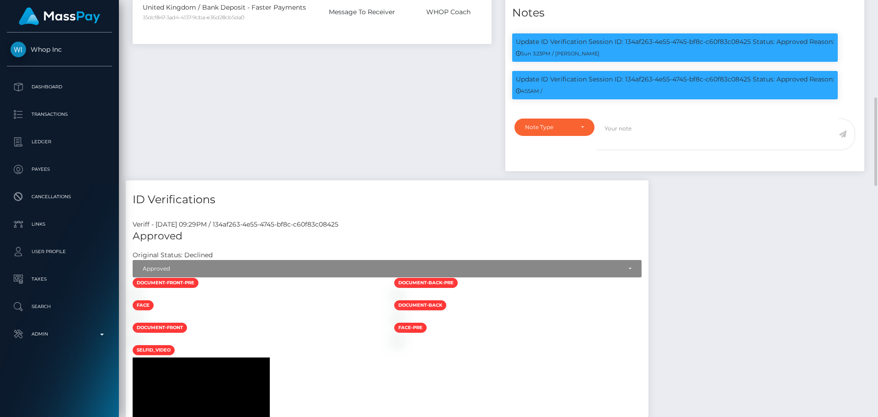
click at [387, 300] on div at bounding box center [257, 295] width 262 height 10
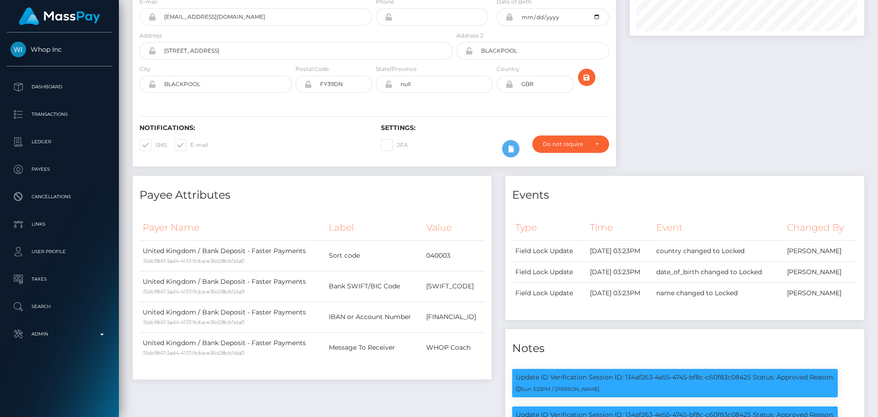
scroll to position [0, 0]
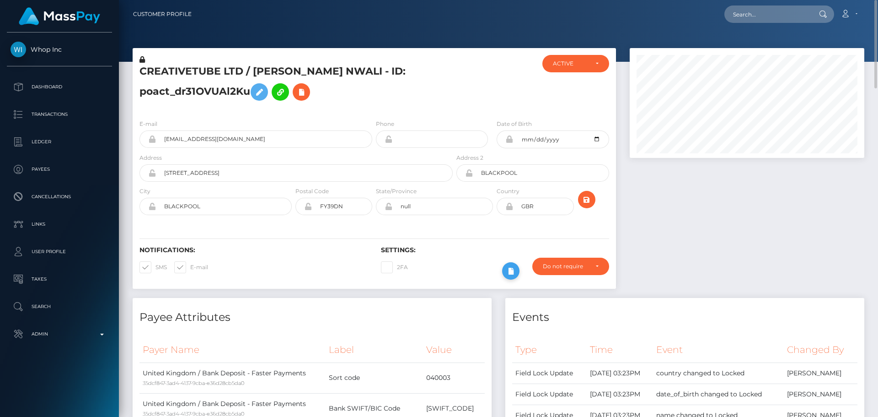
click at [510, 272] on icon at bounding box center [511, 270] width 11 height 11
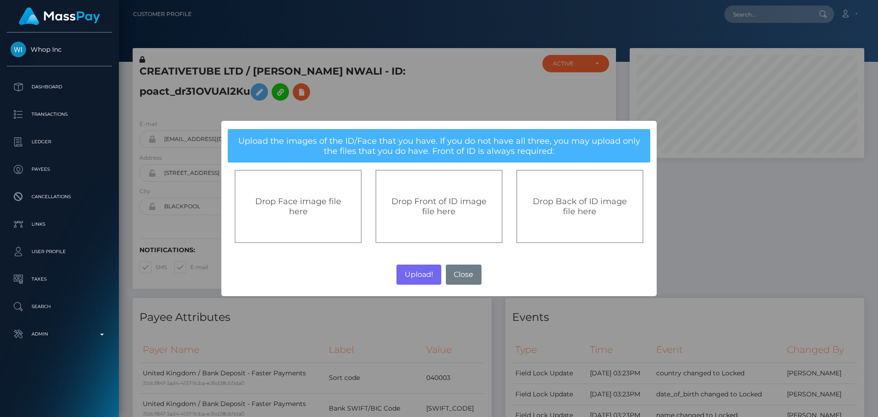
click at [432, 217] on div "Drop Front of ID image file here" at bounding box center [439, 206] width 127 height 73
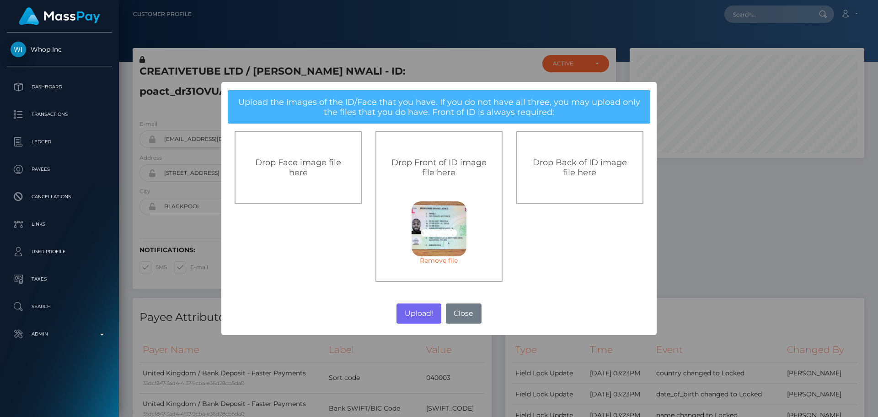
click at [573, 185] on div "Drop Back of ID image file here" at bounding box center [579, 167] width 127 height 73
click at [420, 315] on button "Upload!" at bounding box center [419, 313] width 44 height 20
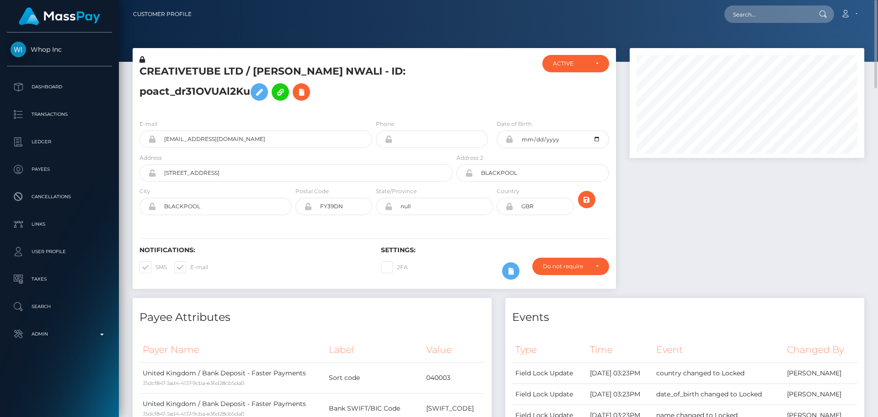
click at [458, 102] on div at bounding box center [495, 83] width 81 height 57
click at [587, 199] on icon "submit" at bounding box center [586, 199] width 11 height 11
click at [387, 102] on h5 "CREATIVETUBE LTD / [PERSON_NAME] NWALI - ID: poact_dr31OVUAl2Ku" at bounding box center [294, 85] width 308 height 41
click at [512, 271] on icon at bounding box center [511, 270] width 11 height 11
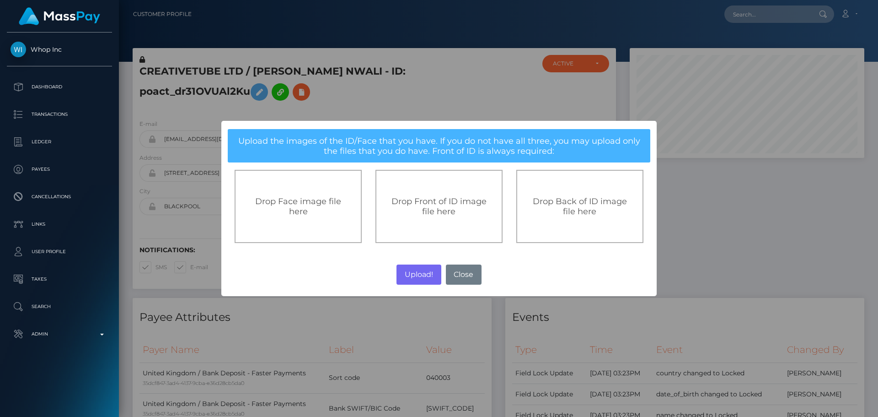
click at [434, 202] on span "Drop Front of ID image file here" at bounding box center [439, 206] width 95 height 20
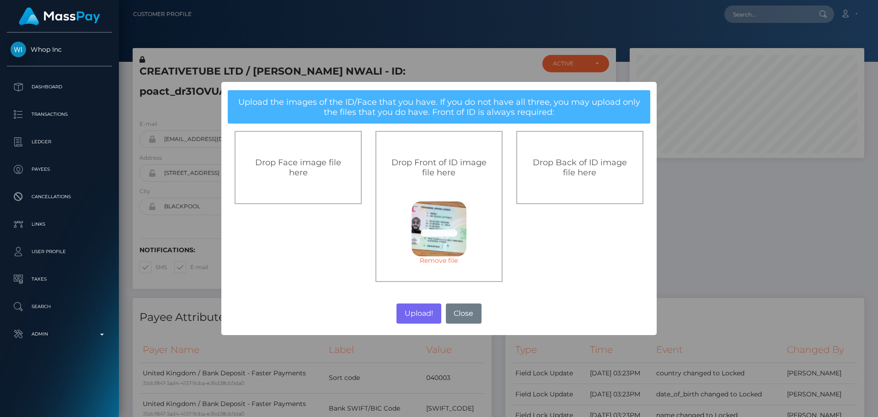
click at [563, 167] on span "Drop Back of ID image file here" at bounding box center [580, 167] width 94 height 20
click at [416, 313] on button "Upload!" at bounding box center [419, 313] width 44 height 20
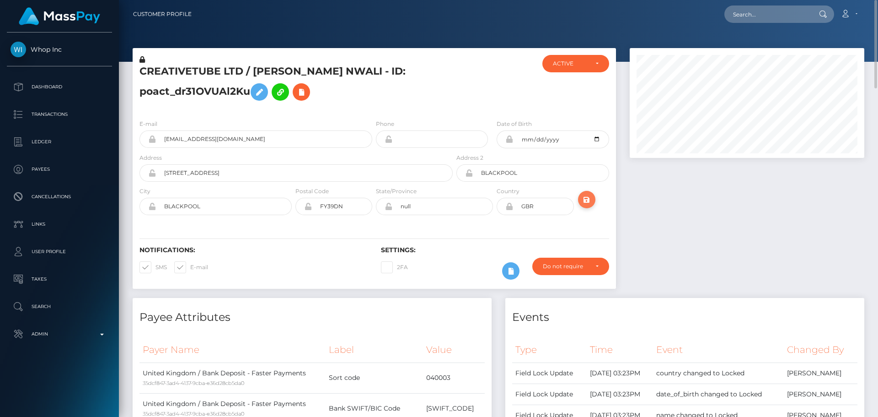
click at [585, 197] on icon "submit" at bounding box center [586, 199] width 11 height 11
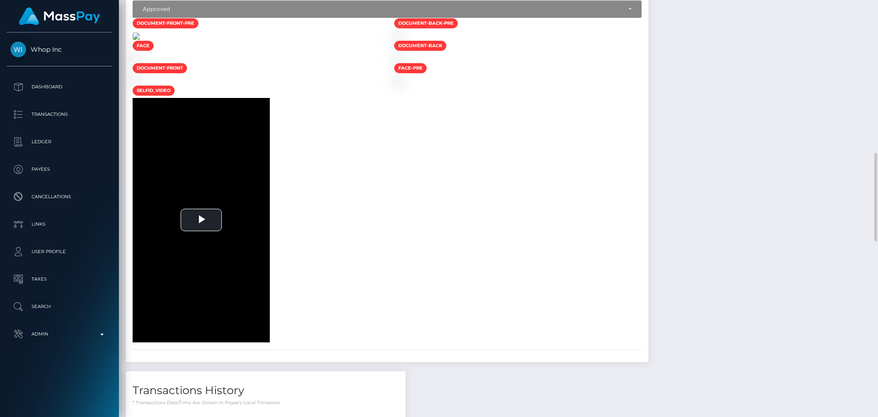
scroll to position [534, 0]
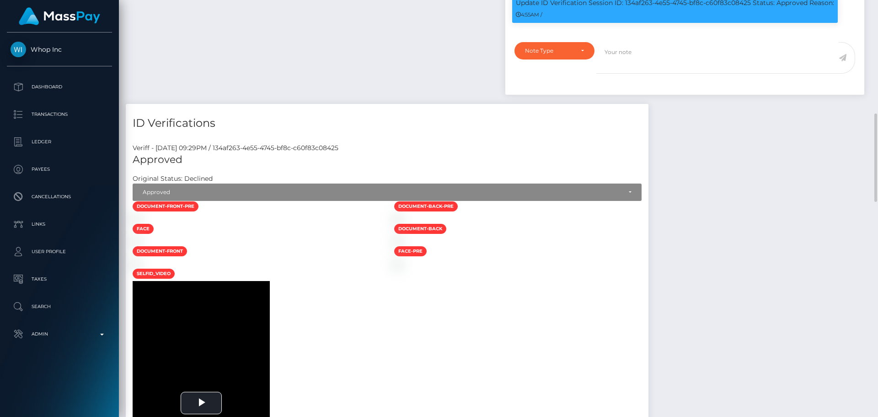
click at [334, 223] on div at bounding box center [257, 219] width 262 height 10
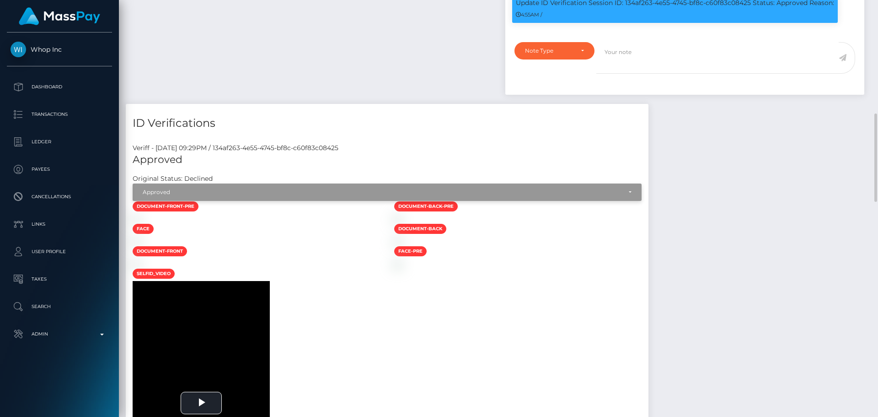
click at [233, 194] on div "Approved" at bounding box center [382, 191] width 479 height 7
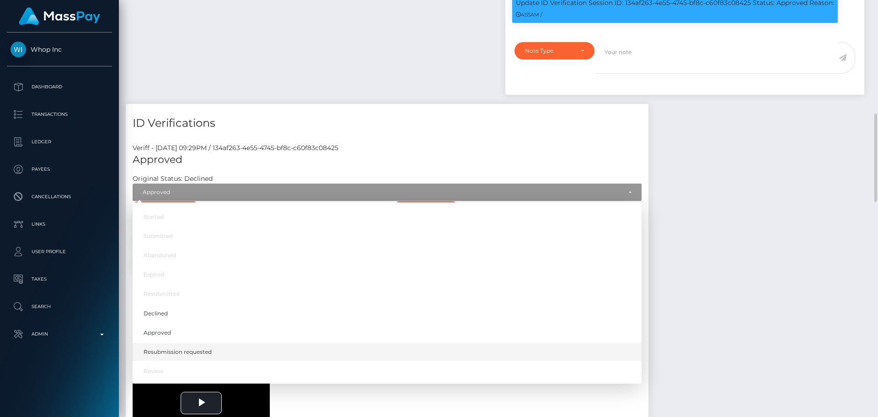
click at [194, 348] on span "Resubmission requested" at bounding box center [178, 352] width 68 height 8
select select "Resubmission requested"
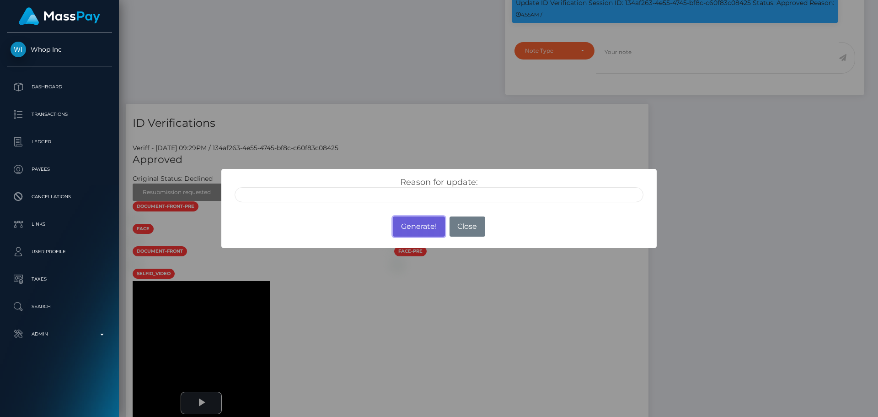
click at [418, 229] on button "Generate!" at bounding box center [419, 226] width 52 height 20
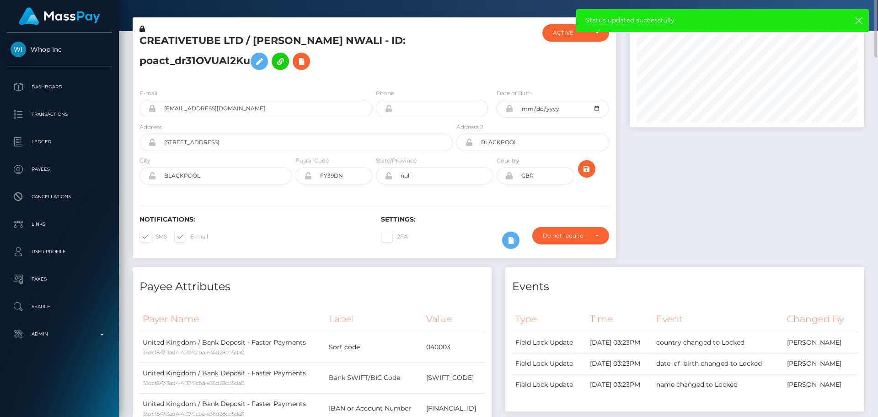
scroll to position [0, 0]
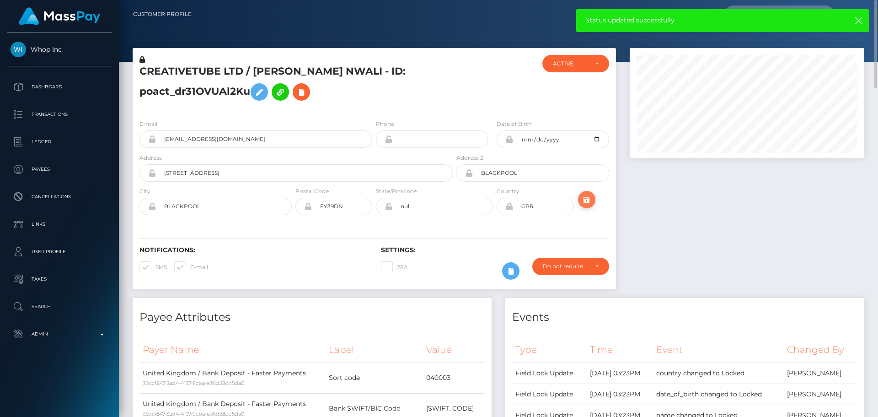
click at [586, 203] on icon "submit" at bounding box center [586, 199] width 11 height 11
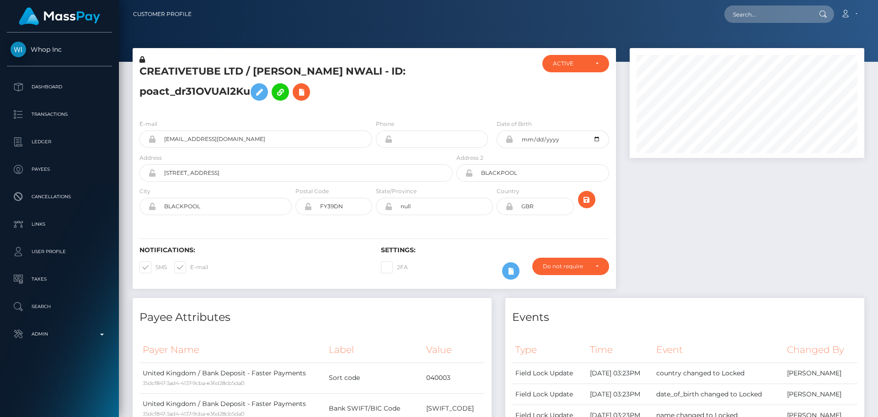
click at [372, 102] on h5 "CREATIVETUBE LTD / [PERSON_NAME] NWALI - ID: poact_dr31OVUAl2Ku" at bounding box center [294, 85] width 308 height 41
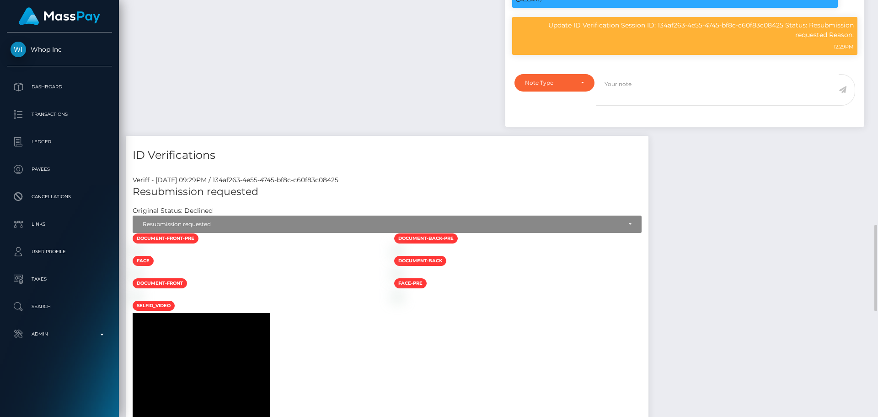
scroll to position [640, 0]
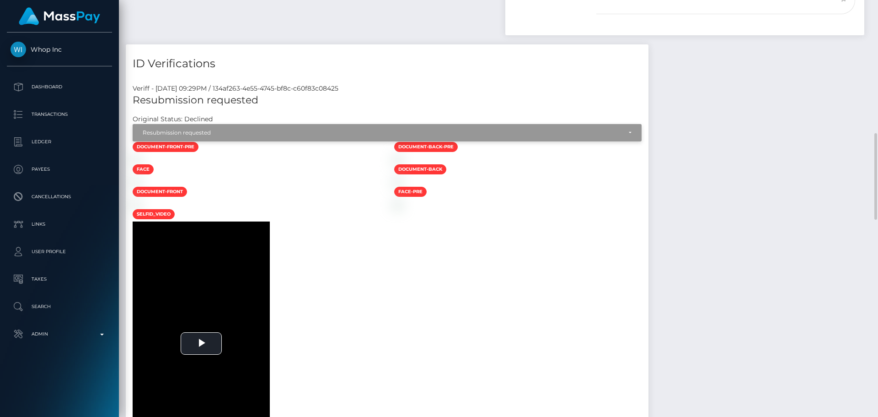
click at [242, 134] on div "Resubmission requested" at bounding box center [382, 132] width 479 height 7
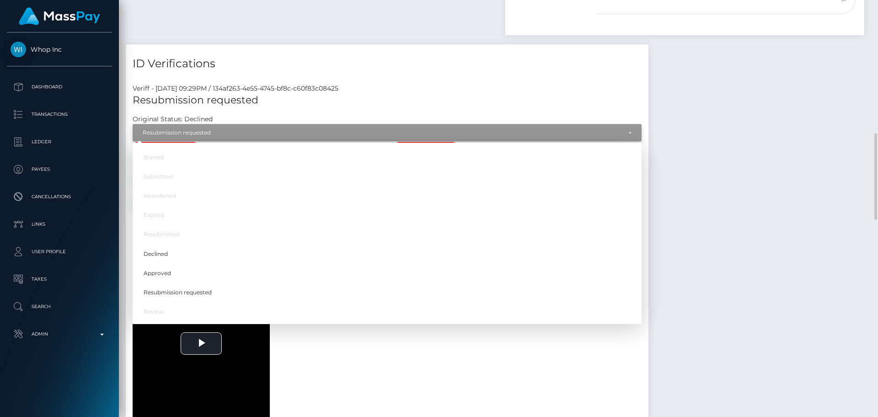
scroll to position [110, 235]
click at [179, 274] on link "Approved" at bounding box center [387, 272] width 509 height 17
select select "Approved"
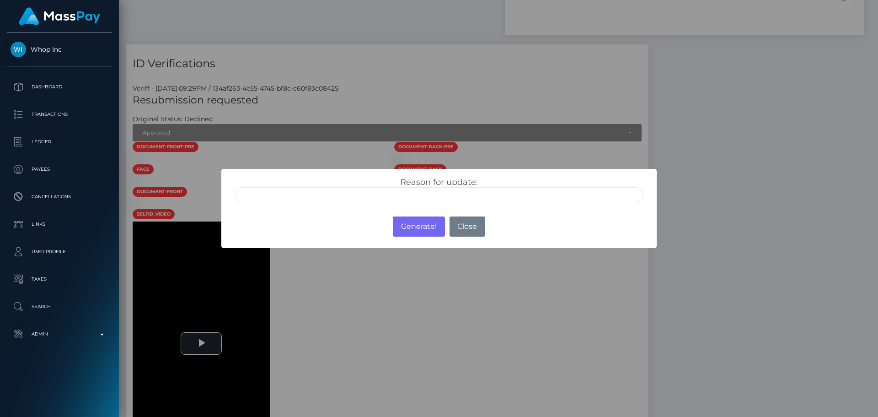
click at [400, 193] on input "text" at bounding box center [439, 194] width 409 height 15
type input "ID manually verified"
click at [369, 178] on div "Reason for update: ID manually verified Photo of a screen Unsupported document …" at bounding box center [439, 189] width 423 height 25
click at [414, 226] on button "Generate!" at bounding box center [419, 226] width 52 height 20
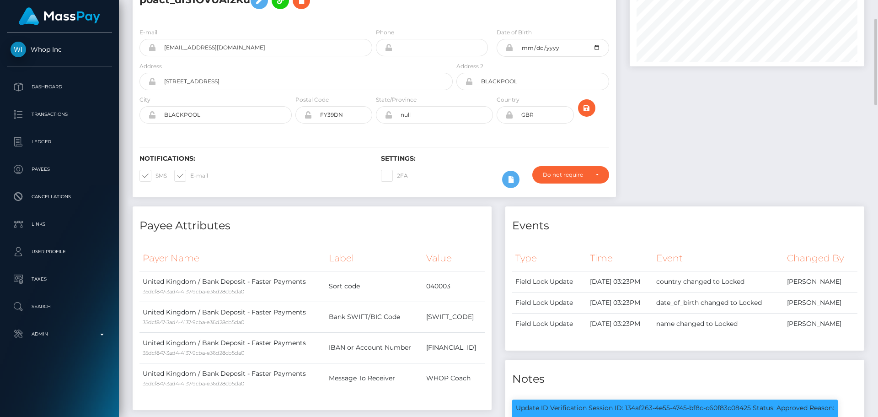
scroll to position [0, 0]
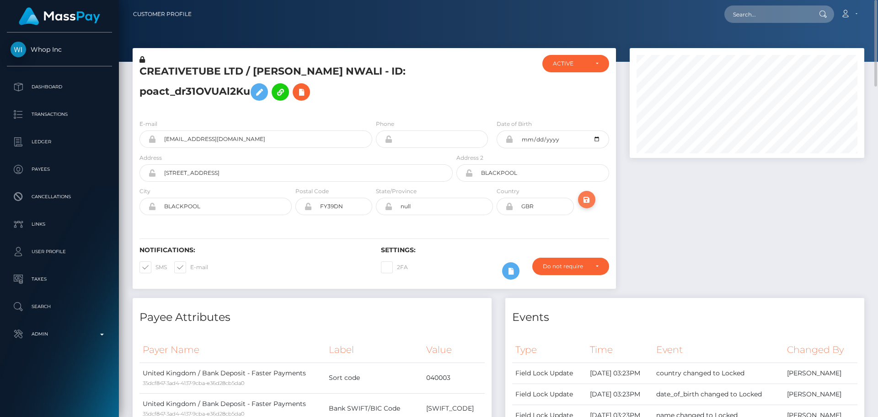
click at [582, 201] on icon "submit" at bounding box center [586, 199] width 11 height 11
click at [347, 105] on div "CREATIVETUBE LTD / [PERSON_NAME] NWALI - ID: poact_dr31OVUAl2Ku" at bounding box center [294, 83] width 322 height 57
click at [140, 59] on icon at bounding box center [142, 59] width 5 height 6
click at [265, 94] on icon at bounding box center [259, 91] width 11 height 11
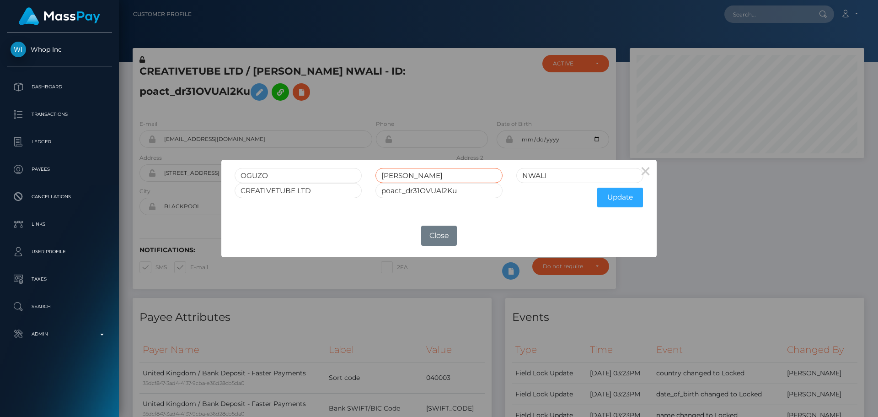
click at [420, 173] on input "[PERSON_NAME]" at bounding box center [439, 175] width 127 height 15
type input "[PERSON_NAME]"
click at [617, 202] on button "Update" at bounding box center [620, 198] width 46 height 20
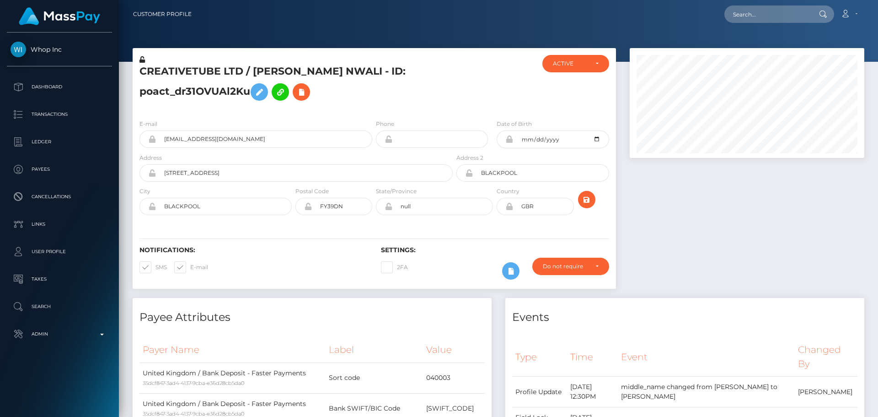
scroll to position [110, 235]
click at [141, 60] on icon at bounding box center [142, 59] width 5 height 6
click at [307, 94] on icon at bounding box center [301, 91] width 11 height 11
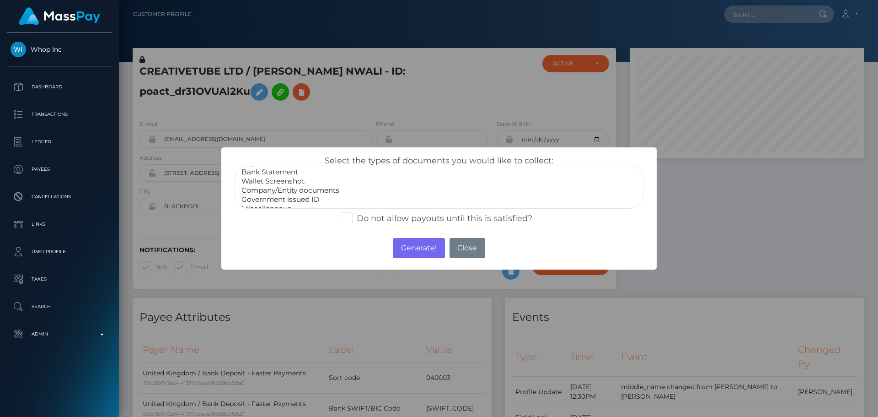
scroll to position [18, 0]
select select "Government issued ID"
click at [289, 194] on option "Government issued ID" at bounding box center [439, 191] width 397 height 9
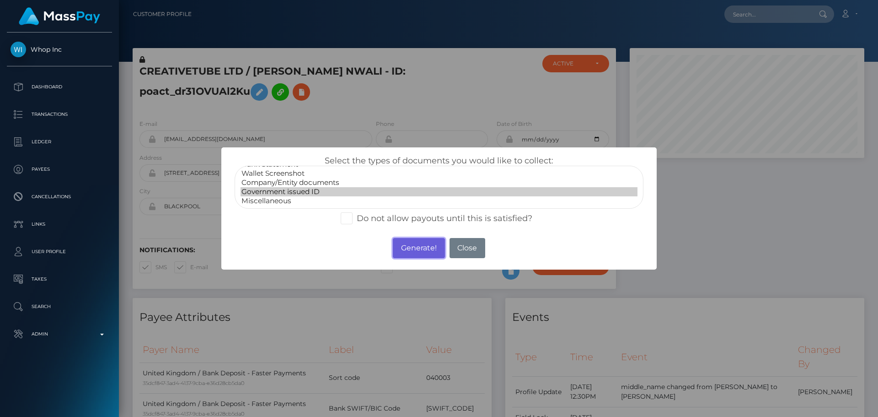
click at [410, 244] on button "Generate!" at bounding box center [419, 248] width 52 height 20
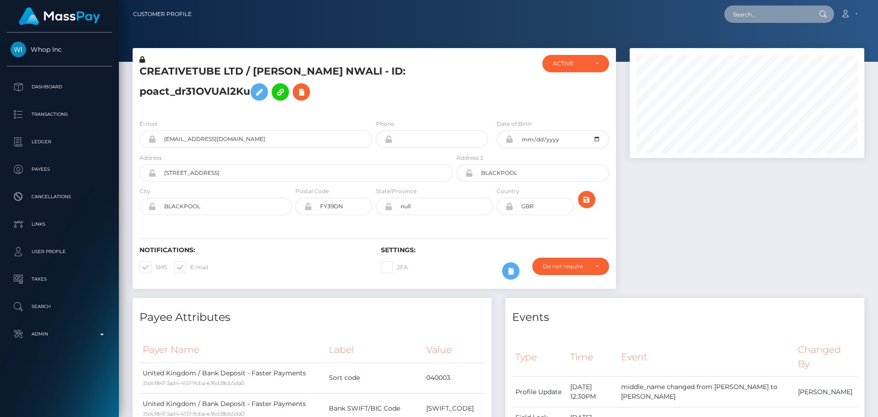
click at [782, 14] on input "text" at bounding box center [768, 13] width 86 height 17
paste input "poact_gwepOkiaMkCz"
type input "poact_gwepOkiaMkCz"
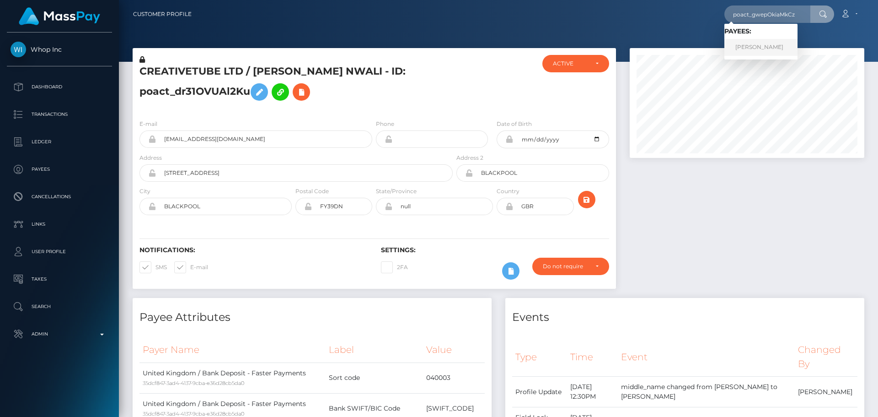
click at [752, 44] on link "[PERSON_NAME]" at bounding box center [761, 47] width 73 height 17
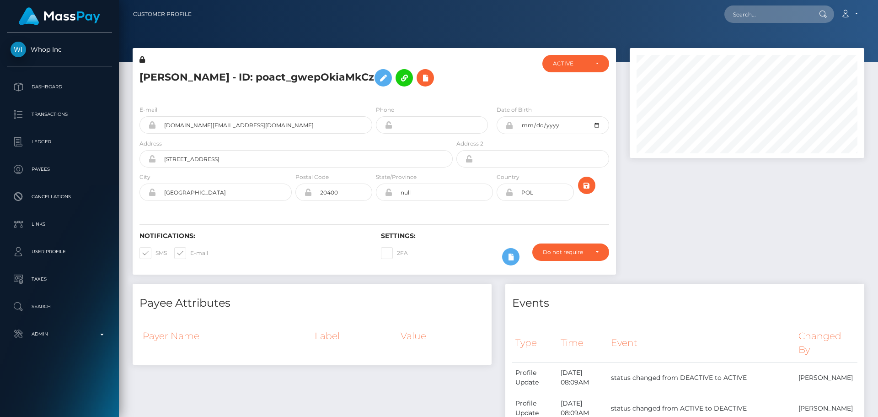
scroll to position [110, 235]
click at [367, 91] on h5 "[PERSON_NAME] - ID: poact_gwepOkiaMkCz" at bounding box center [294, 78] width 308 height 27
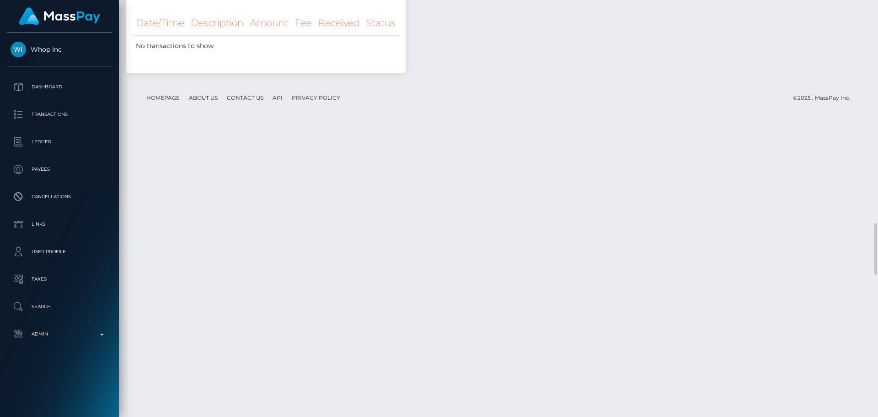
scroll to position [1756, 0]
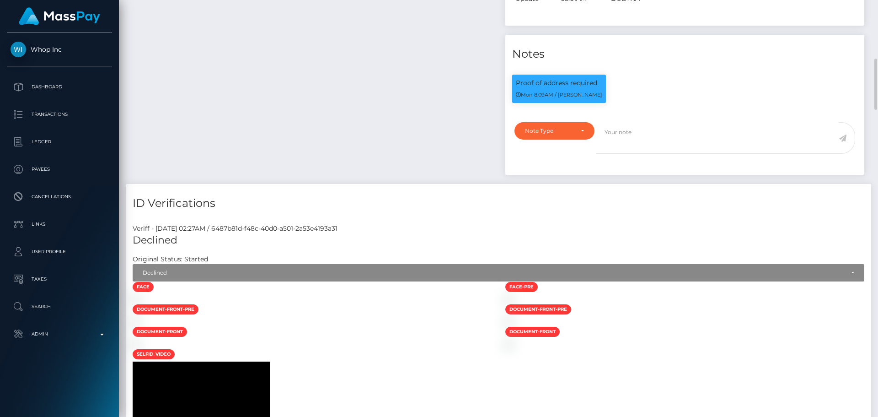
scroll to position [384, 0]
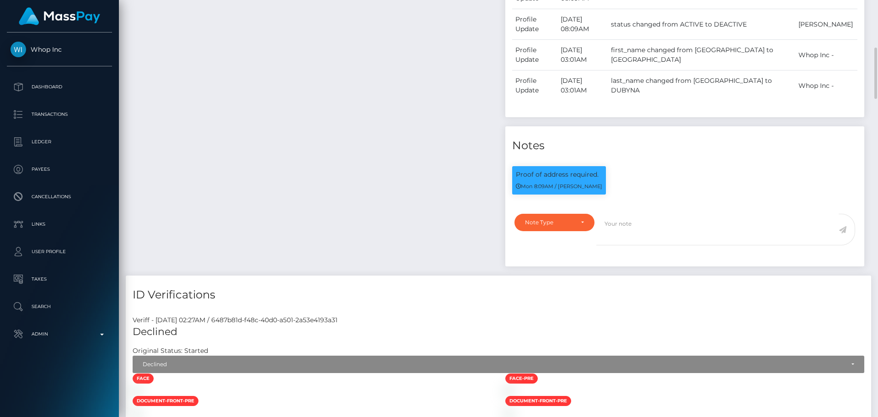
click at [374, 199] on div "Payee Attributes Payer Name Label Value" at bounding box center [312, 88] width 373 height 376
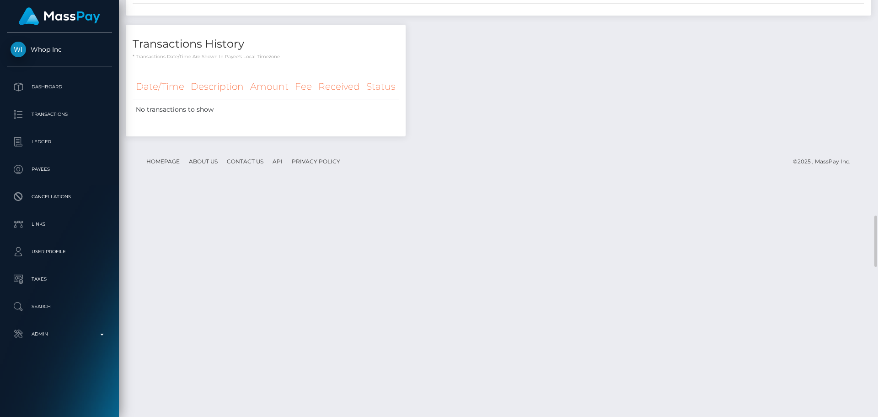
scroll to position [1784, 0]
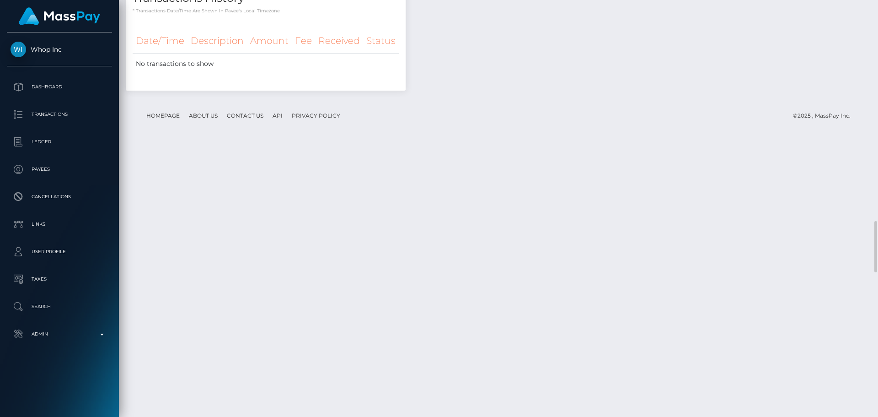
select select "Resubmission requested"
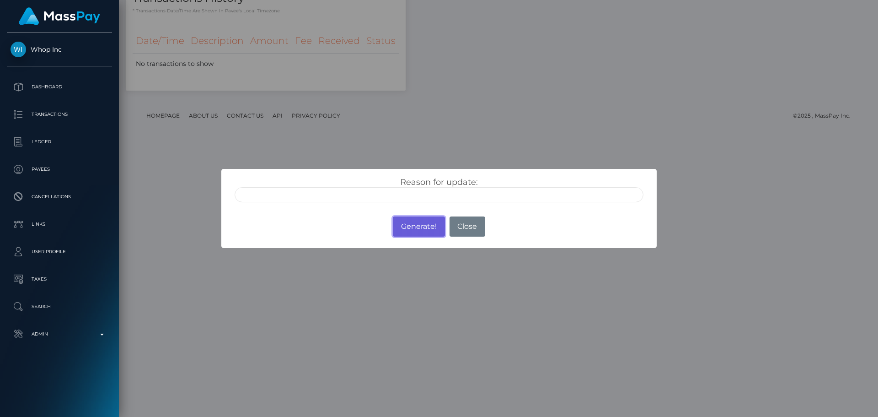
click at [416, 224] on button "Generate!" at bounding box center [419, 226] width 52 height 20
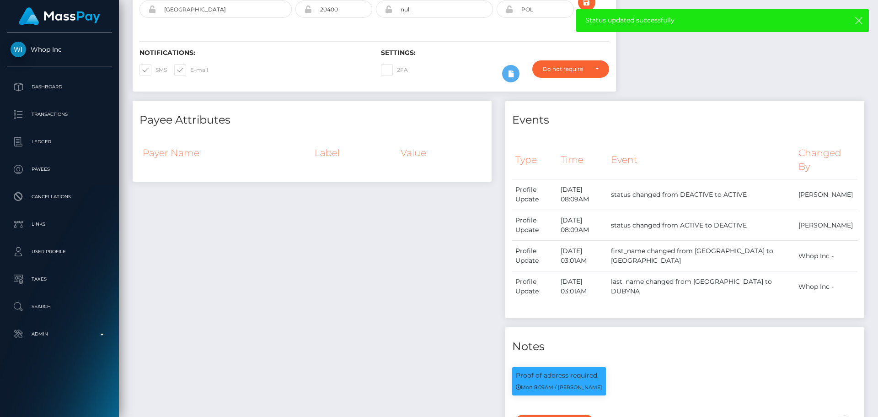
scroll to position [0, 0]
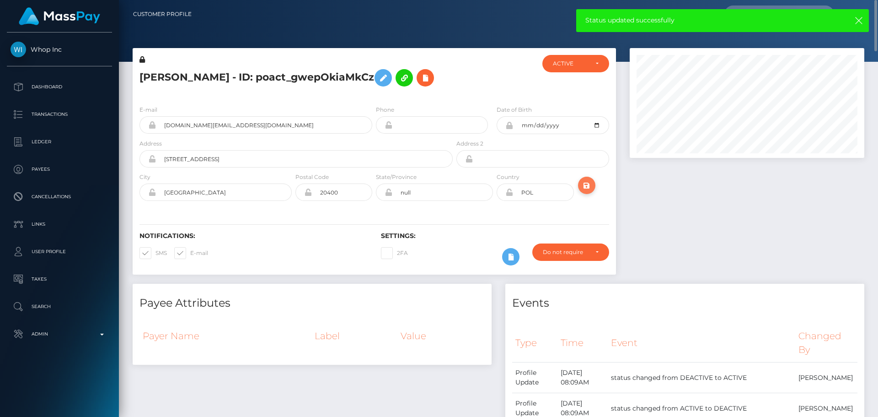
click at [586, 191] on icon "submit" at bounding box center [586, 185] width 11 height 11
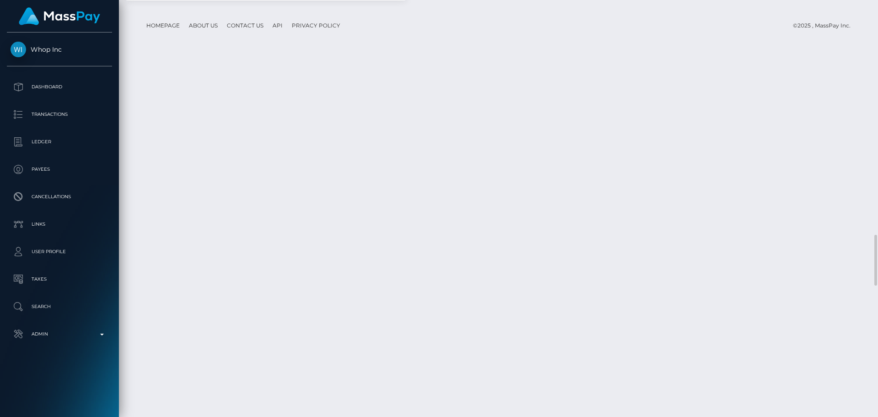
scroll to position [2104, 0]
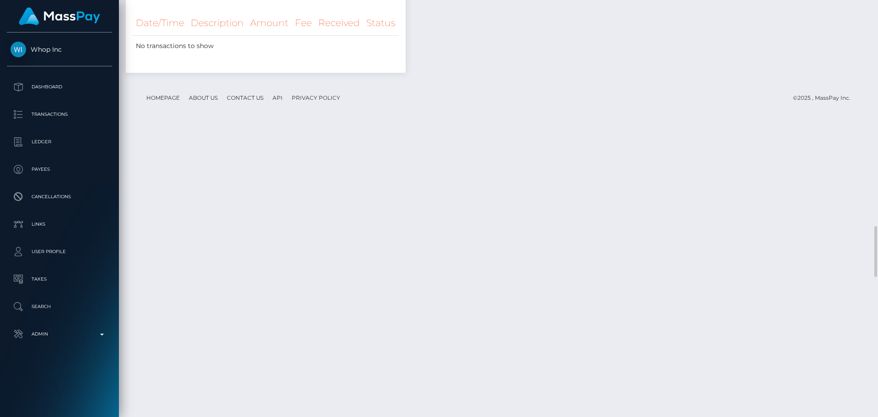
scroll to position [1758, 0]
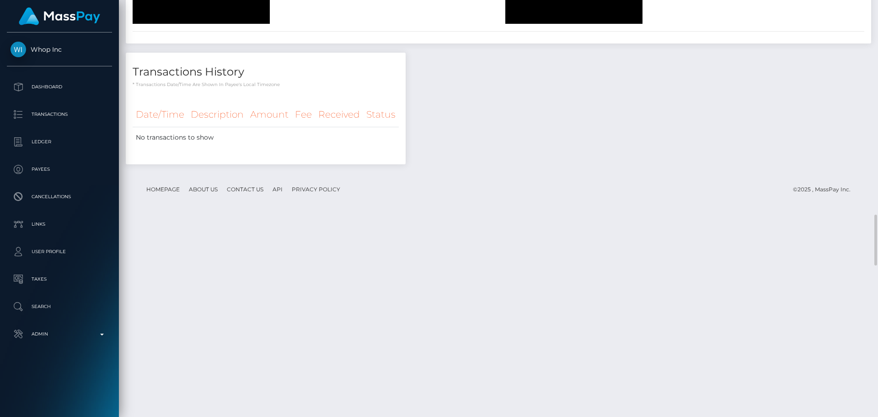
select select "Approved"
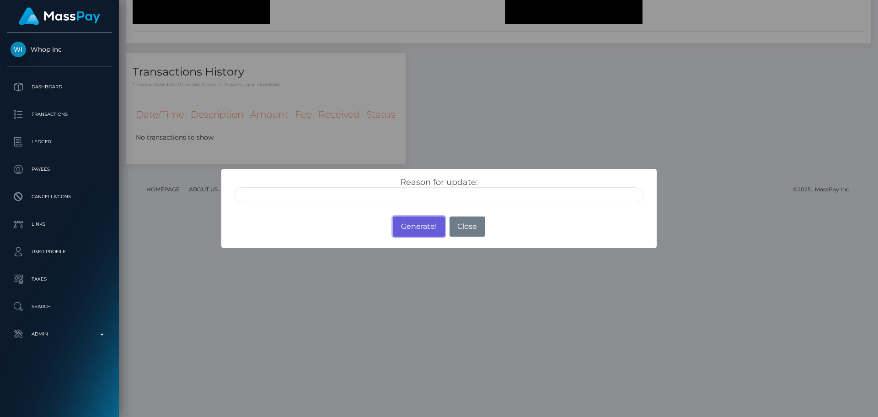
click at [421, 228] on button "Generate!" at bounding box center [419, 226] width 52 height 20
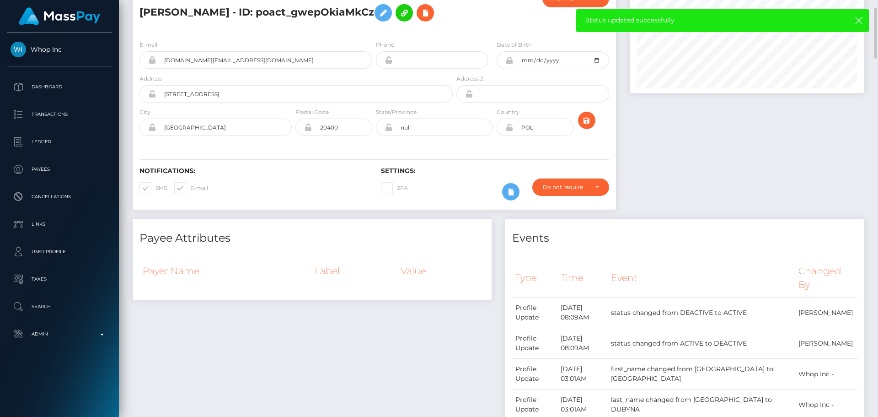
scroll to position [0, 0]
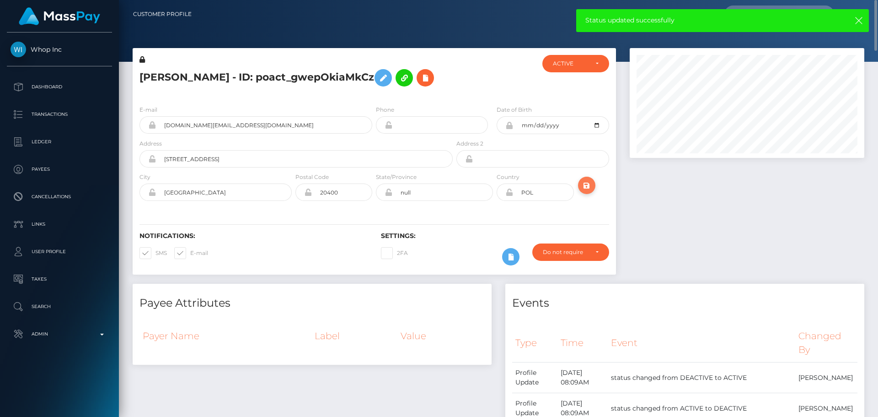
click at [586, 191] on icon "submit" at bounding box center [586, 185] width 11 height 11
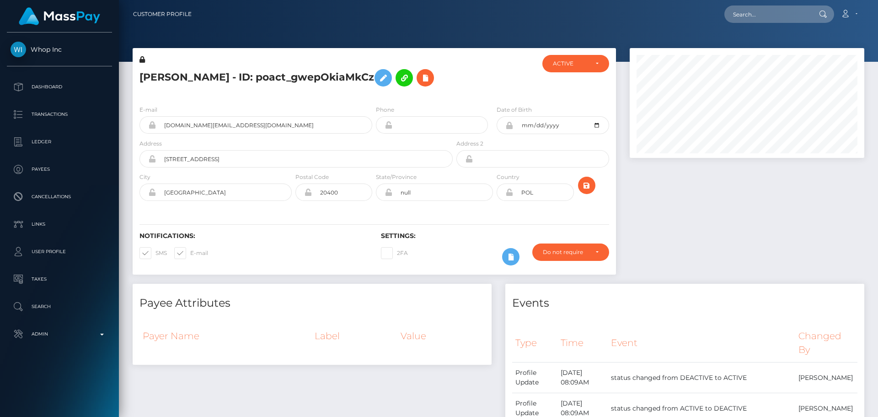
scroll to position [110, 235]
click at [412, 98] on div "[PERSON_NAME] - ID: poact_gwepOkiaMkCz" at bounding box center [294, 76] width 322 height 43
click at [398, 91] on h5 "[PERSON_NAME] - ID: poact_gwepOkiaMkCz" at bounding box center [294, 78] width 308 height 27
click at [397, 91] on h5 "[PERSON_NAME] - ID: poact_gwepOkiaMkCz" at bounding box center [294, 78] width 308 height 27
click at [368, 91] on h5 "[PERSON_NAME] - ID: poact_gwepOkiaMkCz" at bounding box center [294, 78] width 308 height 27
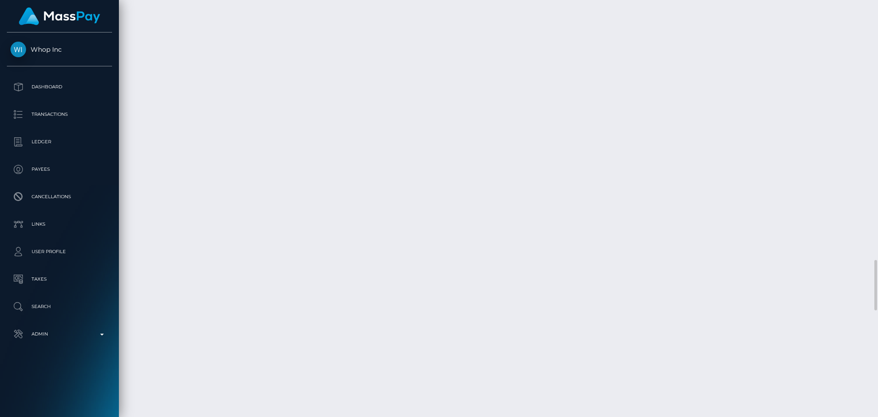
scroll to position [2242, 0]
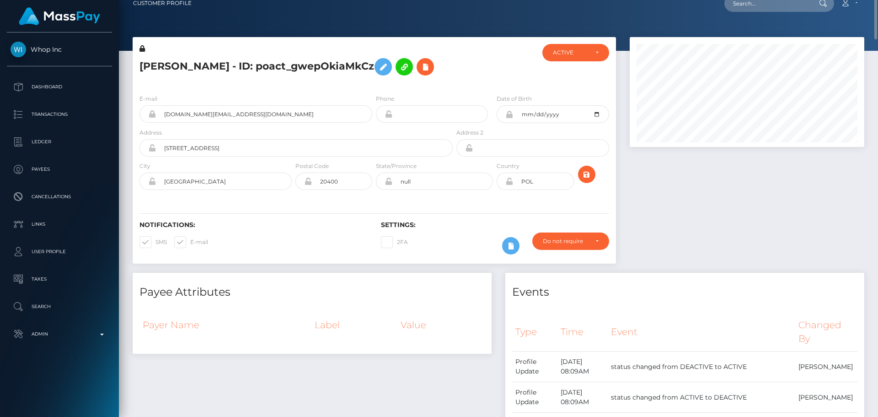
scroll to position [0, 0]
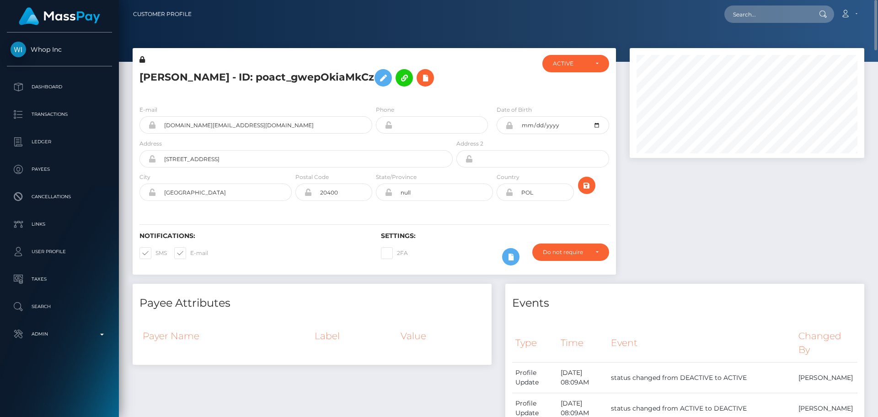
click at [247, 242] on div "Notifications: SMS E-mail Settings: 2FA" at bounding box center [375, 242] width 484 height 65
click at [249, 167] on input "Langiewicza 5" at bounding box center [304, 158] width 297 height 17
paste input "ul. Faraona 6"
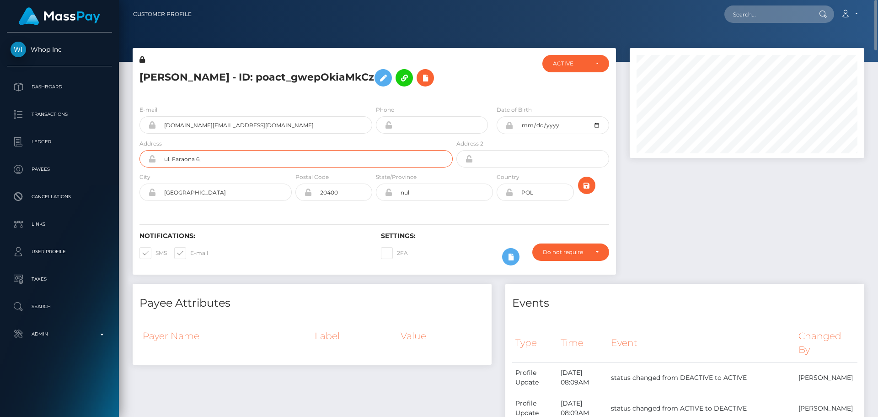
paste input "Apartment 39"
type input "ul. [STREET_ADDRESS]"
click at [341, 201] on input "20400" at bounding box center [342, 191] width 60 height 17
paste input "-635"
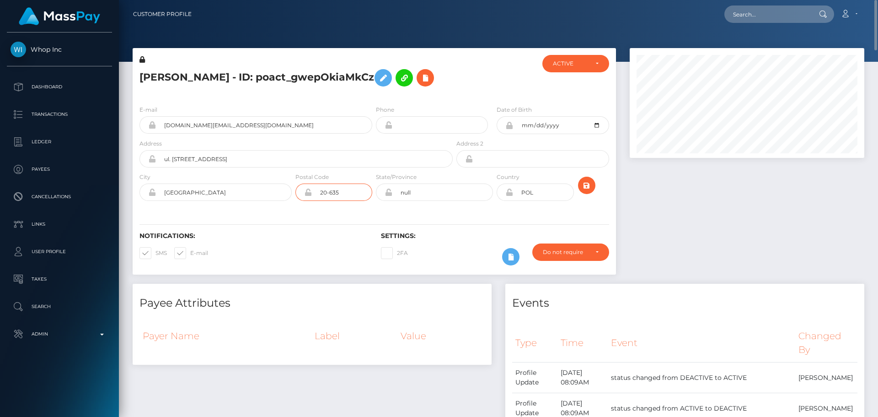
type input "20-635"
click at [319, 249] on div "Notifications: SMS E-mail Settings: 2FA" at bounding box center [375, 242] width 484 height 65
click at [448, 201] on input "null" at bounding box center [443, 191] width 101 height 17
paste input "Lubelskie"
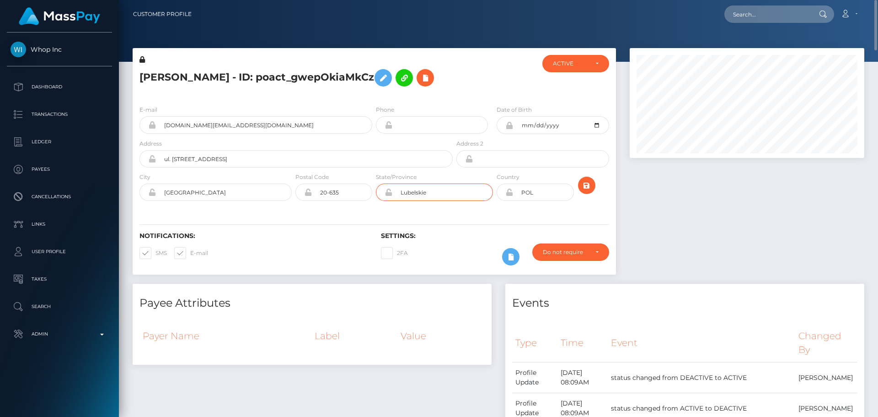
type input "Lubelskie"
click at [369, 243] on div "Notifications: SMS E-mail Settings: 2FA" at bounding box center [375, 242] width 484 height 65
click at [542, 242] on div "Notifications: SMS E-mail Settings: 2FA" at bounding box center [375, 242] width 484 height 65
click at [588, 191] on icon "submit" at bounding box center [586, 185] width 11 height 11
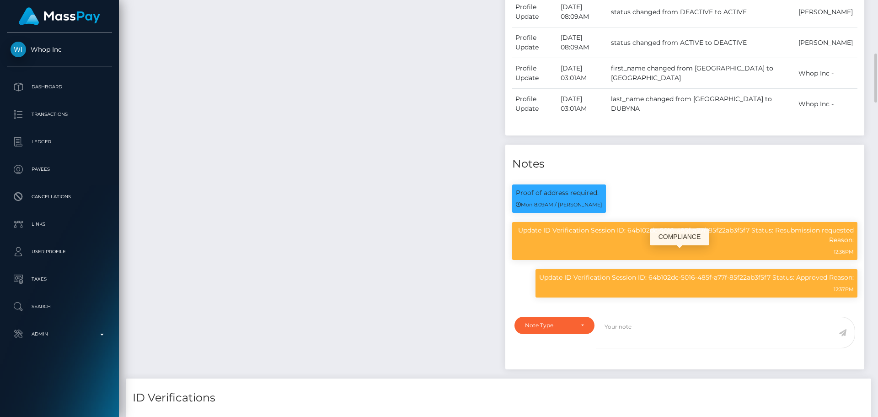
scroll to position [503, 0]
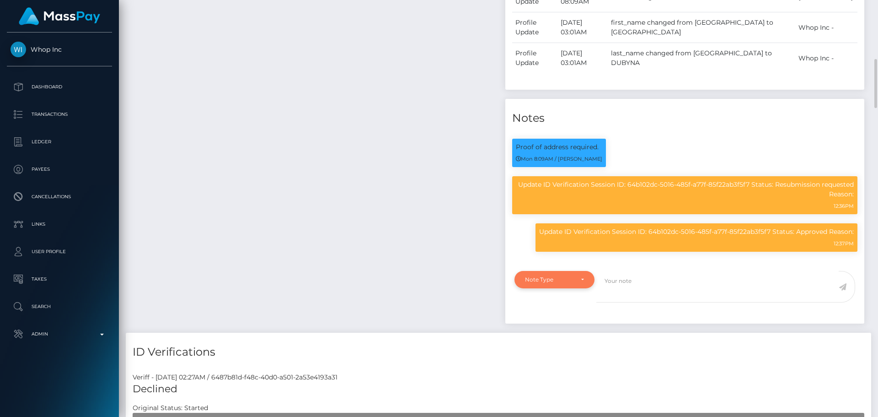
click at [579, 283] on div "Note Type" at bounding box center [554, 279] width 59 height 7
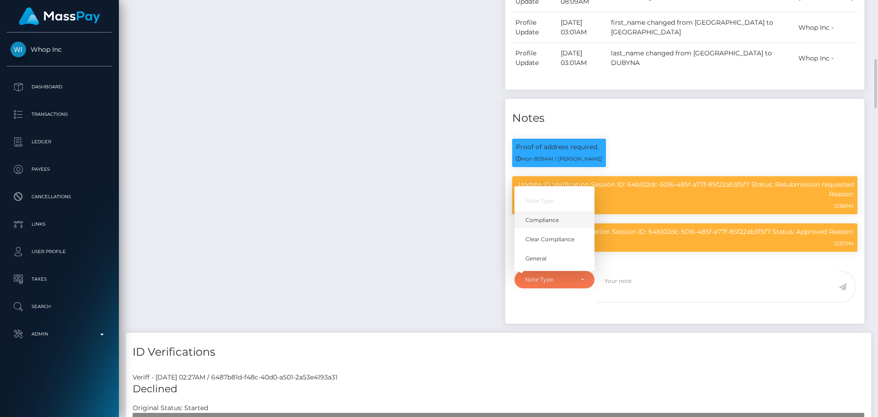
click at [557, 224] on span "Compliance" at bounding box center [542, 219] width 33 height 8
select select "COMPLIANCE"
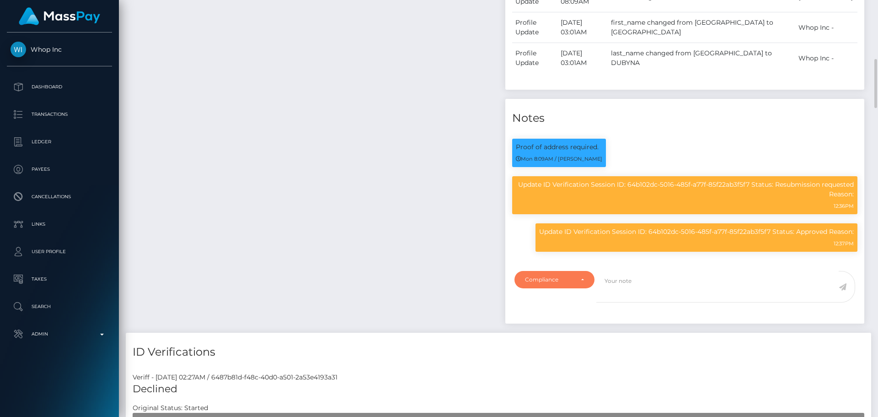
scroll to position [110, 235]
click at [655, 302] on textarea at bounding box center [718, 287] width 242 height 32
type textarea "Address updated as per the provided proof."
click at [845, 291] on icon at bounding box center [843, 286] width 8 height 7
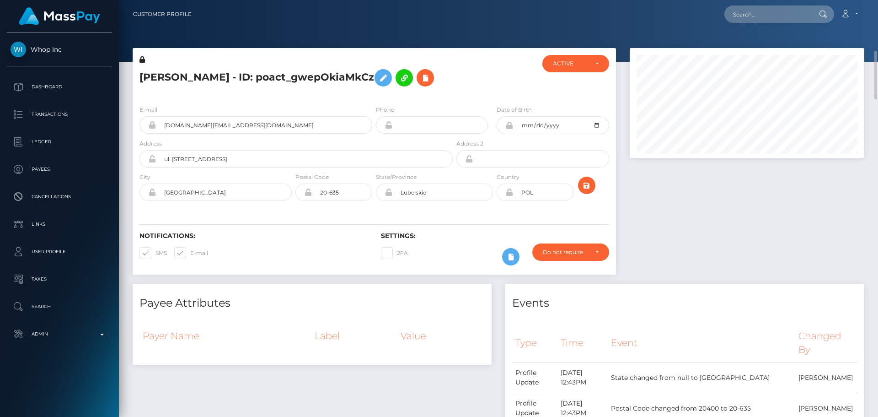
scroll to position [110, 235]
click at [509, 196] on icon at bounding box center [510, 191] width 8 height 7
click at [420, 84] on icon at bounding box center [425, 77] width 11 height 11
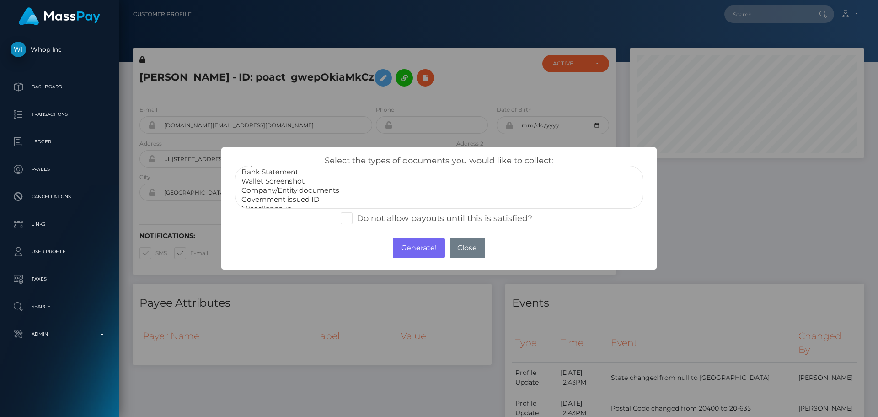
scroll to position [18, 0]
select select "Miscellaneous"
click at [281, 203] on option "Miscellaneous" at bounding box center [439, 200] width 397 height 9
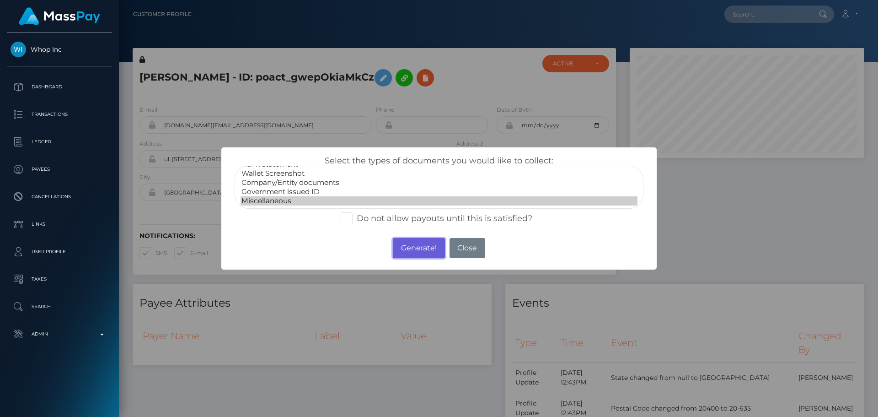
click at [420, 242] on button "Generate!" at bounding box center [419, 248] width 52 height 20
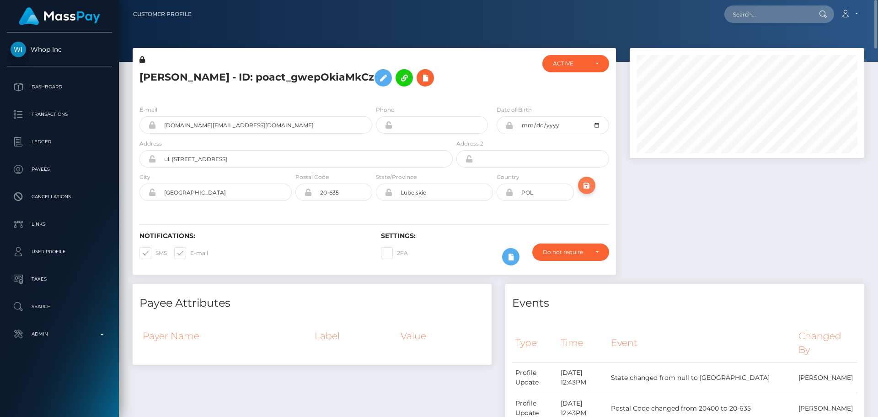
click at [588, 191] on icon "submit" at bounding box center [586, 185] width 11 height 11
click at [771, 12] on input "text" at bounding box center [768, 13] width 86 height 17
paste input "poact_EZ1Gu9nrJCjr"
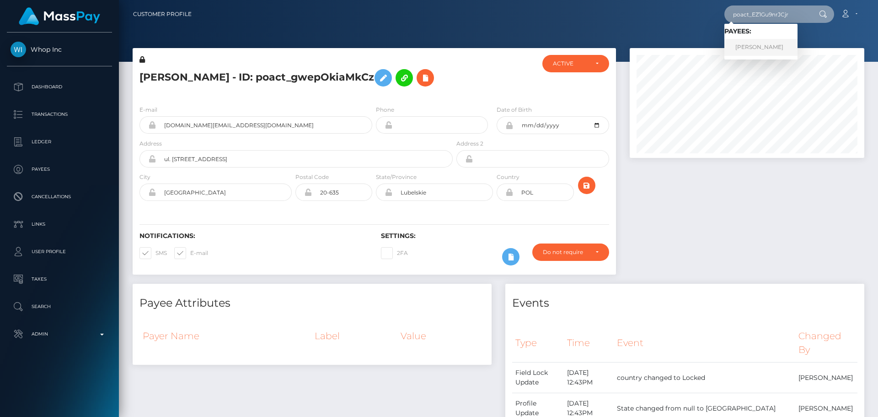
type input "poact_EZ1Gu9nrJCjr"
click at [655, 31] on div at bounding box center [498, 31] width 759 height 62
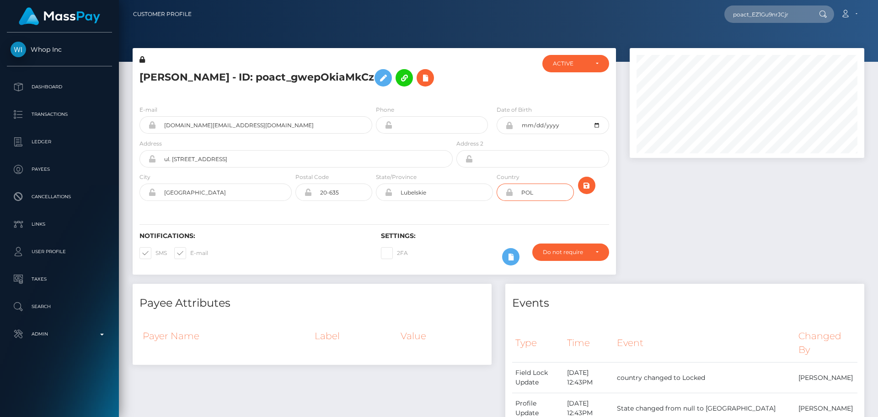
drag, startPoint x: 547, startPoint y: 218, endPoint x: 494, endPoint y: 221, distance: 53.2
click at [494, 205] on div "City Lublin Postal Code 20-635 State/Province Country" at bounding box center [375, 188] width 484 height 33
drag, startPoint x: 443, startPoint y: 212, endPoint x: 342, endPoint y: 216, distance: 100.7
click at [341, 205] on div "City Lublin Postal Code 20-635 State/Province Country" at bounding box center [375, 188] width 484 height 33
drag, startPoint x: 312, startPoint y: 218, endPoint x: 283, endPoint y: 217, distance: 28.8
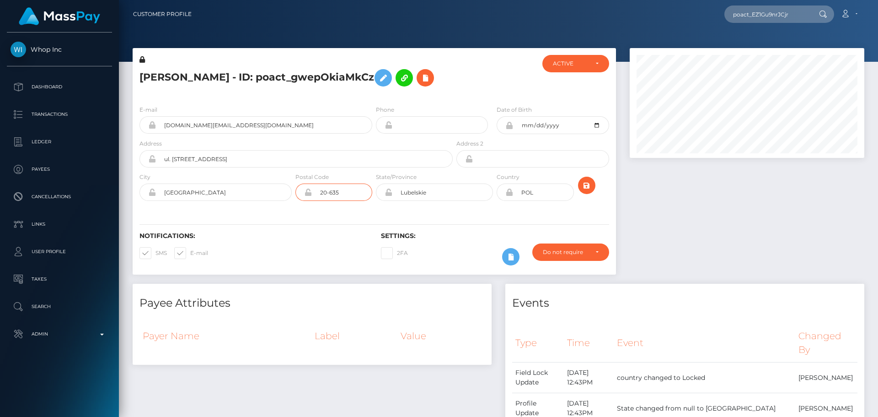
click at [283, 205] on div "City Lublin Postal Code 20-635 State/Province Country" at bounding box center [375, 188] width 484 height 33
drag, startPoint x: 199, startPoint y: 217, endPoint x: 140, endPoint y: 213, distance: 59.2
click at [140, 201] on div "Lublin" at bounding box center [216, 191] width 152 height 17
drag, startPoint x: 257, startPoint y: 188, endPoint x: 141, endPoint y: 183, distance: 116.3
click at [141, 167] on div "ul. Faraona 6, Apartment 39" at bounding box center [296, 158] width 313 height 17
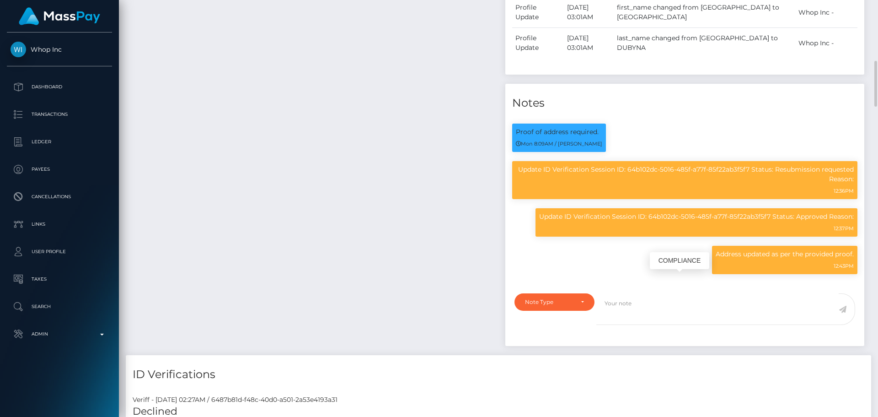
click at [726, 259] on p "Address updated as per the provided proof." at bounding box center [785, 254] width 138 height 10
drag, startPoint x: 726, startPoint y: 282, endPoint x: 854, endPoint y: 283, distance: 127.6
click at [854, 259] on p "Address updated as per the provided proof." at bounding box center [785, 254] width 138 height 10
copy div "Address updated as per the provided proof."
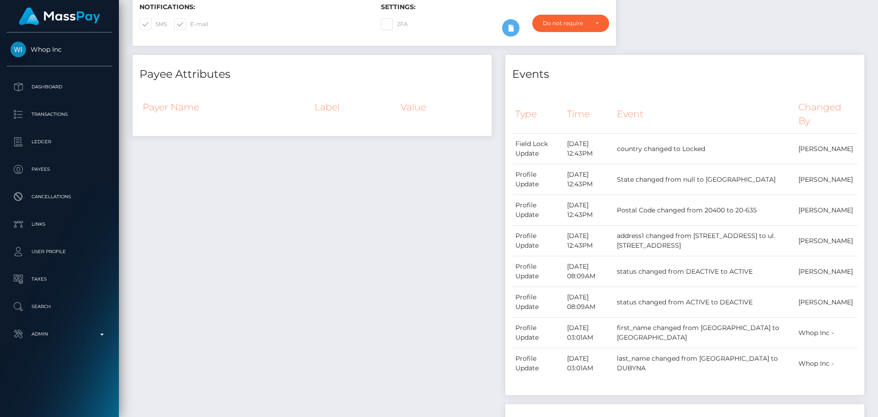
scroll to position [0, 0]
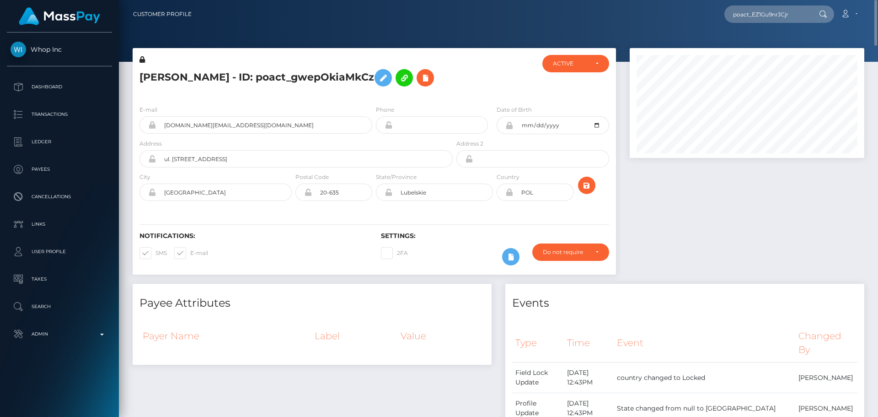
click at [466, 98] on div at bounding box center [495, 76] width 81 height 43
click at [287, 73] on h5 "ROSTYSLAV DUBYNA - ID: poact_gwepOkiaMkCz" at bounding box center [294, 78] width 308 height 27
click at [287, 72] on h5 "ROSTYSLAV DUBYNA - ID: poact_gwepOkiaMkCz" at bounding box center [294, 78] width 308 height 27
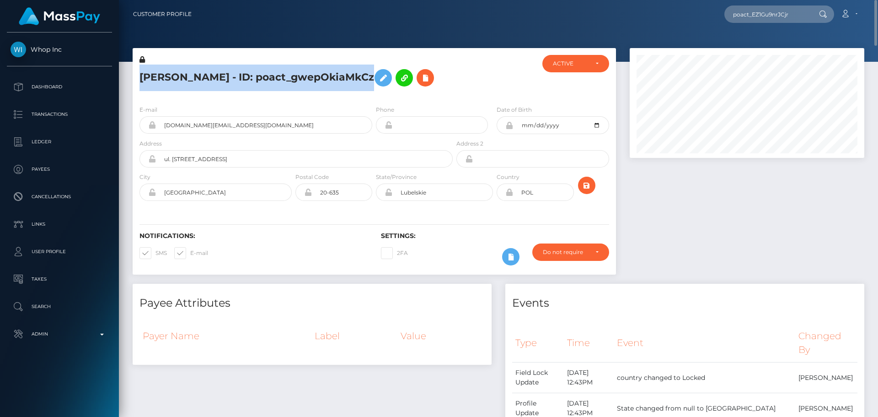
click at [289, 72] on h5 "ROSTYSLAV DUBYNA - ID: poact_gwepOkiaMkCz" at bounding box center [294, 78] width 308 height 27
copy h5 "ROSTYSLAV DUBYNA - ID: poact_gwepOkiaMkCz"
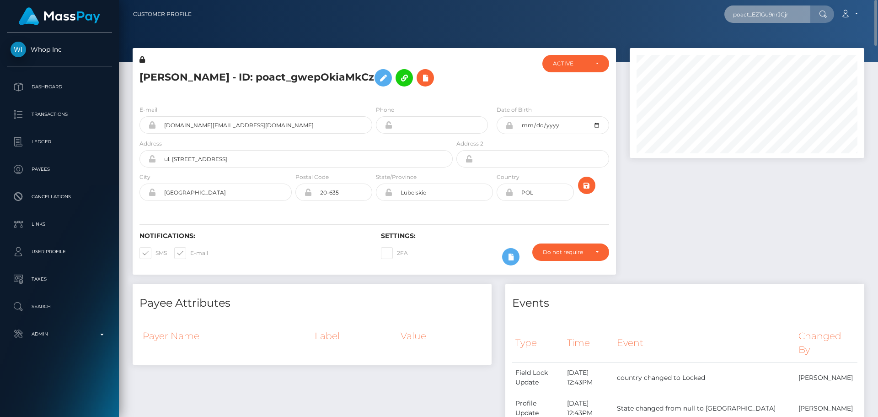
click at [773, 17] on input "poact_EZ1Gu9nrJCjr" at bounding box center [768, 13] width 86 height 17
paste input "poact_StLD4UEvdoVS"
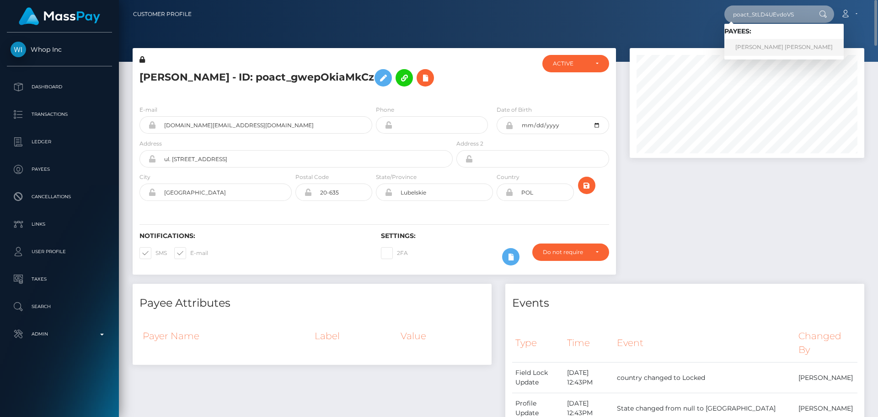
type input "poact_StLD4UEvdoVS"
click at [766, 43] on link "LUIS FERNANDO GONZALEZ" at bounding box center [784, 47] width 119 height 17
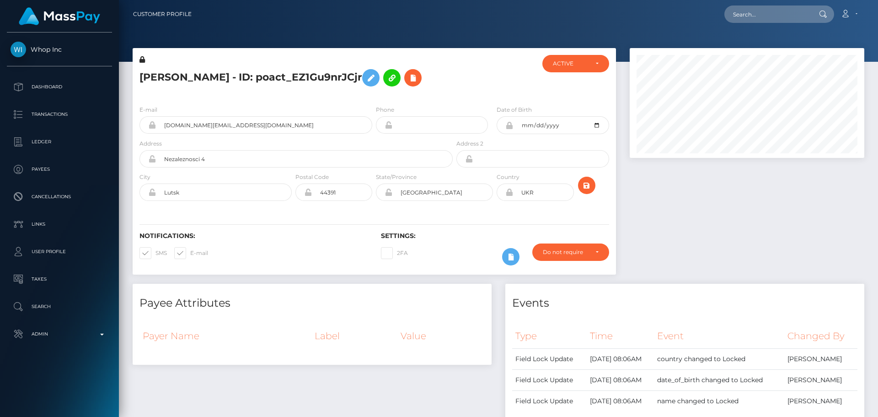
scroll to position [110, 235]
click at [328, 100] on div "E-mail contaza.team+cb19edf646@gmail.com Phone" at bounding box center [375, 154] width 484 height 112
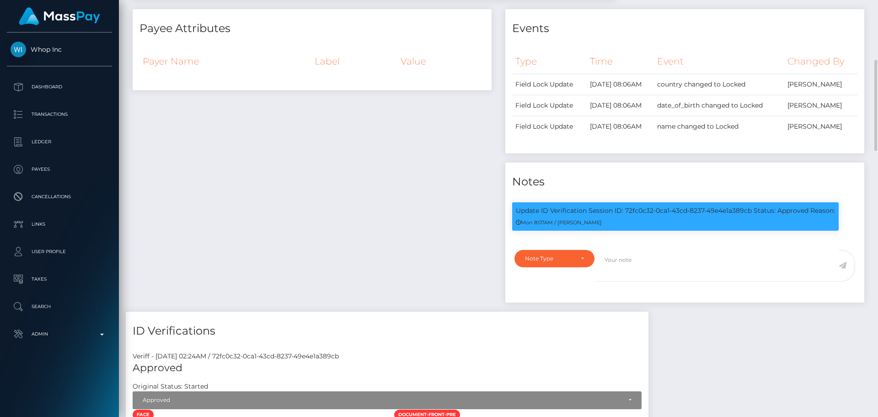
scroll to position [320, 0]
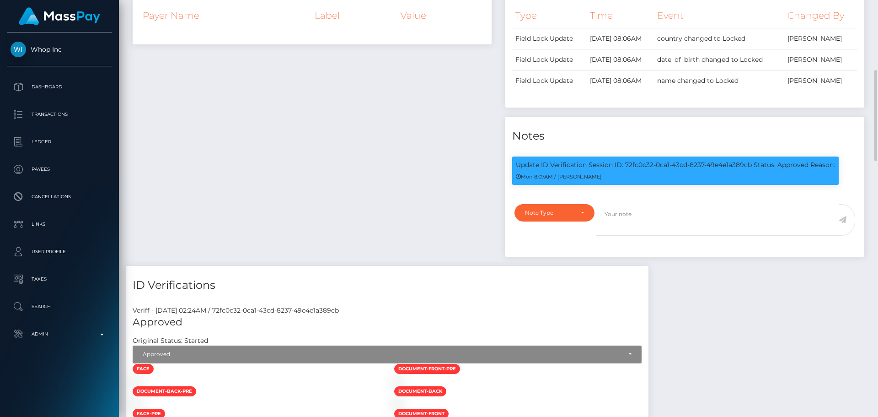
click at [426, 114] on div "Payee Attributes Payer Name Label Value" at bounding box center [312, 114] width 373 height 302
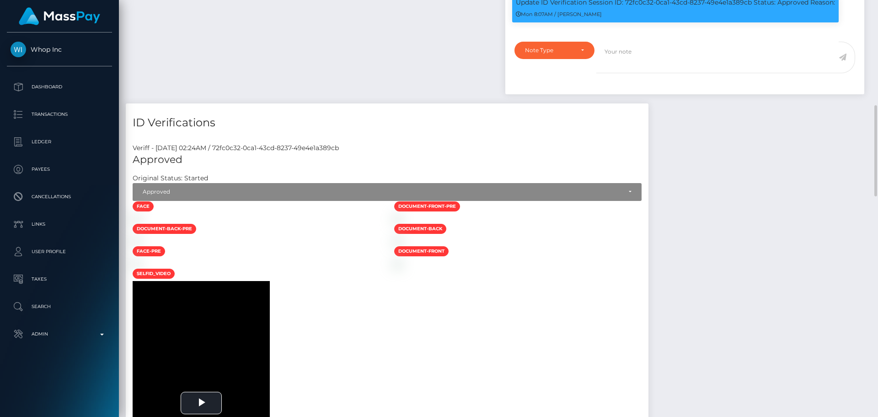
scroll to position [574, 0]
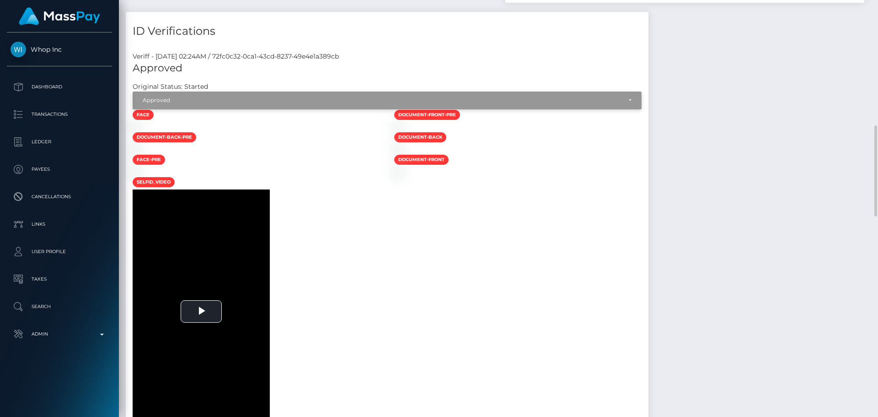
click at [238, 100] on div "Approved" at bounding box center [382, 100] width 479 height 7
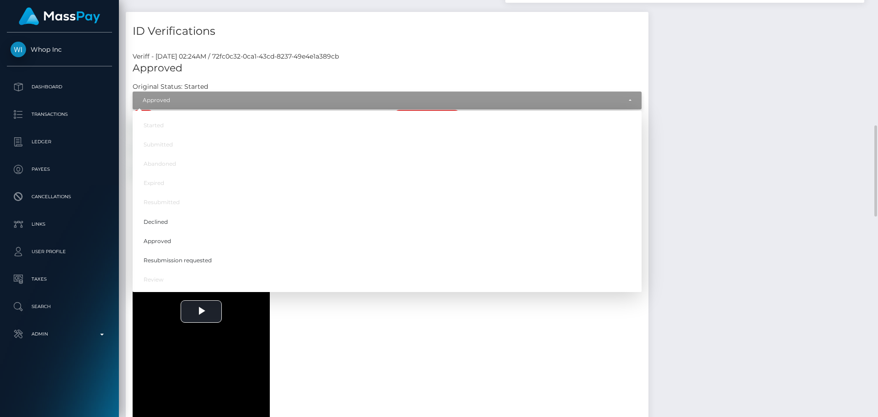
scroll to position [110, 235]
click at [206, 257] on span "Resubmission requested" at bounding box center [178, 260] width 68 height 8
select select "Resubmission requested"
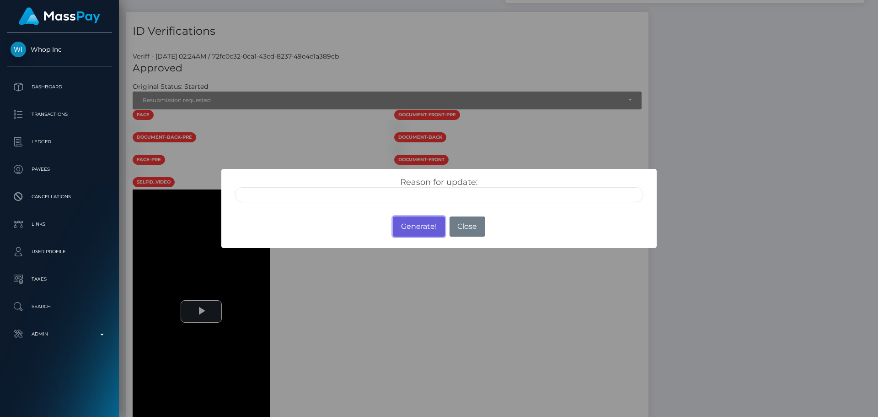
click at [413, 227] on button "Generate!" at bounding box center [419, 226] width 52 height 20
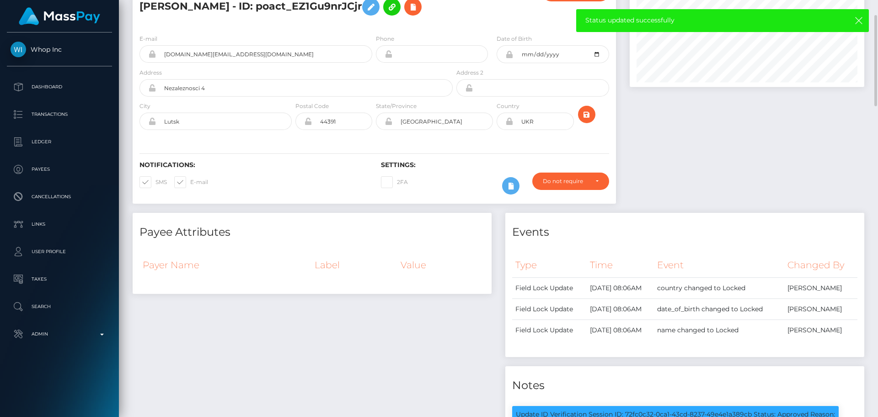
scroll to position [0, 0]
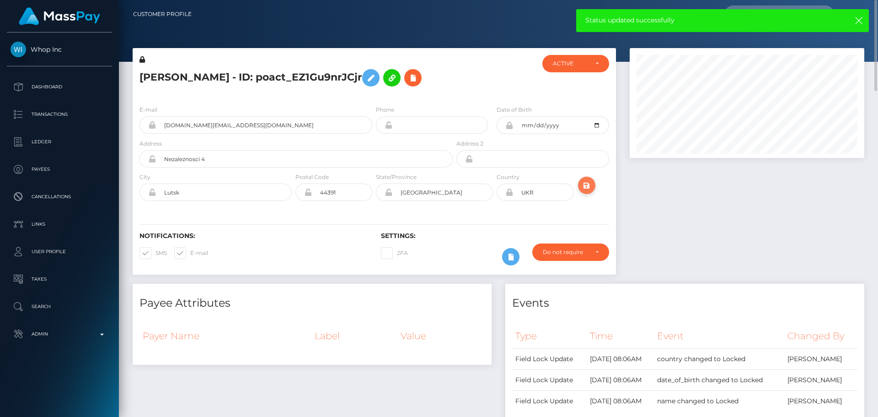
click at [585, 190] on icon "submit" at bounding box center [586, 185] width 11 height 11
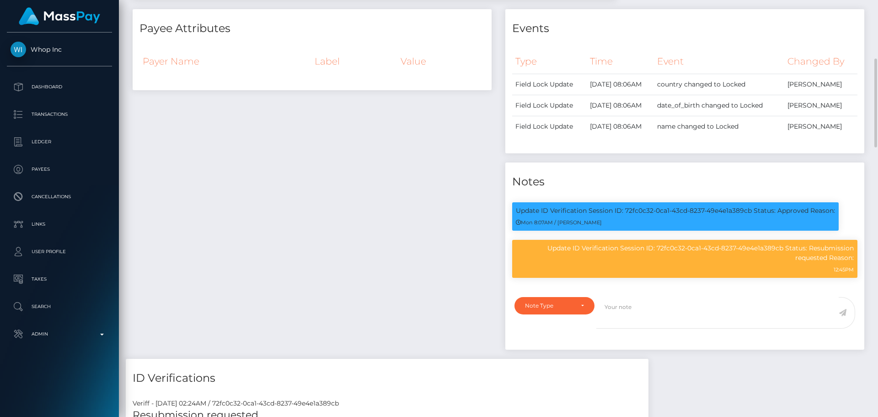
scroll to position [595, 0]
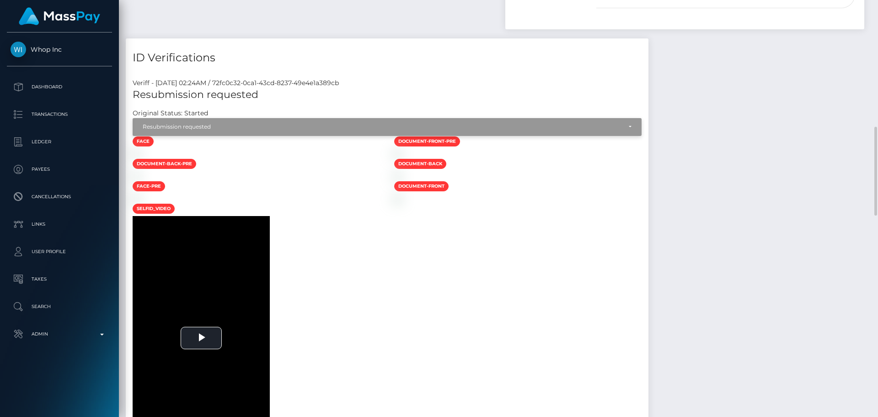
click at [242, 129] on div "Resubmission requested" at bounding box center [382, 126] width 479 height 7
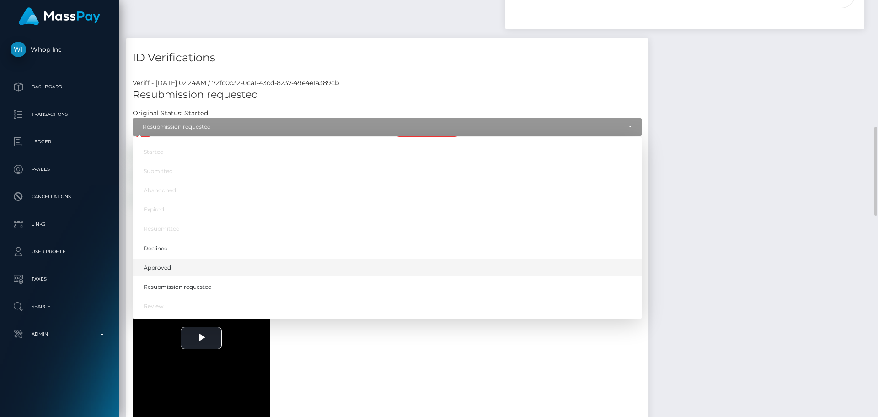
click at [184, 266] on link "Approved" at bounding box center [387, 267] width 509 height 17
select select "Approved"
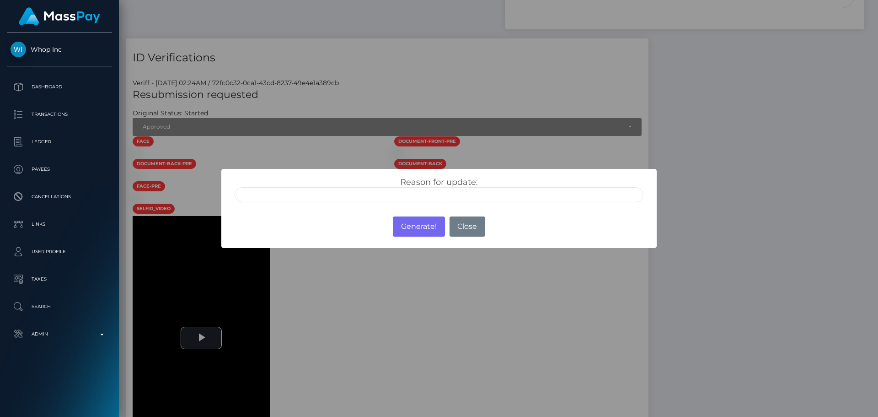
click at [367, 193] on input "text" at bounding box center [439, 194] width 409 height 15
type input "ID manually verified"
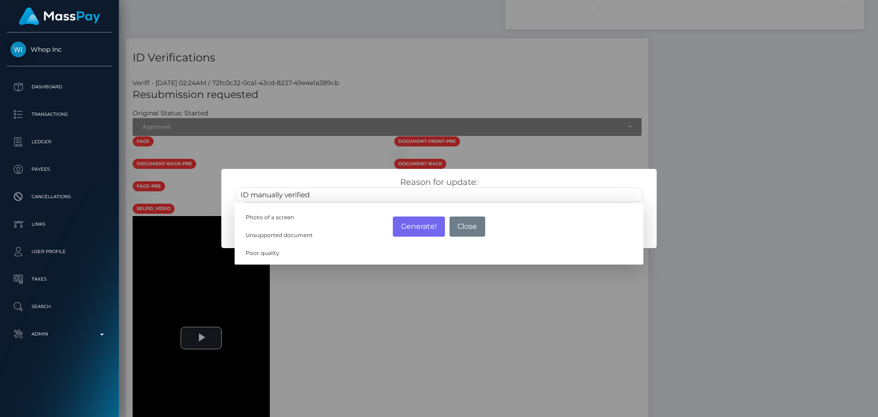
click at [374, 175] on div "Reason for update: ID manually verified Photo of a screen Unsupported document …" at bounding box center [438, 187] width 435 height 36
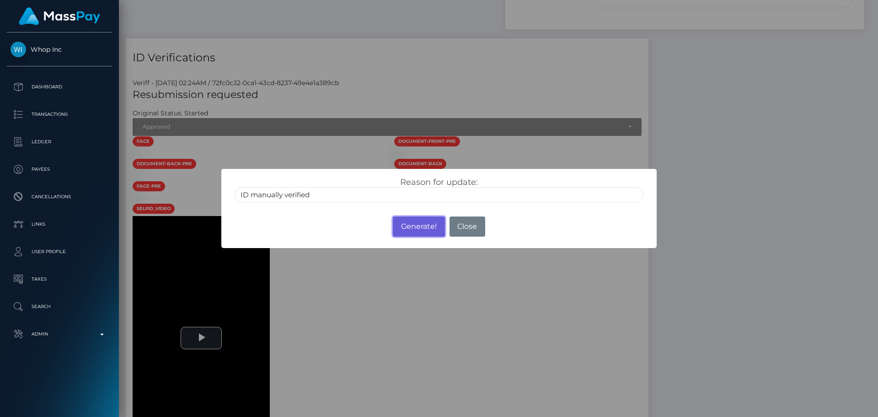
click at [420, 230] on button "Generate!" at bounding box center [419, 226] width 52 height 20
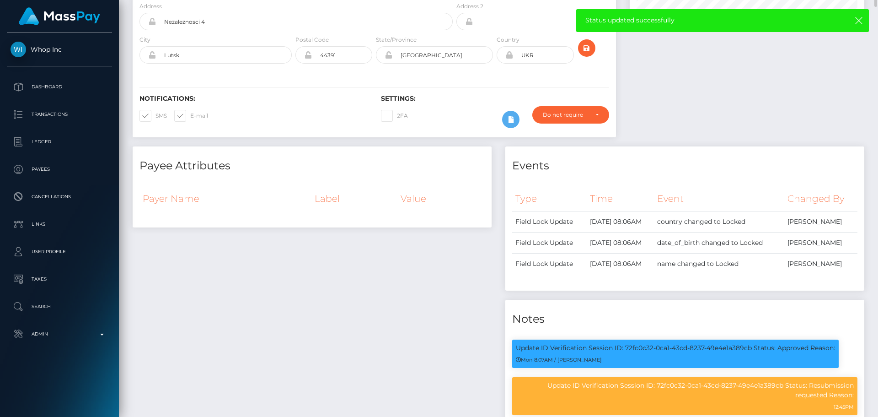
scroll to position [0, 0]
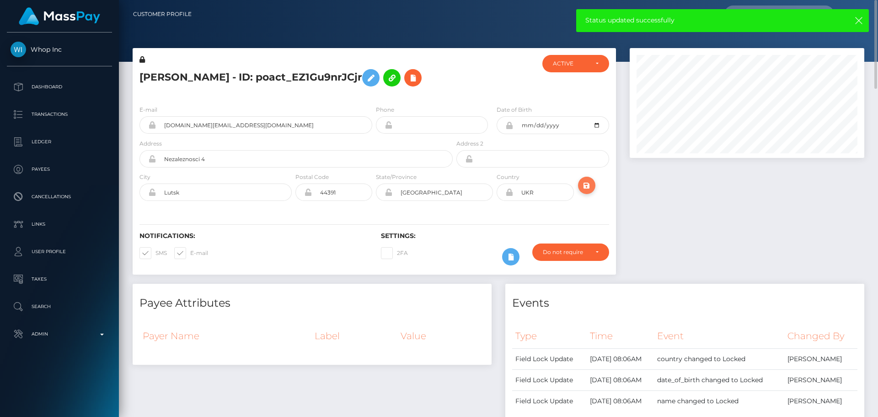
click at [590, 188] on icon "submit" at bounding box center [586, 185] width 11 height 11
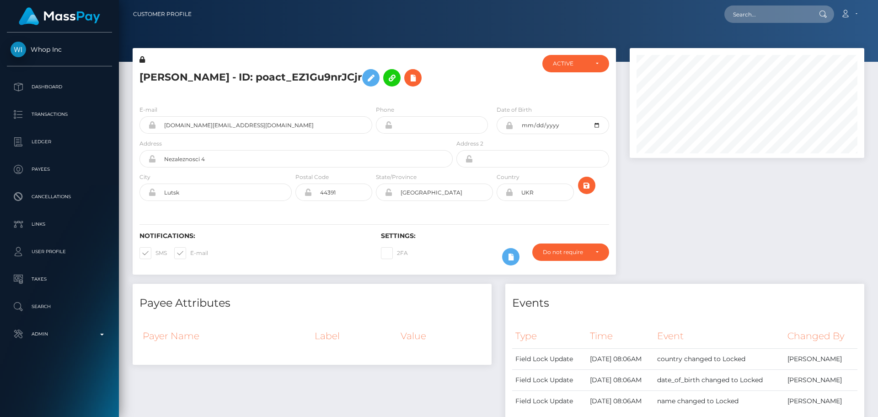
scroll to position [110, 235]
drag, startPoint x: 0, startPoint y: 0, endPoint x: 420, endPoint y: 78, distance: 426.7
click at [419, 78] on icon at bounding box center [413, 77] width 11 height 11
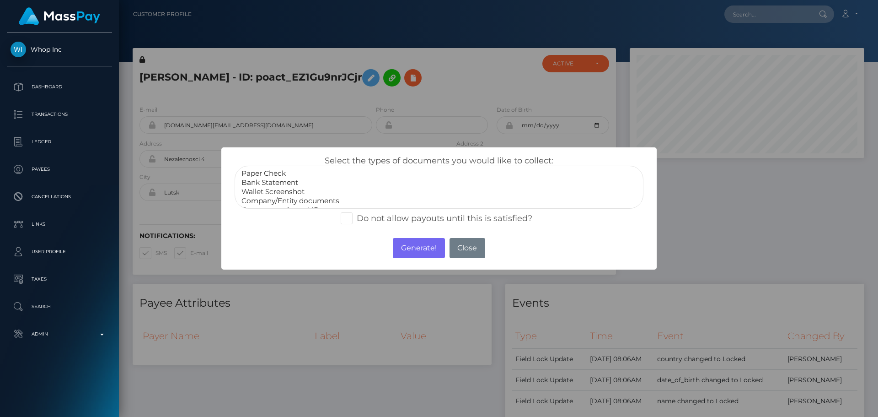
scroll to position [18, 0]
select select "Miscellaneous"
click at [285, 199] on option "Miscellaneous" at bounding box center [439, 200] width 397 height 9
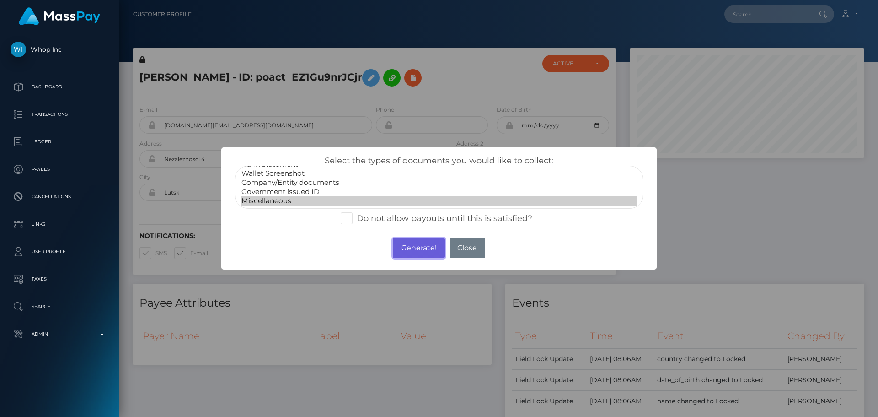
click at [400, 250] on button "Generate!" at bounding box center [419, 248] width 52 height 20
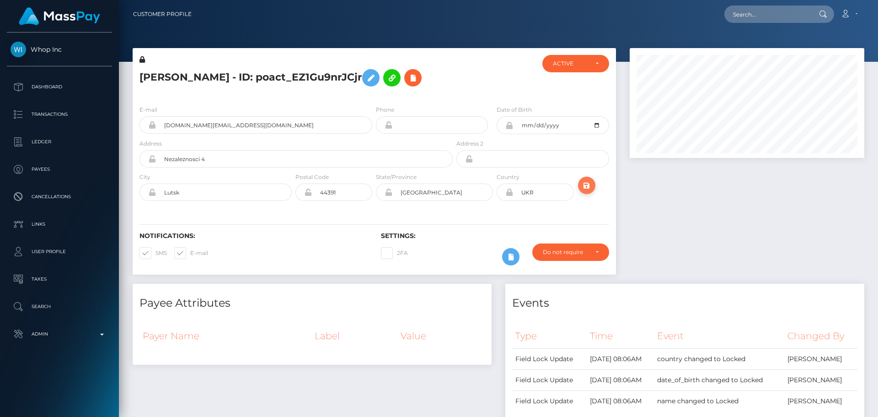
click at [586, 183] on icon "submit" at bounding box center [586, 185] width 11 height 11
click at [468, 83] on div at bounding box center [495, 76] width 81 height 43
click at [459, 79] on div at bounding box center [495, 76] width 81 height 43
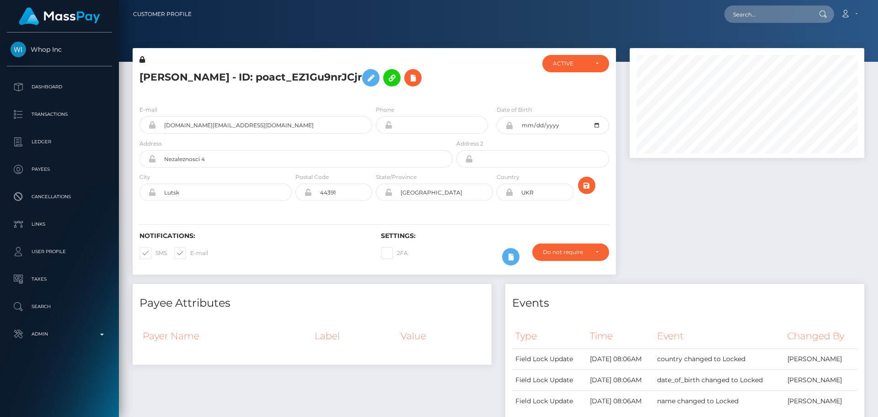
click at [459, 79] on div at bounding box center [495, 76] width 81 height 43
click at [444, 76] on h5 "[PERSON_NAME] - ID: poact_EZ1Gu9nrJCjr" at bounding box center [294, 78] width 308 height 27
click at [446, 76] on h5 "[PERSON_NAME] - ID: poact_EZ1Gu9nrJCjr" at bounding box center [294, 78] width 308 height 27
click at [452, 77] on div "[PERSON_NAME] - ID: poact_EZ1Gu9nrJCjr" at bounding box center [294, 76] width 322 height 43
click at [441, 74] on h5 "[PERSON_NAME] - ID: poact_EZ1Gu9nrJCjr" at bounding box center [294, 78] width 308 height 27
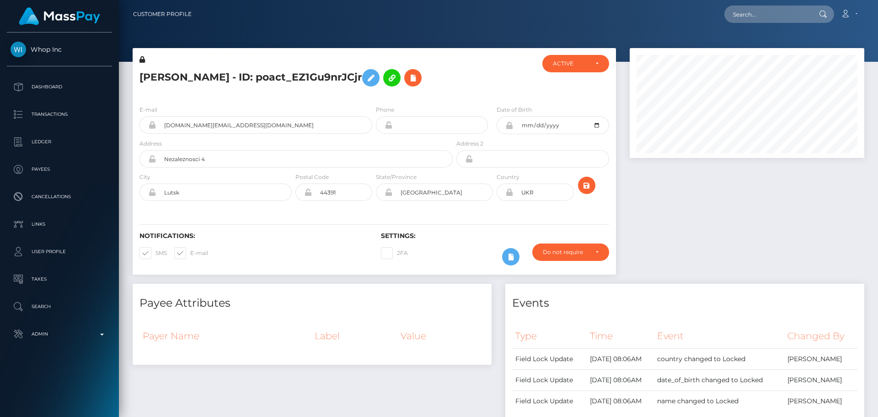
click at [442, 74] on h5 "[PERSON_NAME] - ID: poact_EZ1Gu9nrJCjr" at bounding box center [294, 78] width 308 height 27
click at [441, 74] on h5 "[PERSON_NAME] - ID: poact_EZ1Gu9nrJCjr" at bounding box center [294, 78] width 308 height 27
click at [440, 70] on h5 "[PERSON_NAME] - ID: poact_EZ1Gu9nrJCjr" at bounding box center [294, 78] width 308 height 27
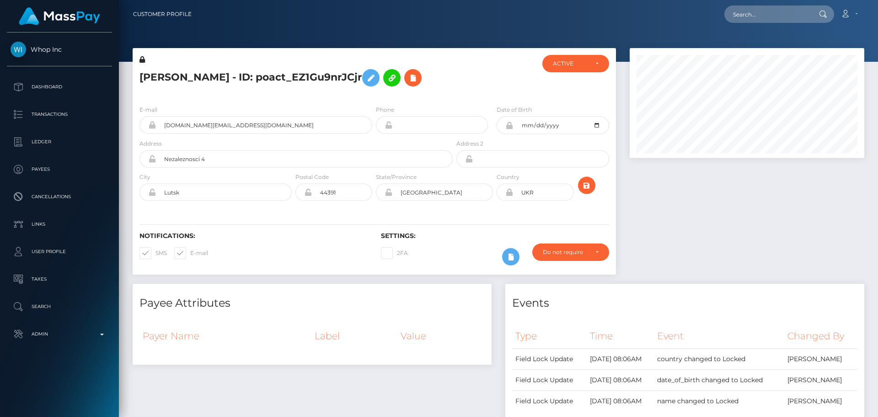
click at [481, 75] on div at bounding box center [495, 76] width 81 height 43
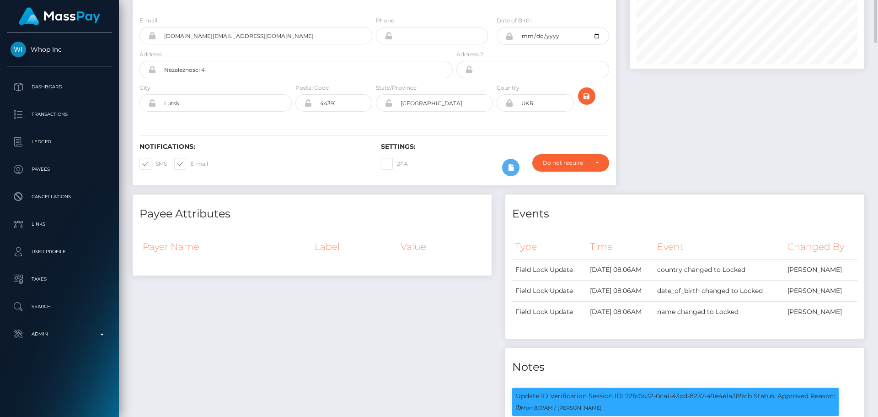
scroll to position [0, 0]
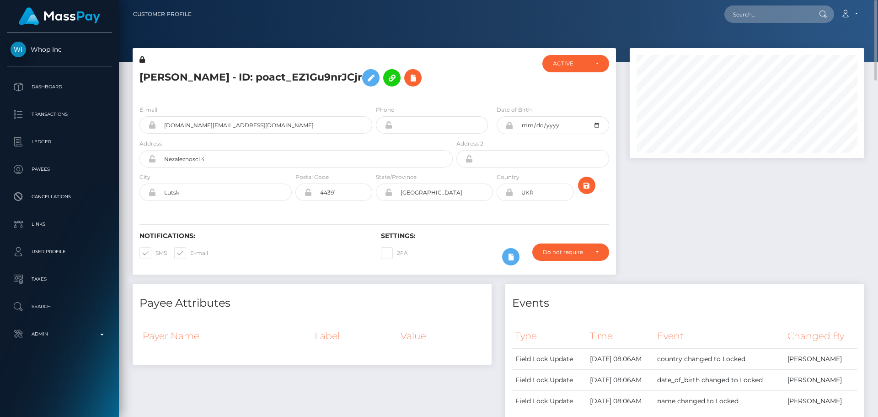
click at [509, 193] on icon at bounding box center [510, 191] width 8 height 7
click at [550, 193] on input "UKR" at bounding box center [543, 191] width 60 height 17
paste input "POL"
type input "POL"
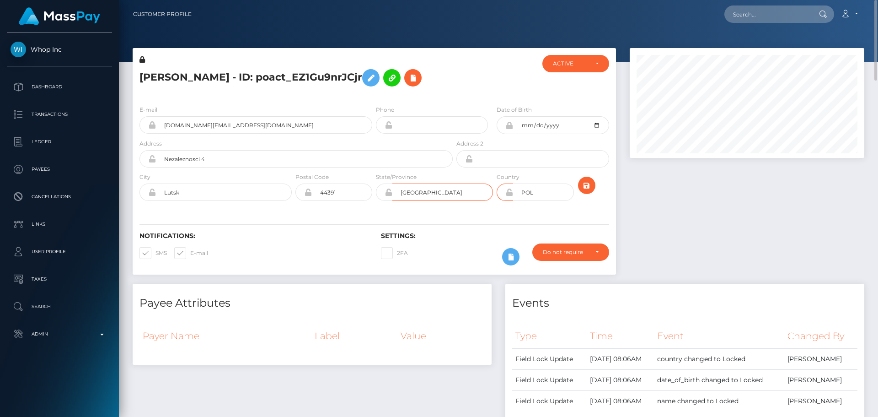
click at [480, 195] on input "[GEOGRAPHIC_DATA]" at bounding box center [443, 191] width 101 height 17
paste input "Lubelskie"
type input "Lubelskie"
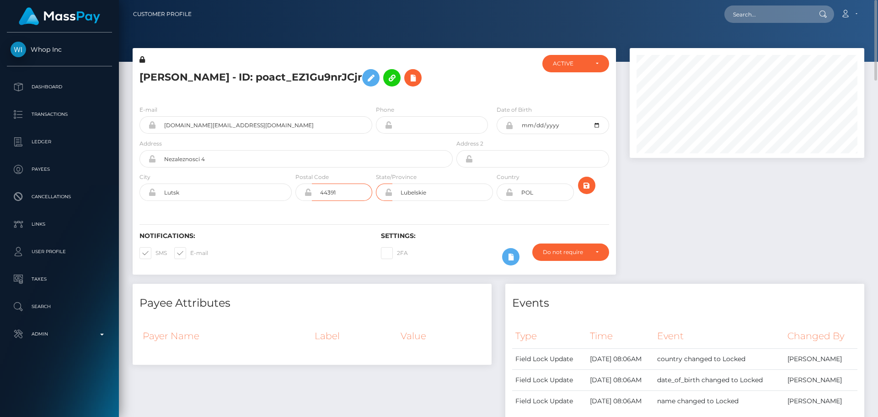
click at [345, 195] on input "44391" at bounding box center [342, 191] width 60 height 17
paste input "20-635"
type input "20-635"
click at [221, 194] on input "Lutsk" at bounding box center [224, 191] width 136 height 17
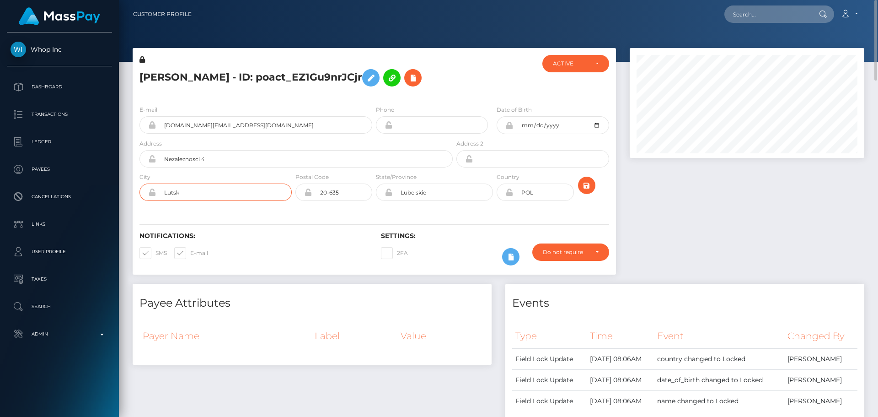
click at [221, 194] on input "Lutsk" at bounding box center [224, 191] width 136 height 17
paste input "blin"
type input "Lublin"
click at [252, 163] on input "Nezaleznosci 4" at bounding box center [304, 158] width 297 height 17
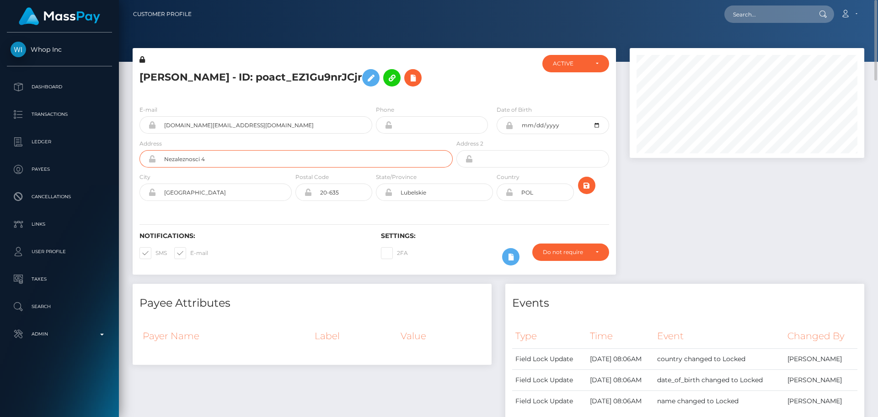
click at [252, 163] on input "Nezaleznosci 4" at bounding box center [304, 158] width 297 height 17
paste input "ul. Faraona 6, Apartment 39"
type input "ul. Faraona 6, Apartment 39"
click at [300, 210] on div "E-mail contaza.team+cb19edf646@gmail.com Phone" at bounding box center [375, 154] width 484 height 112
click at [585, 186] on icon "submit" at bounding box center [586, 185] width 11 height 11
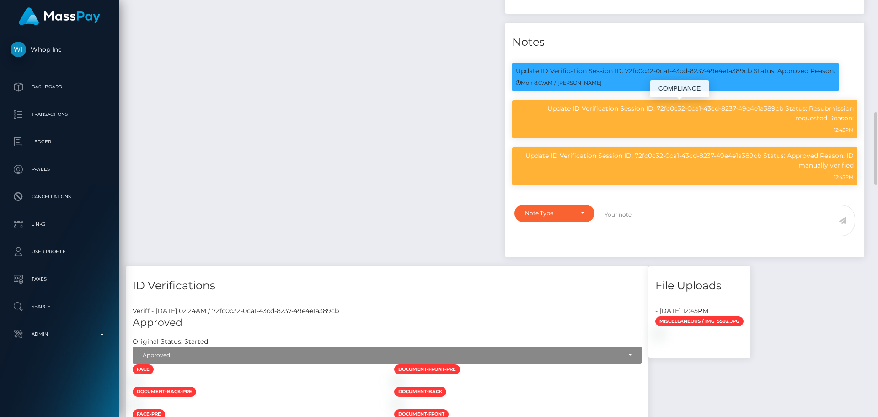
scroll to position [110, 235]
click at [645, 225] on textarea at bounding box center [718, 220] width 242 height 32
paste textarea "Address updated as per the provided proof."
type textarea "Address updated as per the provided proof."
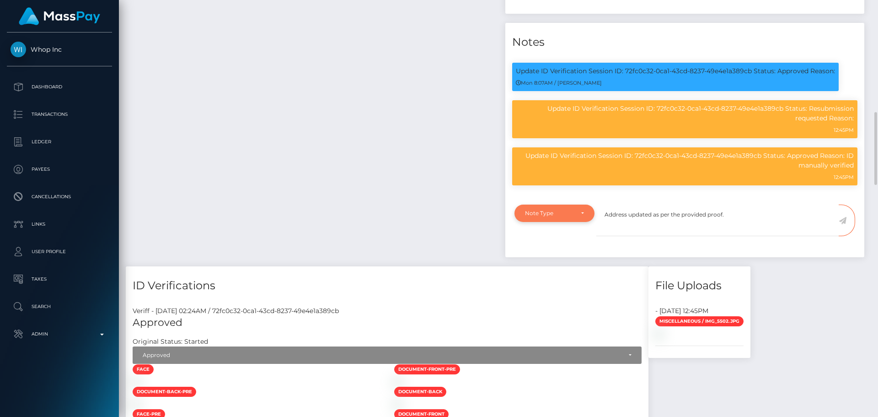
click at [582, 215] on div "Note Type" at bounding box center [554, 213] width 59 height 7
click at [546, 260] on span "Compliance" at bounding box center [542, 257] width 33 height 8
select select "COMPLIANCE"
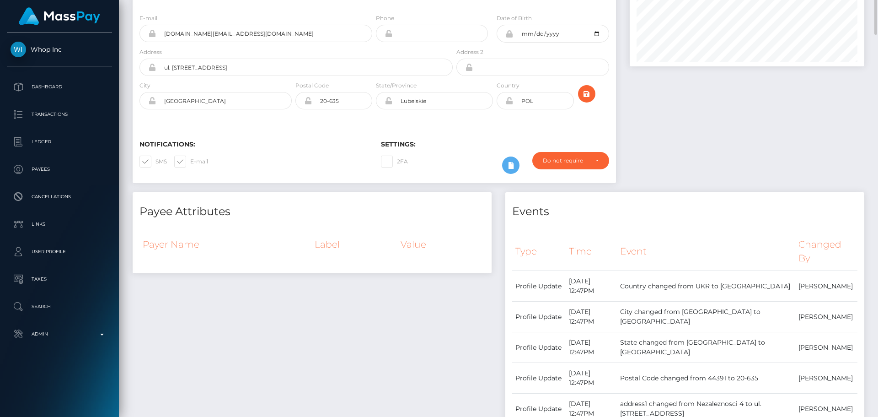
scroll to position [0, 0]
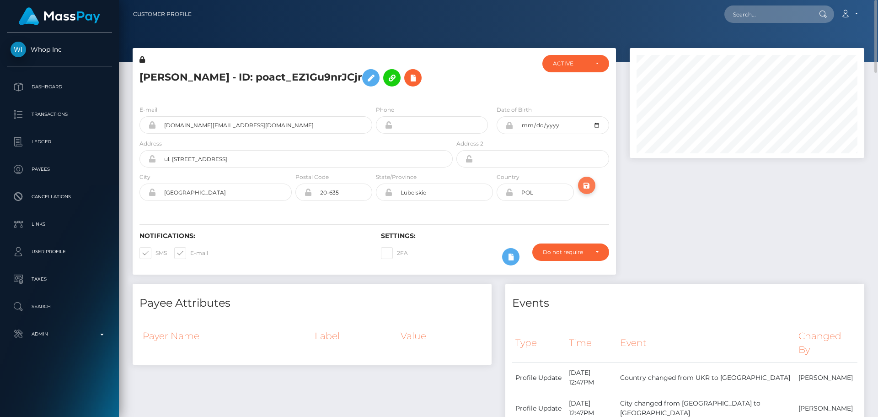
click at [593, 185] on button "submit" at bounding box center [586, 185] width 17 height 17
click at [509, 192] on icon at bounding box center [510, 191] width 8 height 7
click at [589, 188] on icon "submit" at bounding box center [586, 185] width 11 height 11
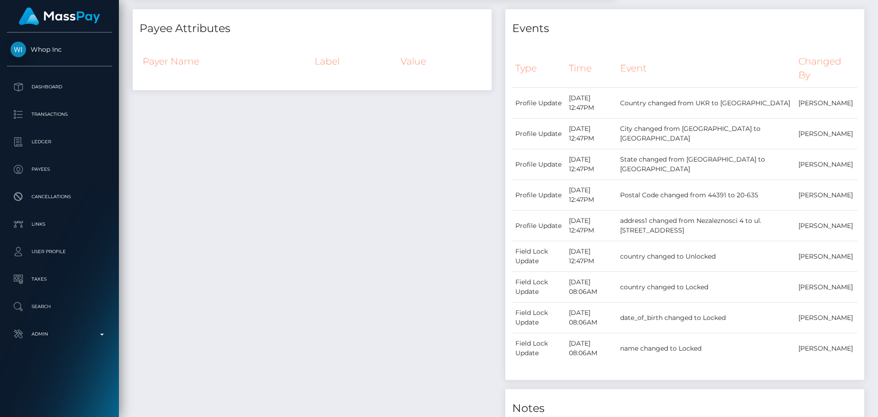
scroll to position [0, 0]
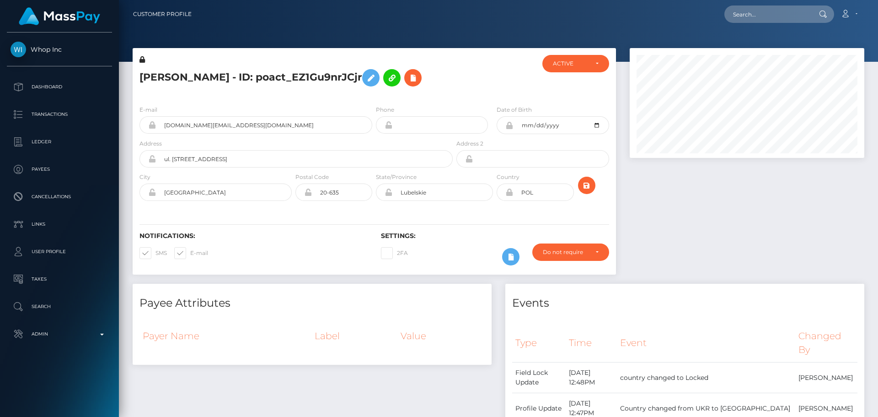
scroll to position [110, 235]
click at [267, 78] on h5 "[PERSON_NAME] - ID: poact_EZ1Gu9nrJCjr" at bounding box center [294, 78] width 308 height 27
copy h5 "[PERSON_NAME] - ID: poact_EZ1Gu9nrJCjr"
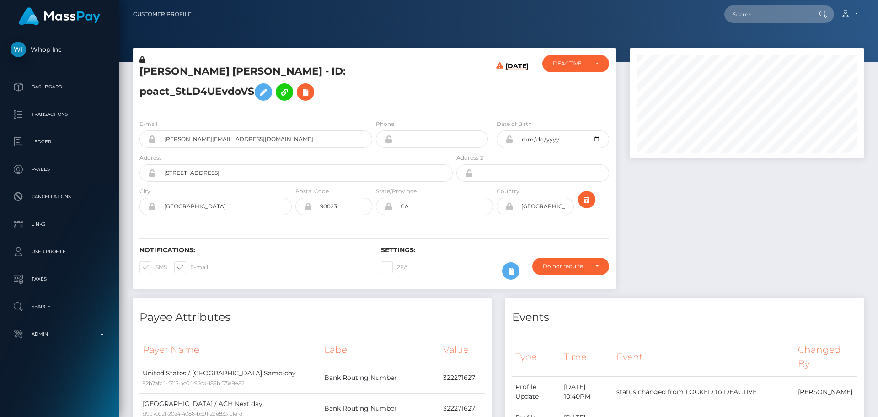
scroll to position [110, 235]
click at [353, 105] on h5 "[PERSON_NAME] [PERSON_NAME] - ID: poact_StLD4UEvdoVS" at bounding box center [294, 85] width 308 height 41
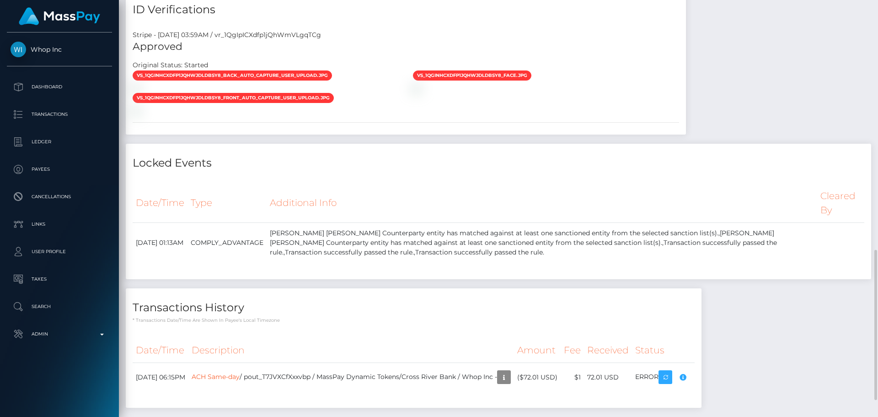
scroll to position [740, 0]
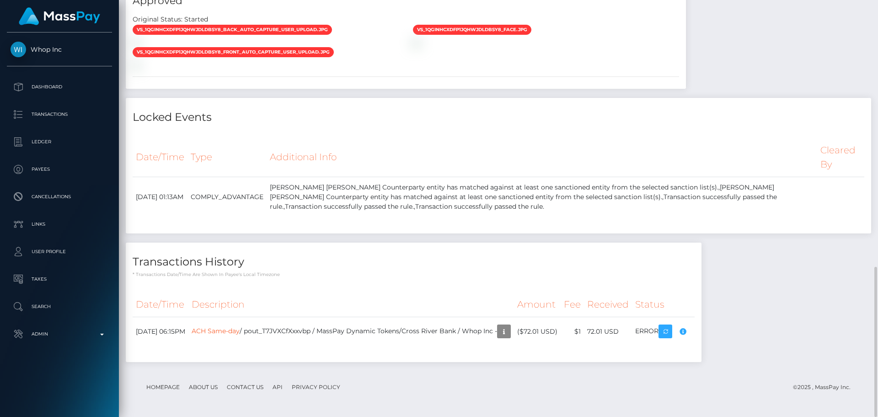
click at [376, 137] on div "Date/Time Type Additional Info Cleared By [DATE] 01:13AM" at bounding box center [499, 182] width 746 height 102
click at [354, 129] on div "Locked Events Date/Time Type Additional Info Cleared By" at bounding box center [499, 165] width 746 height 135
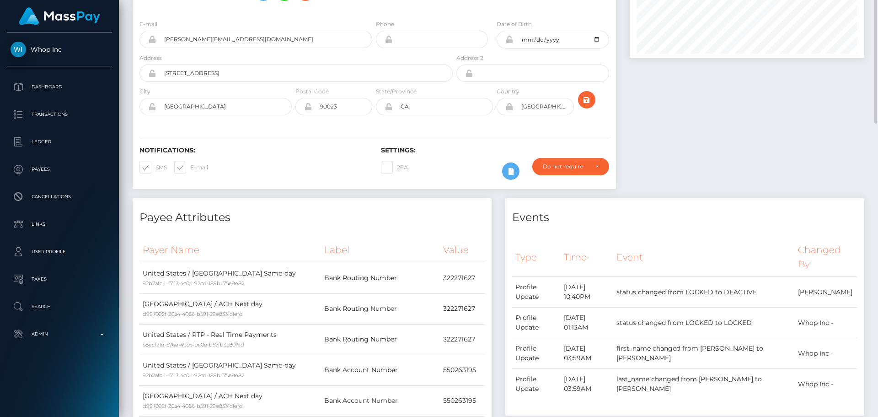
scroll to position [0, 0]
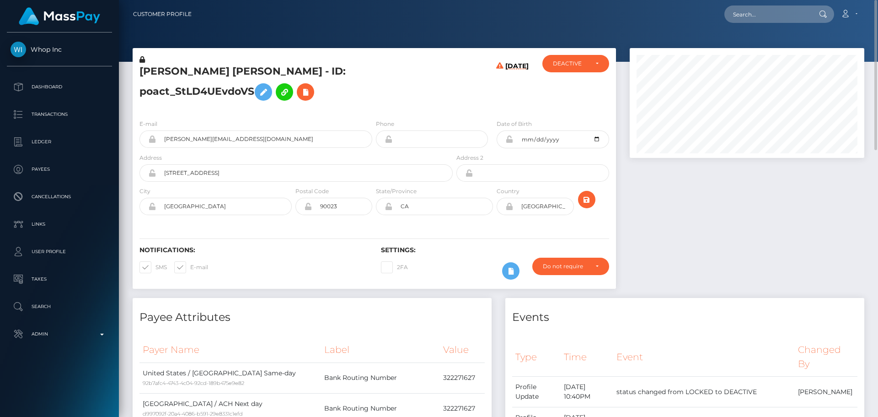
click at [352, 86] on h5 "[PERSON_NAME] [PERSON_NAME] - ID: poact_StLD4UEvdoVS" at bounding box center [294, 85] width 308 height 41
click at [300, 92] on icon at bounding box center [305, 91] width 11 height 11
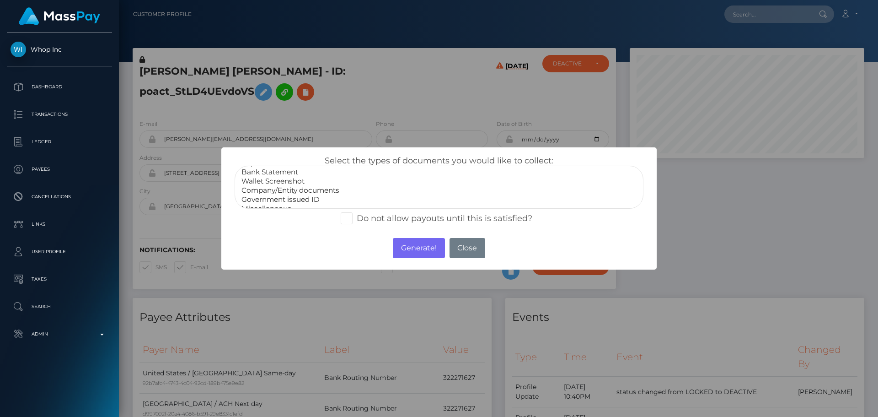
scroll to position [18, 0]
select select "Government issued ID"
click at [279, 191] on option "Government issued ID" at bounding box center [439, 191] width 397 height 9
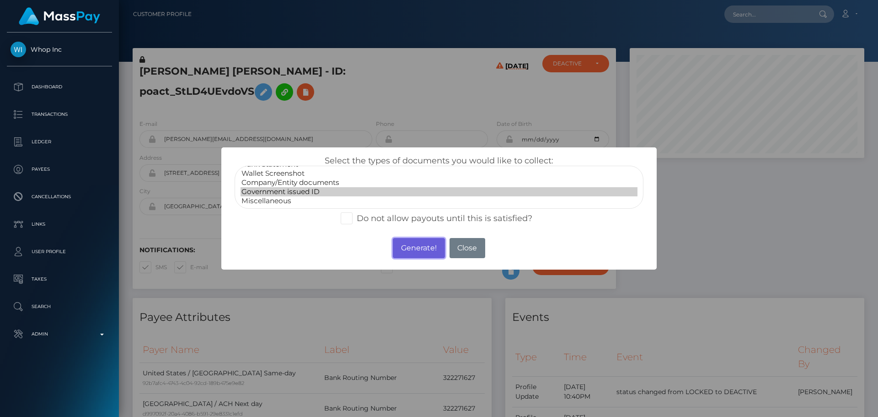
click at [407, 244] on button "Generate!" at bounding box center [419, 248] width 52 height 20
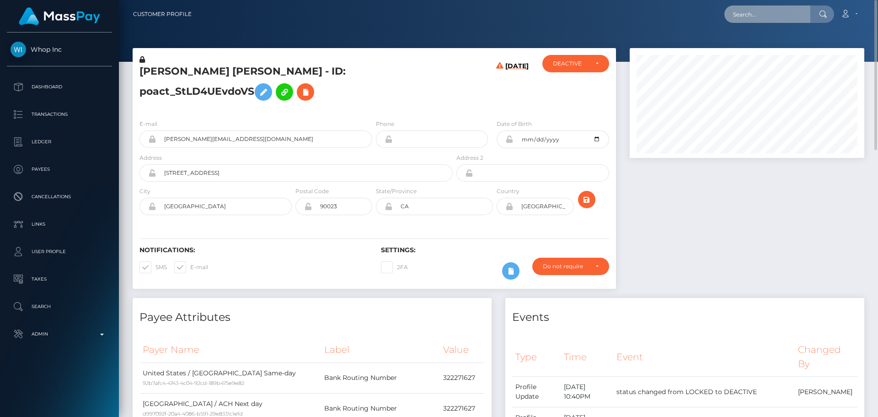
click at [785, 16] on input "text" at bounding box center [768, 13] width 86 height 17
paste input "poact_Xv6Ld80vkl7L"
type input "poact_Xv6Ld80vkl7L"
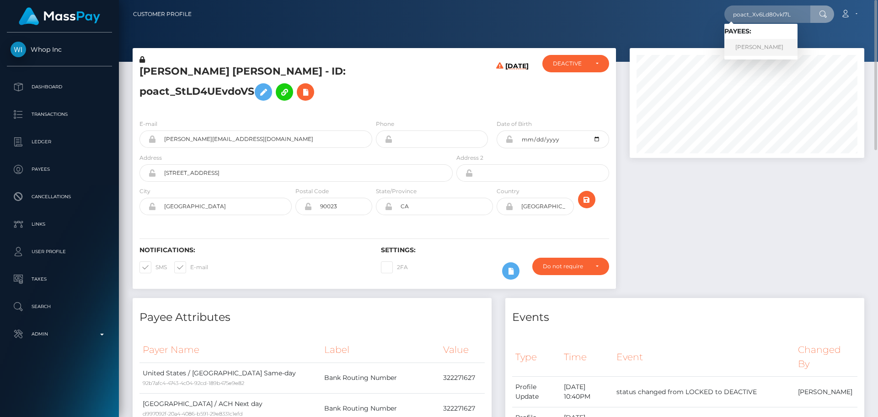
click at [756, 48] on link "AYMANE MANSOURI" at bounding box center [761, 47] width 73 height 17
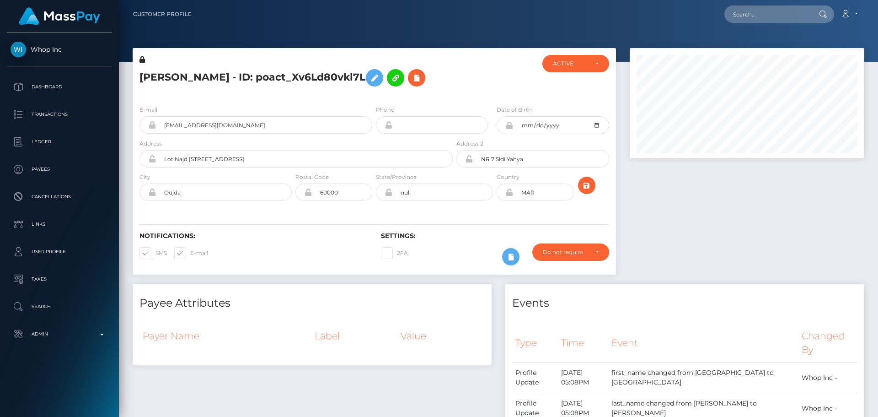
scroll to position [110, 235]
click at [473, 79] on div at bounding box center [495, 76] width 81 height 43
click at [463, 80] on div at bounding box center [495, 76] width 81 height 43
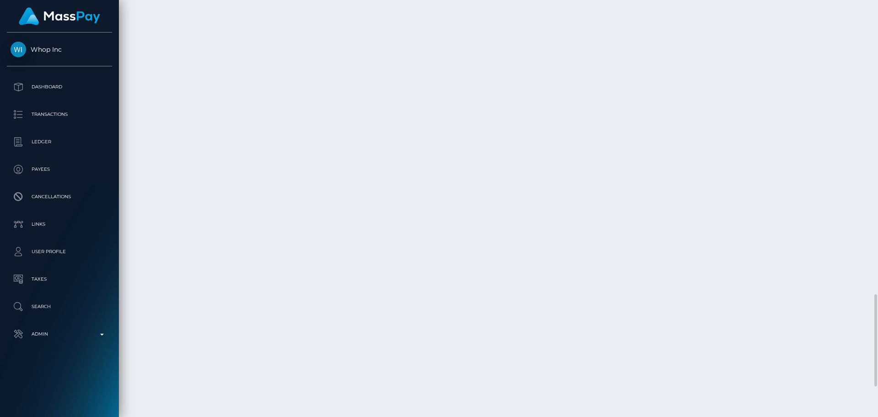
scroll to position [1463, 0]
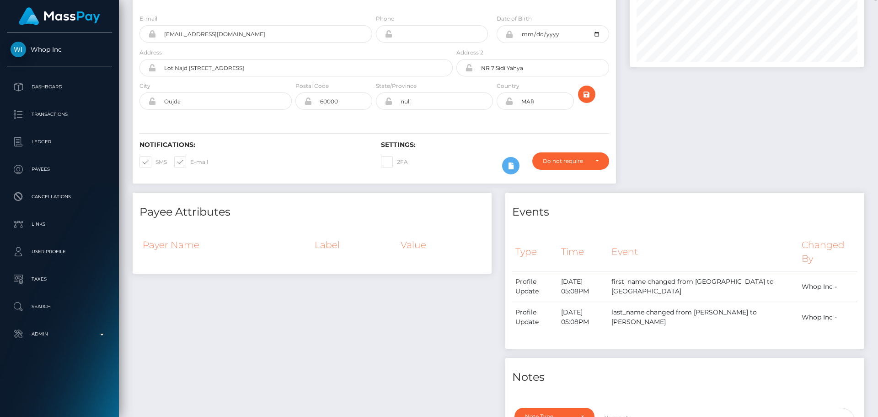
scroll to position [0, 0]
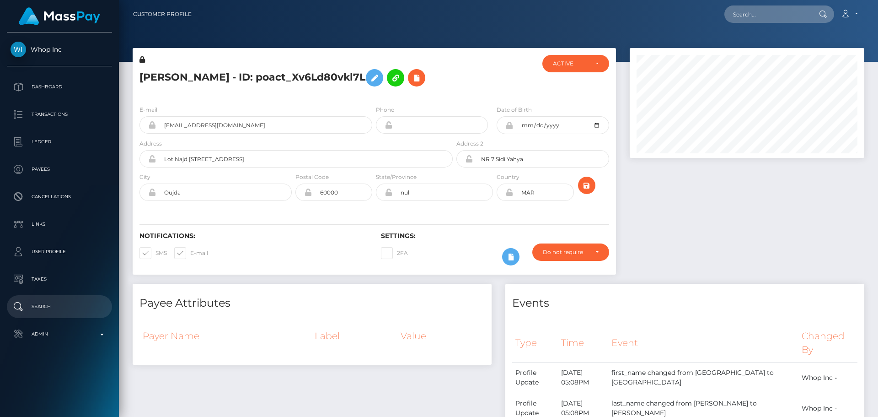
click at [49, 313] on p "Search" at bounding box center [60, 307] width 98 height 14
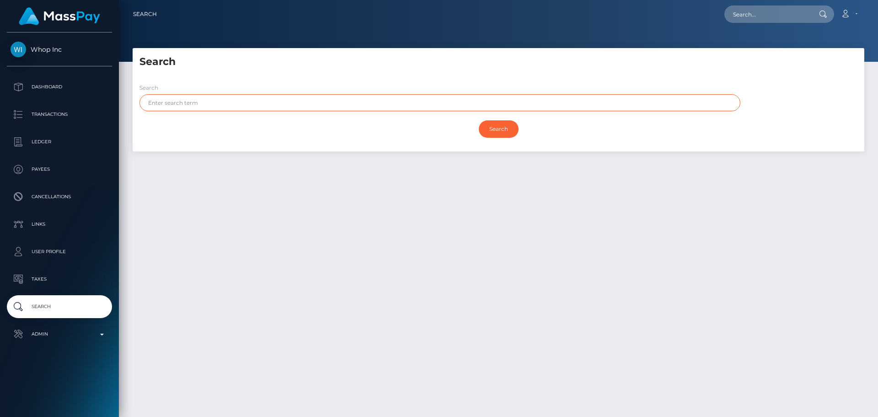
click at [385, 101] on input "text" at bounding box center [440, 102] width 601 height 17
paste input "AYMANE"
type input "AYMANE"
click at [495, 129] on input "Search" at bounding box center [499, 128] width 40 height 17
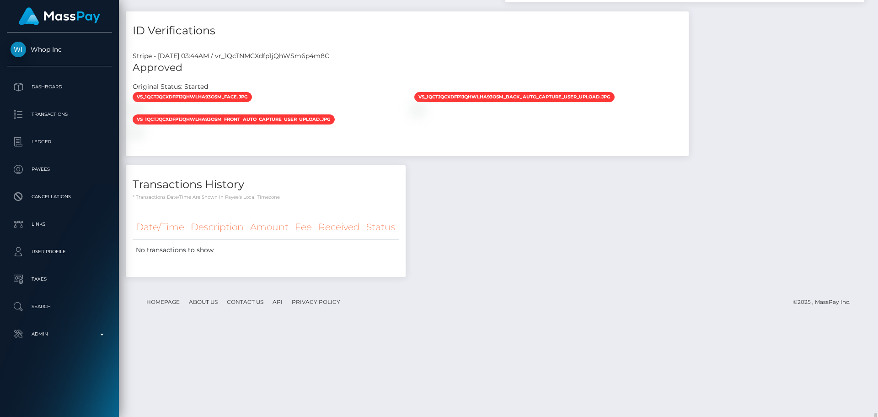
scroll to position [700, 0]
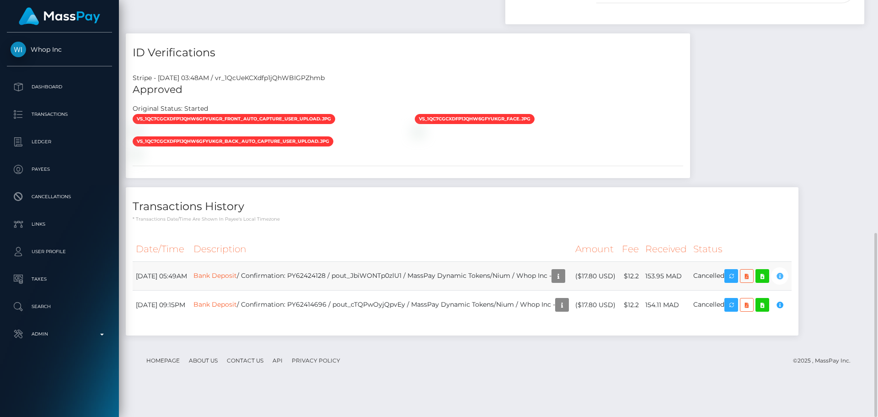
scroll to position [110, 235]
click at [370, 61] on div "ID Verifications" at bounding box center [408, 46] width 565 height 27
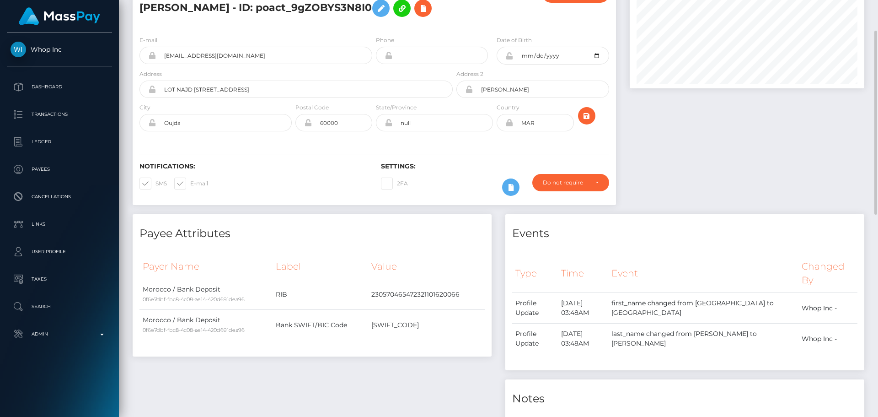
scroll to position [0, 0]
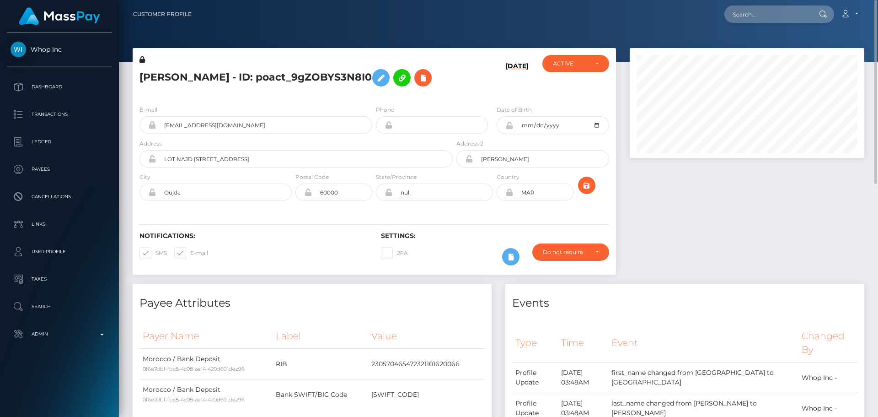
click at [431, 91] on h5 "[PERSON_NAME] - ID: poact_9gZOBYS3N8I0" at bounding box center [294, 78] width 308 height 27
click at [452, 98] on div "[PERSON_NAME] - ID: poact_9gZOBYS3N8I0" at bounding box center [294, 76] width 322 height 43
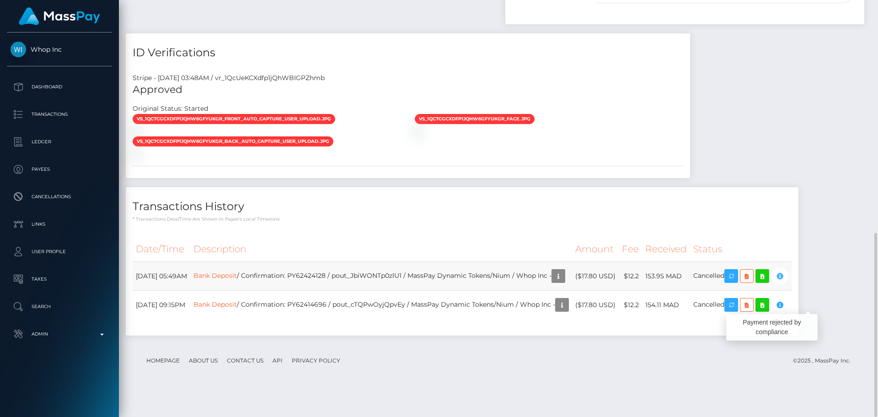
scroll to position [110, 235]
click at [524, 222] on div "Transactions History * Transactions date/time are shown in payee's local timezo…" at bounding box center [462, 204] width 673 height 35
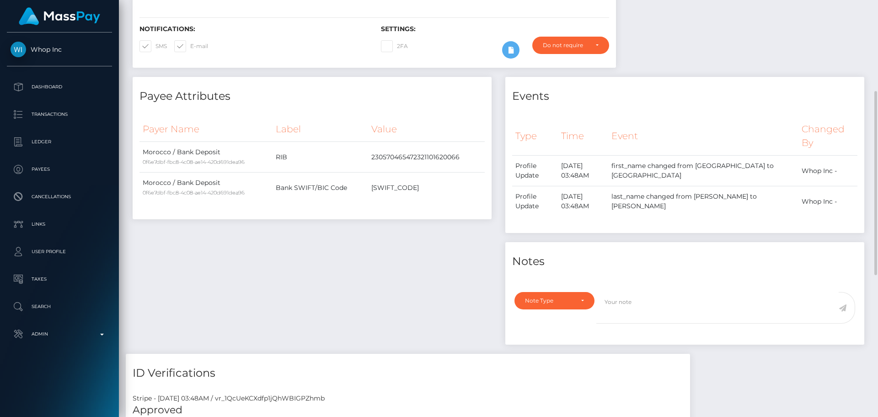
scroll to position [0, 0]
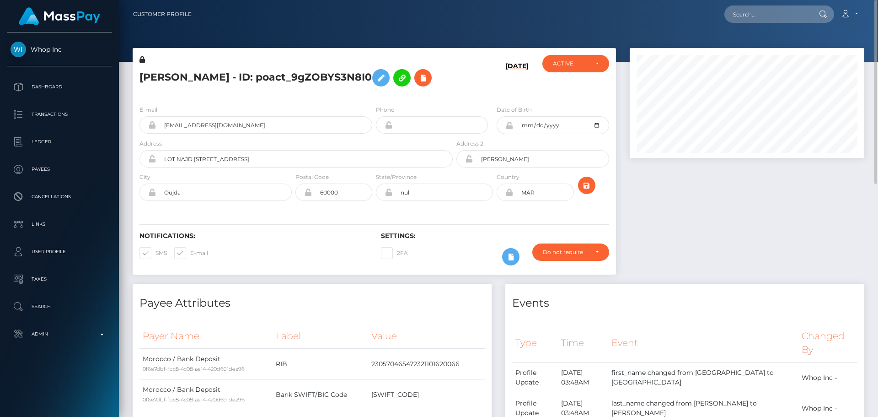
click at [281, 76] on h5 "[PERSON_NAME] - ID: poact_9gZOBYS3N8I0" at bounding box center [294, 78] width 308 height 27
copy h5 "[PERSON_NAME] - ID: poact_9gZOBYS3N8I0"
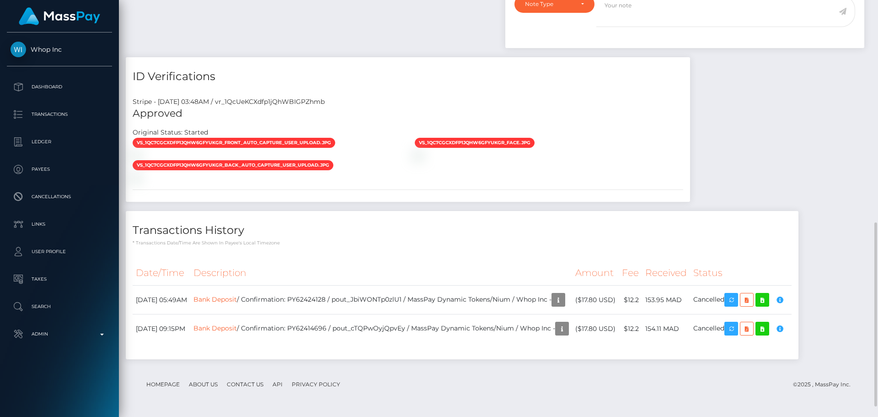
scroll to position [527, 0]
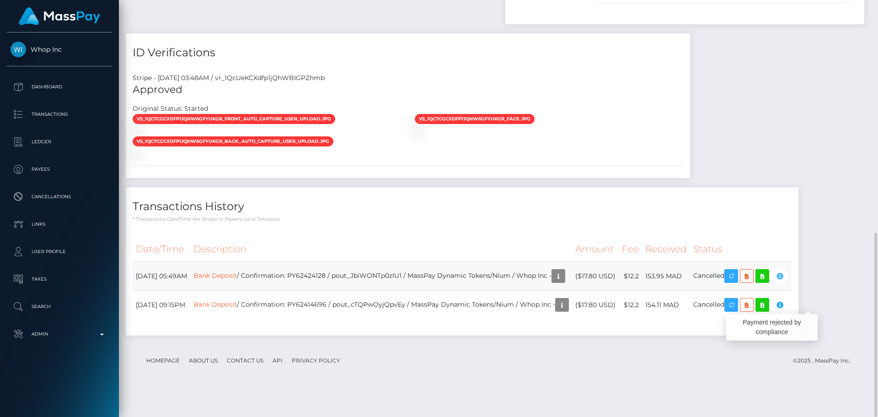
click at [785, 282] on icon "button" at bounding box center [780, 275] width 11 height 11
copy h5 "[PERSON_NAME] - ID: poact_9gZOBYS3N8I0"
click at [737, 215] on h4 "Transactions History" at bounding box center [462, 207] width 659 height 16
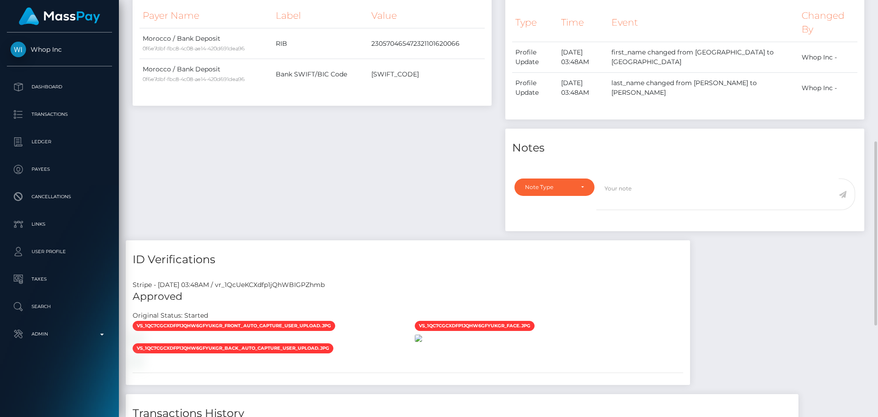
scroll to position [527, 0]
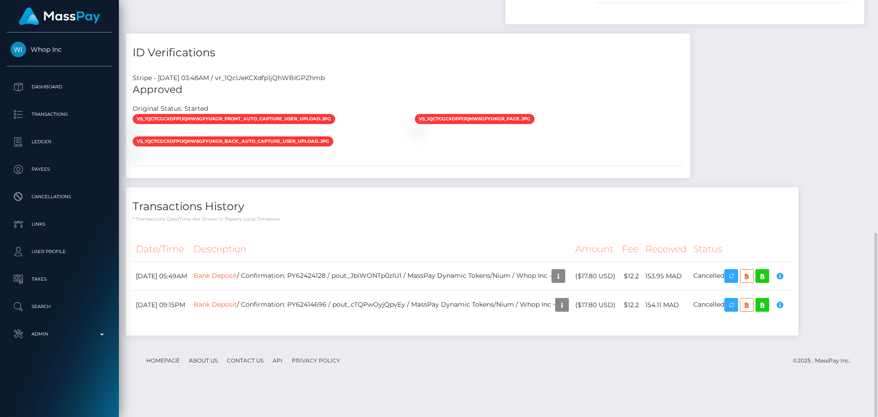
click at [384, 61] on h4 "ID Verifications" at bounding box center [408, 53] width 551 height 16
click at [358, 222] on p "* Transactions date/time are shown in payee's local timezone" at bounding box center [462, 218] width 659 height 7
click at [382, 222] on div "Transactions History * Transactions date/time are shown in payee's local timezo…" at bounding box center [462, 204] width 673 height 35
click at [380, 215] on h4 "Transactions History" at bounding box center [462, 207] width 659 height 16
click at [387, 215] on h4 "Transactions History" at bounding box center [462, 207] width 659 height 16
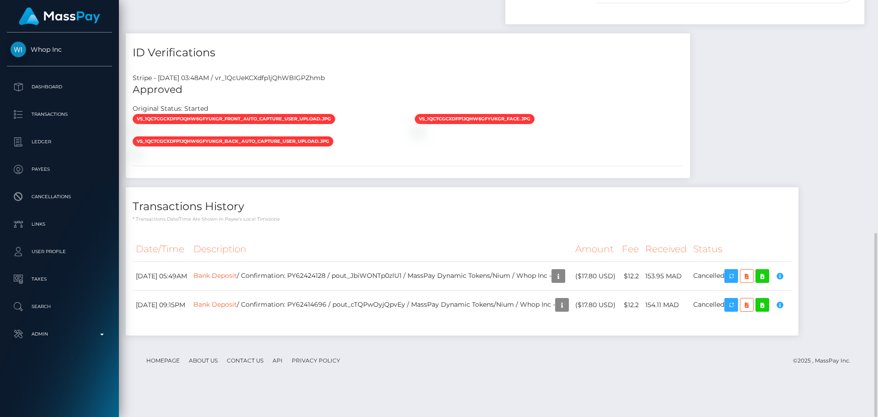
click at [382, 222] on p "* Transactions date/time are shown in payee's local timezone" at bounding box center [462, 218] width 659 height 7
click at [385, 222] on p "* Transactions date/time are shown in payee's local timezone" at bounding box center [462, 218] width 659 height 7
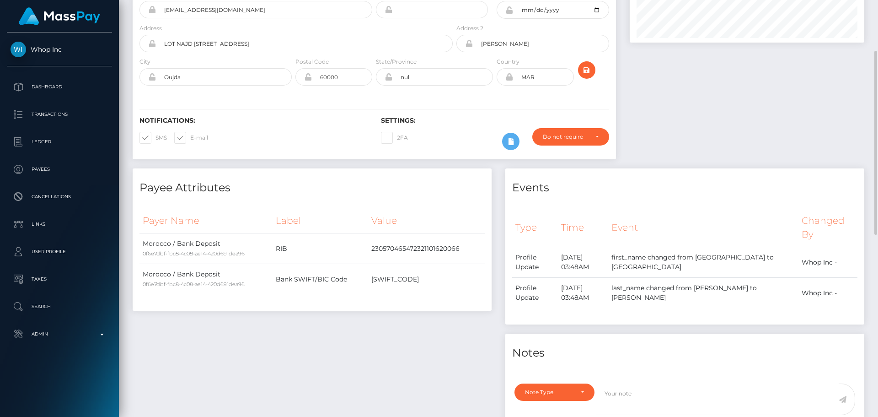
scroll to position [0, 0]
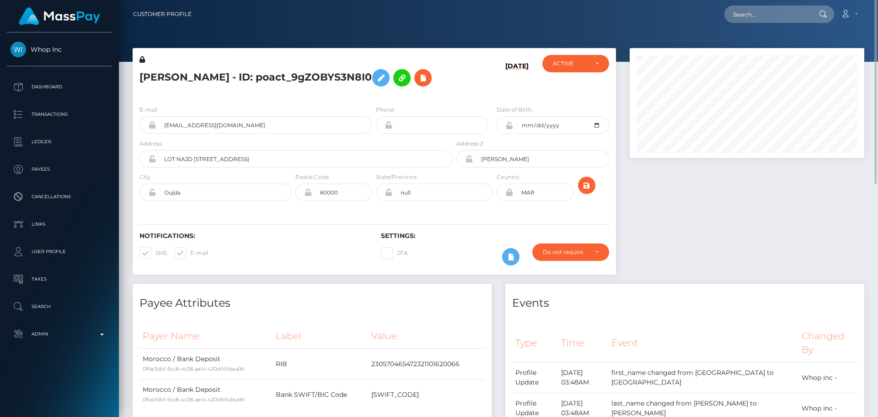
click at [313, 86] on h5 "[PERSON_NAME] - ID: poact_9gZOBYS3N8I0" at bounding box center [294, 78] width 308 height 27
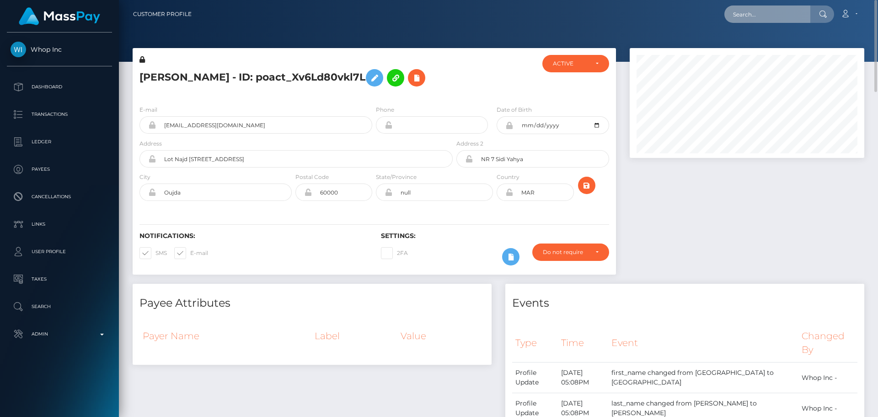
click at [784, 17] on input "text" at bounding box center [768, 13] width 86 height 17
paste input "poact_qfDH0gvqIPzS"
type input "poact_qfDH0gvqIPzS"
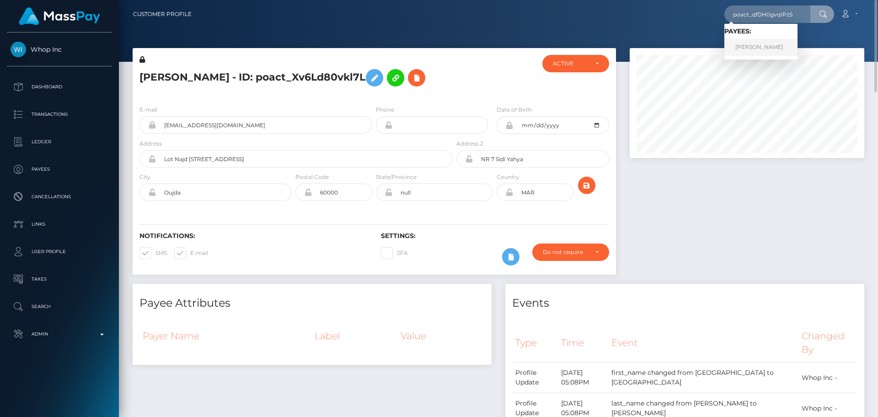
click at [752, 43] on link "[PERSON_NAME]" at bounding box center [761, 47] width 73 height 17
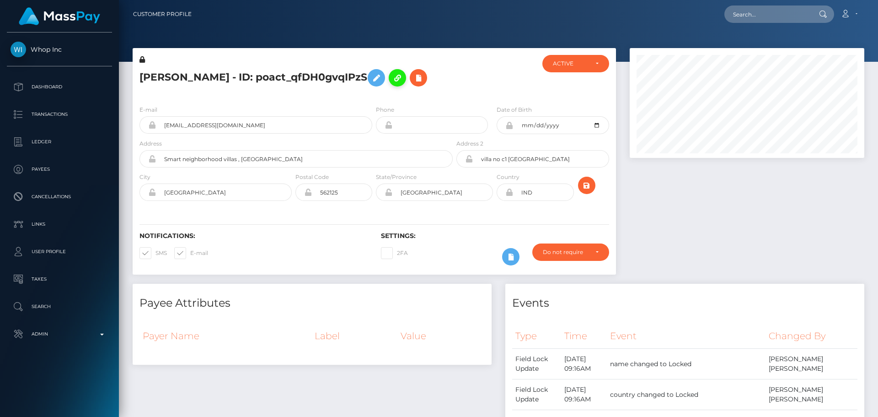
scroll to position [110, 235]
click at [492, 83] on div at bounding box center [495, 76] width 81 height 43
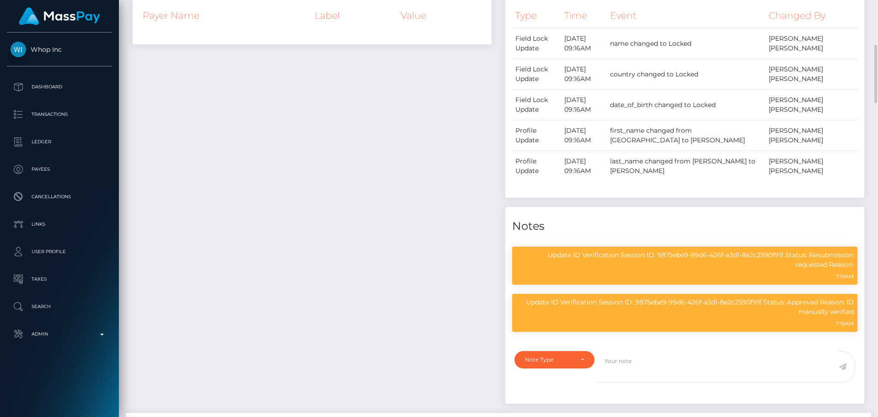
scroll to position [457, 0]
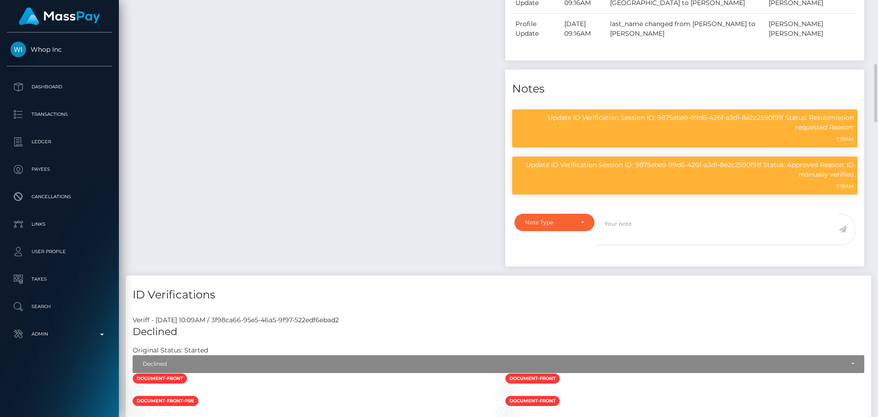
click at [387, 160] on div "Payee Attributes Payer Name Label Value" at bounding box center [312, 50] width 373 height 449
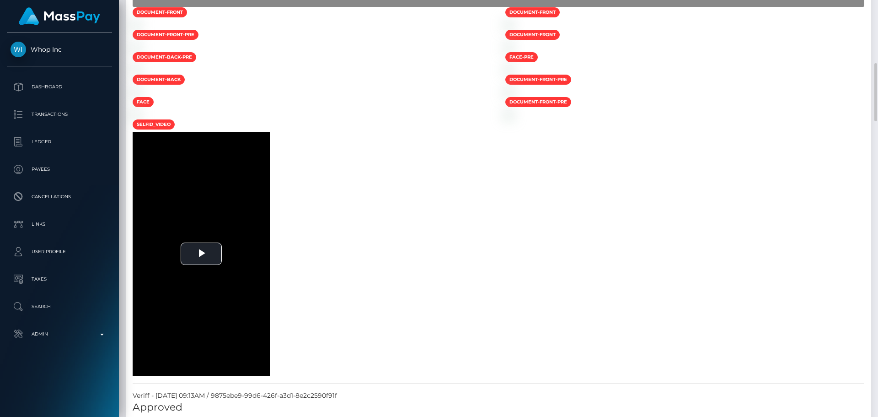
scroll to position [778, 0]
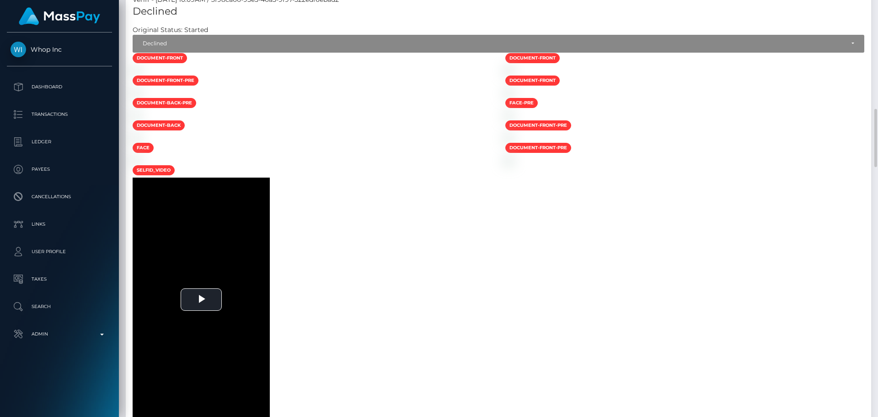
click at [348, 75] on div at bounding box center [312, 70] width 373 height 10
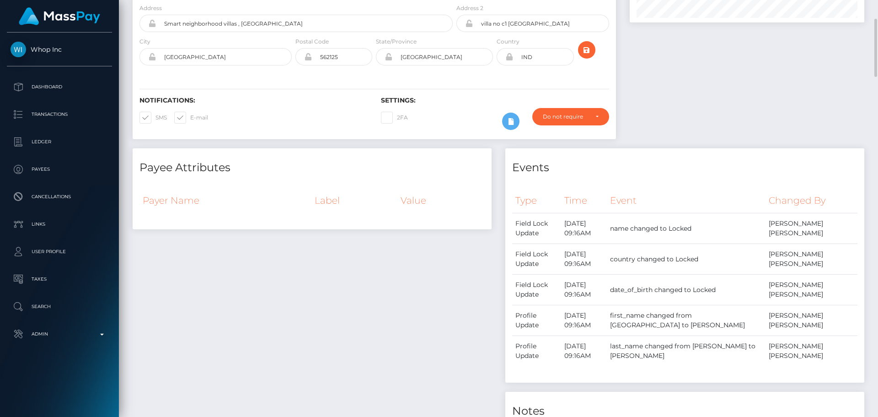
scroll to position [0, 0]
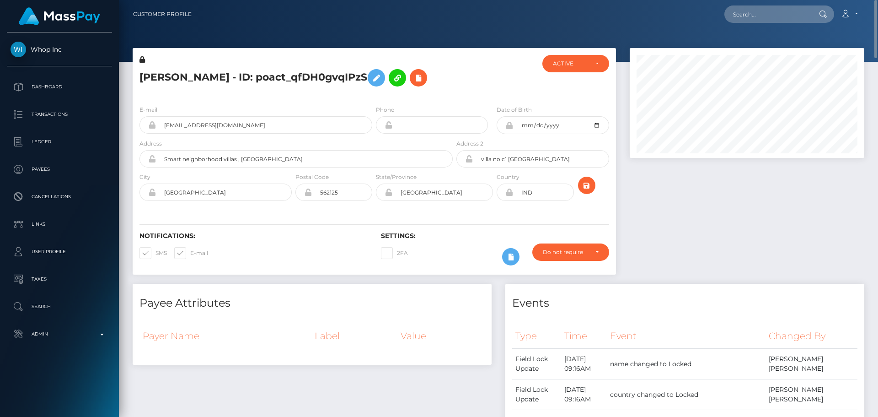
click at [458, 65] on div at bounding box center [495, 76] width 81 height 43
click at [474, 62] on div at bounding box center [495, 76] width 81 height 43
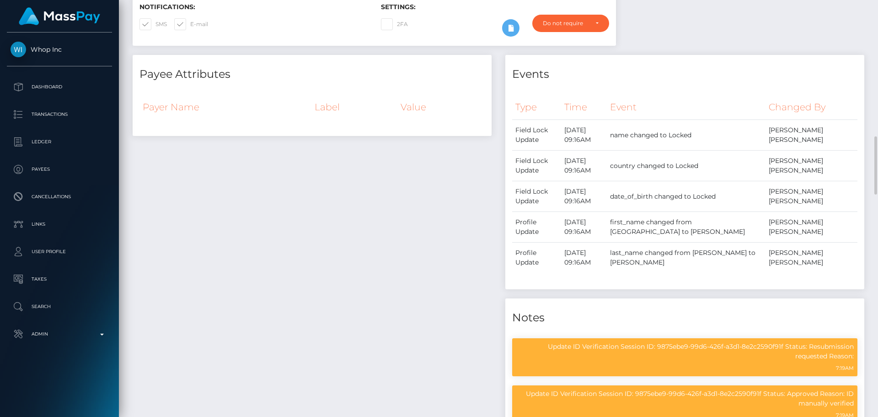
scroll to position [412, 0]
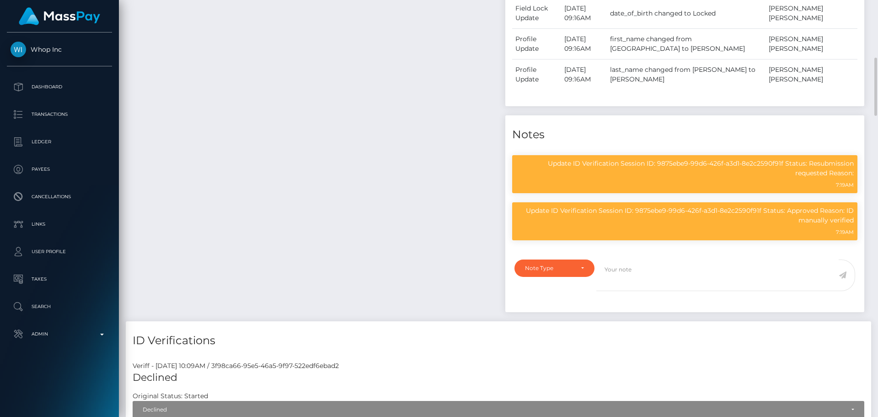
click at [400, 115] on div "Payee Attributes Payer Name Label Value" at bounding box center [312, 96] width 373 height 449
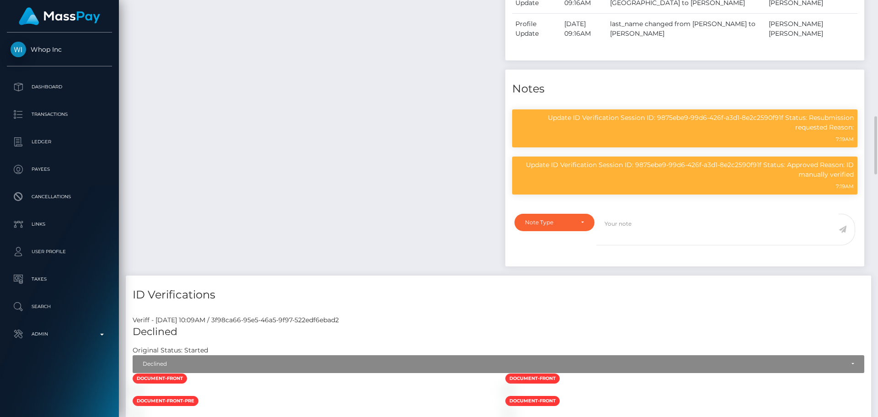
scroll to position [595, 0]
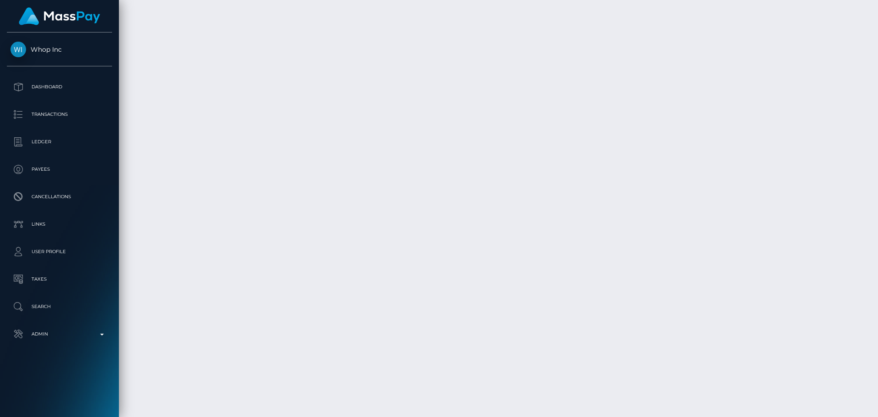
scroll to position [2379, 0]
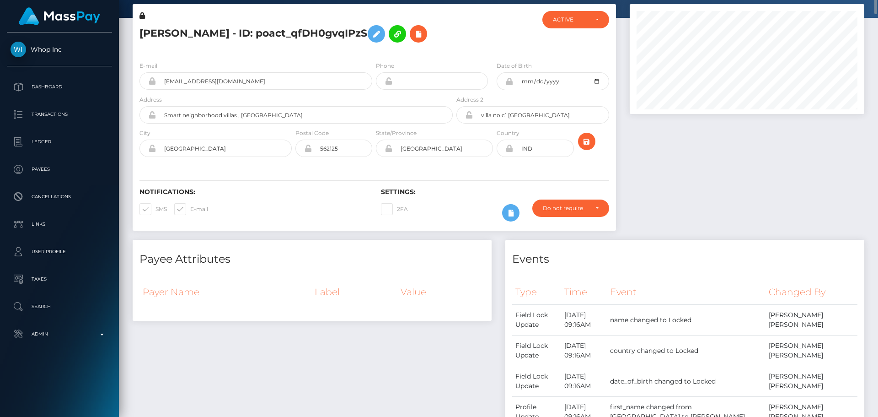
scroll to position [0, 0]
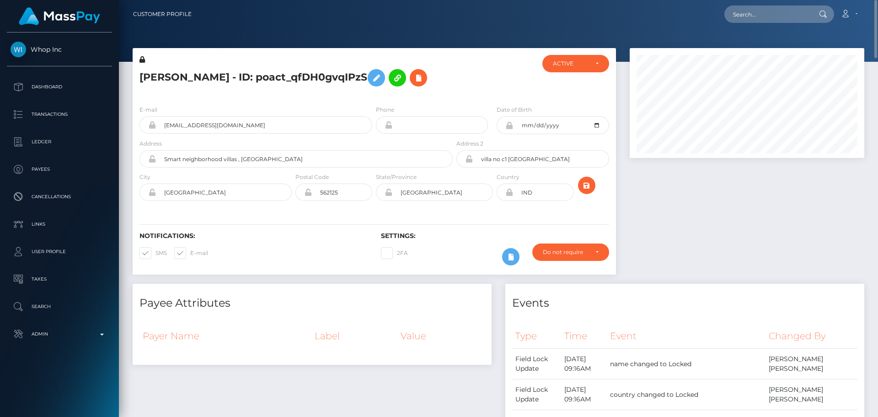
click at [204, 73] on h5 "MERVIN CHARLES - ID: poact_qfDH0gvqIPzS" at bounding box center [294, 78] width 308 height 27
copy h5 "MERVIN CHARLES - ID: poact_qfDH0gvqIPzS"
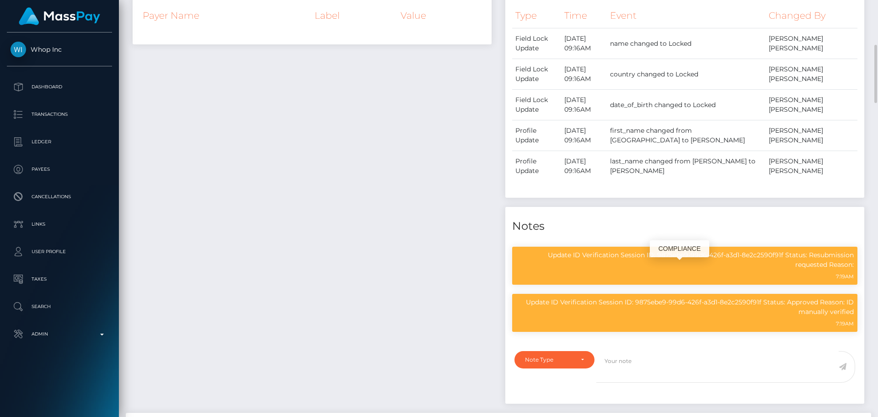
scroll to position [110, 235]
click at [822, 268] on p "Update ID Verification Session ID: 9875ebe9-99d6-426f-a3d1-8e2c2590f91f Status:…" at bounding box center [685, 259] width 338 height 19
drag, startPoint x: 822, startPoint y: 268, endPoint x: 814, endPoint y: 274, distance: 10.1
click at [814, 269] on p "Update ID Verification Session ID: 9875ebe9-99d6-426f-a3d1-8e2c2590f91f Status:…" at bounding box center [685, 259] width 338 height 19
copy p "Resubmission requested"
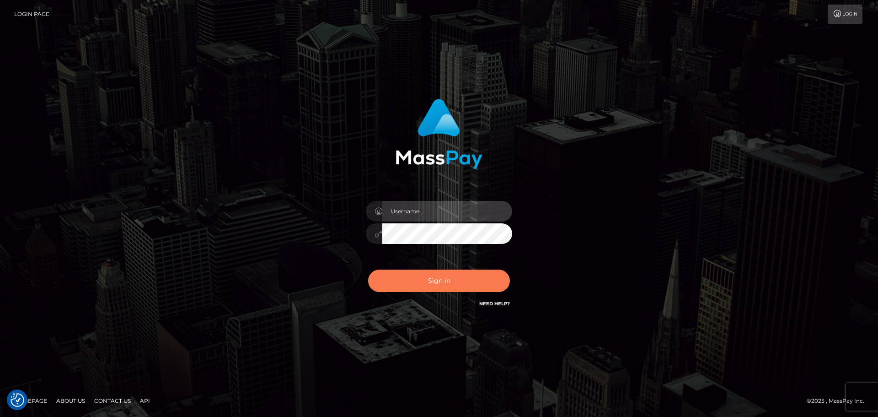
type input "[DOMAIN_NAME]"
click at [470, 282] on button "Sign in" at bounding box center [439, 280] width 142 height 22
type input "constantin.mp"
click at [419, 281] on button "Sign in" at bounding box center [439, 280] width 142 height 22
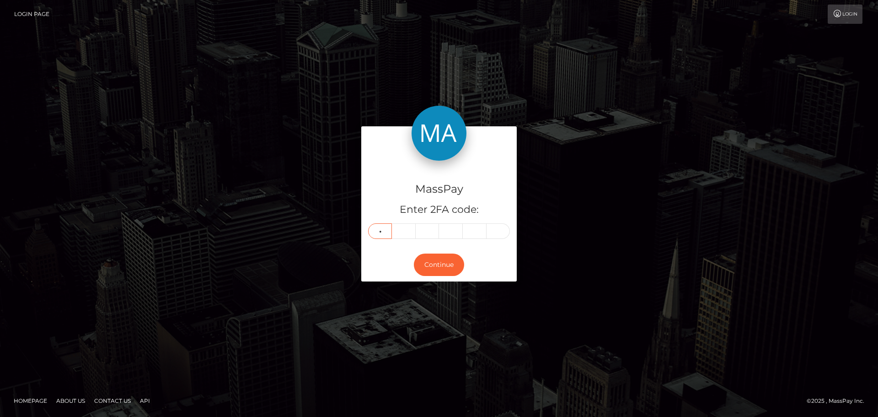
type input "5"
type input "6"
type input "8"
type input "6"
type input "0"
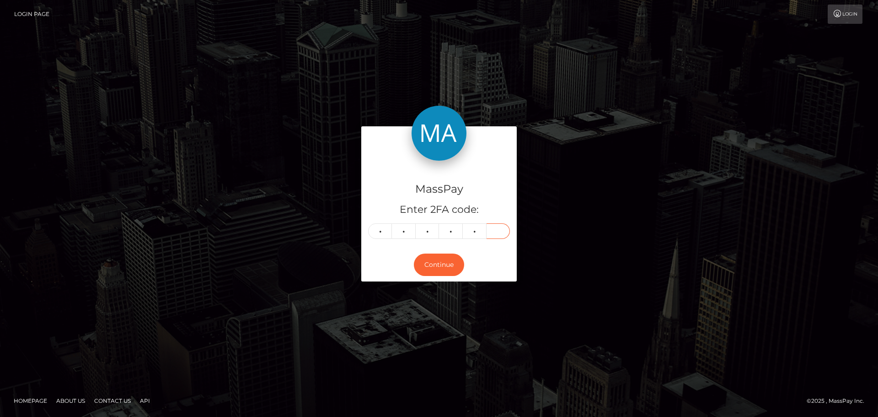
type input "9"
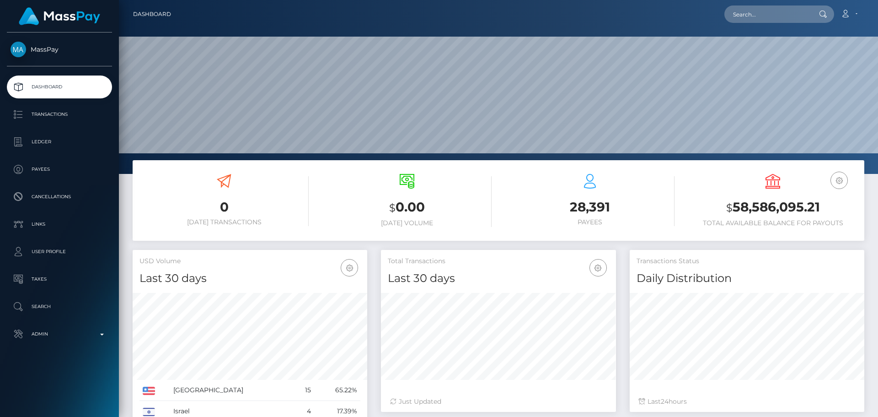
scroll to position [162, 235]
click at [779, 8] on input "text" at bounding box center [768, 13] width 86 height 17
paste input "445704796314279936"
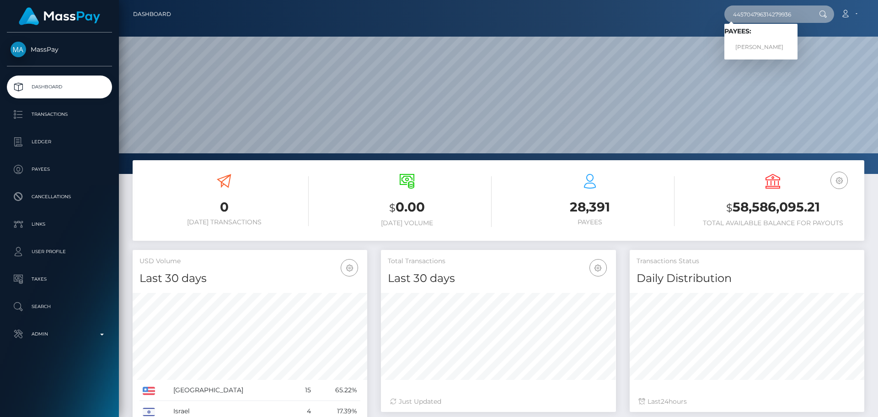
type input "445704796314279936"
drag, startPoint x: 727, startPoint y: 46, endPoint x: 756, endPoint y: 47, distance: 28.8
click at [756, 47] on link "[PERSON_NAME]" at bounding box center [761, 47] width 73 height 17
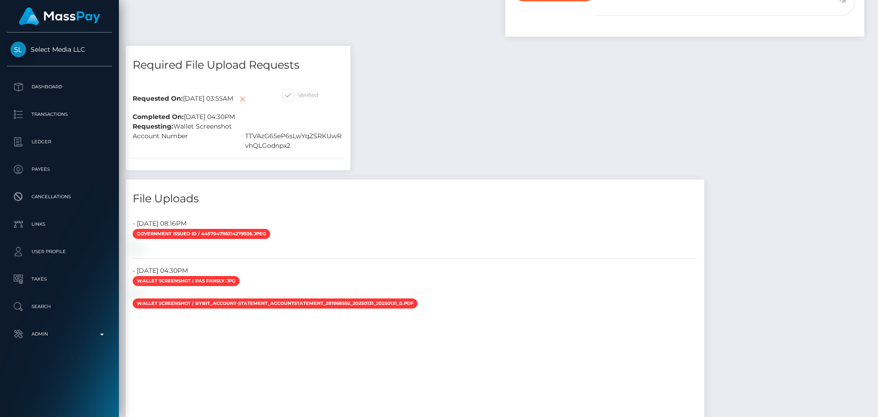
scroll to position [778, 0]
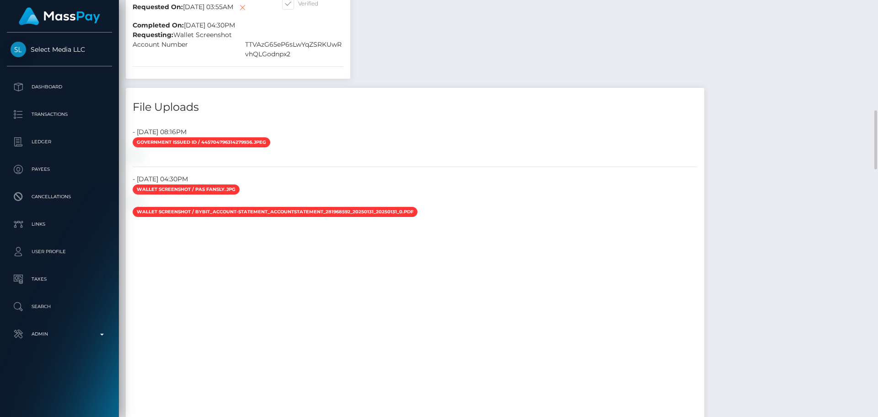
click at [214, 59] on div "Account Number" at bounding box center [182, 49] width 113 height 19
click at [207, 59] on div "Account Number" at bounding box center [182, 49] width 113 height 19
click at [210, 79] on div "Requested On: [DATE] 03:55AM Completed On: [DATE] 04:30PM Verified Requesting:" at bounding box center [238, 32] width 225 height 91
click at [228, 59] on div "Account Number" at bounding box center [182, 49] width 113 height 19
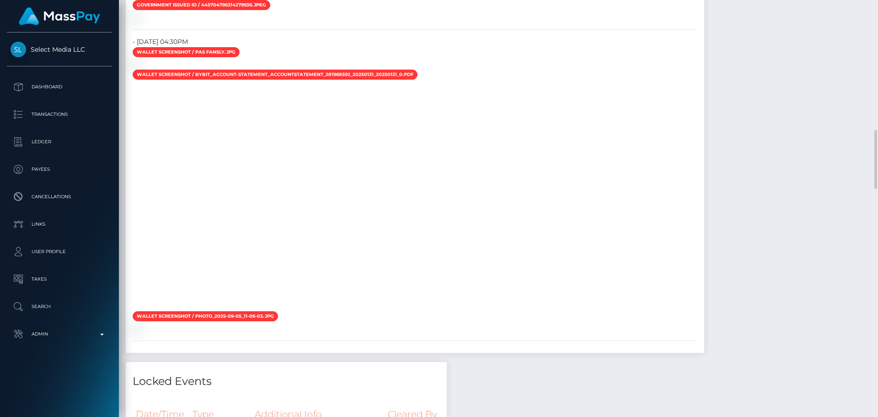
scroll to position [869, 0]
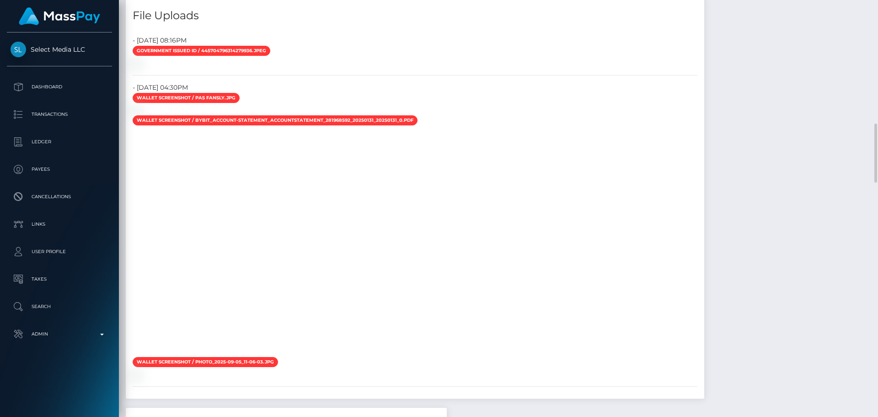
drag, startPoint x: 440, startPoint y: 123, endPoint x: 432, endPoint y: 124, distance: 7.5
click at [439, 58] on div "Government issued ID / 445704796314279936.jpeg" at bounding box center [415, 51] width 579 height 13
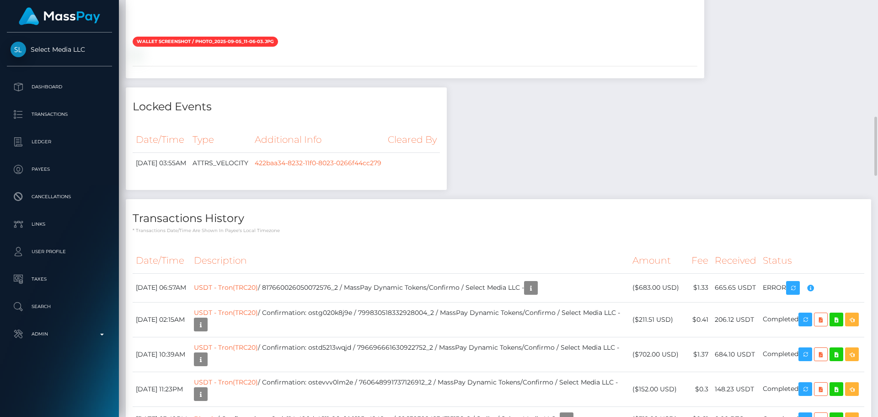
scroll to position [1098, 0]
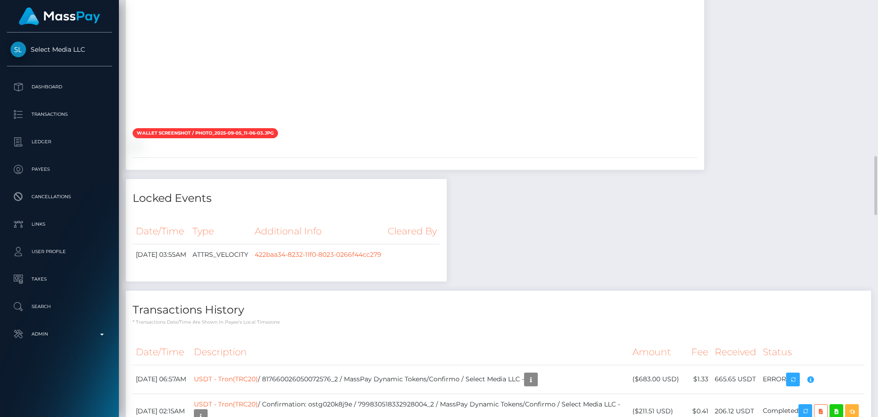
click at [388, 128] on div at bounding box center [415, 13] width 579 height 229
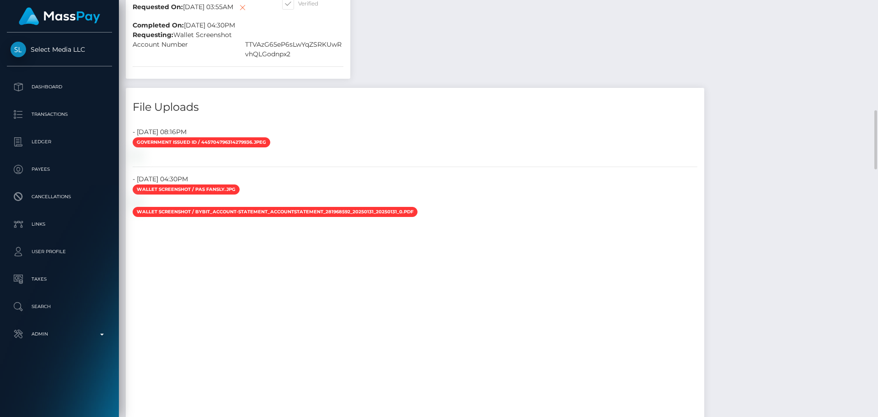
scroll to position [457, 0]
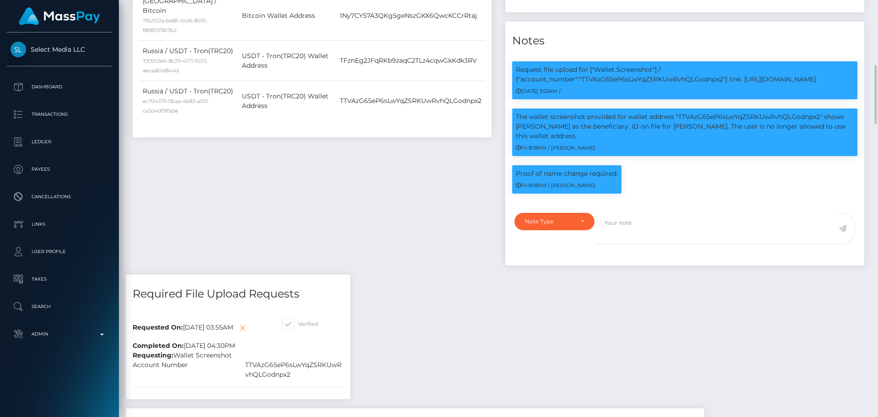
click at [428, 272] on div "Payee Attributes Payer Name Label Value [GEOGRAPHIC_DATA] / Bitcoin 7162252a-be…" at bounding box center [312, 50] width 373 height 448
click at [469, 242] on div "Payee Attributes Payer Name Label Value [GEOGRAPHIC_DATA] / Bitcoin 7162252a-be…" at bounding box center [312, 50] width 373 height 448
click at [469, 242] on div "Payee Attributes Payer Name Label Value Russia / Bitcoin 7162252a-be8f-45d6-851…" at bounding box center [312, 50] width 373 height 448
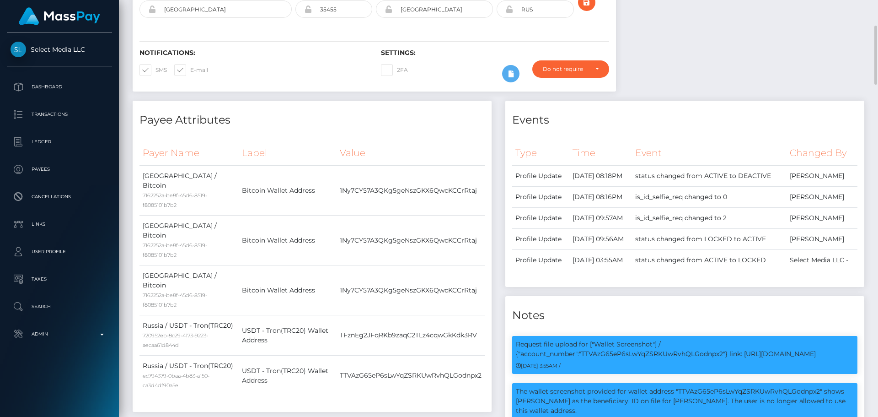
scroll to position [0, 0]
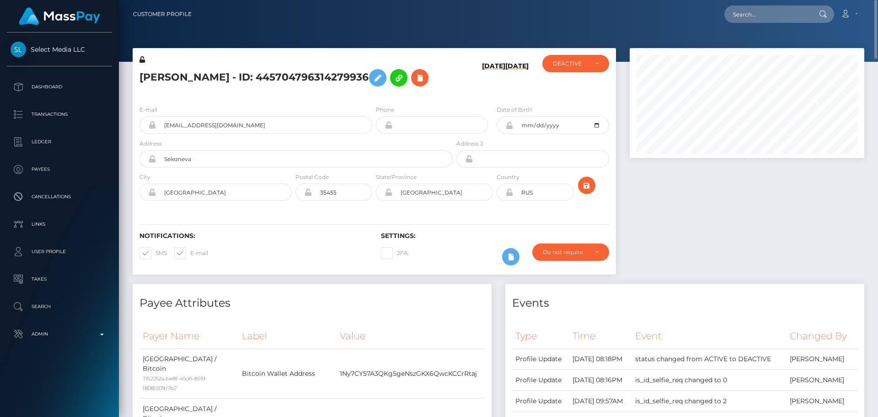
click at [297, 94] on div "Yulia SAZHNEVA - ID: 445704796314279936" at bounding box center [294, 76] width 322 height 43
click at [292, 94] on div "Yulia SAZHNEVA - ID: 445704796314279936" at bounding box center [294, 76] width 322 height 43
click at [463, 99] on div "E-mail yulia.sazhneva@yandex.ru Phone 2000-08-26" at bounding box center [375, 154] width 484 height 112
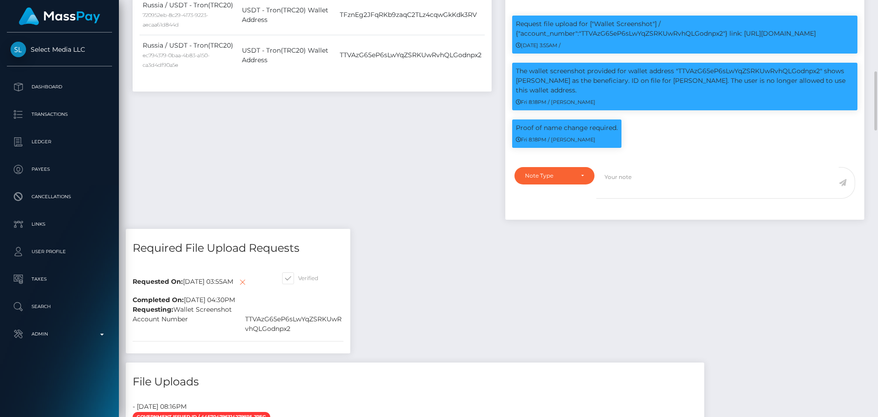
scroll to position [549, 0]
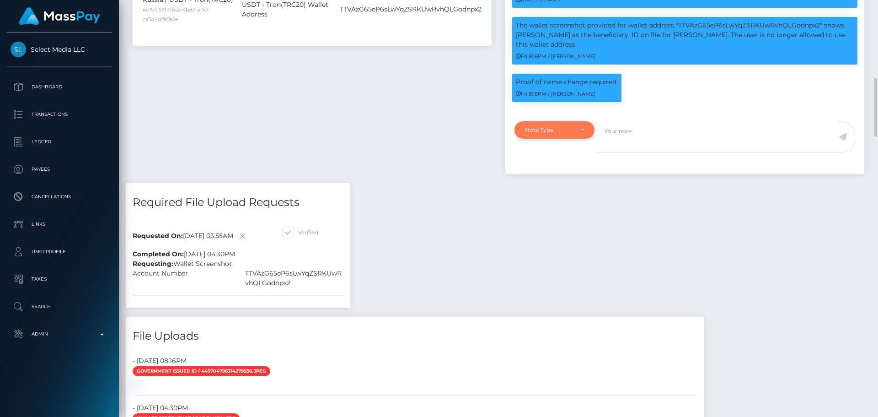
click at [579, 134] on div "Note Type" at bounding box center [554, 129] width 59 height 7
click at [562, 182] on link "Compliance" at bounding box center [555, 173] width 80 height 17
select select "COMPLIANCE"
click at [661, 153] on textarea at bounding box center [718, 137] width 242 height 32
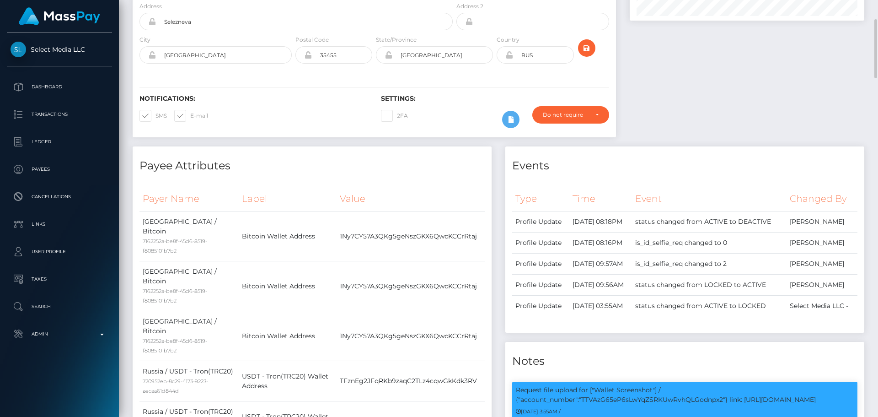
scroll to position [0, 0]
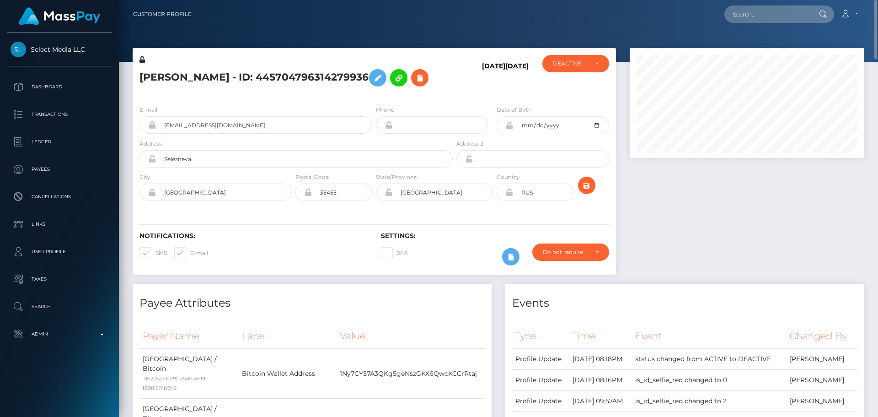
click at [152, 78] on h5 "Yulia SAZHNEVA - ID: 445704796314279936" at bounding box center [294, 78] width 308 height 27
copy h5 "Yulia"
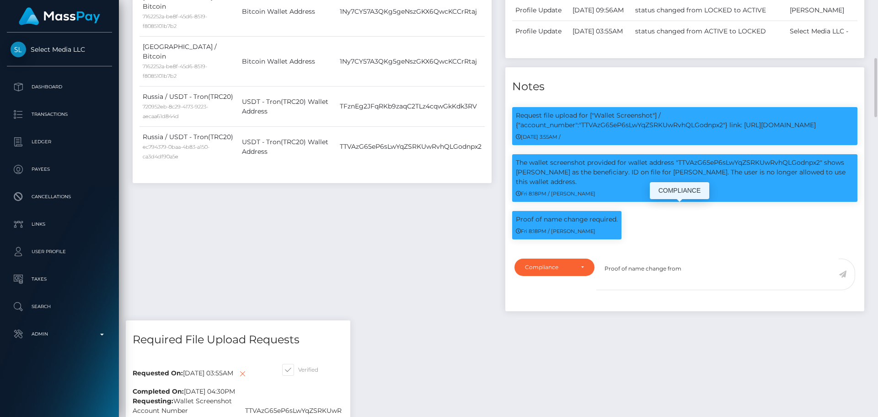
scroll to position [110, 235]
click at [717, 290] on textarea "Proof of name change from" at bounding box center [718, 274] width 242 height 32
paste textarea "Yulia"
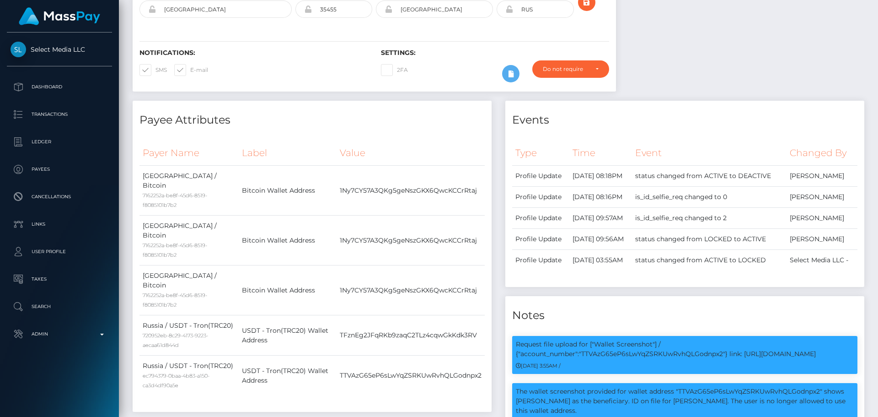
scroll to position [0, 0]
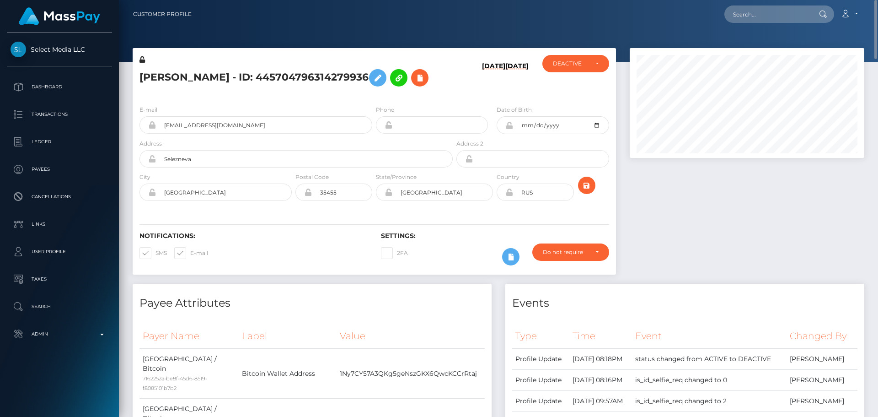
click at [198, 75] on h5 "Yulia SAZHNEVA - ID: 445704796314279936" at bounding box center [294, 78] width 308 height 27
copy h5 "SAZHNEVA"
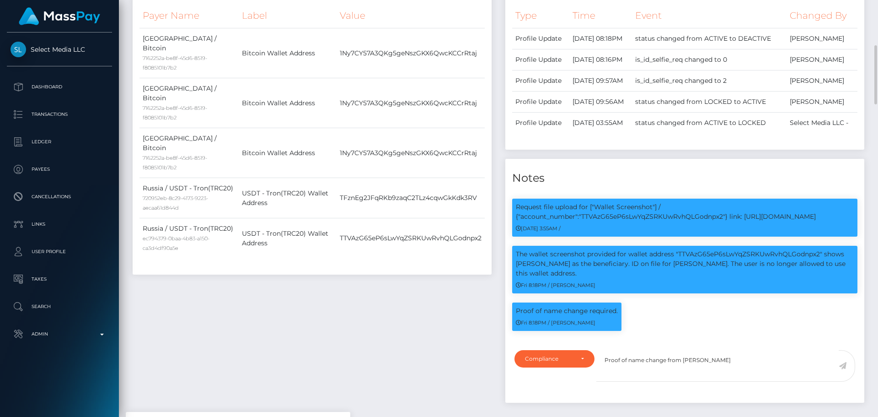
scroll to position [110, 235]
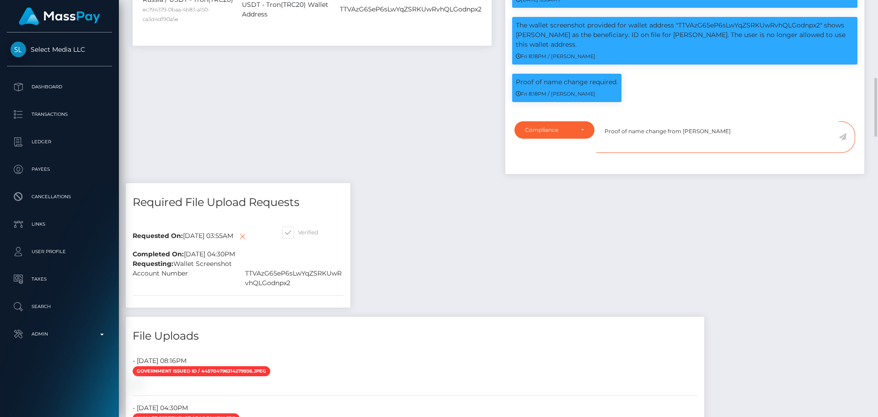
click at [726, 153] on textarea "Proof of name change from Yulia" at bounding box center [718, 137] width 242 height 32
paste textarea "SAZHNEVA"
click at [795, 153] on textarea "Proof of name change from Yulia SAZHNEVA to Yulia Mil" at bounding box center [718, 137] width 242 height 32
drag, startPoint x: 763, startPoint y: 179, endPoint x: 753, endPoint y: 180, distance: 10.1
click at [753, 153] on textarea "Proof of name change from Yulia SAZHNEVA to Yulia Mil" at bounding box center [718, 137] width 242 height 32
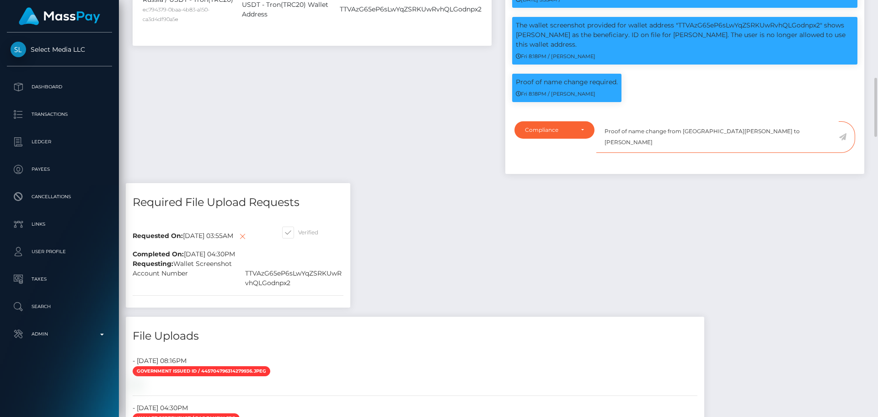
paste textarea "ILSHINA"
type textarea "Proof of name change from Yulia SAZHNEVA to Yulia MILSHINA provided."
click at [844, 140] on icon at bounding box center [843, 136] width 8 height 7
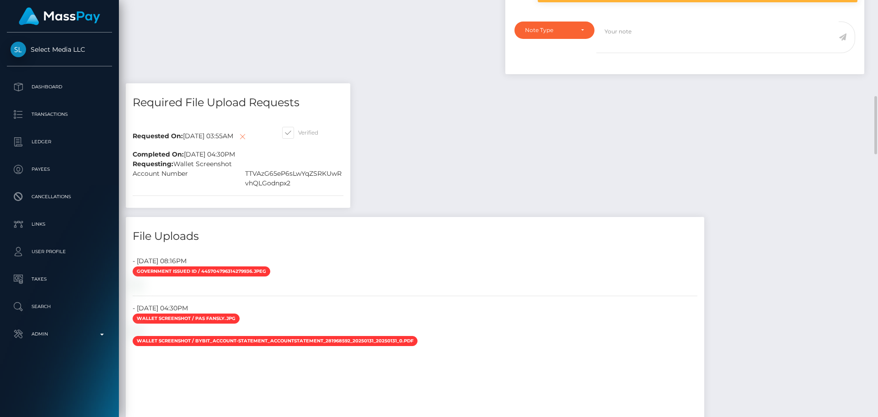
scroll to position [110, 235]
click at [237, 142] on icon at bounding box center [242, 136] width 11 height 11
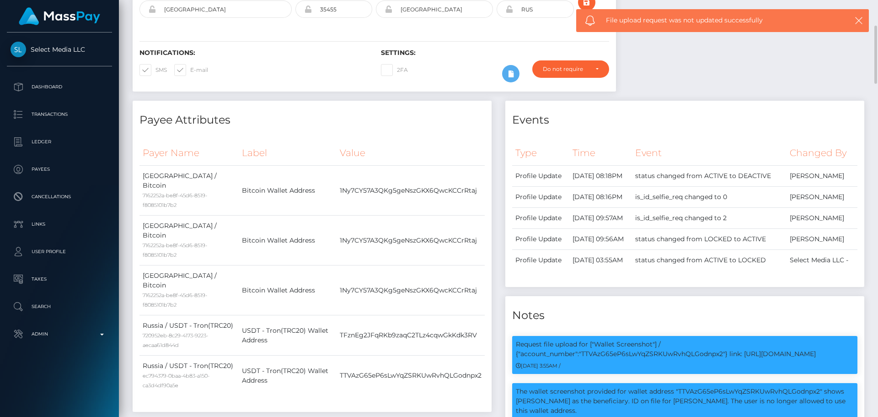
scroll to position [0, 0]
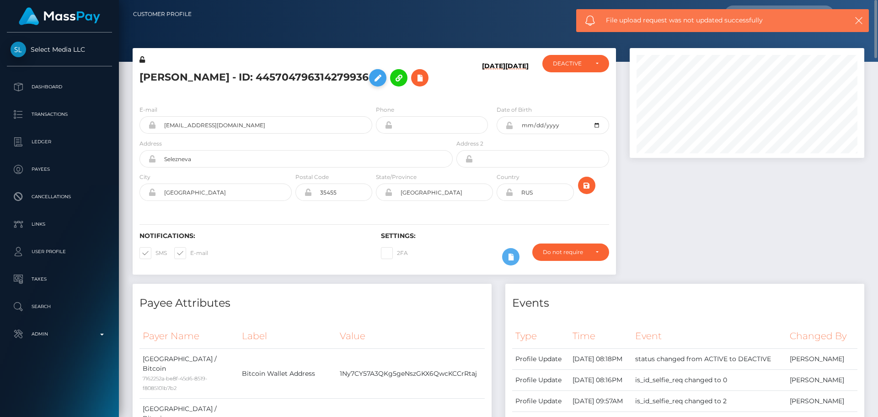
click at [378, 79] on icon at bounding box center [377, 77] width 11 height 11
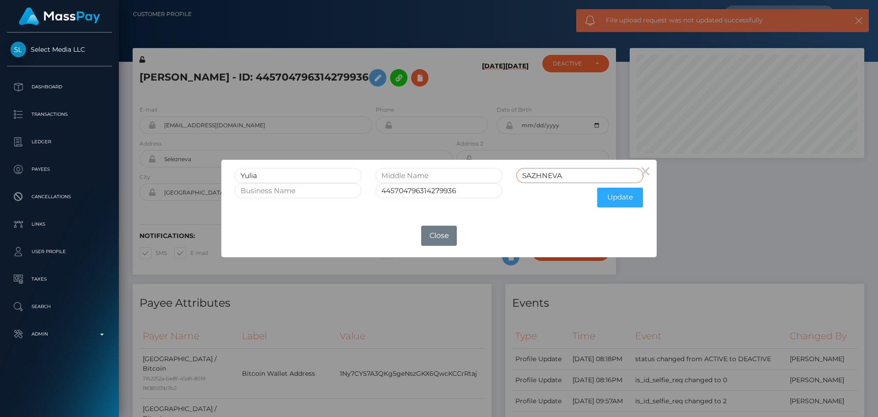
click at [574, 178] on input "SAZHNEVA" at bounding box center [579, 175] width 127 height 15
paste input "MILSHINA"
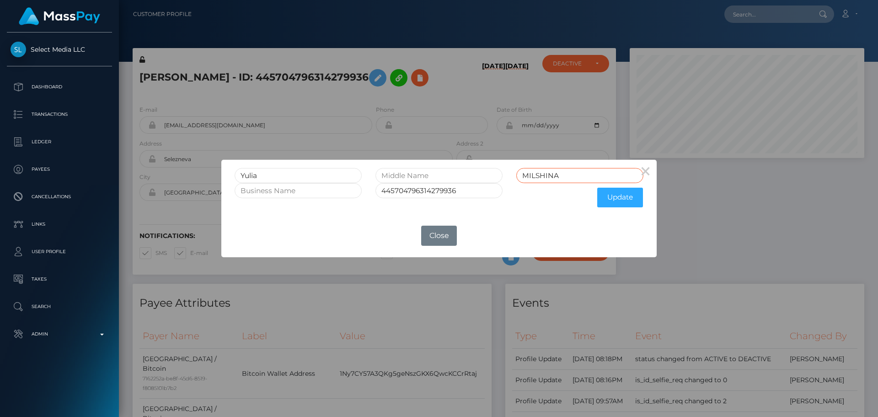
type input "MILSHINA"
click at [265, 176] on input "Yulia" at bounding box center [298, 175] width 127 height 15
type input "Yulia"
click at [602, 200] on button "Update" at bounding box center [620, 198] width 46 height 20
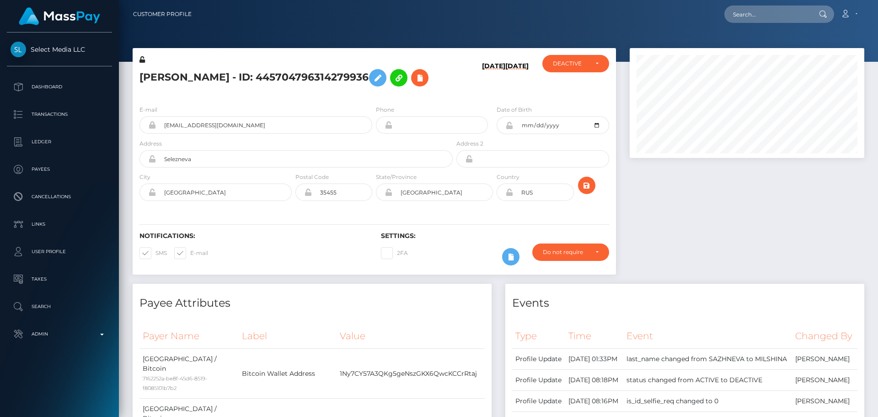
scroll to position [110, 235]
click at [372, 78] on icon at bounding box center [377, 77] width 11 height 11
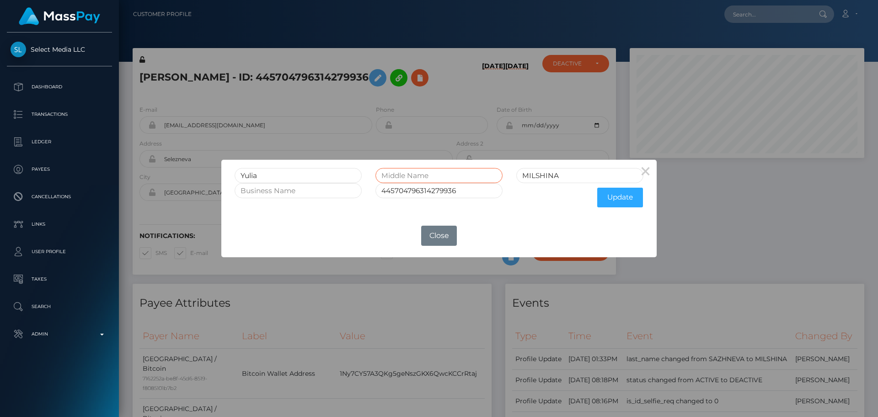
click at [417, 174] on input "text" at bounding box center [439, 175] width 127 height 15
paste input "VITALIEVNA"
type input "VITALIEVNA"
click at [269, 175] on input "Yulia" at bounding box center [298, 175] width 127 height 15
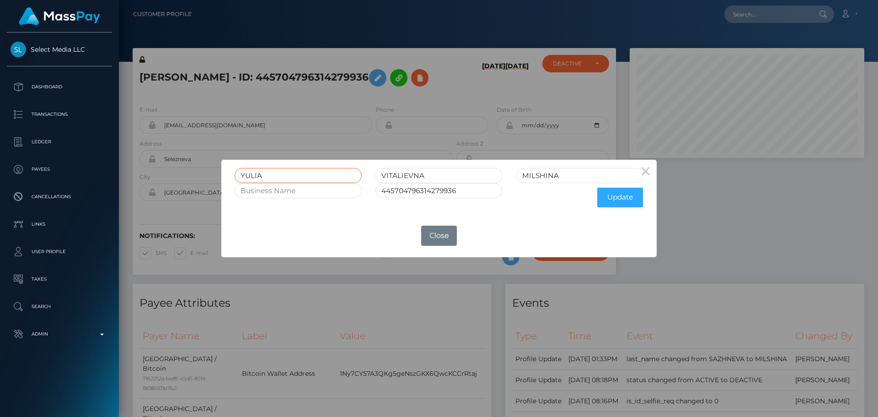
type input "YULIA"
click at [581, 178] on input "MILSHINA" at bounding box center [579, 175] width 127 height 15
click at [613, 199] on button "Update" at bounding box center [620, 198] width 46 height 20
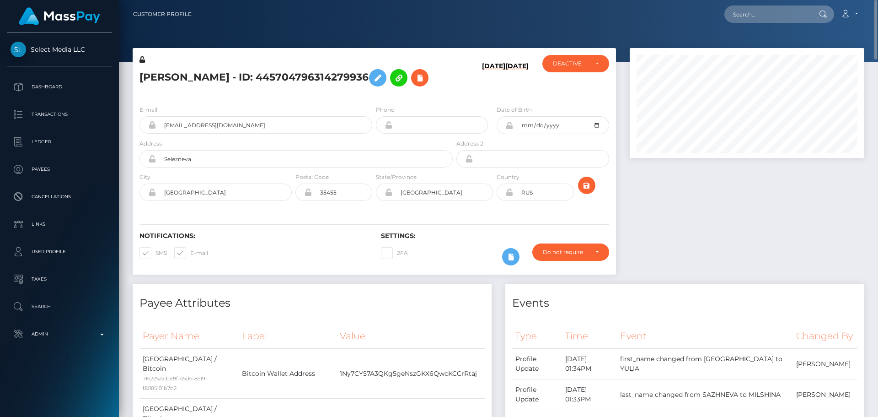
click at [143, 59] on icon at bounding box center [142, 59] width 5 height 6
click at [510, 129] on icon at bounding box center [510, 125] width 8 height 7
click at [509, 196] on icon at bounding box center [510, 191] width 8 height 7
click at [588, 60] on div "DEACTIVE" at bounding box center [570, 63] width 35 height 7
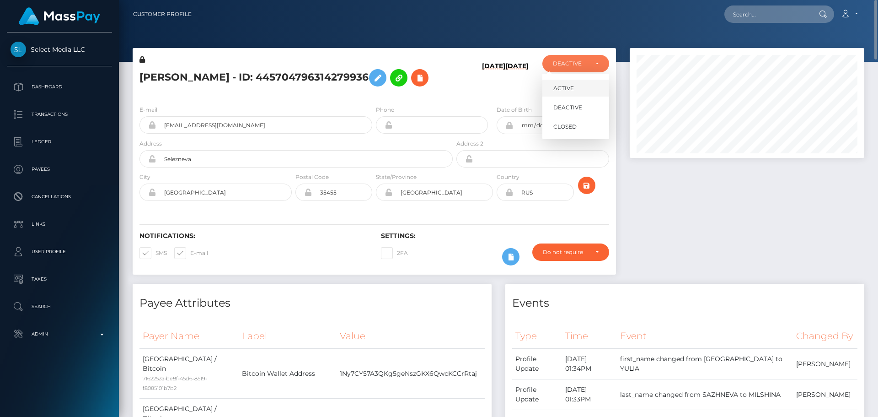
click at [575, 91] on link "ACTIVE" at bounding box center [576, 88] width 67 height 17
select select "ACTIVE"
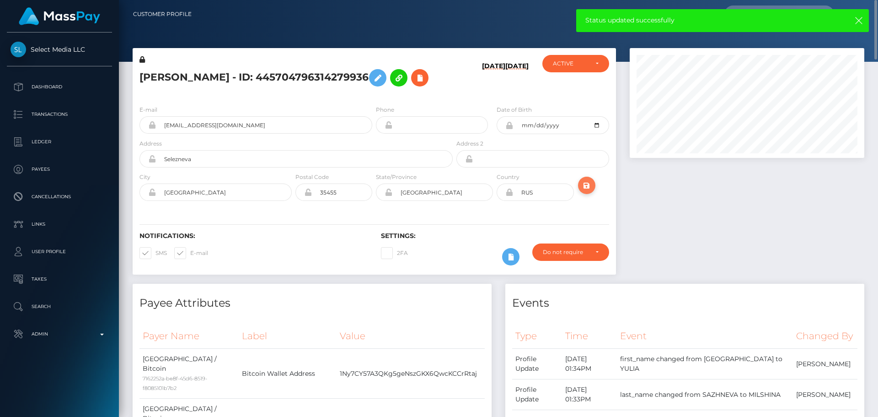
click at [586, 191] on icon "submit" at bounding box center [586, 185] width 11 height 11
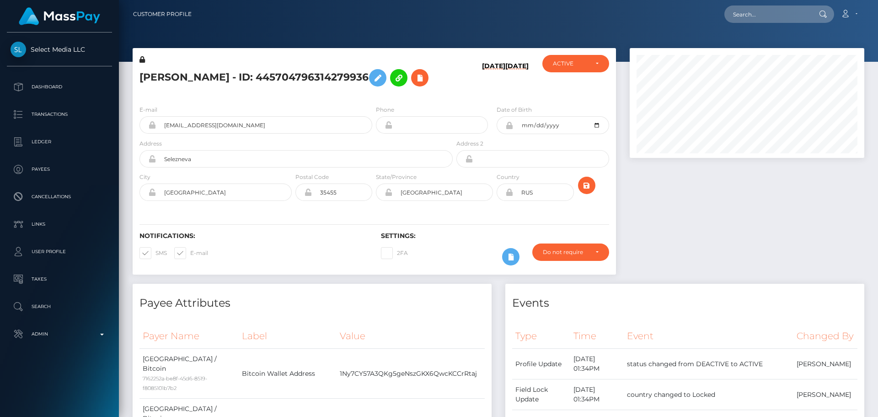
scroll to position [110, 235]
click at [667, 227] on div at bounding box center [747, 166] width 248 height 236
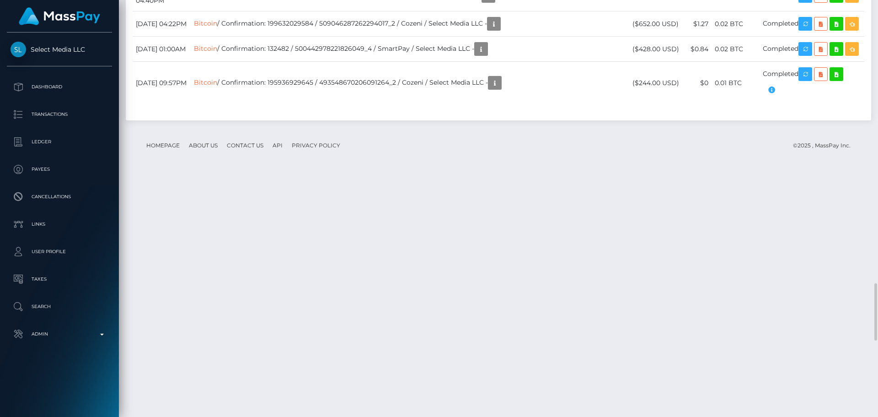
scroll to position [1921, 0]
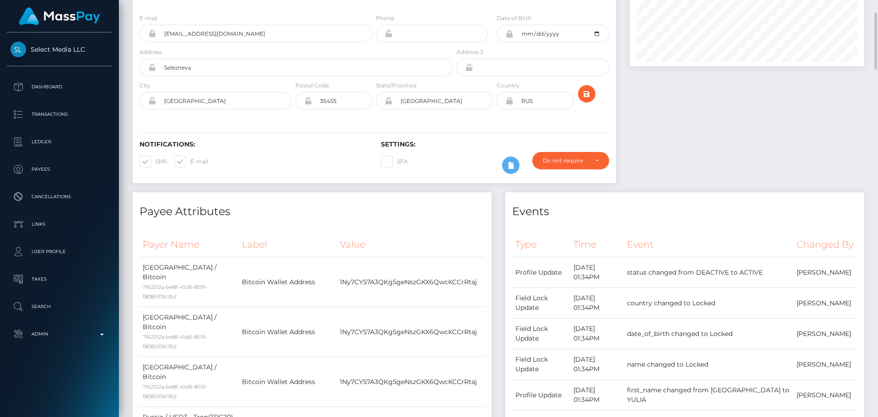
scroll to position [0, 0]
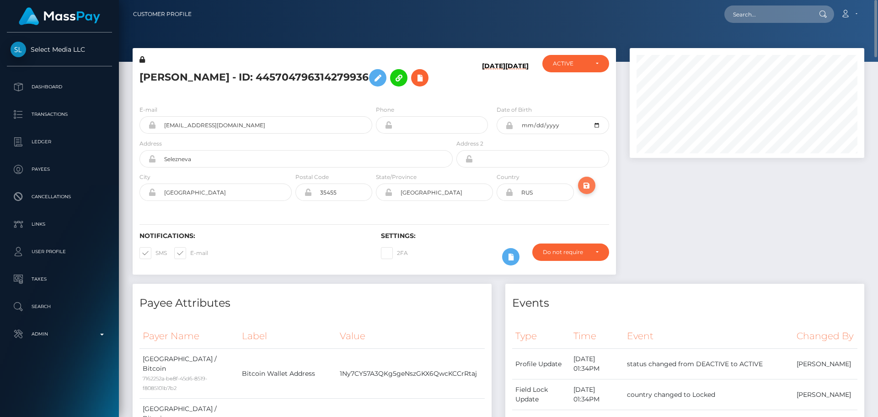
click at [582, 191] on icon "submit" at bounding box center [586, 185] width 11 height 11
click at [276, 68] on h5 "[PERSON_NAME] - ID: 445704796314279936" at bounding box center [294, 78] width 308 height 27
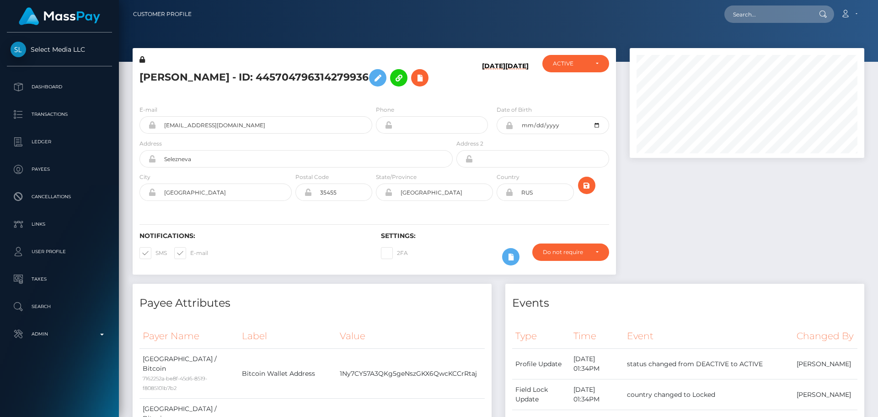
copy h5 "[PERSON_NAME] - ID: 445704796314279936"
click at [784, 14] on input "text" at bounding box center [768, 13] width 86 height 17
paste input "580912735877869568"
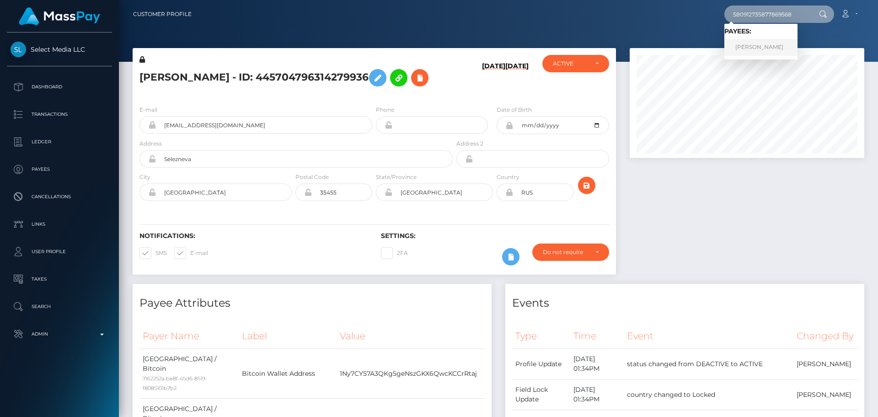
type input "580912735877869568"
click at [753, 51] on link "[PERSON_NAME]" at bounding box center [761, 47] width 73 height 17
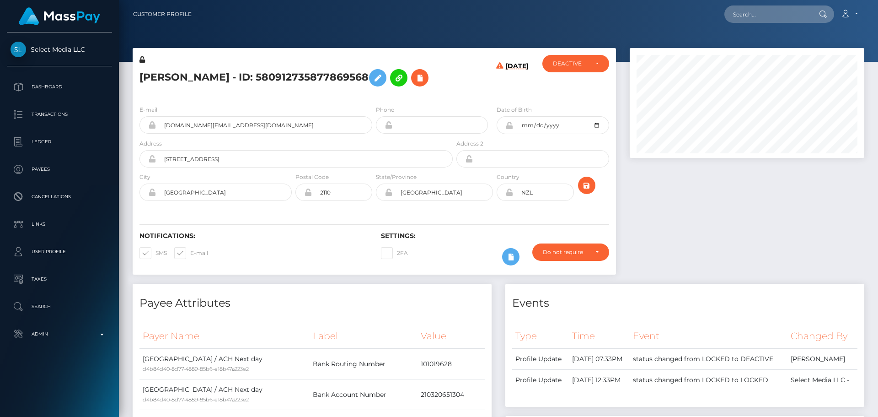
scroll to position [110, 235]
click at [454, 102] on div "E-mail andie.x.social@gmail.com Phone 1994-05-08" at bounding box center [375, 154] width 484 height 112
click at [455, 89] on div "[DATE]" at bounding box center [495, 76] width 81 height 43
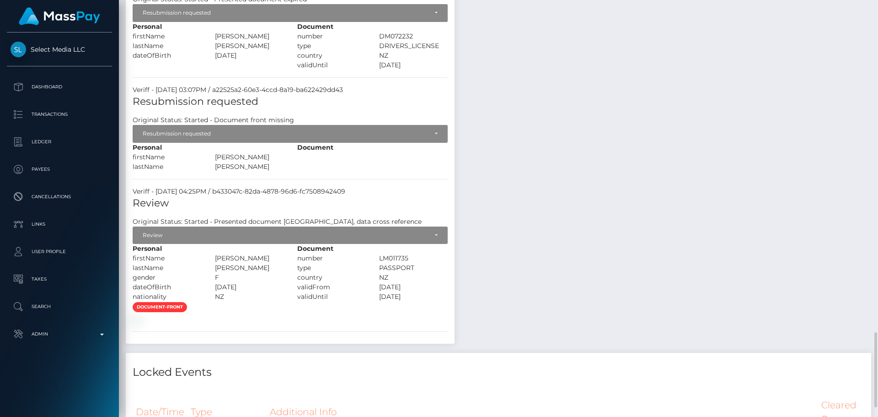
scroll to position [869, 0]
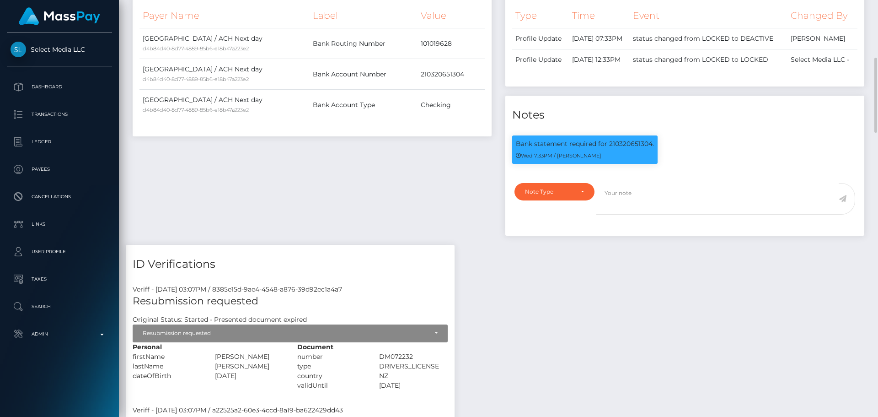
click at [399, 192] on div "Payee Attributes Payer Name Label Value [GEOGRAPHIC_DATA] / ACH Next day d4b84d…" at bounding box center [312, 103] width 373 height 281
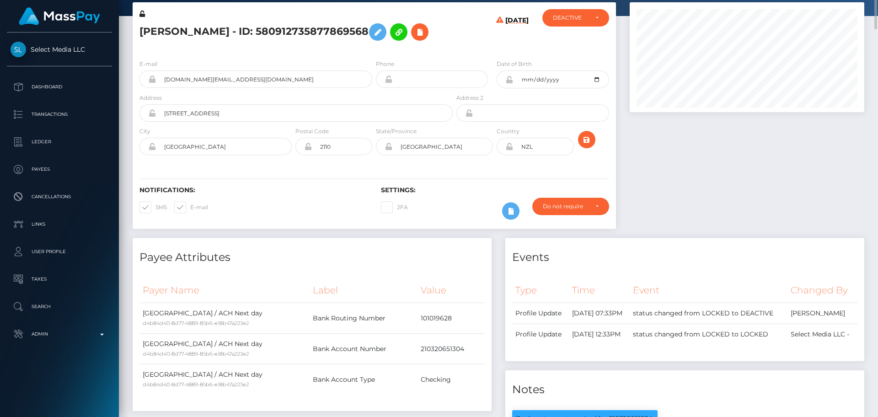
scroll to position [0, 0]
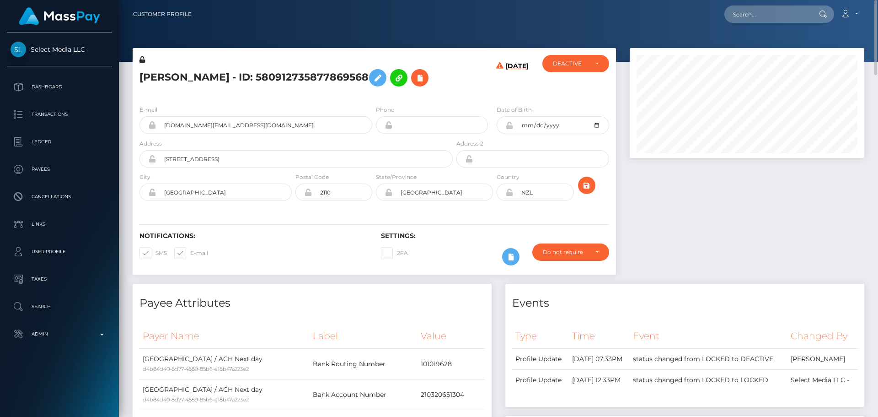
click at [155, 79] on h5 "[PERSON_NAME] - ID: 580912735877869568" at bounding box center [294, 78] width 308 height 27
copy h5 "[PERSON_NAME]"
click at [199, 77] on h5 "[PERSON_NAME] - ID: 580912735877869568" at bounding box center [294, 78] width 308 height 27
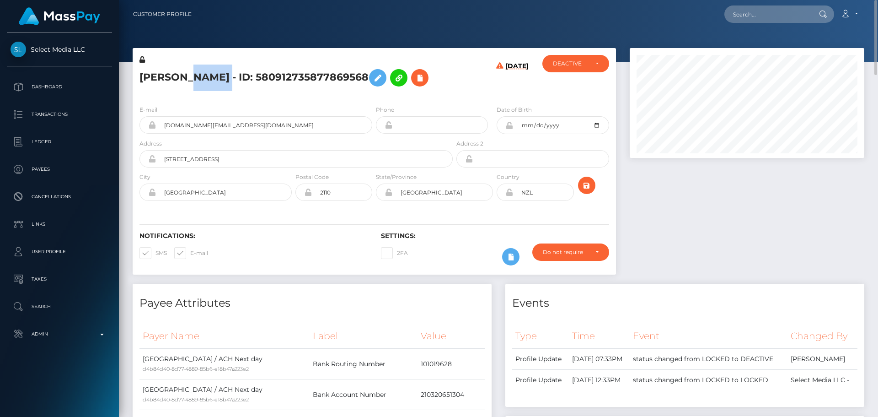
copy h5 "[PERSON_NAME]"
click at [414, 74] on icon at bounding box center [419, 77] width 11 height 11
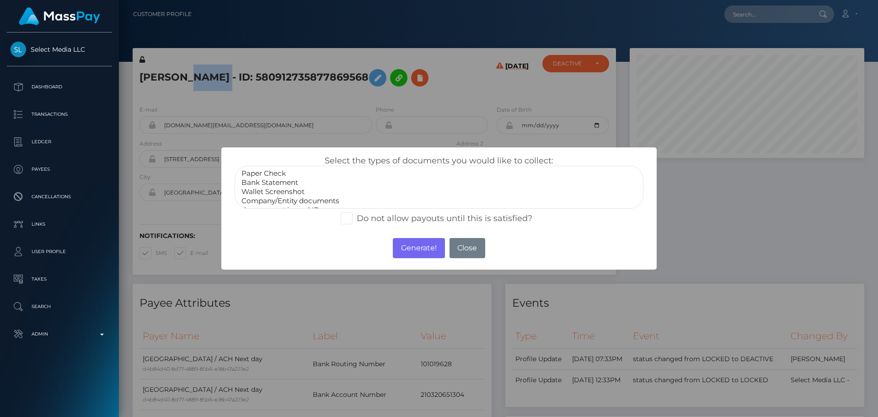
select select "Bank Statement"
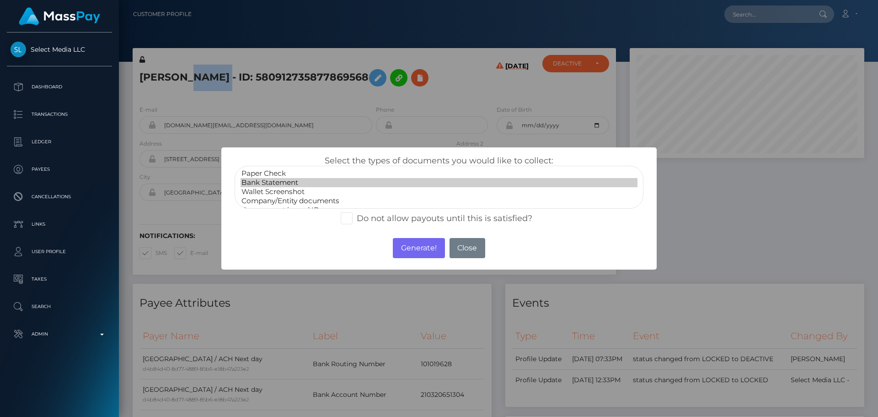
click at [277, 183] on option "Bank Statement" at bounding box center [439, 182] width 397 height 9
click at [427, 252] on button "Generate!" at bounding box center [419, 248] width 52 height 20
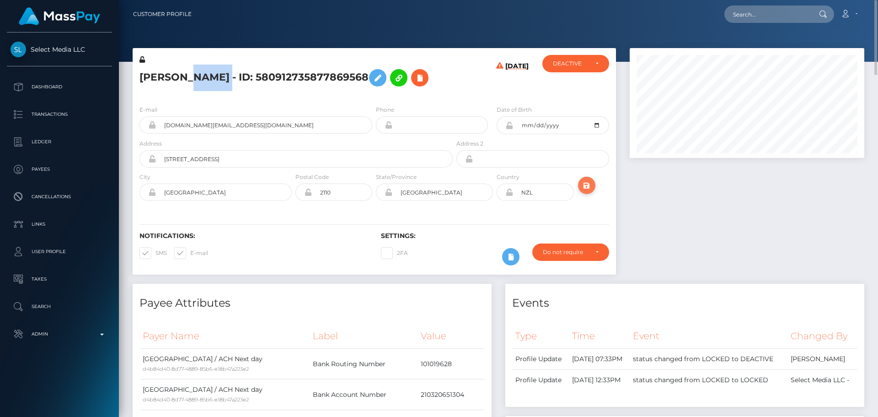
click at [586, 185] on icon "submit" at bounding box center [586, 185] width 11 height 11
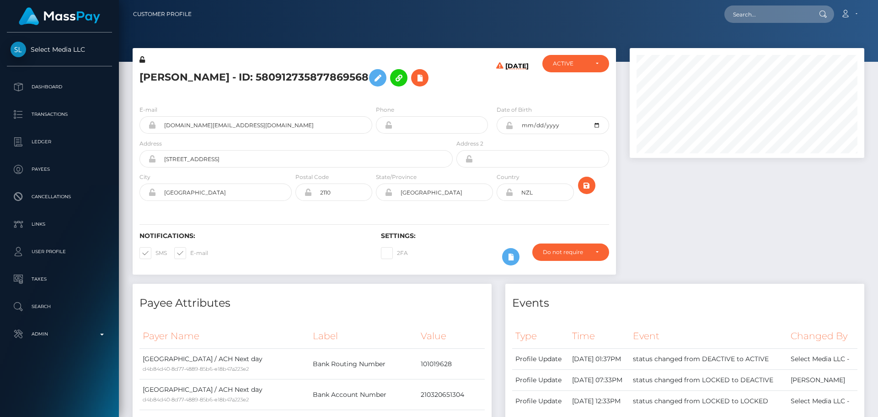
scroll to position [110, 235]
click at [453, 87] on div "[PERSON_NAME] - ID: 580912735877869568" at bounding box center [294, 76] width 322 height 43
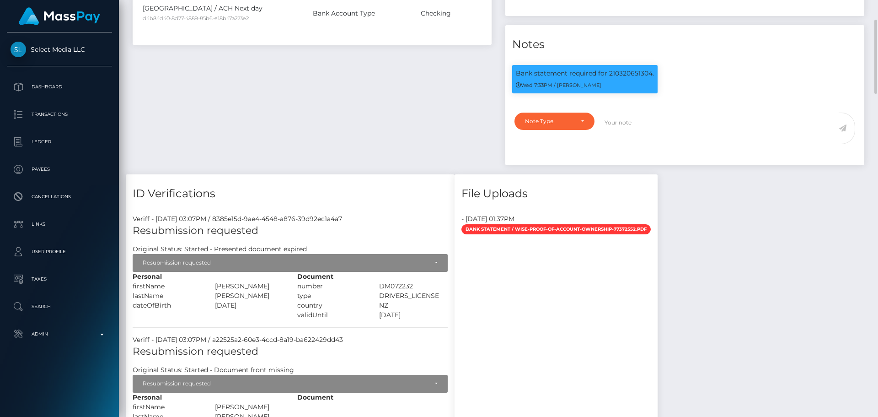
scroll to position [366, 0]
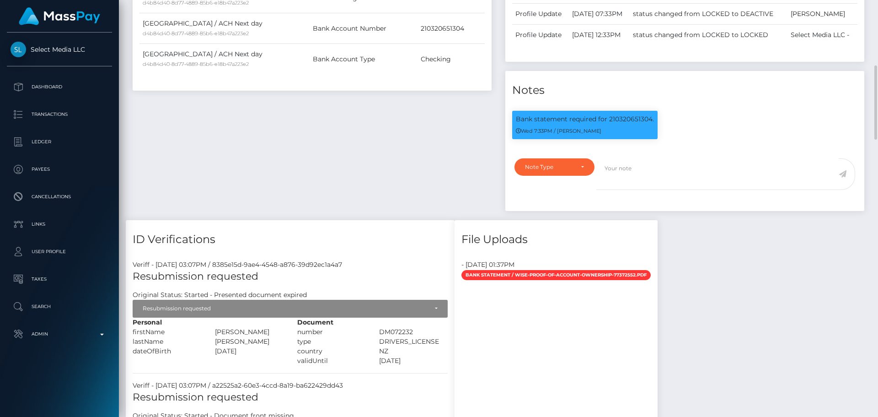
click at [443, 148] on div "Payee Attributes Payer Name Label Value [GEOGRAPHIC_DATA] / ACH Next day d4b84d…" at bounding box center [312, 69] width 373 height 302
click at [578, 171] on div "Note Type" at bounding box center [554, 166] width 59 height 7
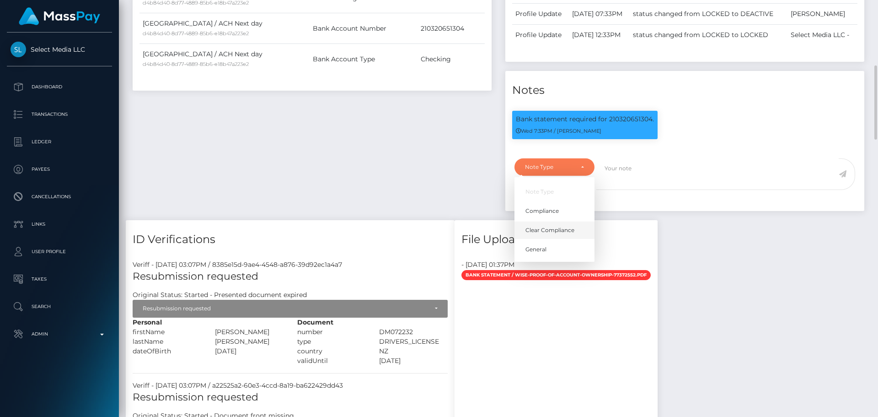
click at [551, 234] on span "Clear Compliance" at bounding box center [550, 230] width 49 height 8
select select "CLEAR_COMPLIANCE"
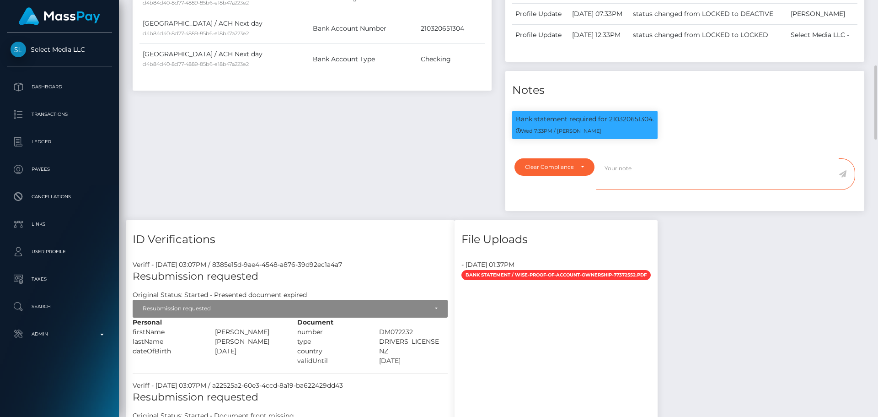
click at [630, 190] on textarea at bounding box center [718, 174] width 242 height 32
paste textarea "Bank statement provided for showing that the bank account belongs to [PERSON_NA…"
click at [628, 124] on p "Bank statement required for 210320651304." at bounding box center [585, 119] width 138 height 10
copy p "210320651304"
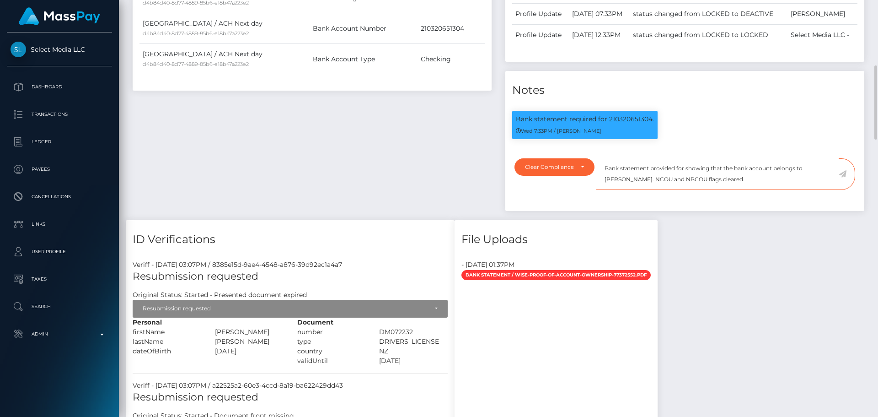
click at [684, 190] on textarea "Bank statement provided for showing that the bank account belongs to Heather Ni…" at bounding box center [718, 174] width 242 height 32
paste textarea "210320651304"
click at [646, 190] on textarea "Bank statement provided for 210320651304, showing that the bank account belongs…" at bounding box center [718, 174] width 242 height 32
drag, startPoint x: 646, startPoint y: 207, endPoint x: 684, endPoint y: 211, distance: 39.1
click at [684, 190] on textarea "Bank statement provided for 210320651304, showing that the bank account belongs…" at bounding box center [718, 174] width 242 height 32
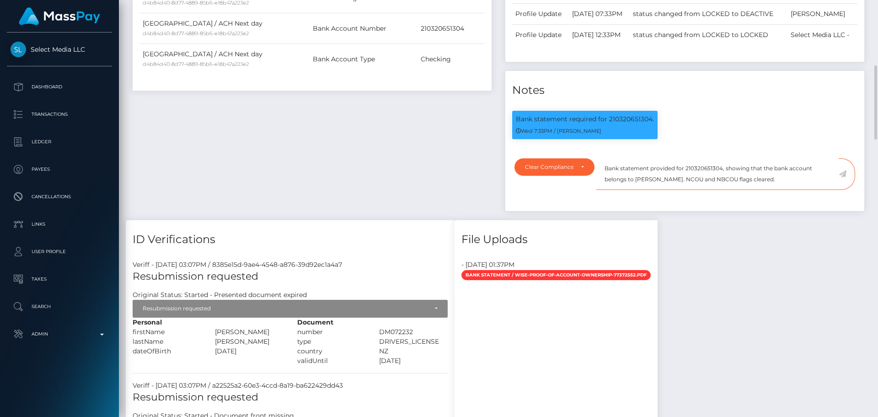
paste textarea "Sophie Alice Dodson"
drag, startPoint x: 793, startPoint y: 210, endPoint x: 606, endPoint y: 194, distance: 187.8
click at [606, 190] on textarea "Bank statement provided for 210320651304, showing that the bank account belongs…" at bounding box center [718, 174] width 242 height 32
type textarea "Bank statement provided for 210320651304, showing that the bank account belongs…"
click at [804, 190] on textarea "Bank statement provided for 210320651304, showing that the bank account belongs…" at bounding box center [718, 174] width 242 height 32
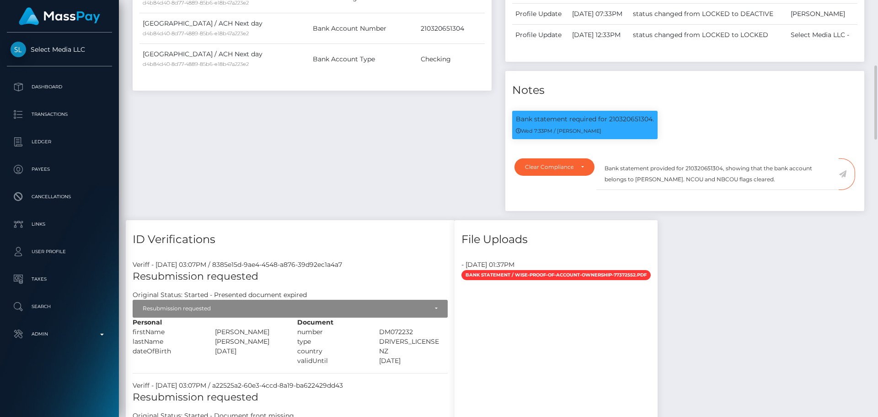
click at [843, 178] on icon at bounding box center [843, 173] width 8 height 7
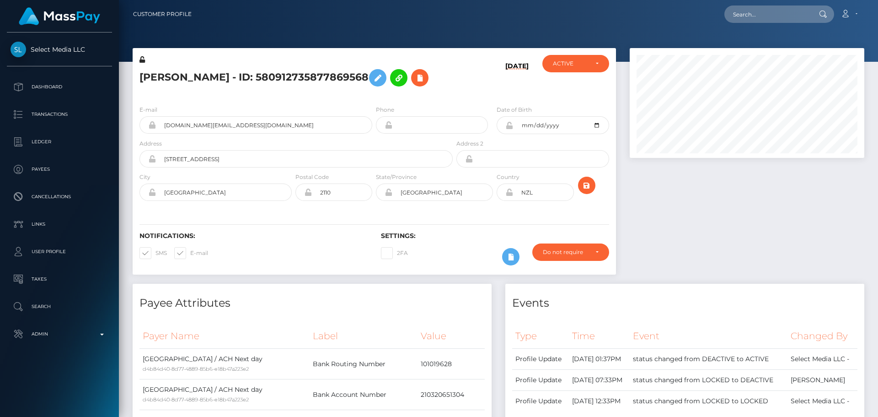
scroll to position [110, 235]
click at [587, 189] on icon "submit" at bounding box center [586, 185] width 11 height 11
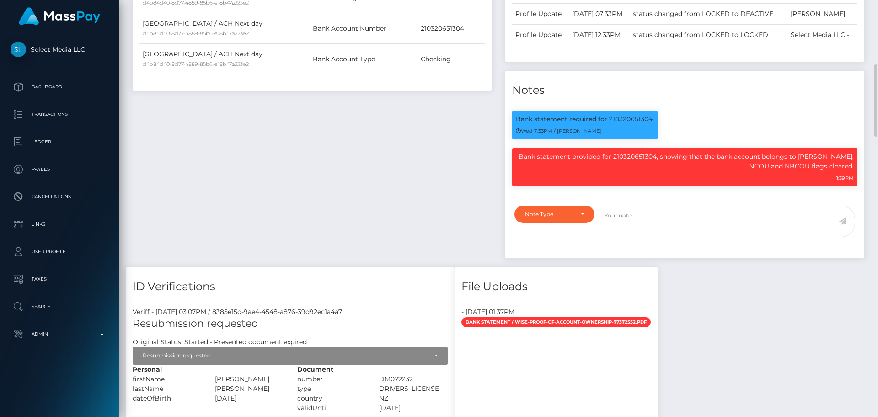
scroll to position [549, 0]
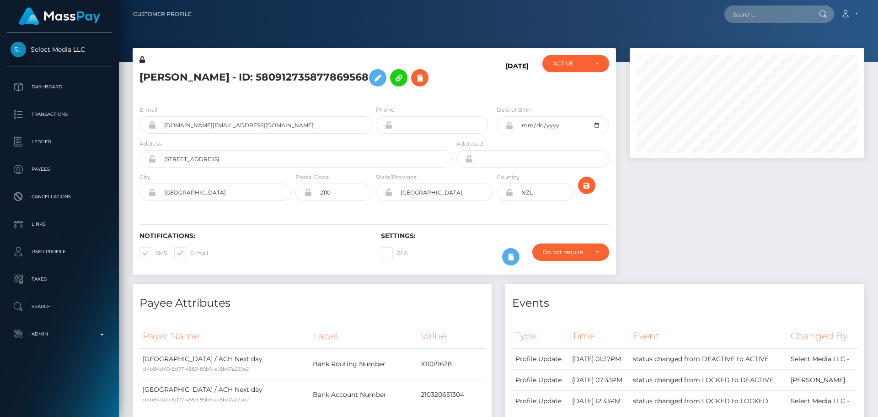
scroll to position [110, 235]
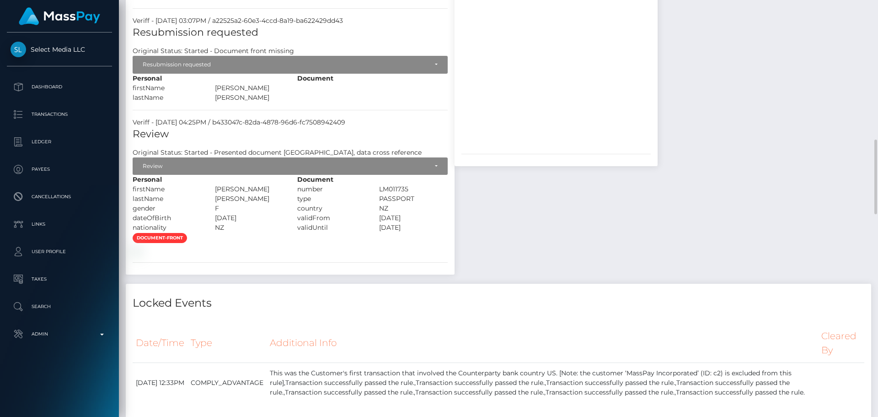
click at [613, 248] on div "File Uploads - September 9, 2025 01:37PM Bank Statement / wise-proof-of-account…" at bounding box center [556, 69] width 217 height 429
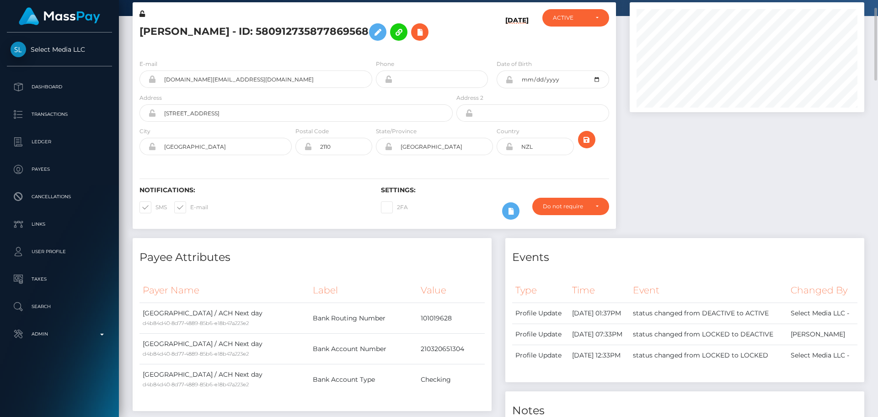
scroll to position [0, 0]
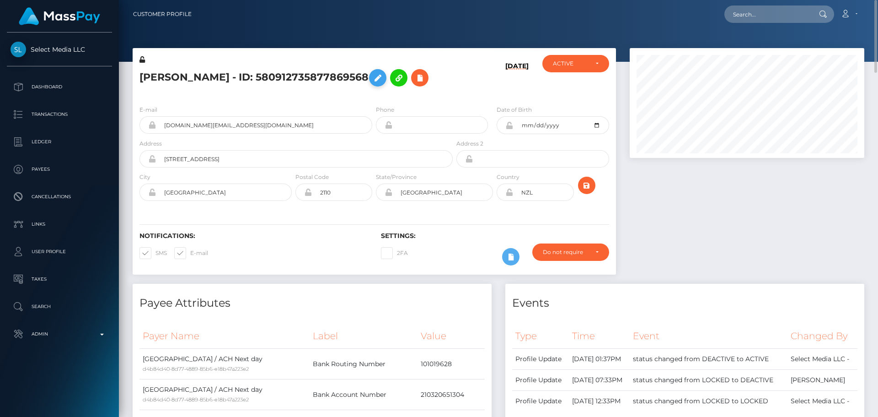
click at [376, 79] on button at bounding box center [377, 77] width 17 height 17
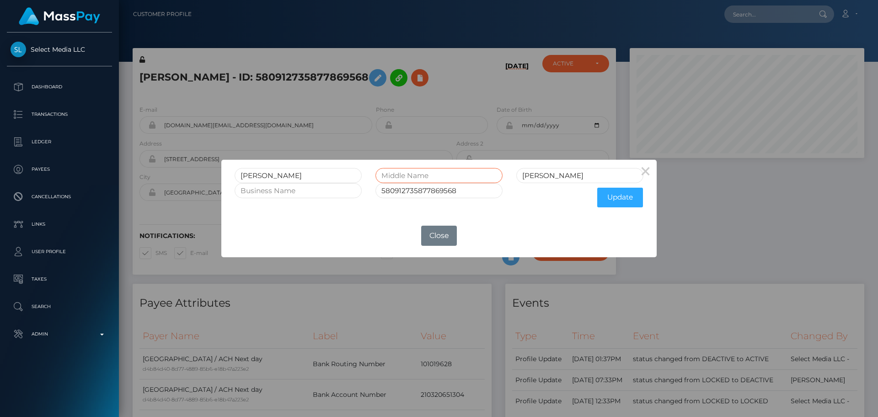
click at [457, 172] on input "text" at bounding box center [439, 175] width 127 height 15
type input "Alice"
click at [614, 197] on button "Update" at bounding box center [620, 198] width 46 height 20
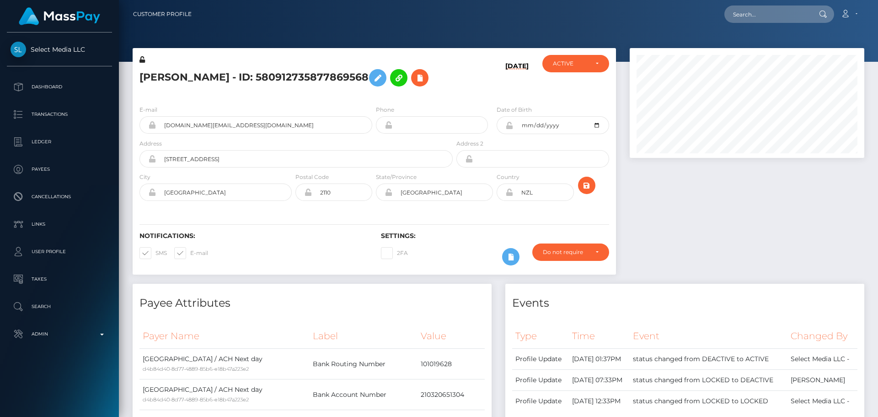
scroll to position [110, 235]
click at [506, 94] on h6 "[DATE]" at bounding box center [517, 78] width 23 height 32
click at [508, 129] on icon at bounding box center [510, 125] width 8 height 7
click at [510, 196] on icon at bounding box center [510, 191] width 8 height 7
click at [142, 60] on icon at bounding box center [142, 59] width 5 height 6
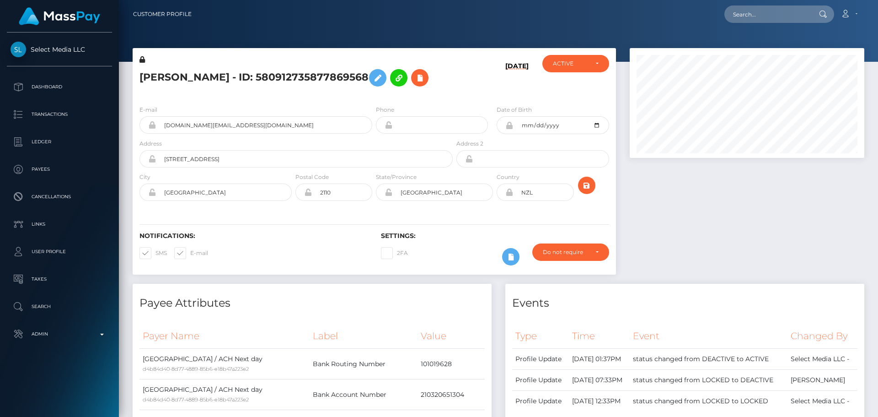
click at [480, 98] on div "[DATE]" at bounding box center [495, 76] width 81 height 43
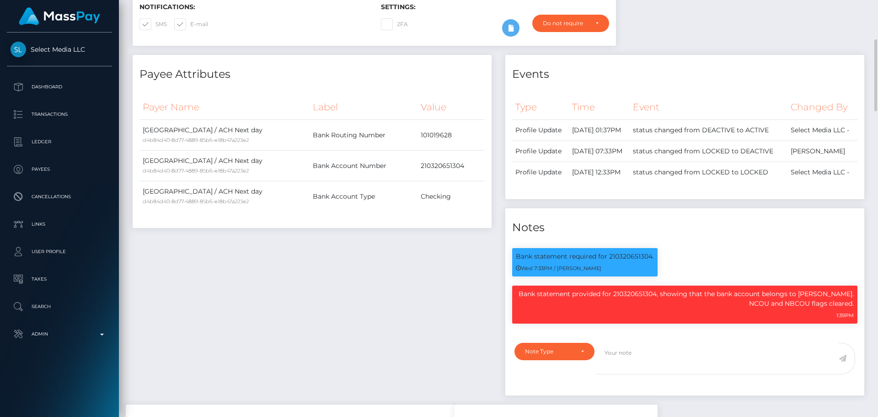
scroll to position [0, 0]
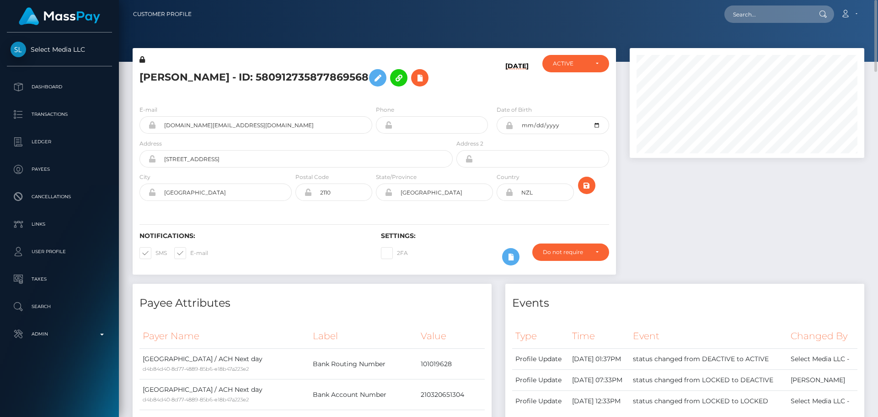
click at [243, 81] on h5 "[PERSON_NAME] - ID: 580912735877869568" at bounding box center [294, 78] width 308 height 27
copy h5 "Sophie Alice Dodson - ID: 580912735877869568"
click at [760, 18] on input "text" at bounding box center [768, 13] width 86 height 17
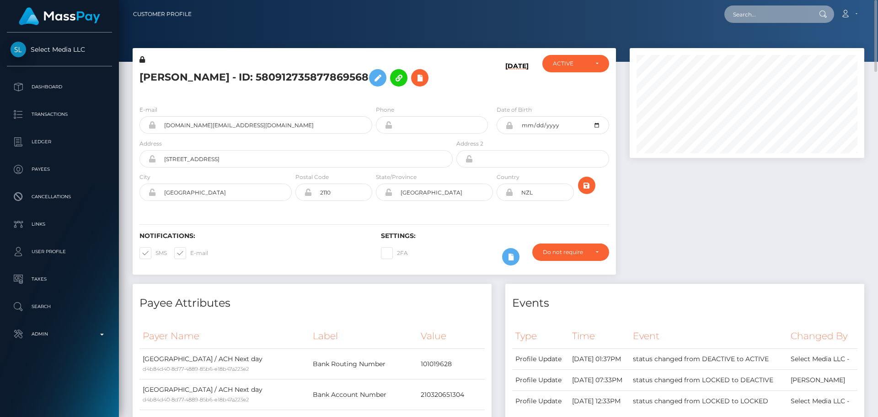
paste input "792511364336721920"
type input "792511364336721920"
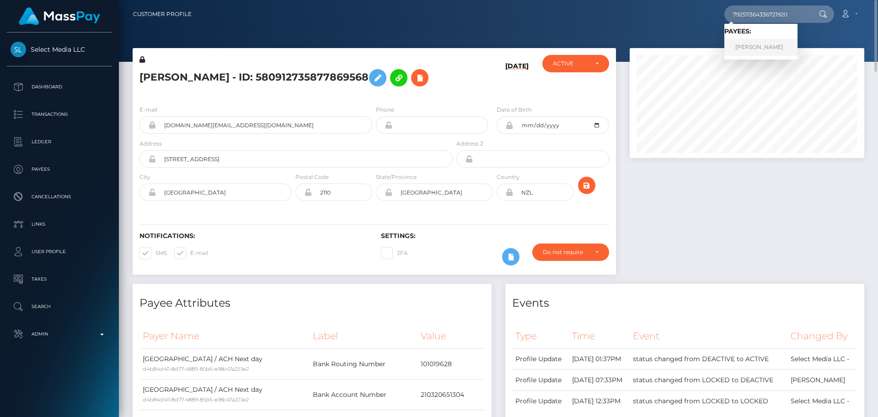
click at [756, 50] on link "Nadezhda Sapozhnikova" at bounding box center [761, 47] width 73 height 17
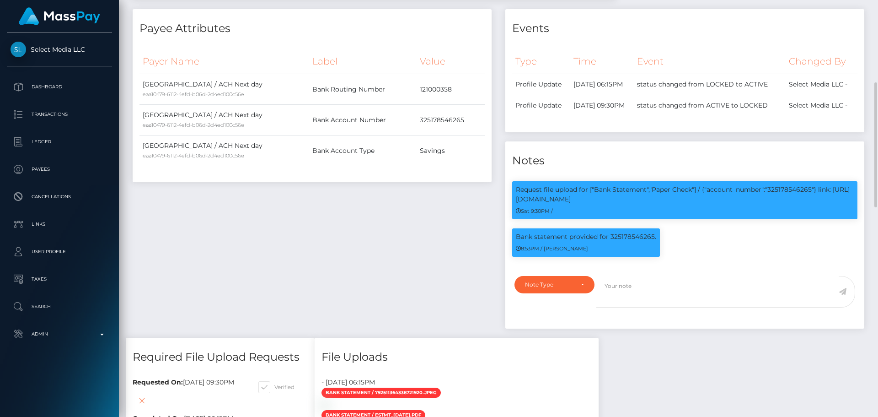
scroll to position [110, 235]
click at [783, 204] on p "Request file upload for ["Bank Statement","Paper Check"] / {"account_number":"3…" at bounding box center [685, 194] width 338 height 19
copy p "325178546265"
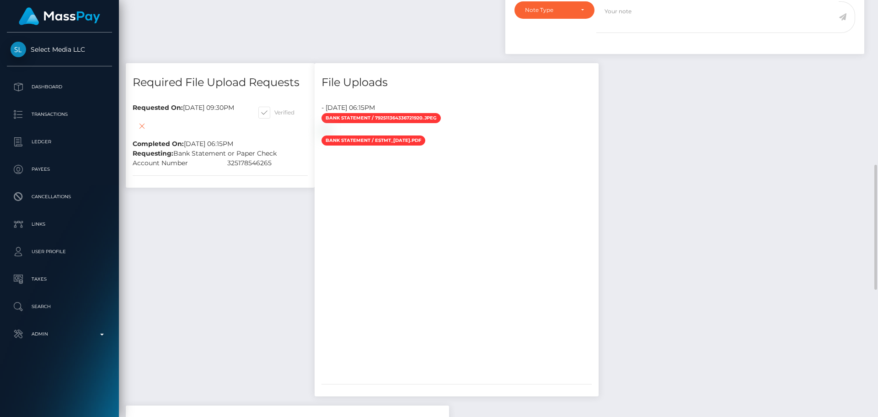
scroll to position [640, 0]
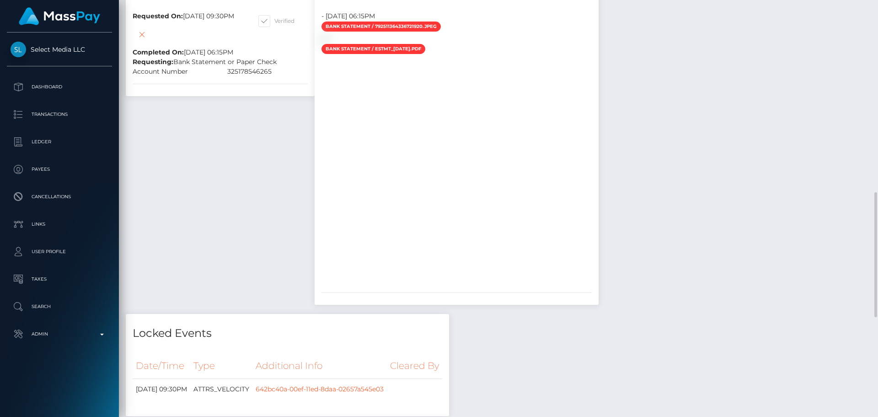
drag, startPoint x: 312, startPoint y: 223, endPoint x: 274, endPoint y: 226, distance: 37.6
click at [312, 223] on div "Required File Upload Requests Requested On: September 6, 2025 09:30PM Completed…" at bounding box center [220, 143] width 203 height 342
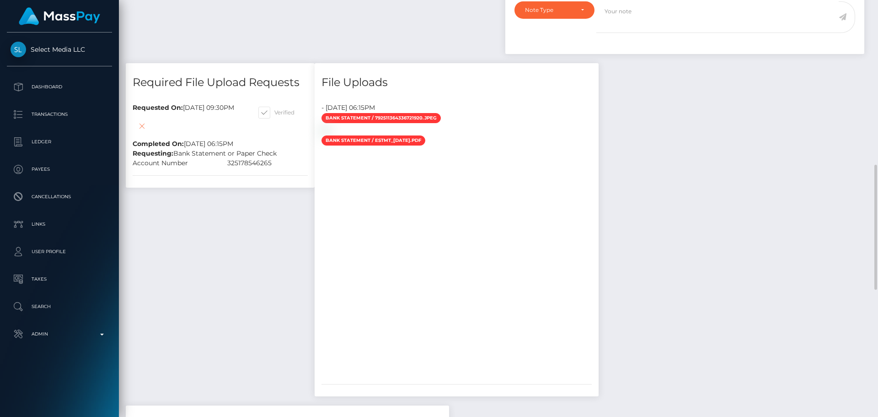
scroll to position [110, 235]
click at [147, 132] on icon at bounding box center [141, 125] width 11 height 11
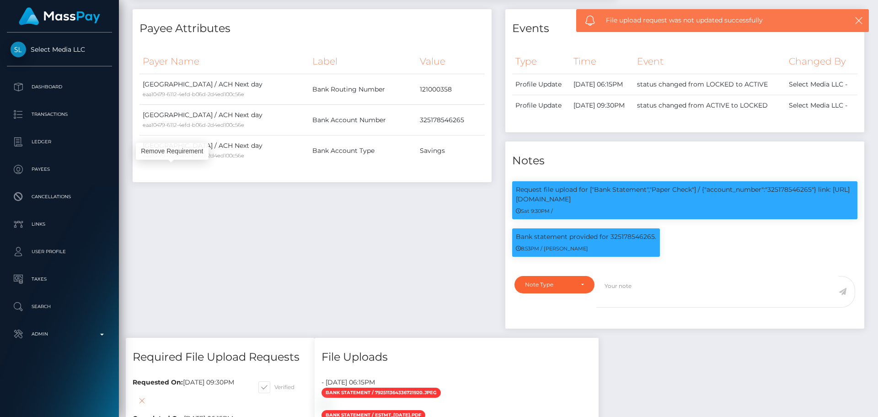
scroll to position [0, 0]
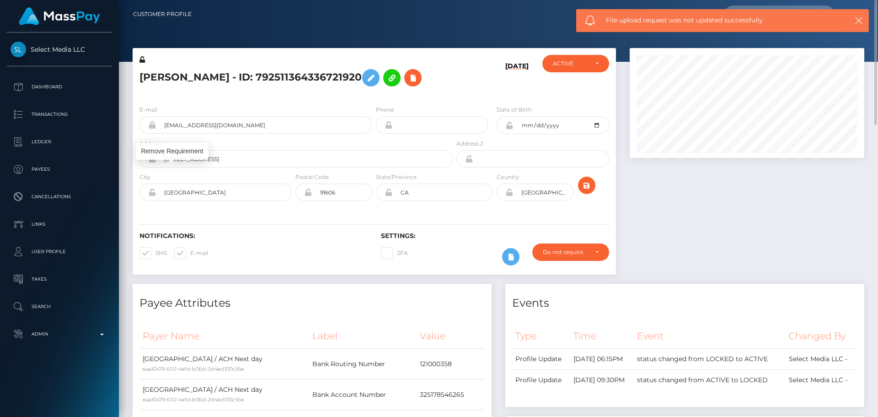
click at [456, 98] on div "09/09/25" at bounding box center [495, 76] width 81 height 43
click at [590, 191] on icon "submit" at bounding box center [586, 185] width 11 height 11
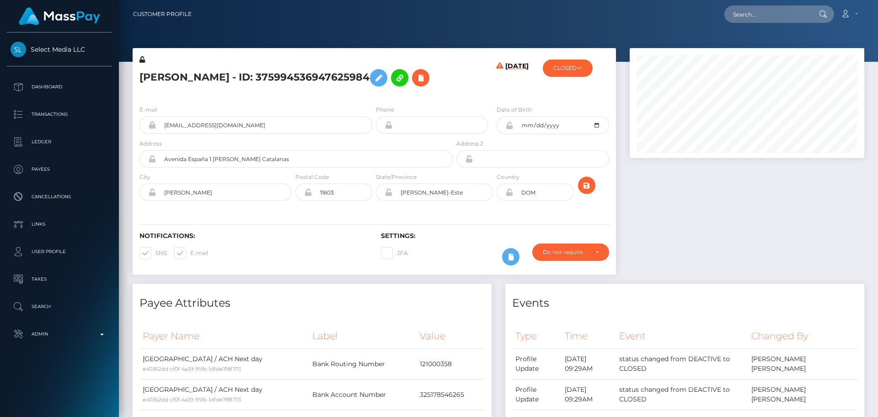
scroll to position [110, 235]
click at [323, 103] on div "E-mail [EMAIL_ADDRESS][DOMAIN_NAME] Phone [DATE]" at bounding box center [375, 154] width 484 height 112
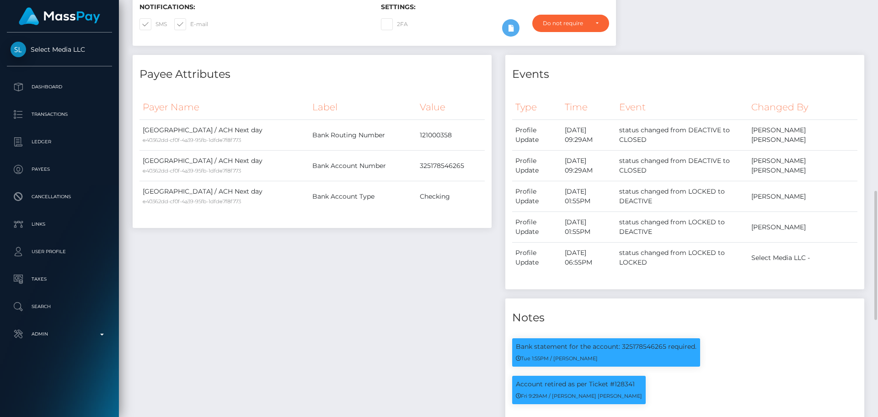
scroll to position [366, 0]
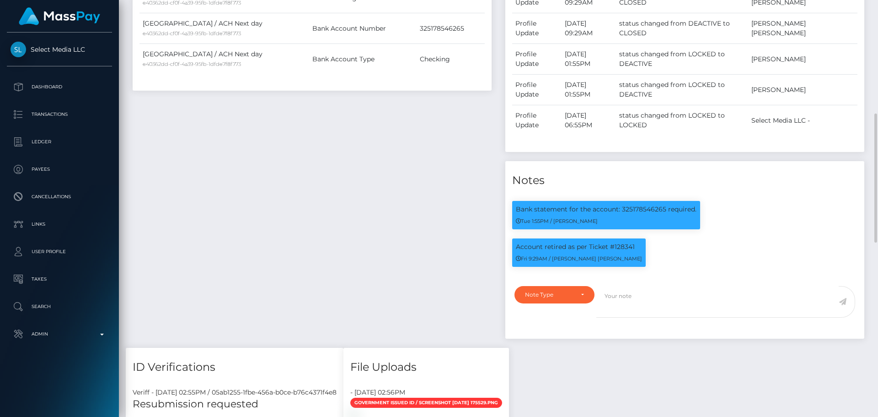
click at [358, 150] on div "Payee Attributes Payer Name Label Value United States / ACH Next day e40362dd-c…" at bounding box center [312, 133] width 373 height 430
click at [370, 175] on div "Payee Attributes Payer Name Label Value United States / ACH Next day e40362dd-c…" at bounding box center [312, 133] width 373 height 430
click at [404, 165] on div "Payee Attributes Payer Name Label Value United States / ACH Next day e40362dd-c…" at bounding box center [312, 133] width 373 height 430
click at [373, 152] on div "Payee Attributes Payer Name Label Value United States / ACH Next day e40362dd-c…" at bounding box center [312, 133] width 373 height 430
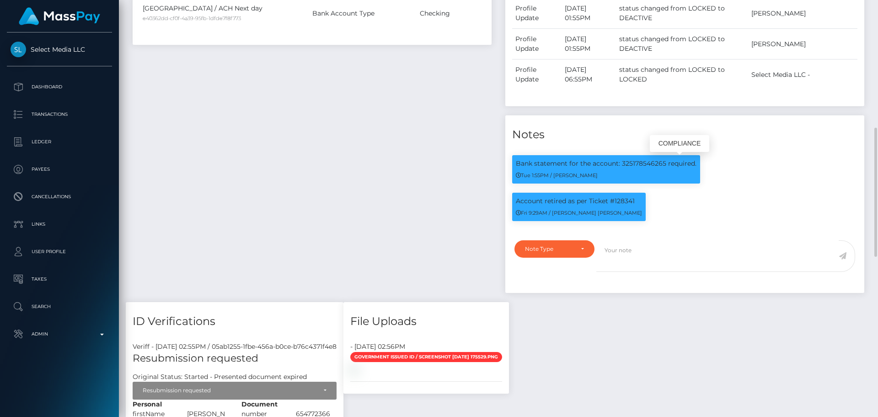
scroll to position [110, 235]
click at [625, 206] on div "Account retired as per Ticket #128341 Fri 9:29AM / Doru Ioan Szikszai" at bounding box center [579, 207] width 134 height 28
click at [624, 204] on p "Account retired as per Ticket #128341" at bounding box center [579, 201] width 126 height 10
copy p "128341"
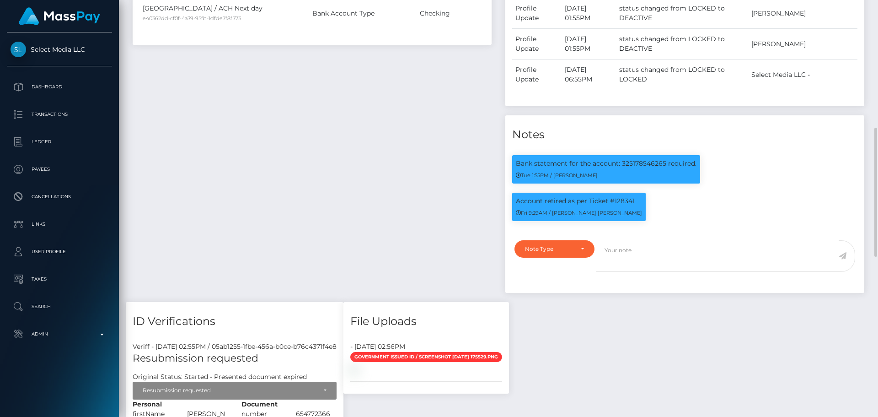
click at [370, 151] on div "Payee Attributes Payer Name Label Value United States / ACH Next day e40362dd-c…" at bounding box center [312, 87] width 373 height 430
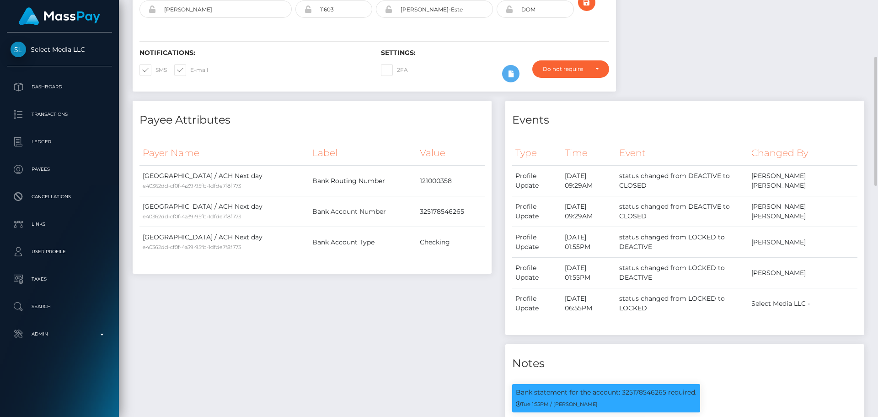
scroll to position [0, 0]
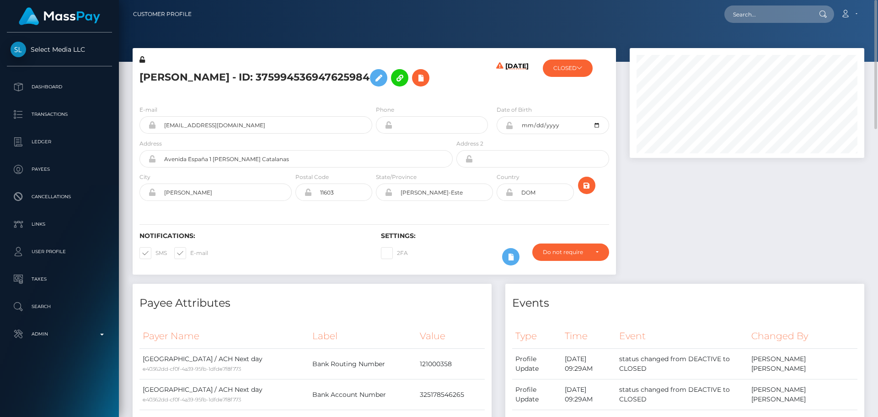
click at [265, 79] on h5 "Natalia Ivanova - ID: 375994536947625984" at bounding box center [294, 78] width 308 height 27
copy h5 "Natalia Ivanova - ID: 375994536947625984"
drag, startPoint x: 223, startPoint y: 130, endPoint x: 154, endPoint y: 131, distance: 69.1
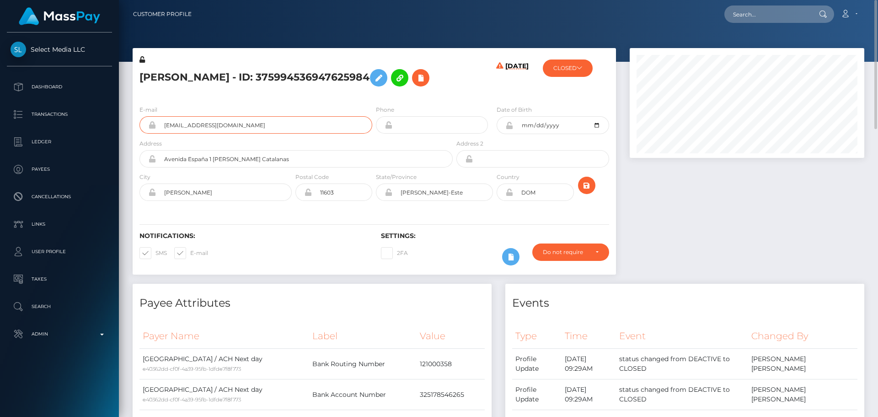
click at [154, 131] on div "Sugarnadyapro@gmail.com" at bounding box center [256, 124] width 233 height 17
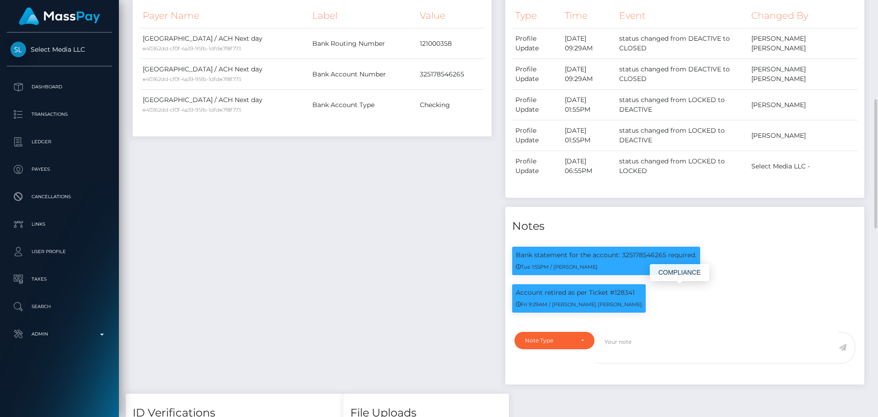
scroll to position [110, 235]
click at [624, 294] on p "Account retired as per Ticket #128341" at bounding box center [579, 293] width 126 height 10
copy p "128341"
click at [340, 196] on div "Payee Attributes Payer Name Label Value United States / ACH Next day e40362dd-c…" at bounding box center [312, 178] width 373 height 430
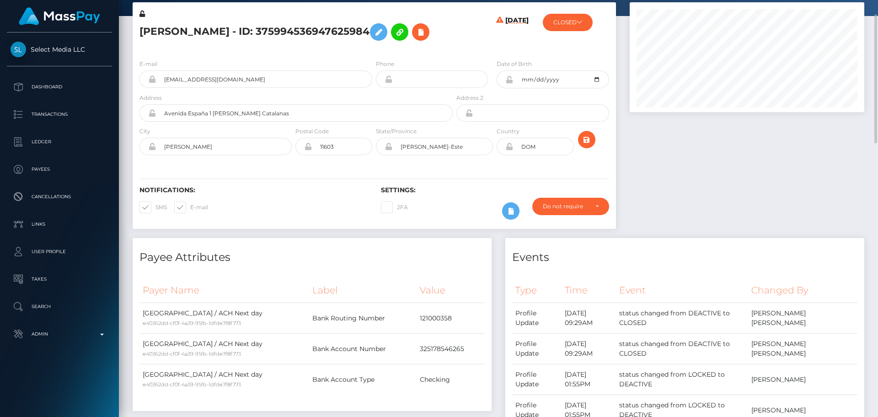
scroll to position [0, 0]
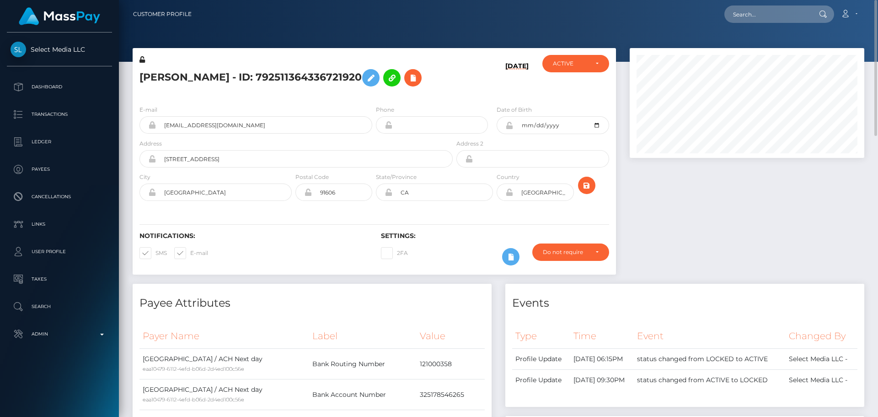
click at [482, 98] on div "[DATE]" at bounding box center [495, 76] width 81 height 43
click at [774, 14] on input "text" at bounding box center [768, 13] width 86 height 17
paste input "482764526622613504"
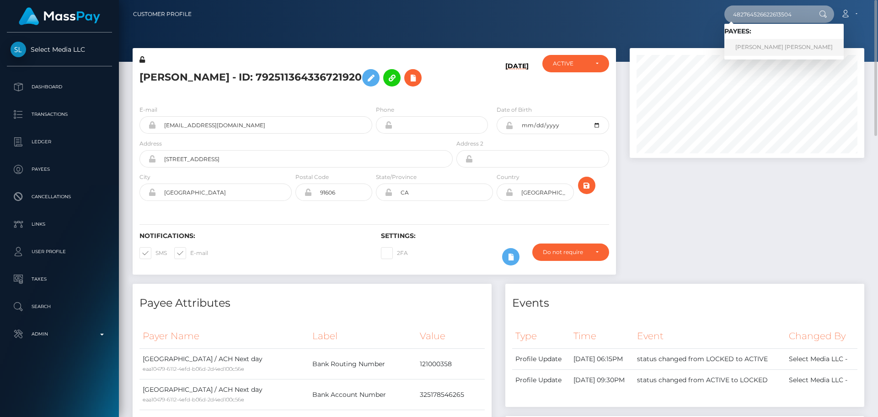
type input "482764526622613504"
click at [761, 48] on link "[PERSON_NAME] [PERSON_NAME]" at bounding box center [784, 47] width 119 height 17
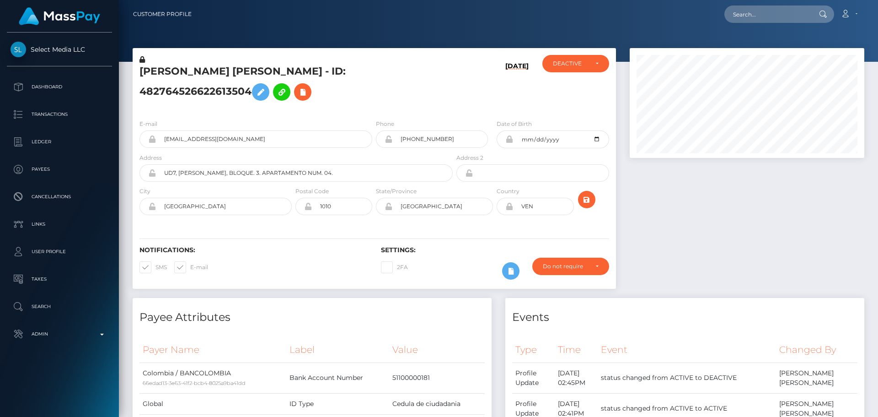
scroll to position [110, 235]
click at [429, 105] on h5 "[PERSON_NAME] [PERSON_NAME] - ID: 482764526622613504" at bounding box center [294, 85] width 308 height 41
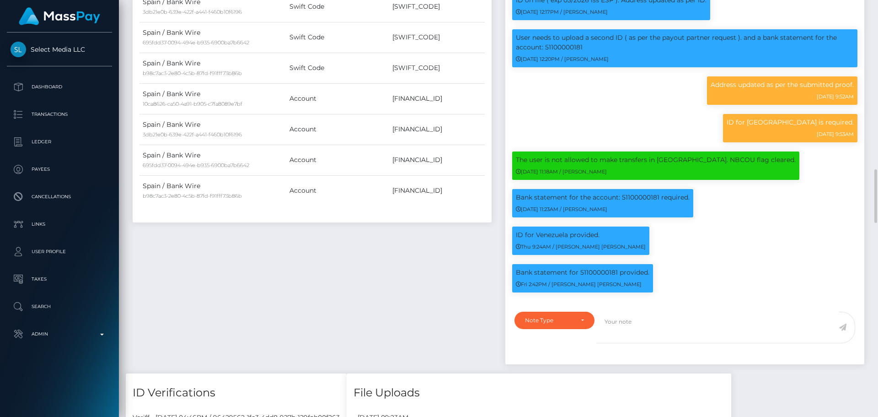
scroll to position [961, 0]
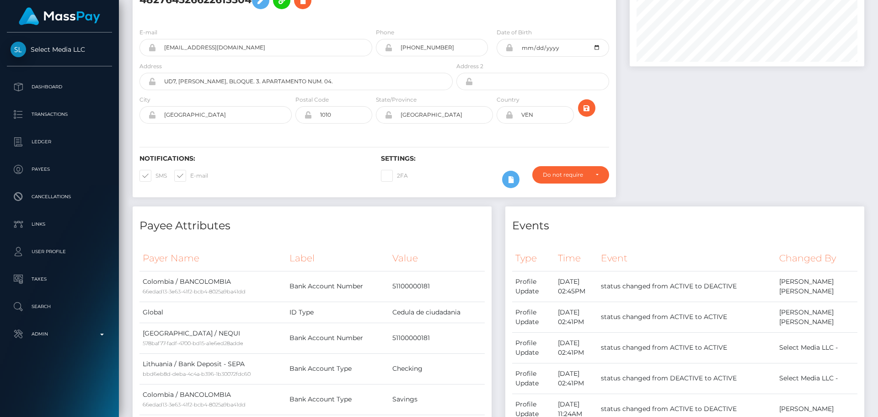
scroll to position [0, 0]
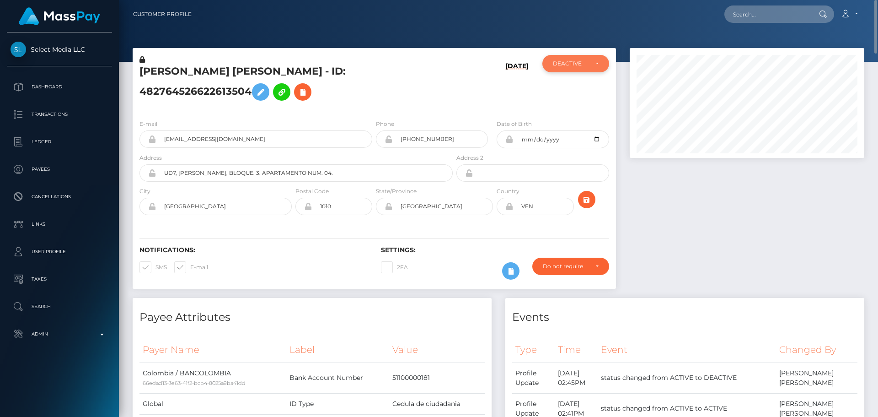
click at [586, 63] on div "DEACTIVE" at bounding box center [570, 63] width 35 height 7
click at [482, 97] on div "[DATE]" at bounding box center [495, 83] width 81 height 57
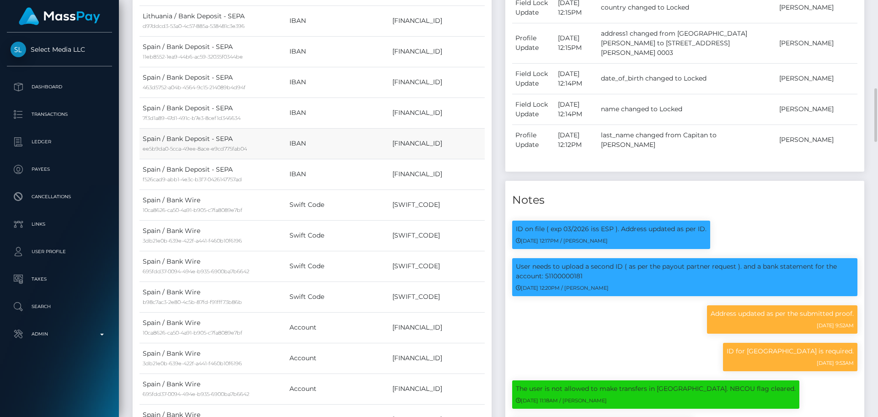
scroll to position [869, 0]
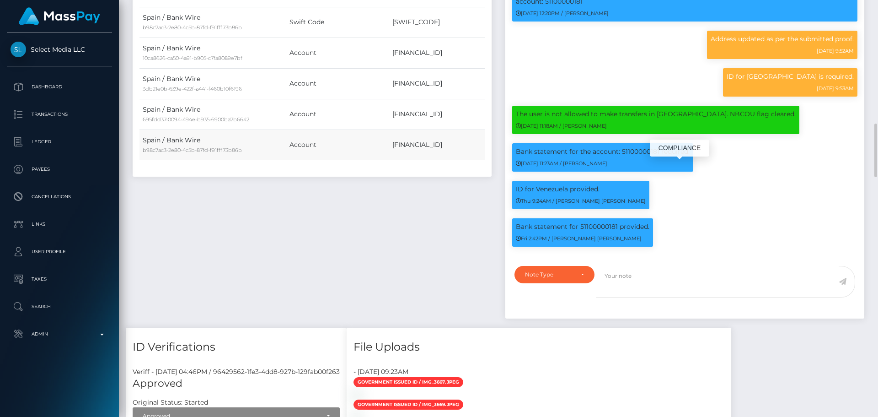
scroll to position [110, 235]
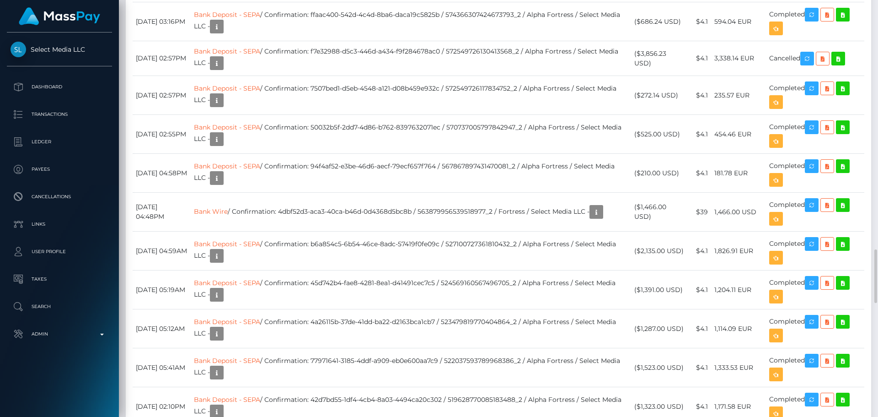
scroll to position [2150, 0]
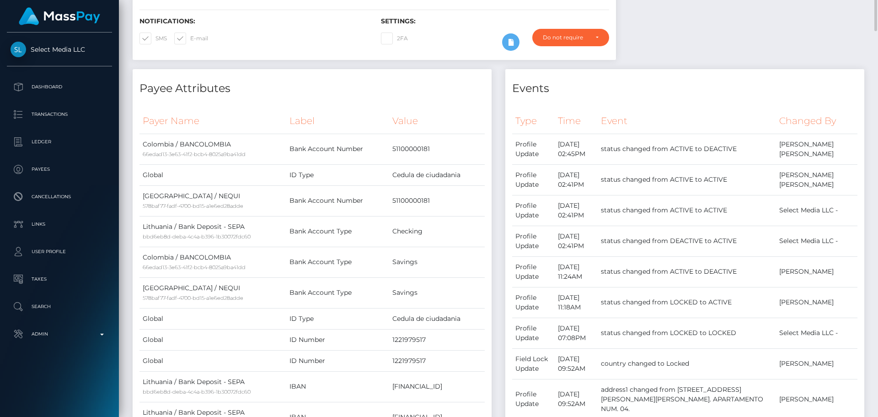
scroll to position [0, 0]
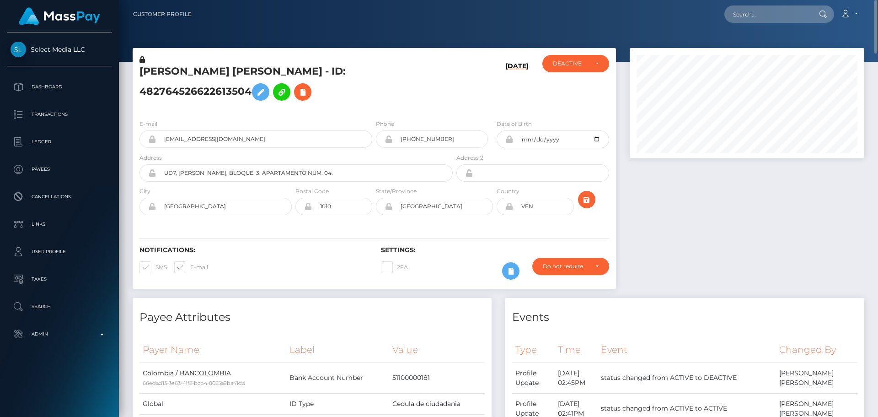
click at [159, 79] on h5 "[PERSON_NAME] [PERSON_NAME] - ID: 482764526622613504" at bounding box center [294, 85] width 308 height 41
copy h5 "Ariadna"
click at [243, 80] on h5 "[PERSON_NAME] [PERSON_NAME] - ID: 482764526622613504" at bounding box center [294, 85] width 308 height 41
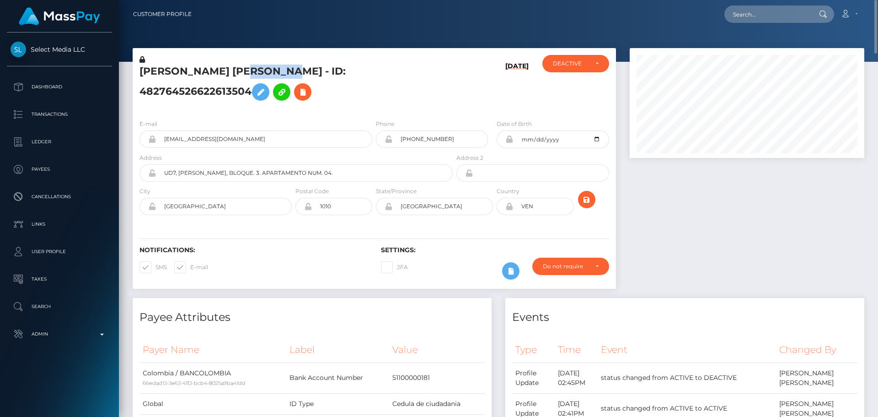
copy h5 "Molina"
click at [375, 105] on h5 "[PERSON_NAME] [PERSON_NAME] - ID: 482764526622613504" at bounding box center [294, 85] width 308 height 41
click at [360, 105] on h5 "[PERSON_NAME] [PERSON_NAME] - ID: 482764526622613504" at bounding box center [294, 85] width 308 height 41
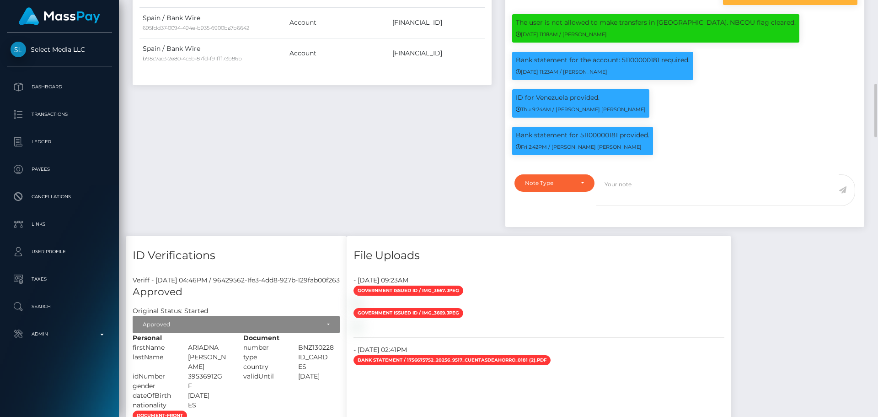
scroll to position [1006, 0]
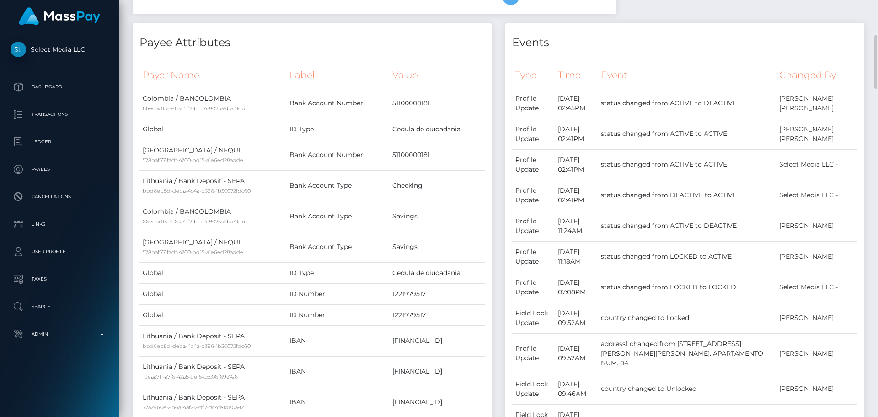
scroll to position [0, 0]
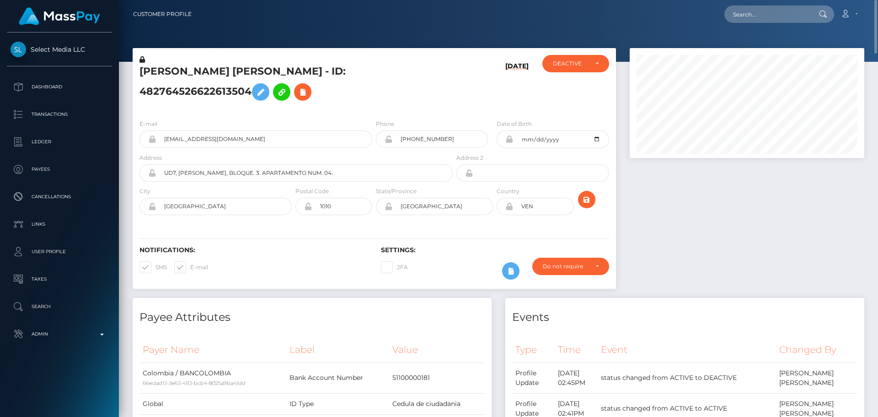
click at [289, 94] on h5 "[PERSON_NAME] [PERSON_NAME] - ID: 482764526622613504" at bounding box center [294, 85] width 308 height 41
click at [410, 112] on div "[PERSON_NAME] [PERSON_NAME] - ID: 482764526622613504" at bounding box center [294, 83] width 322 height 57
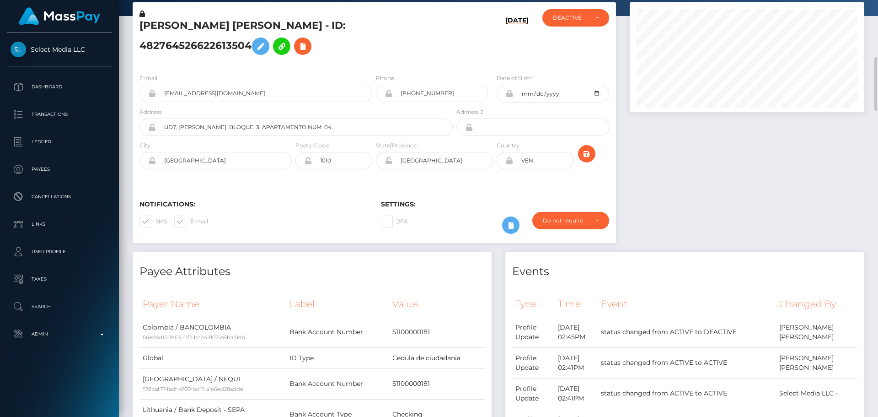
scroll to position [91, 0]
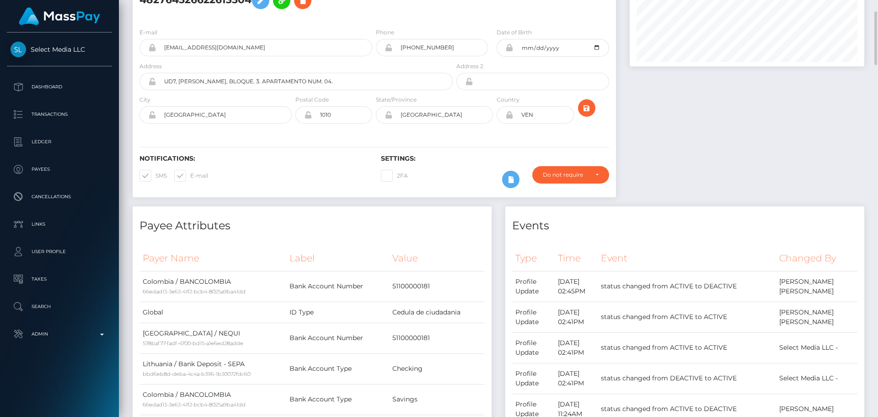
click at [510, 118] on icon at bounding box center [510, 114] width 8 height 7
click at [496, 148] on div "Notifications: SMS E-mail Settings: 2FA" at bounding box center [375, 165] width 484 height 65
click at [497, 146] on div "Notifications: SMS E-mail Settings: 2FA" at bounding box center [375, 165] width 484 height 65
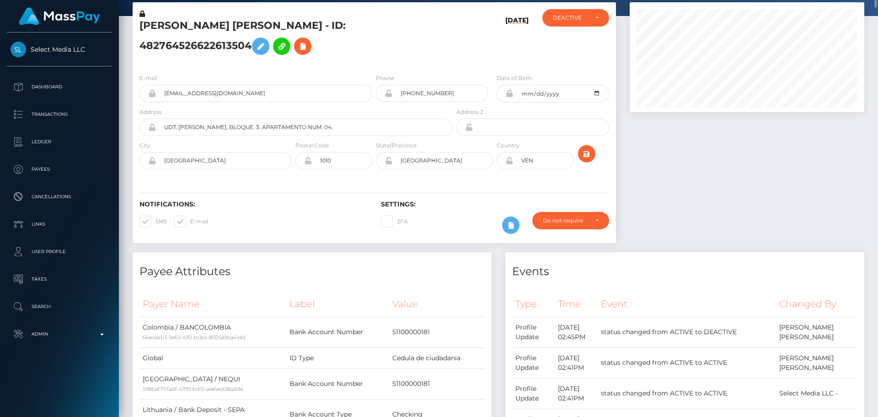
scroll to position [0, 0]
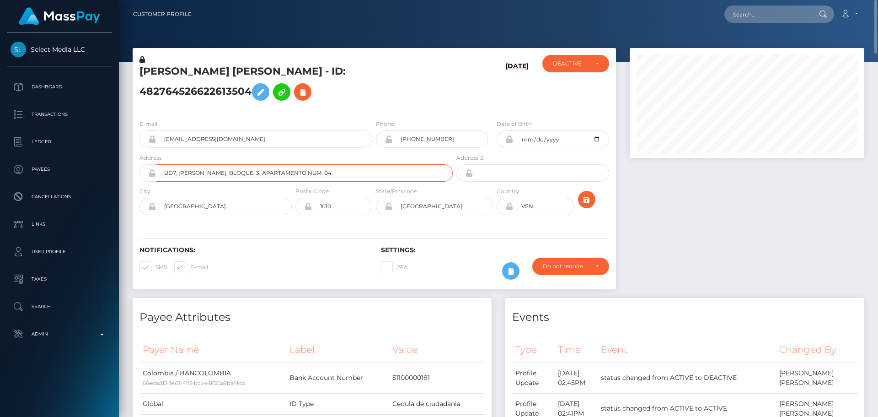
click at [345, 182] on input "UD7, RUIZ PINEDA, BLOQUE. 3. APARTAMENTO NUM. 04." at bounding box center [304, 172] width 297 height 17
paste input "Carrera 33 #56-63"
type input "Carrera 33 #56-63"
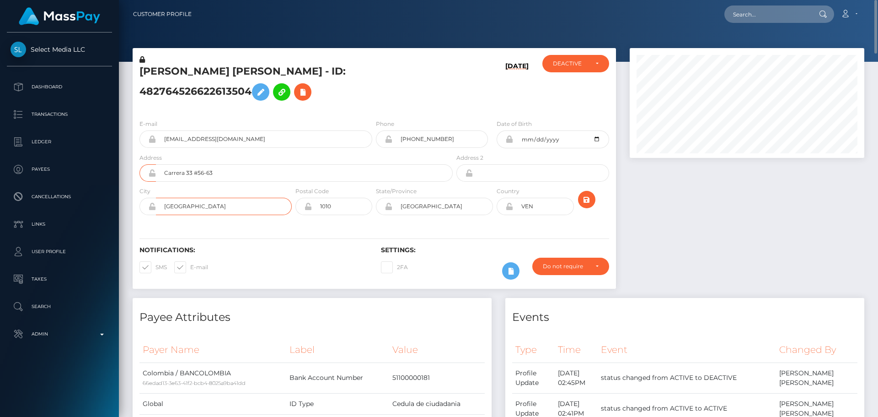
click at [231, 215] on input "CARACAS" at bounding box center [224, 206] width 136 height 17
paste input "Medellín"
click at [185, 215] on input "Medellín" at bounding box center [224, 206] width 136 height 17
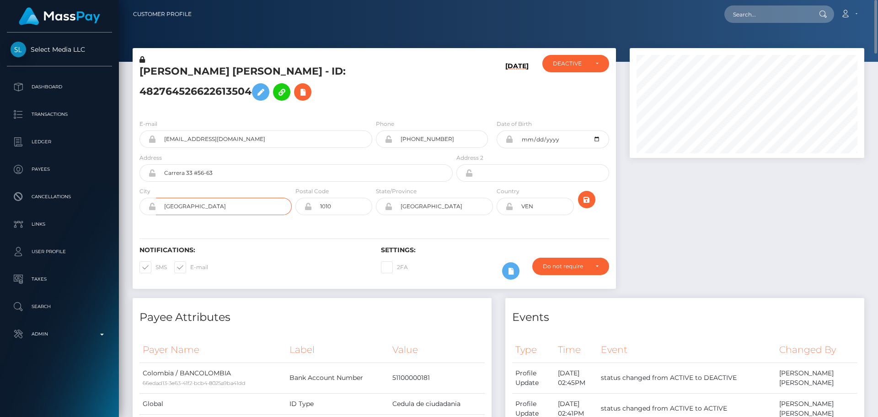
click at [184, 215] on input "Medellín" at bounding box center [224, 206] width 136 height 17
type input "Medellin"
click at [269, 254] on div "Notifications: SMS E-mail Settings: 2FA" at bounding box center [375, 256] width 484 height 65
click at [456, 215] on input "Capital District" at bounding box center [443, 206] width 101 height 17
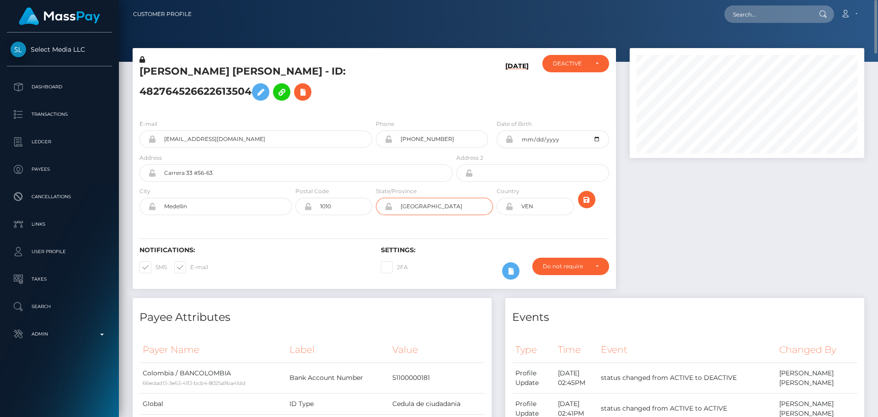
click at [456, 215] on input "Capital District" at bounding box center [443, 206] width 101 height 17
paste input "[GEOGRAPHIC_DATA]"
type input "[GEOGRAPHIC_DATA]"
click at [350, 242] on div "Notifications: SMS E-mail Settings: 2FA" at bounding box center [375, 256] width 484 height 65
click at [344, 215] on input "1010" at bounding box center [342, 206] width 60 height 17
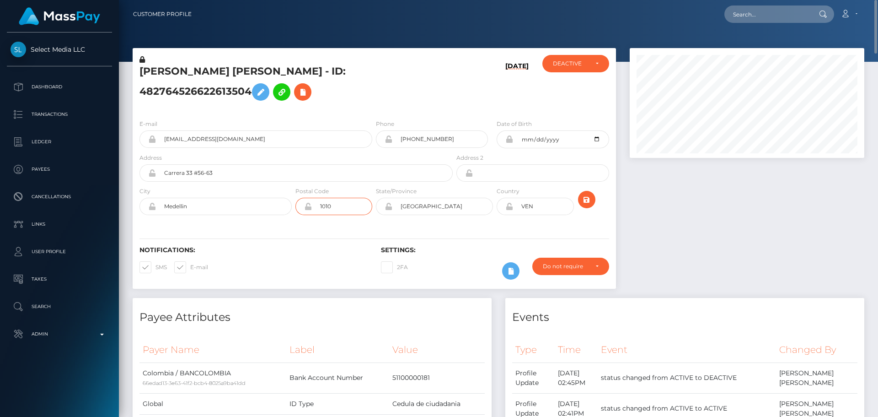
click at [344, 215] on input "1010" at bounding box center [342, 206] width 60 height 17
type input "00000"
click at [286, 256] on div "Notifications: SMS E-mail Settings: 2FA" at bounding box center [375, 256] width 484 height 65
click at [543, 215] on input "VEN" at bounding box center [543, 206] width 60 height 17
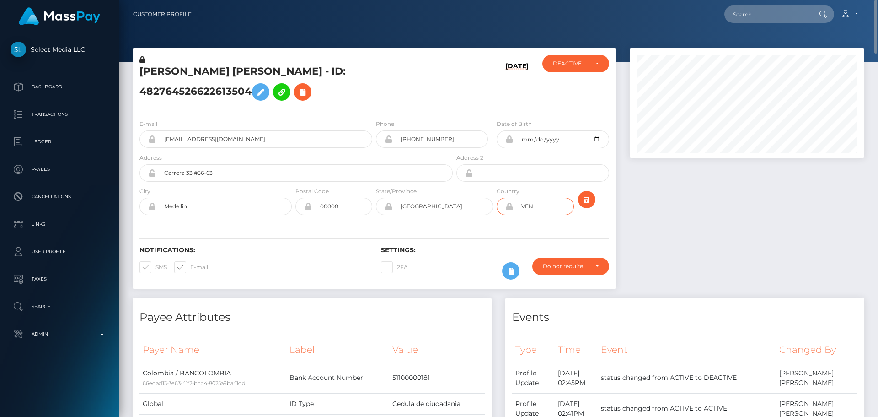
paste input "COL"
type input "COL"
click at [473, 242] on div "Notifications: SMS E-mail Settings: 2FA" at bounding box center [375, 256] width 484 height 65
click at [586, 205] on icon "submit" at bounding box center [586, 199] width 11 height 11
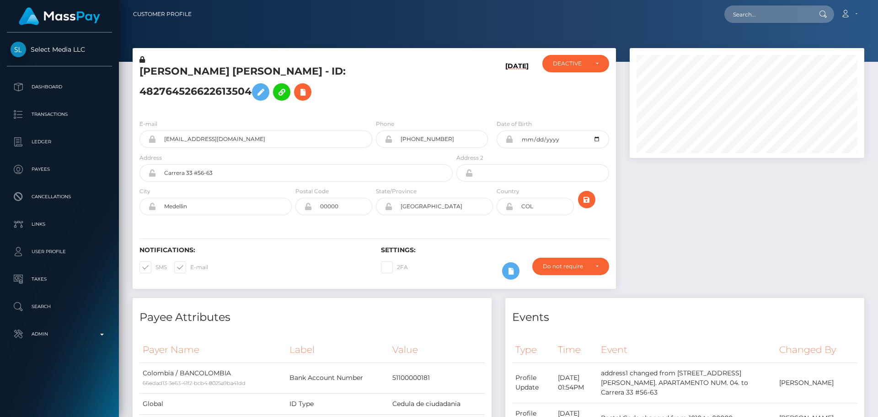
scroll to position [110, 235]
click at [510, 210] on icon at bounding box center [510, 206] width 8 height 7
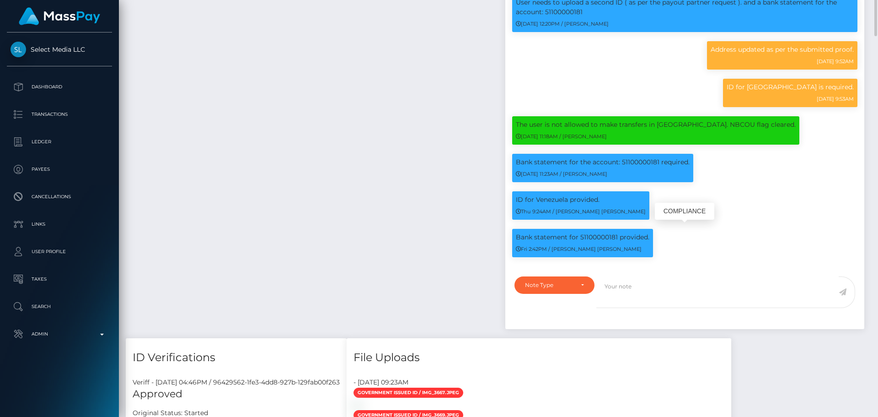
scroll to position [1189, 0]
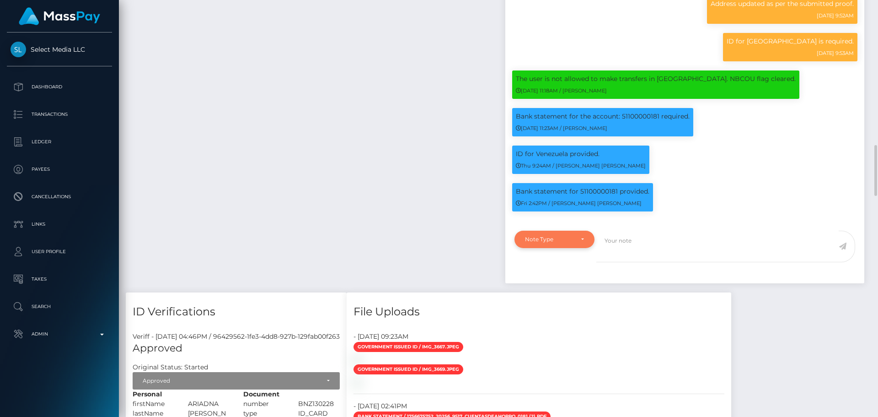
click at [574, 243] on div "Note Type" at bounding box center [554, 239] width 59 height 7
click at [531, 287] on span "Compliance" at bounding box center [542, 283] width 33 height 8
select select "COMPLIANCE"
click at [634, 252] on textarea at bounding box center [718, 247] width 242 height 32
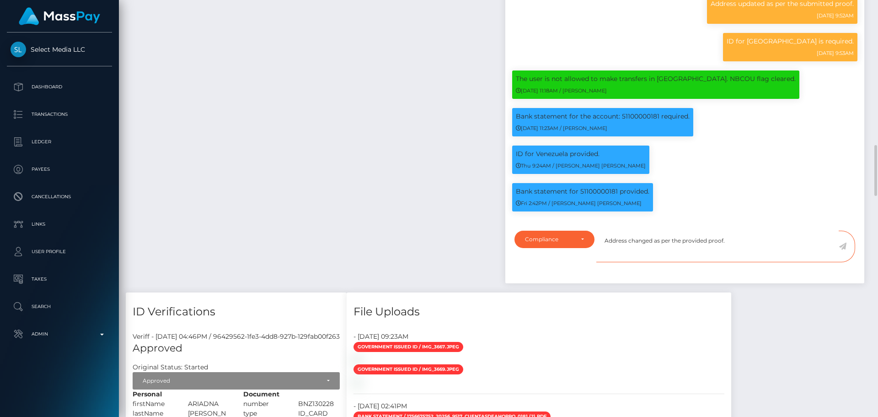
type textarea "Address changed as per the provided proof."
click at [842, 250] on icon at bounding box center [843, 245] width 8 height 7
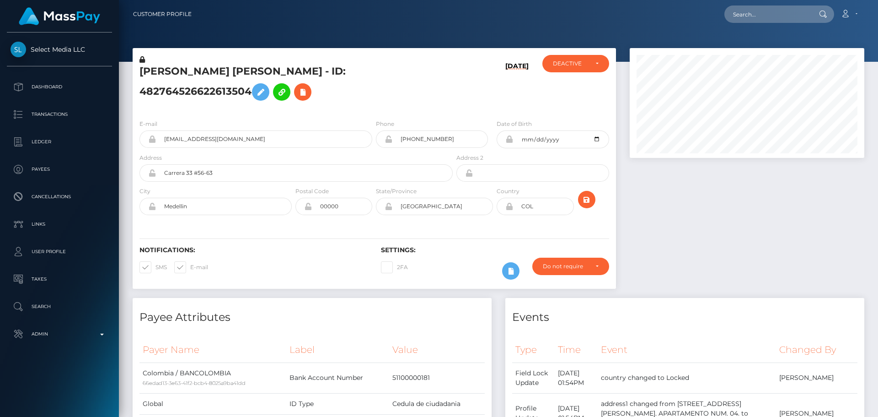
scroll to position [110, 235]
click at [374, 112] on div "[PERSON_NAME] [PERSON_NAME] - ID: 482764526622613504" at bounding box center [294, 83] width 322 height 57
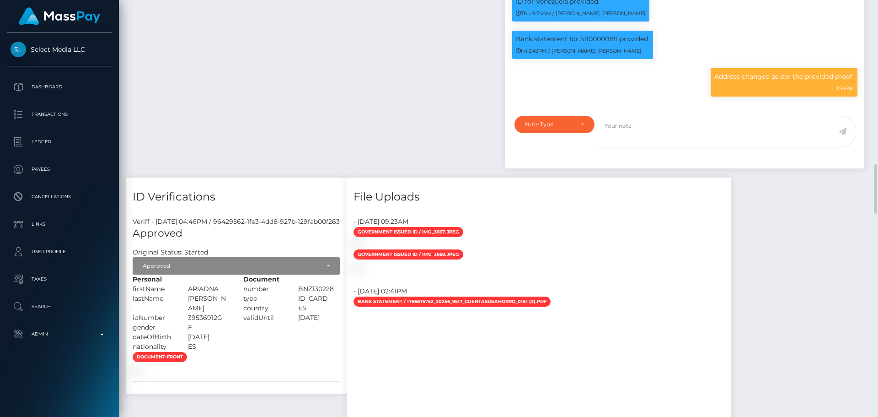
scroll to position [1418, 0]
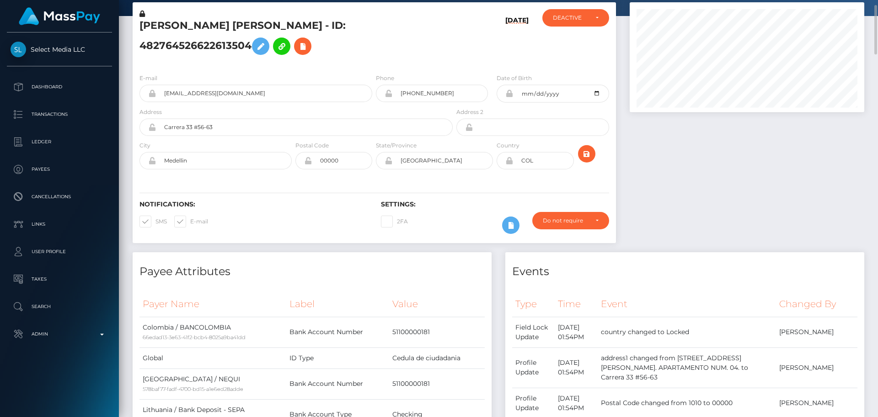
scroll to position [0, 0]
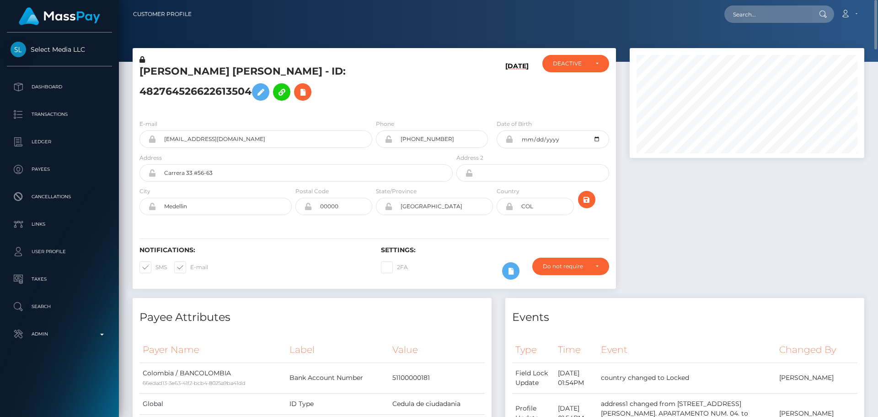
click at [374, 112] on div "[PERSON_NAME] [PERSON_NAME] - ID: 482764526622613504" at bounding box center [294, 83] width 322 height 57
click at [586, 205] on icon "submit" at bounding box center [586, 199] width 11 height 11
click at [386, 105] on h5 "[PERSON_NAME] [PERSON_NAME] - ID: 482764526622613504" at bounding box center [294, 85] width 308 height 41
click at [584, 61] on div "DEACTIVE" at bounding box center [570, 63] width 35 height 7
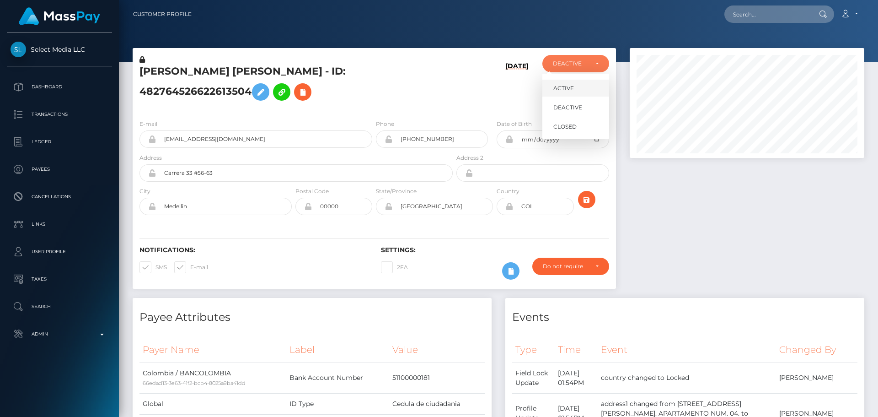
click at [575, 84] on link "ACTIVE" at bounding box center [576, 88] width 67 height 17
select select "ACTIVE"
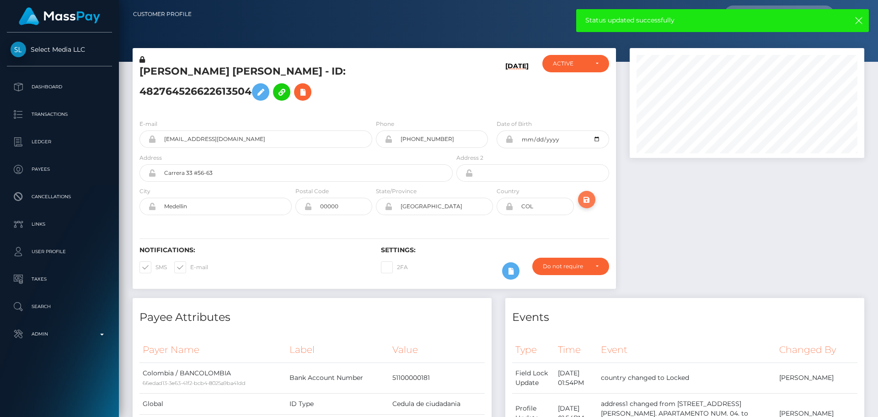
click at [586, 205] on icon "submit" at bounding box center [586, 199] width 11 height 11
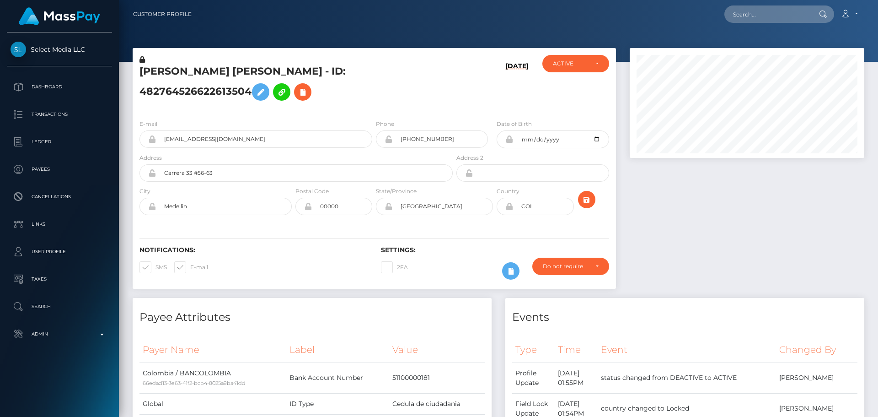
scroll to position [110, 235]
click at [306, 75] on h5 "[PERSON_NAME] [PERSON_NAME] - ID: 482764526622613504" at bounding box center [294, 85] width 308 height 41
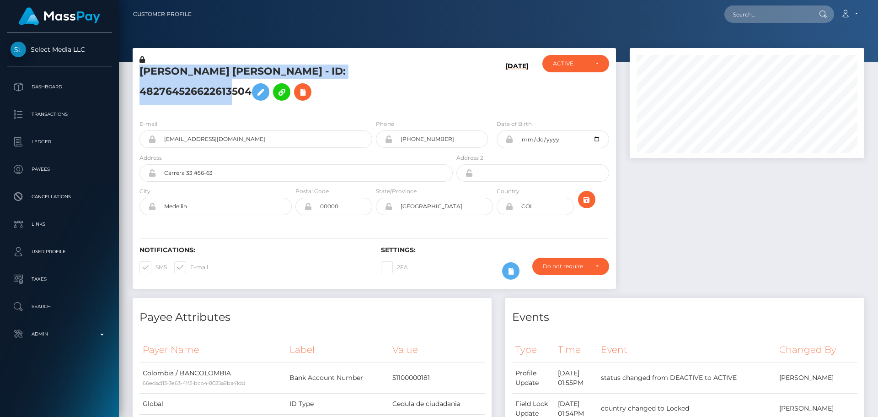
click at [306, 75] on h5 "[PERSON_NAME] [PERSON_NAME] - ID: 482764526622613504" at bounding box center [294, 85] width 308 height 41
copy h5 "[PERSON_NAME] [PERSON_NAME] - ID: 482764526622613504"
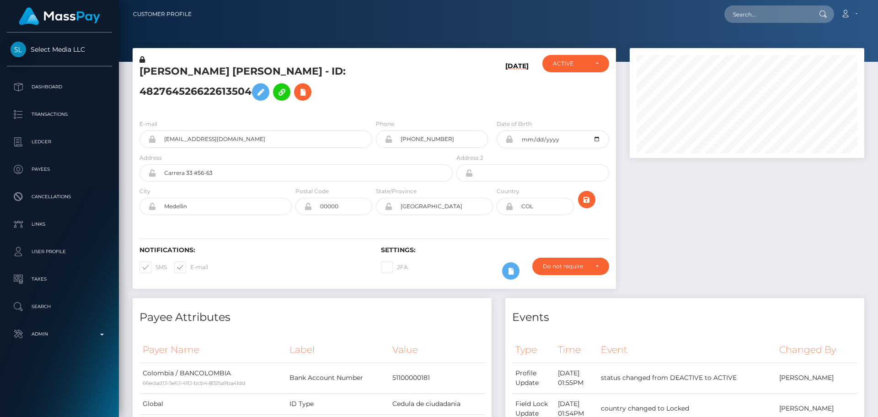
drag, startPoint x: 257, startPoint y: 125, endPoint x: 245, endPoint y: 149, distance: 26.6
click at [258, 125] on div "E-mail [EMAIL_ADDRESS][DOMAIN_NAME] Phone [PHONE_NUMBER]" at bounding box center [375, 168] width 484 height 112
drag, startPoint x: 249, startPoint y: 157, endPoint x: 133, endPoint y: 151, distance: 116.4
click at [133, 151] on div "E-mail [EMAIL_ADDRESS][DOMAIN_NAME]" at bounding box center [254, 136] width 242 height 34
click at [328, 105] on h5 "[PERSON_NAME] [PERSON_NAME] - ID: 482764526622613504" at bounding box center [294, 85] width 308 height 41
